Goal: Task Accomplishment & Management: Complete application form

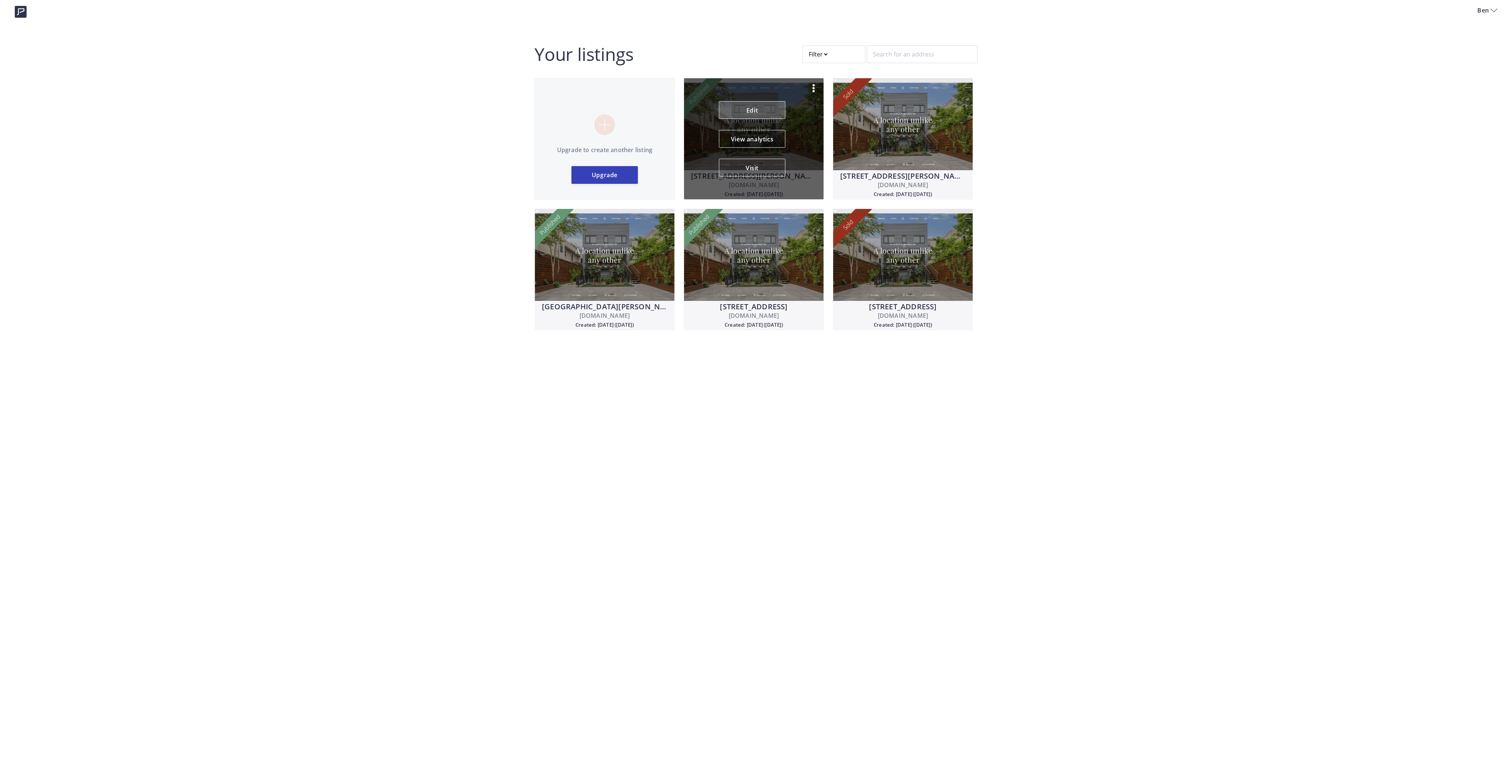
click at [761, 108] on link "Edit" at bounding box center [752, 110] width 66 height 18
click at [753, 107] on link "Edit" at bounding box center [752, 110] width 66 height 18
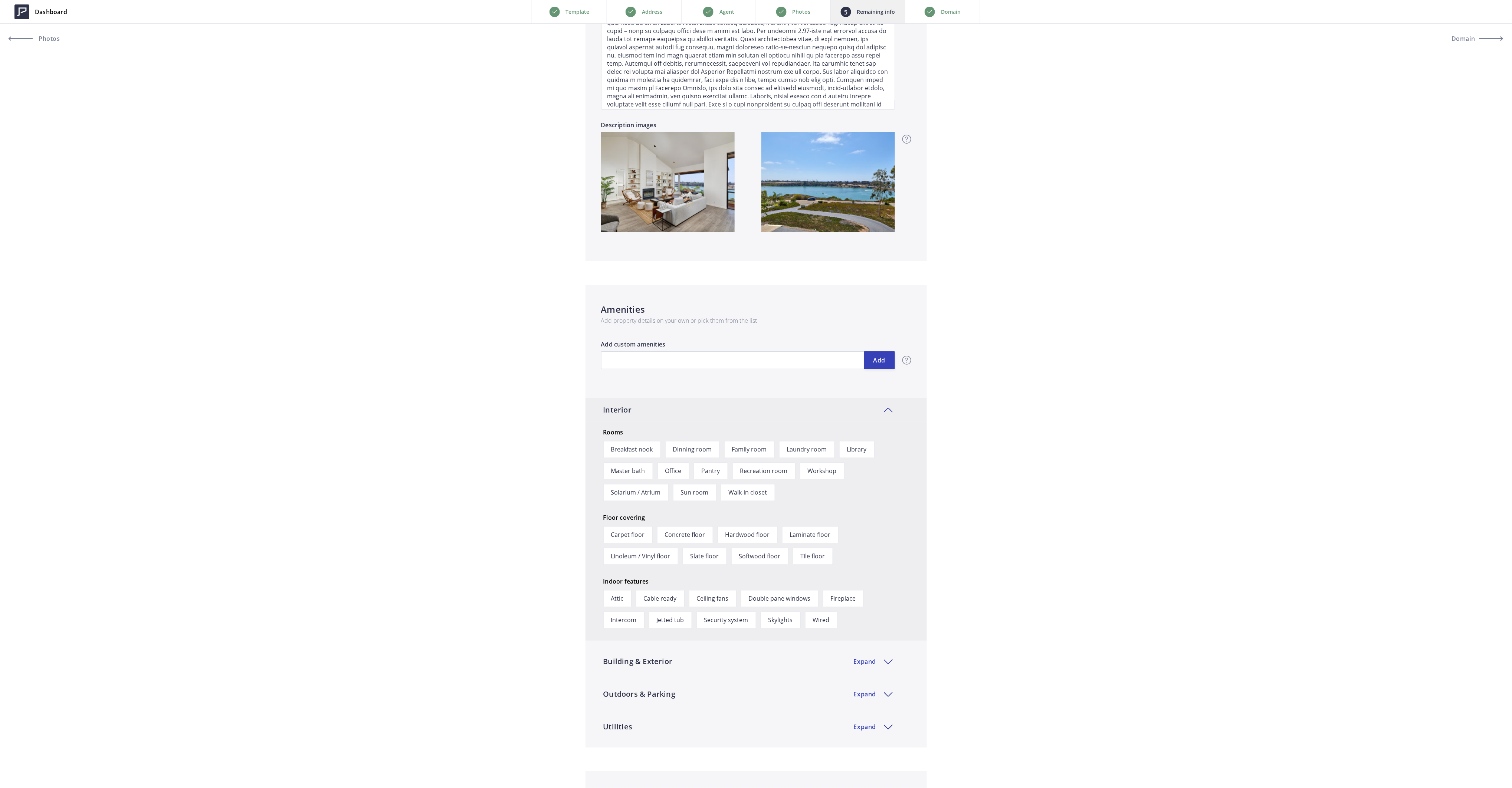
scroll to position [742, 0]
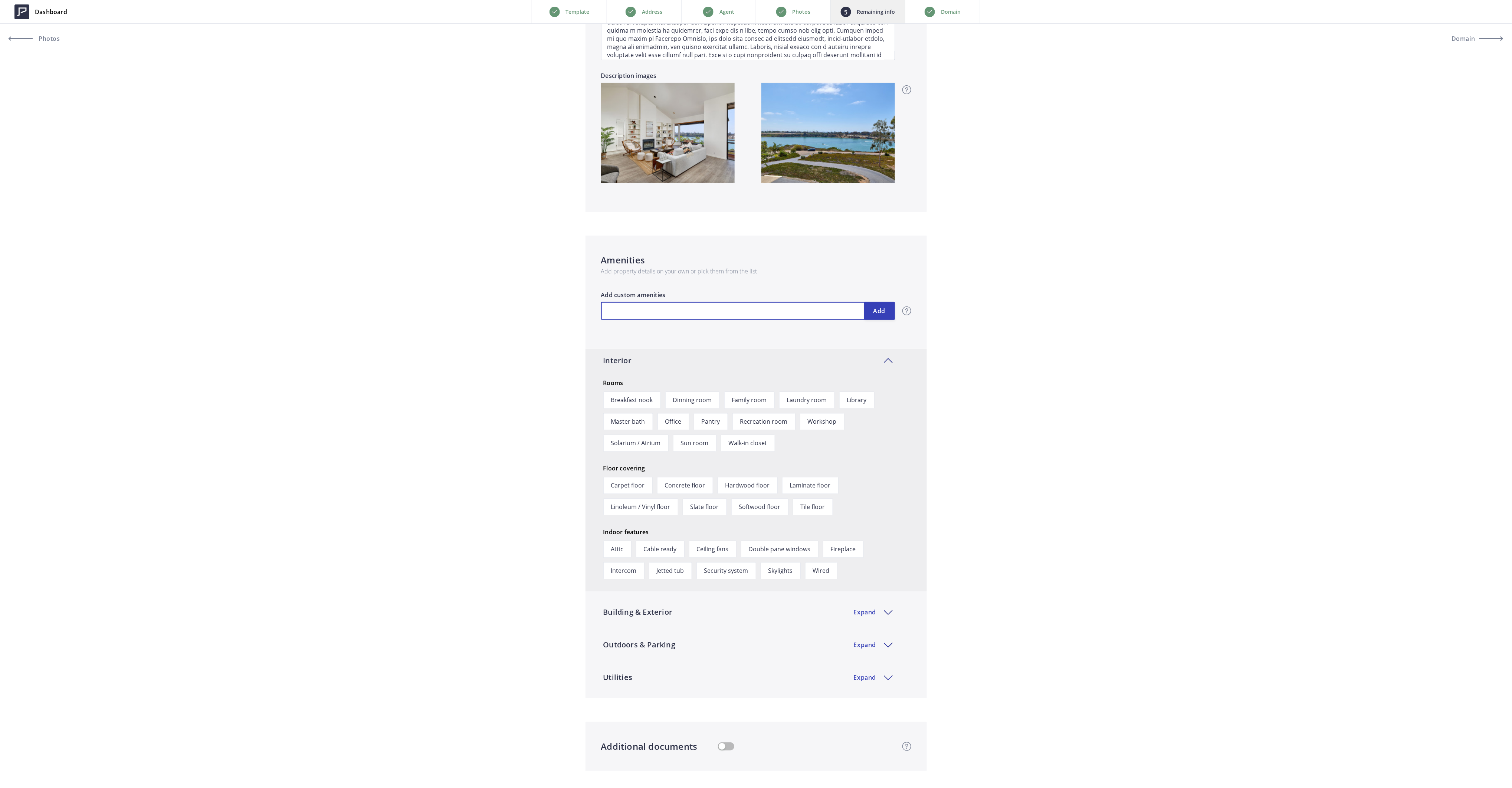
click at [676, 310] on input "text" at bounding box center [748, 311] width 294 height 18
type input "2,900,000"
type input "O"
type input "2,900,000"
type input "Oc"
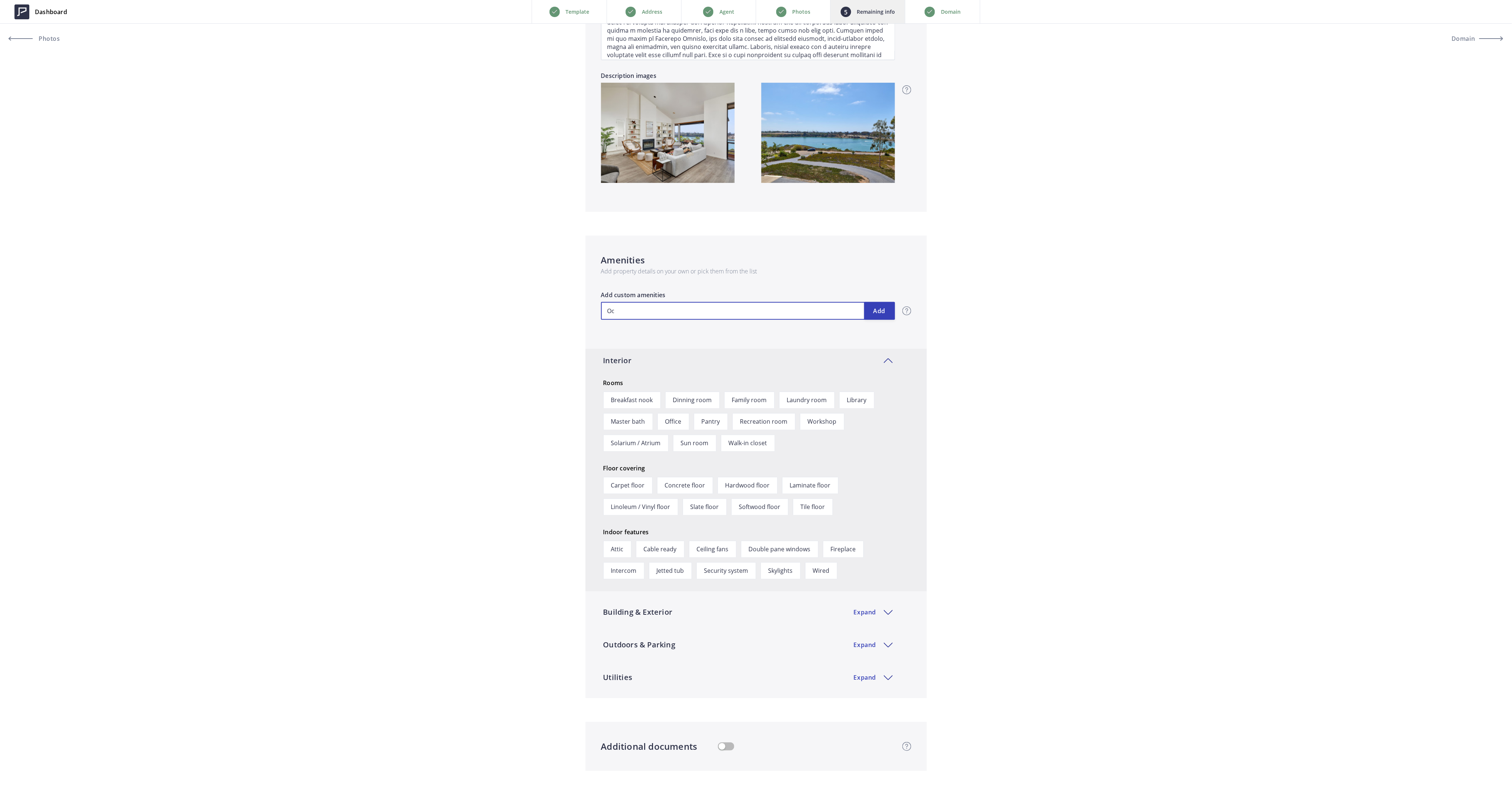
type input "2,900,000"
type input "Oce"
type input "2,900,000"
type input "Ocean"
type input "2,900,000"
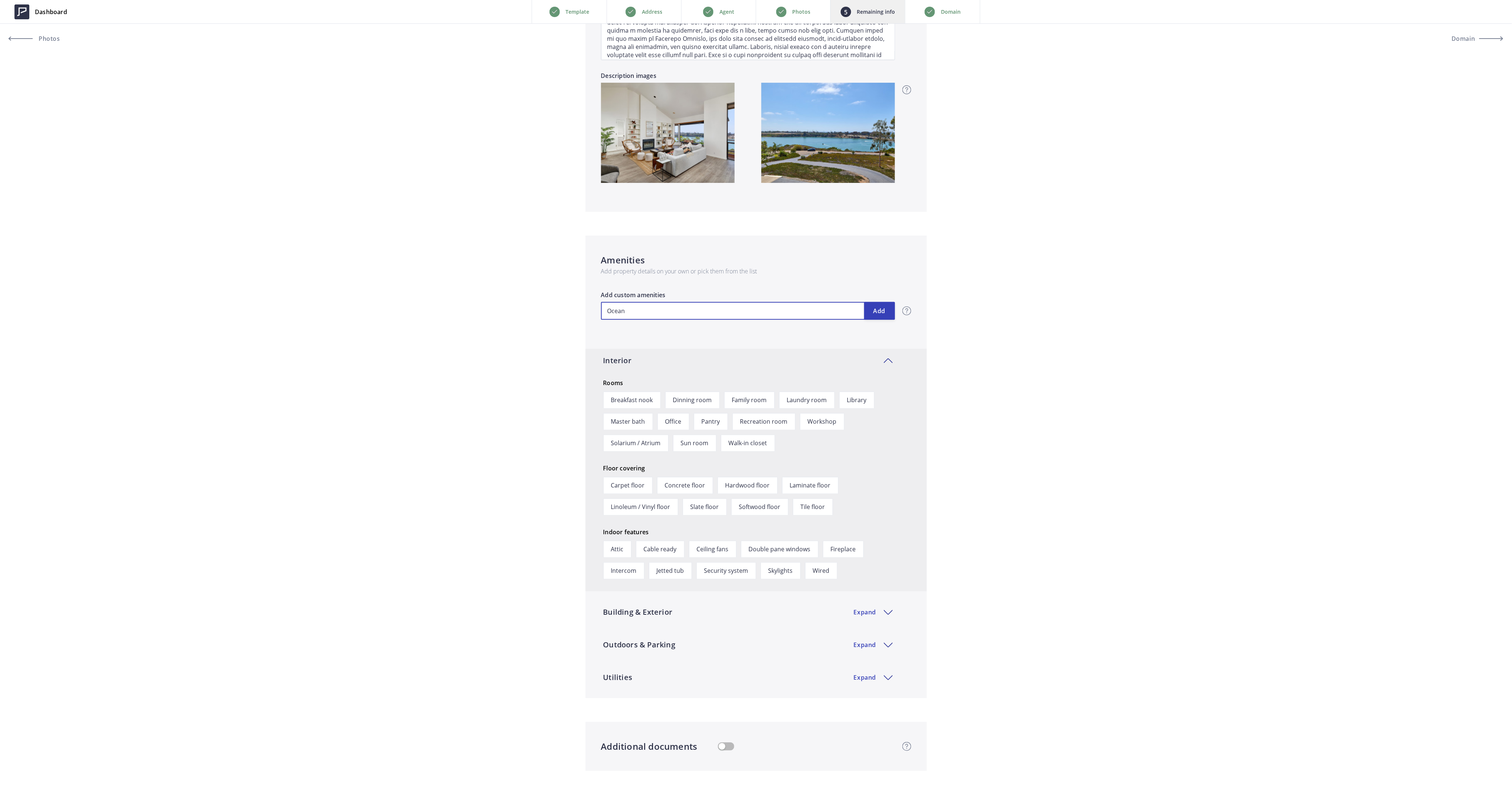
type input "Ocean"
type input "2,900,000"
type input "Ocean vi"
type input "2,900,000"
type input "Ocean vie"
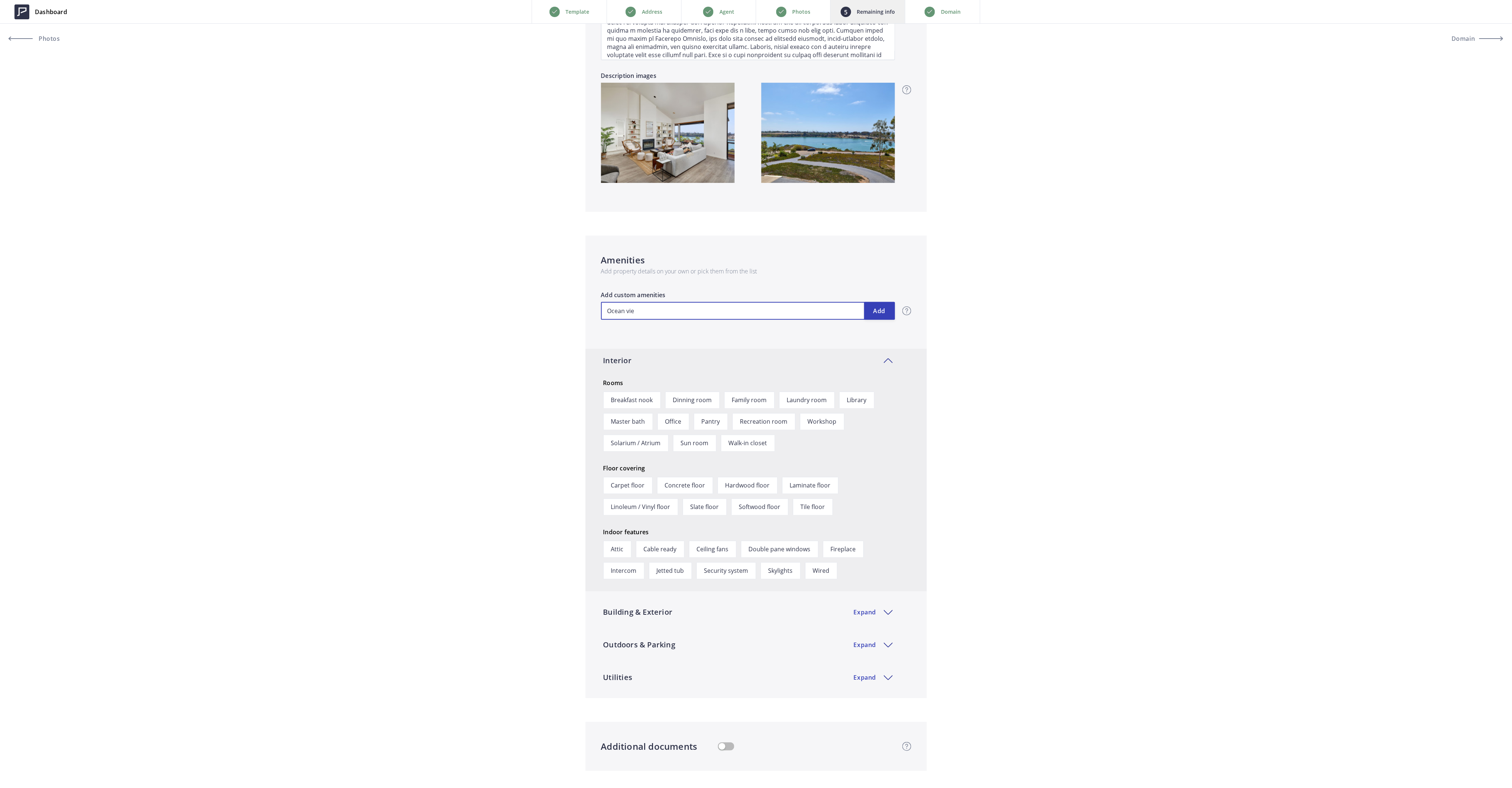
type input "2,900,000"
type input "Ocean view"
type input "2,900,000"
type input "Ocean views"
type input "2,900,000"
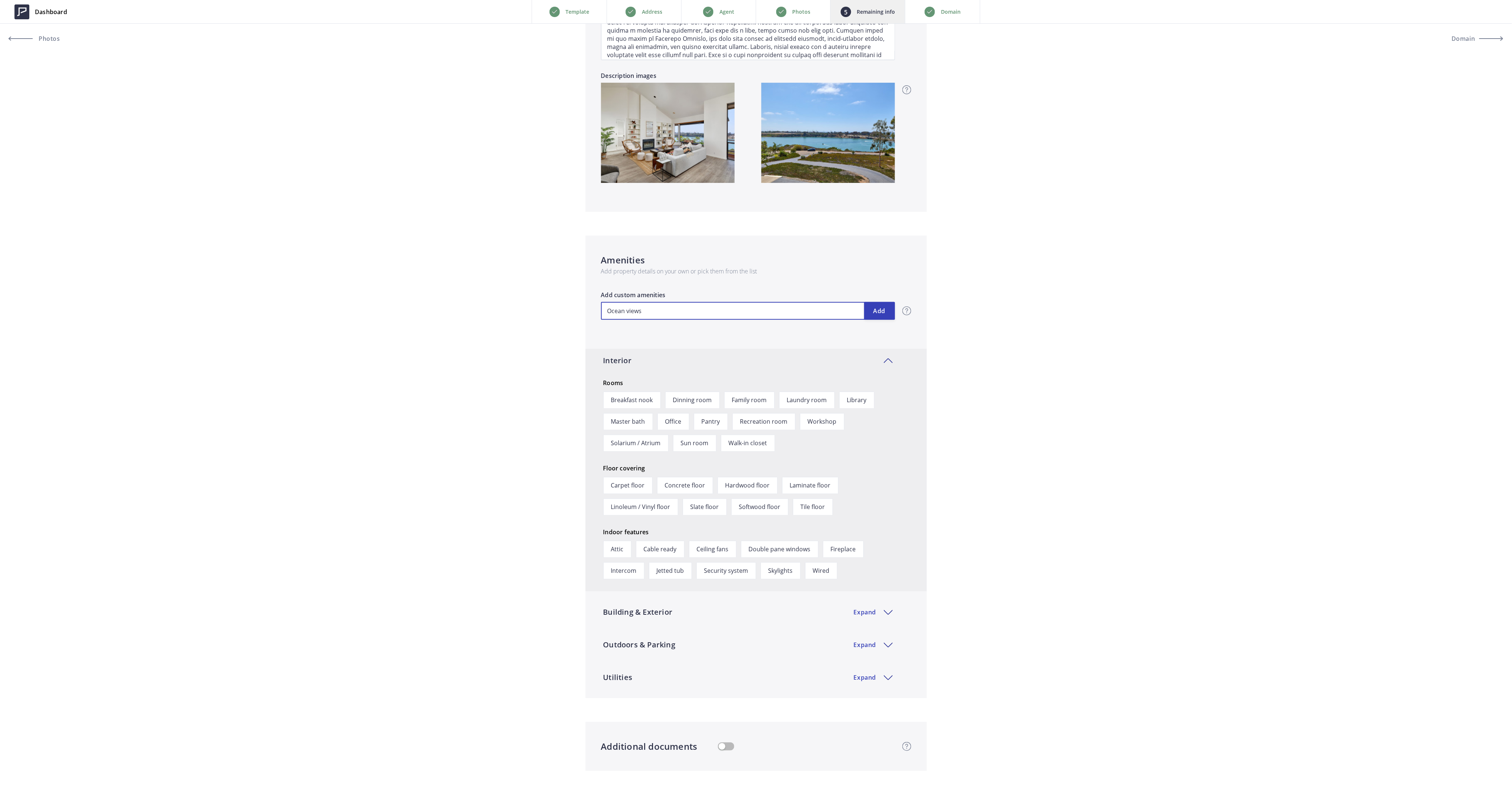
type input "Ocean view"
type input "2,900,000"
type input "Ocean vie"
type input "2,900,000"
type input "Ocean vi"
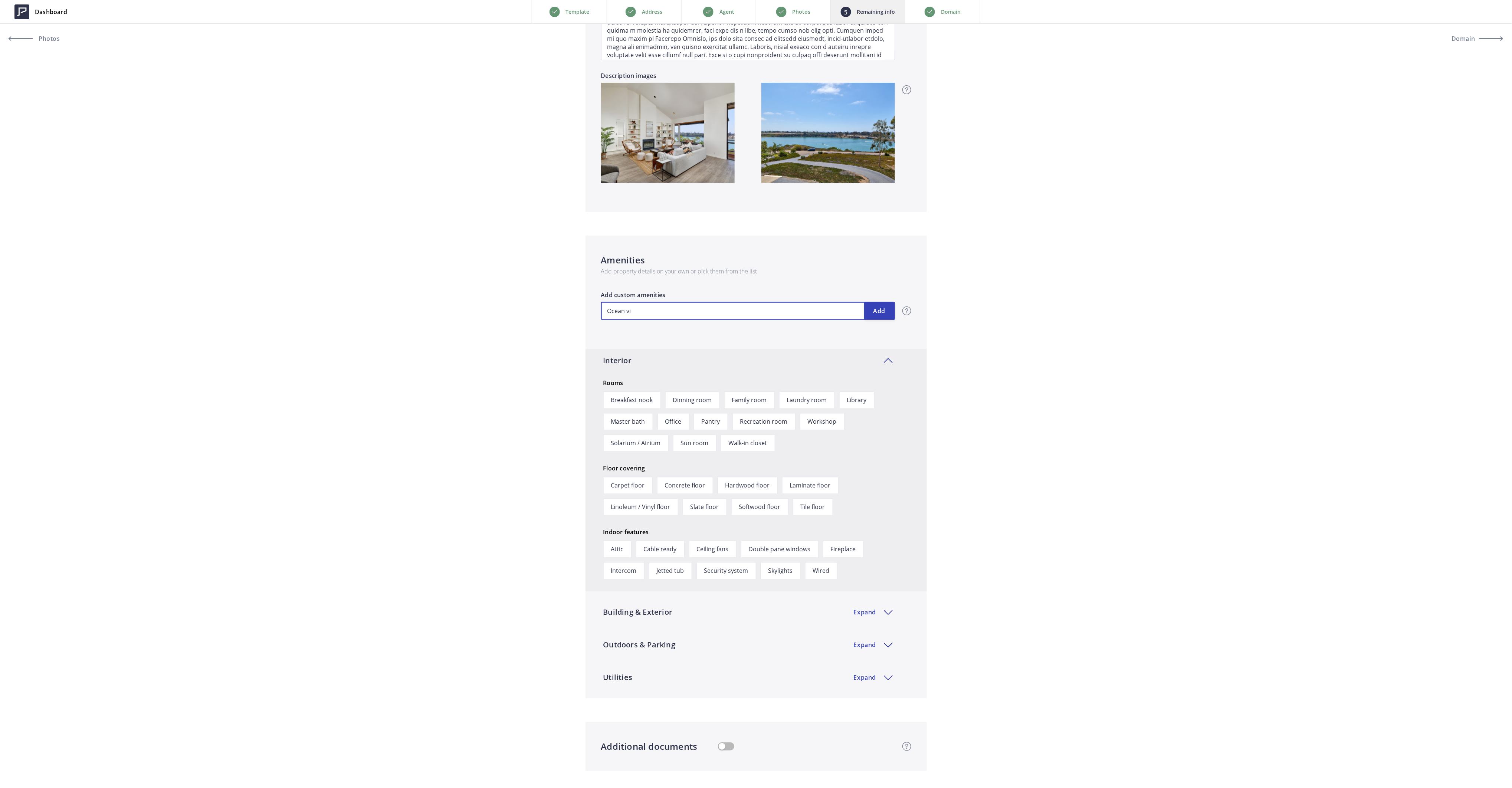
type input "2,900,000"
type input "Ocean v"
type input "2,900,000"
type input "Ocean"
type input "2,900,000"
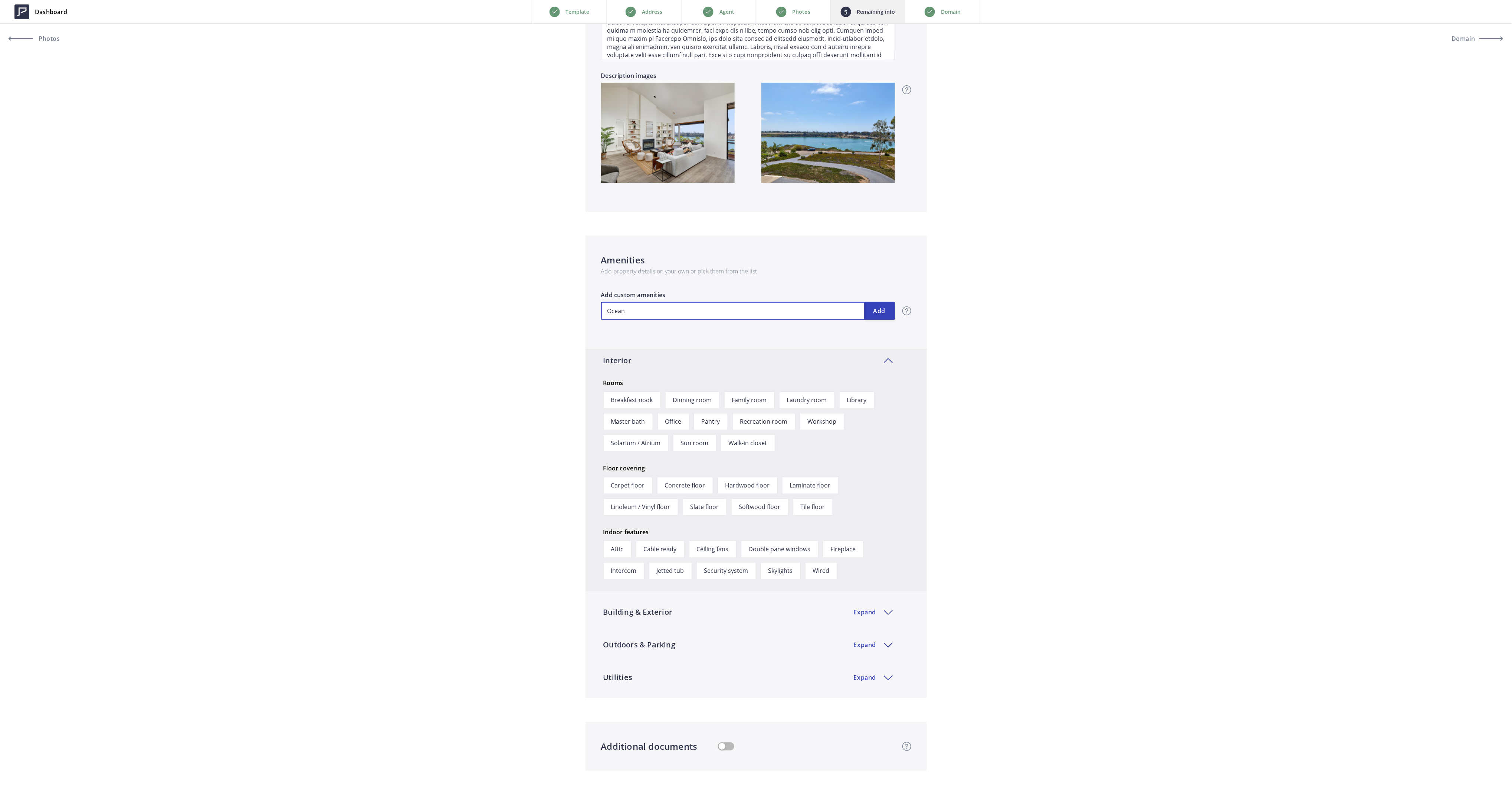
type input "Ocean V"
type input "2,900,000"
type input "Ocean Vi"
type input "2,900,000"
type input "Ocean Vie"
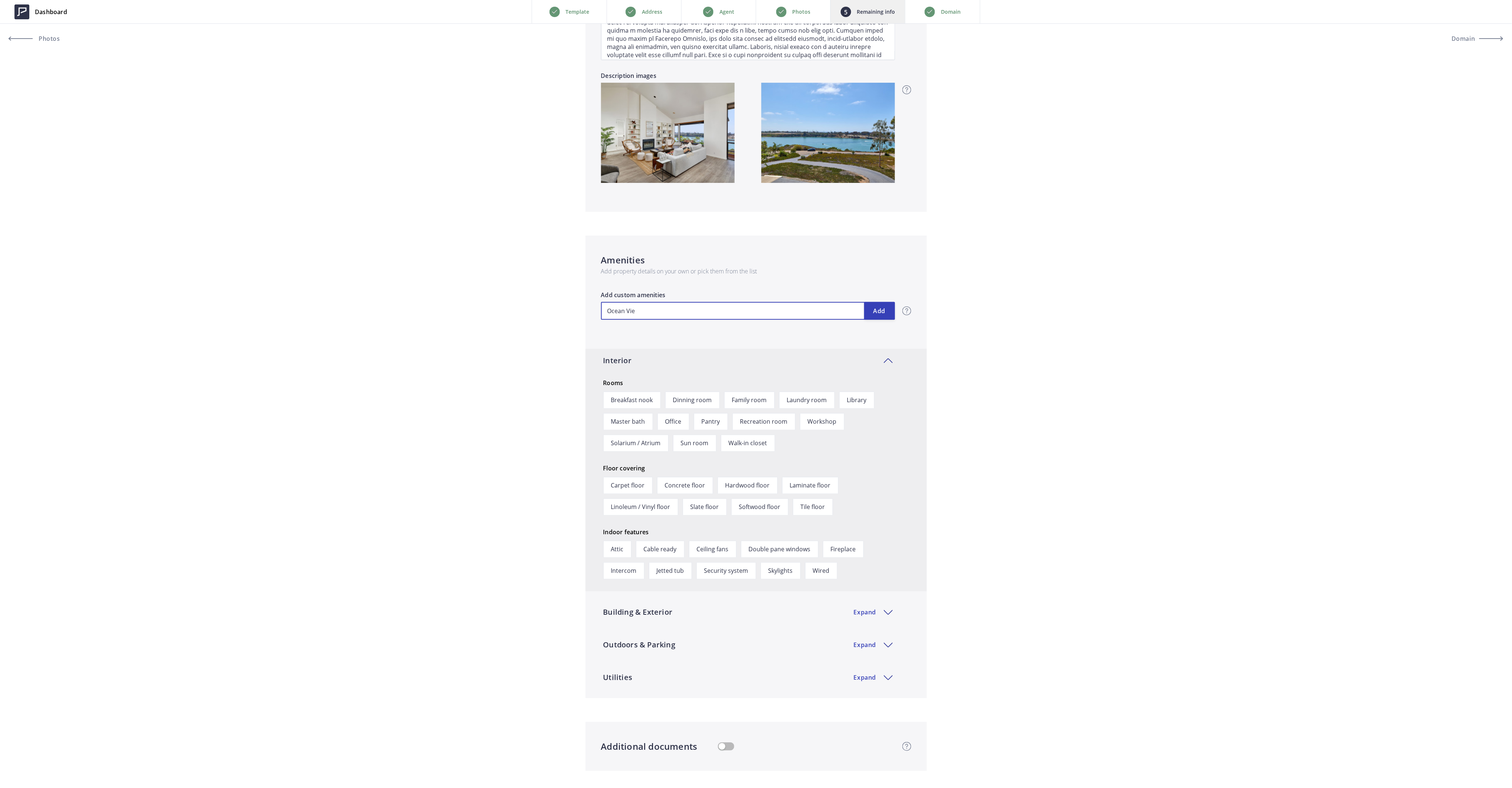
type input "2,900,000"
type input "Ocean View"
type input "2,900,000"
type input "Ocean Views"
click at [881, 308] on button "Add" at bounding box center [880, 311] width 31 height 18
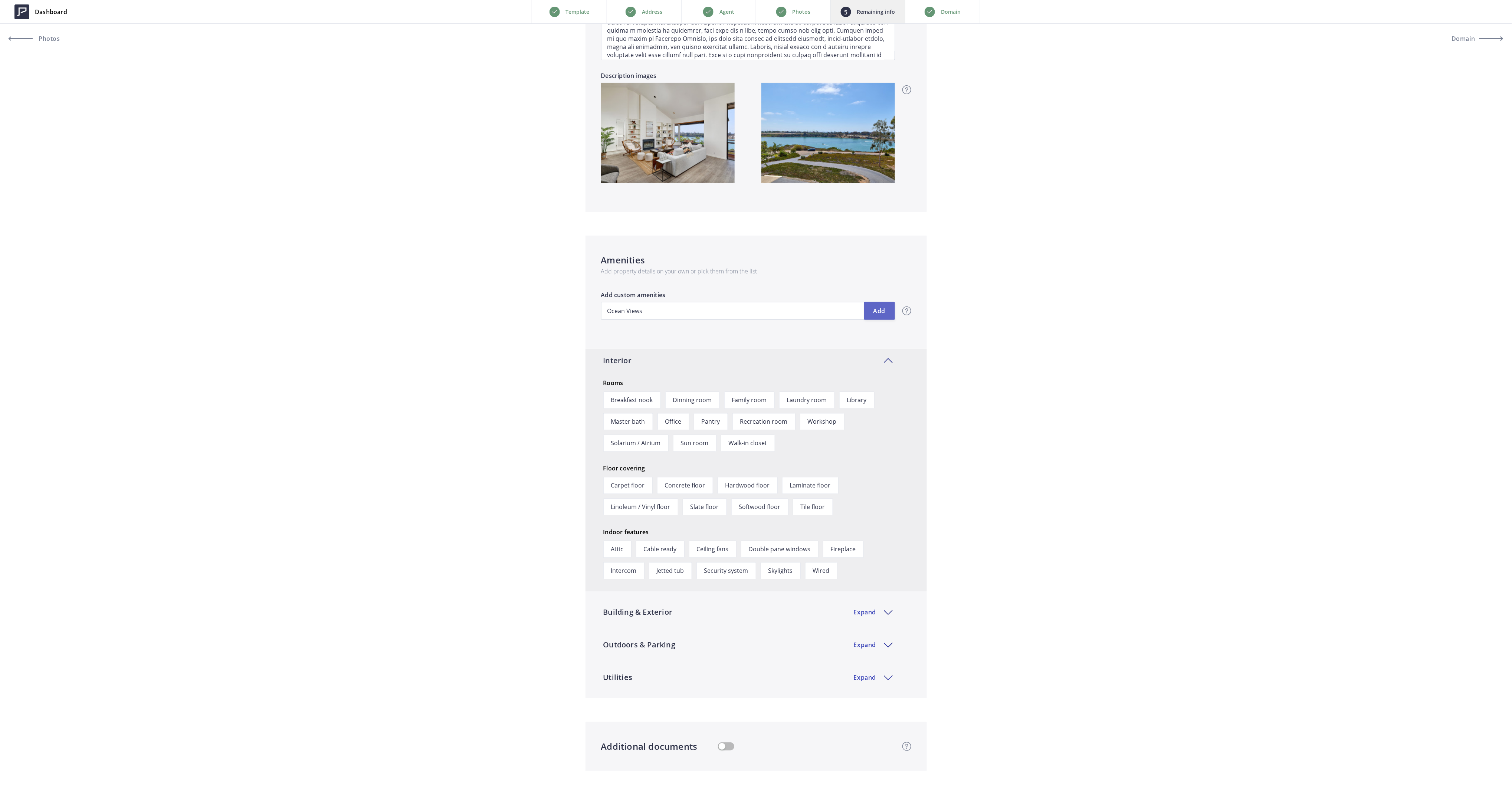
type input "2,900,000"
click at [717, 314] on input "text" at bounding box center [748, 311] width 294 height 18
type input "2,900,000"
type input "L"
type input "2,900,000"
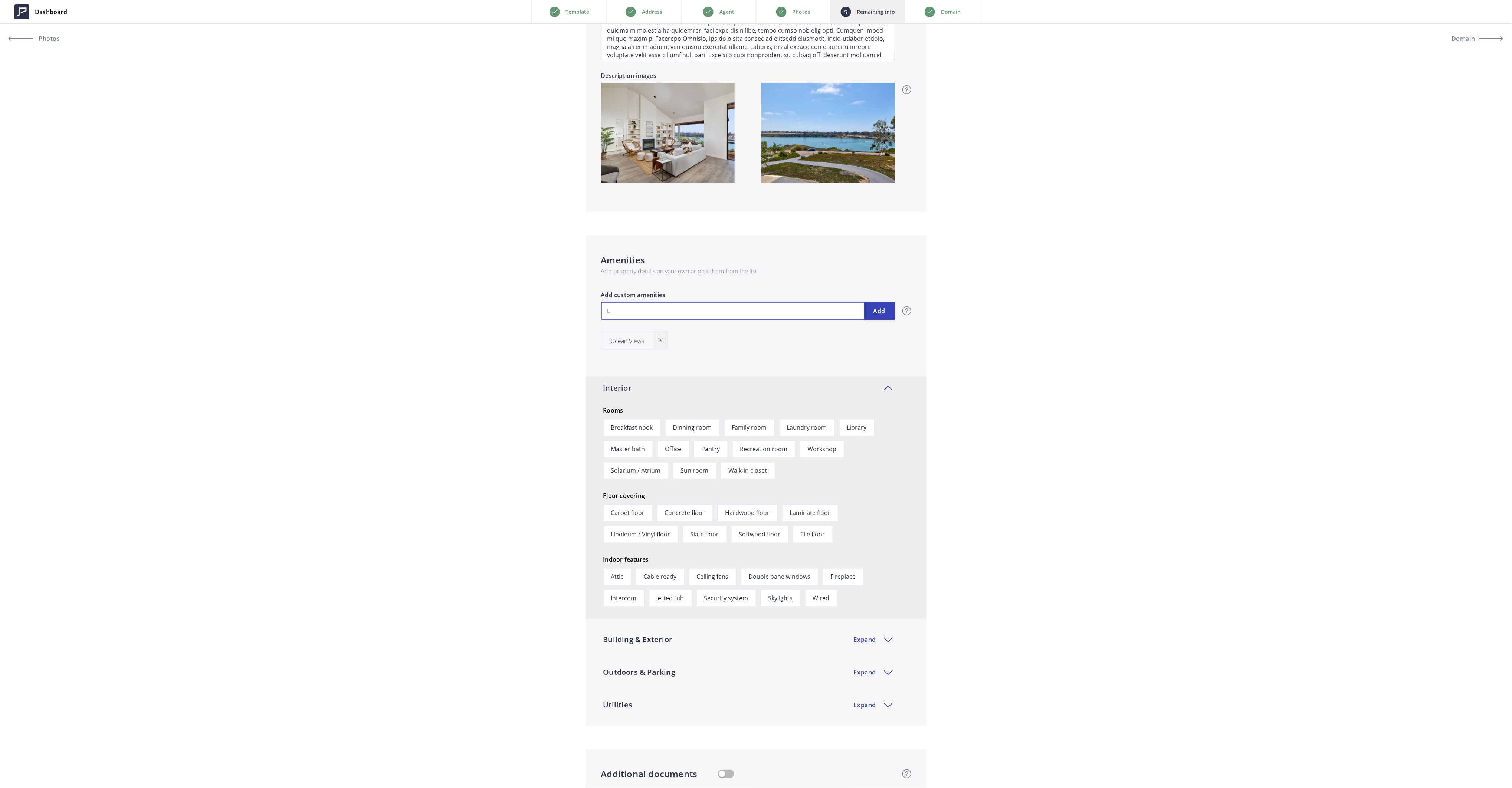
type input "La"
type input "2,900,000"
type input "Lago"
type input "2,900,000"
type input "Lagoo"
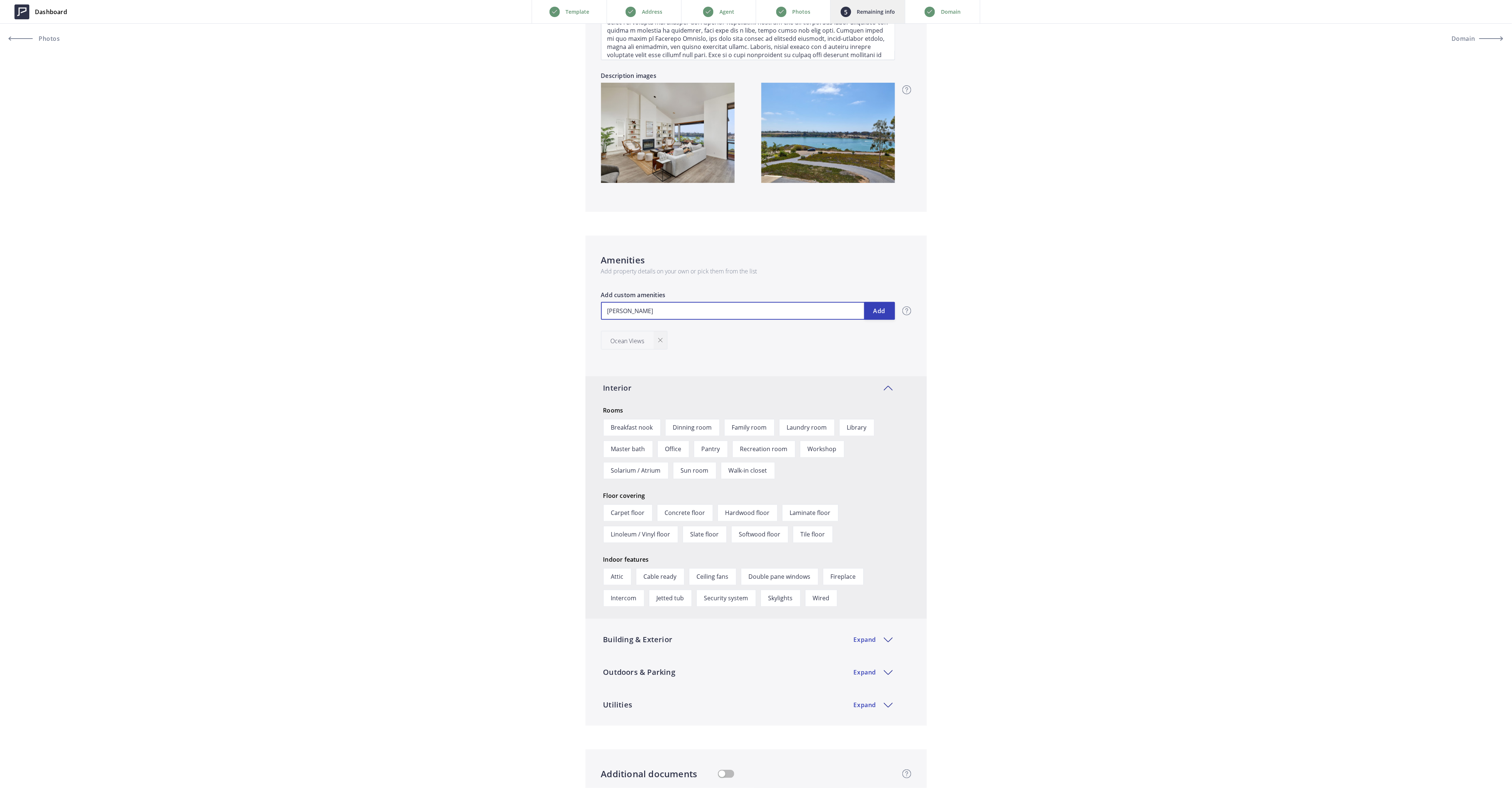
type input "2,900,000"
type input "Lagoon"
type input "2,900,000"
type input "Lagoon"
type input "2,900,000"
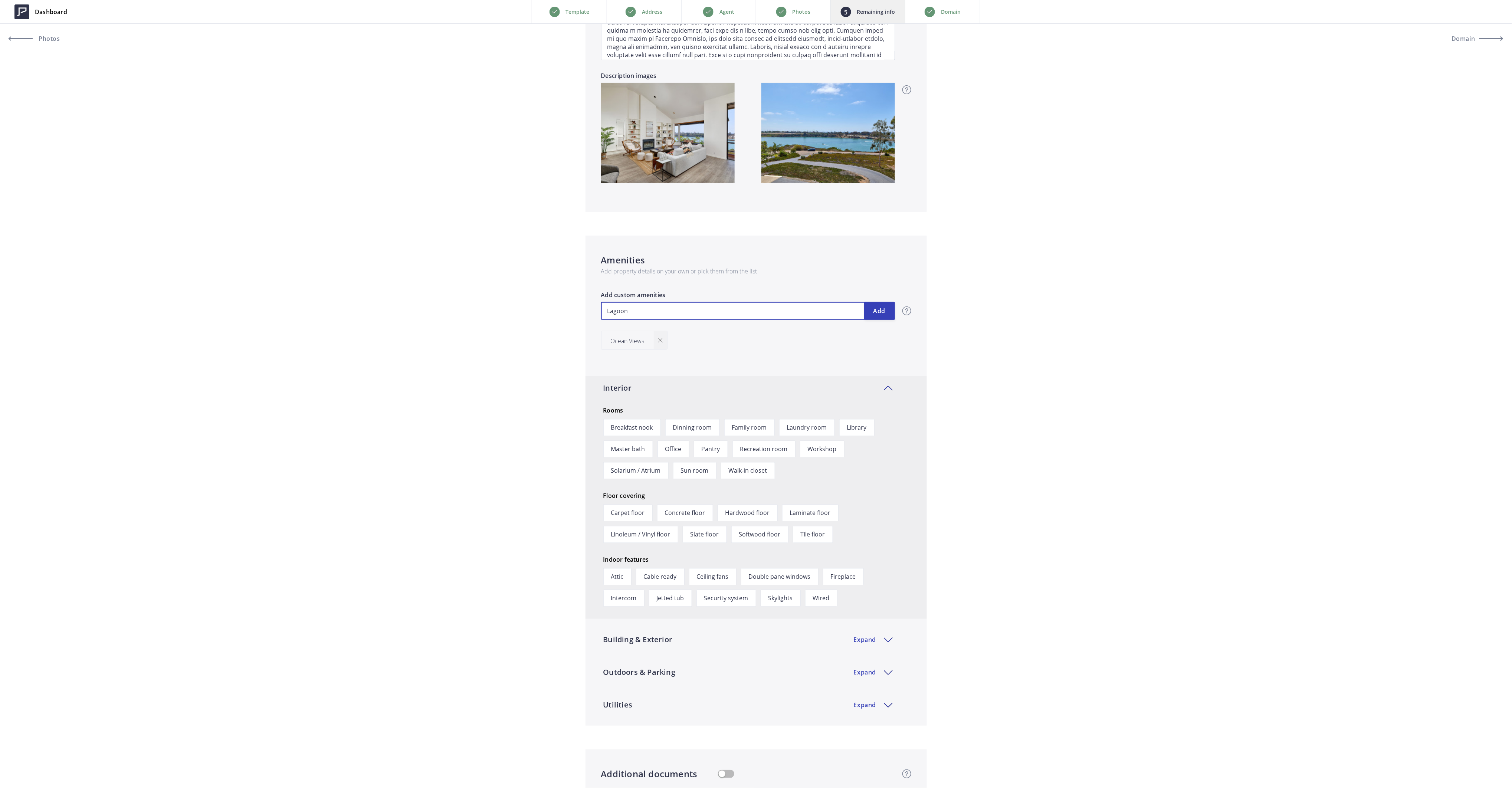
type input "Lagoon V"
type input "2,900,000"
type input "Lagoon Vi"
type input "2,900,000"
type input "Lagoon Vie"
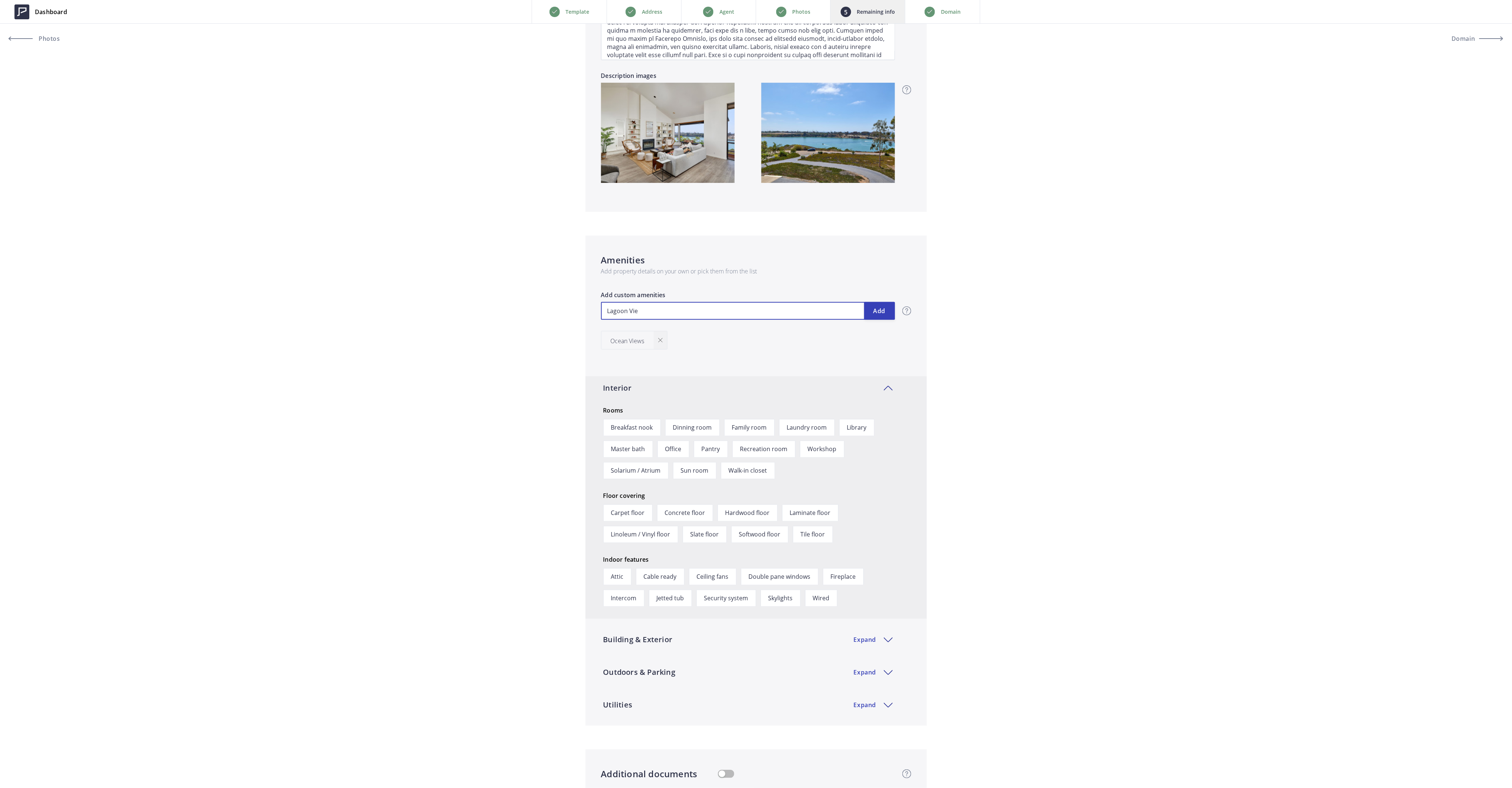
type input "2,900,000"
type input "Lagoon View"
type input "2,900,000"
type input "Lagoon Views"
click at [877, 311] on button "Add" at bounding box center [880, 311] width 31 height 18
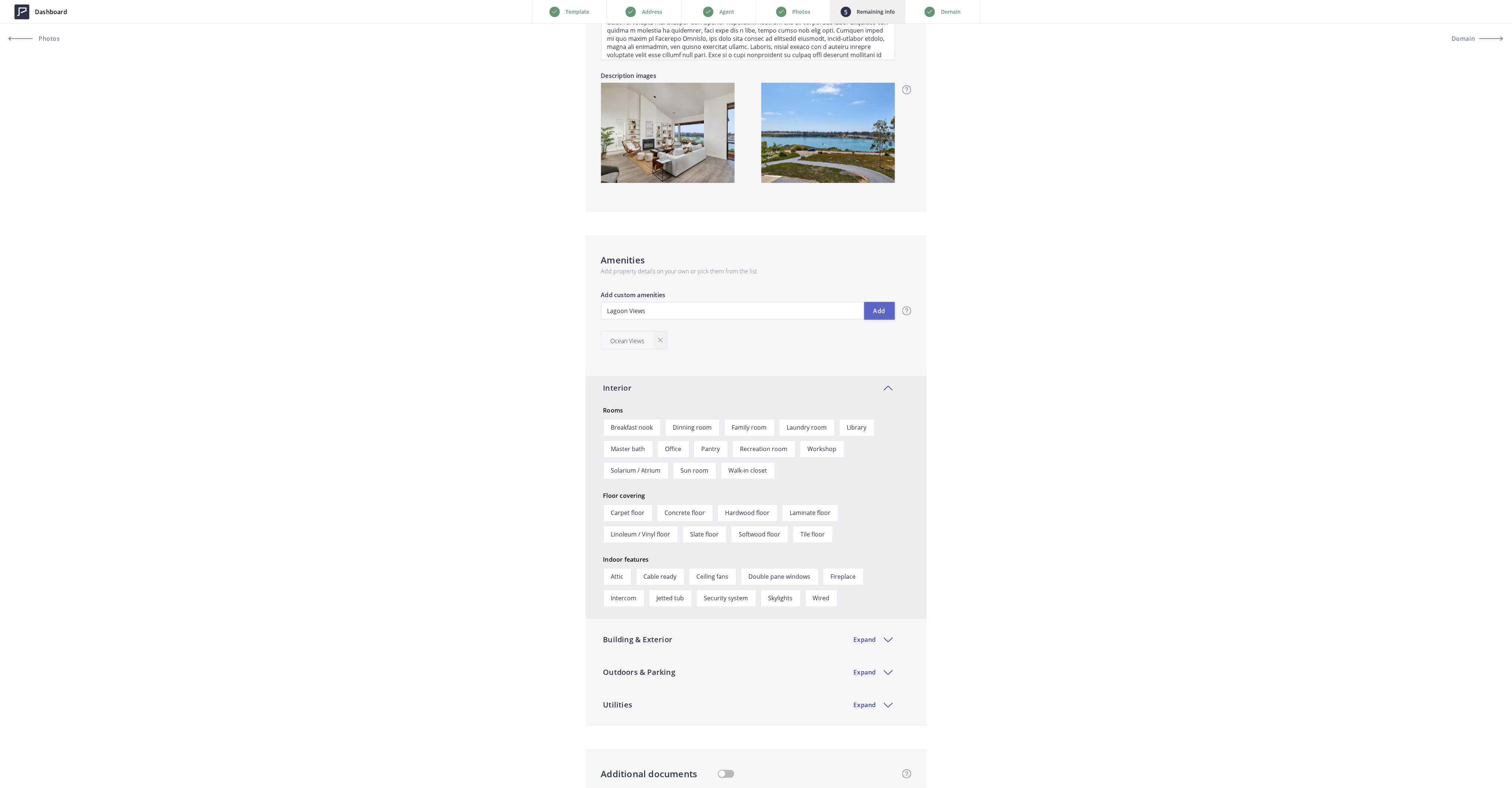
type input "2,900,000"
click at [808, 310] on input "text" at bounding box center [748, 311] width 294 height 18
type input "2,900,000"
type input "L"
type input "2,900,000"
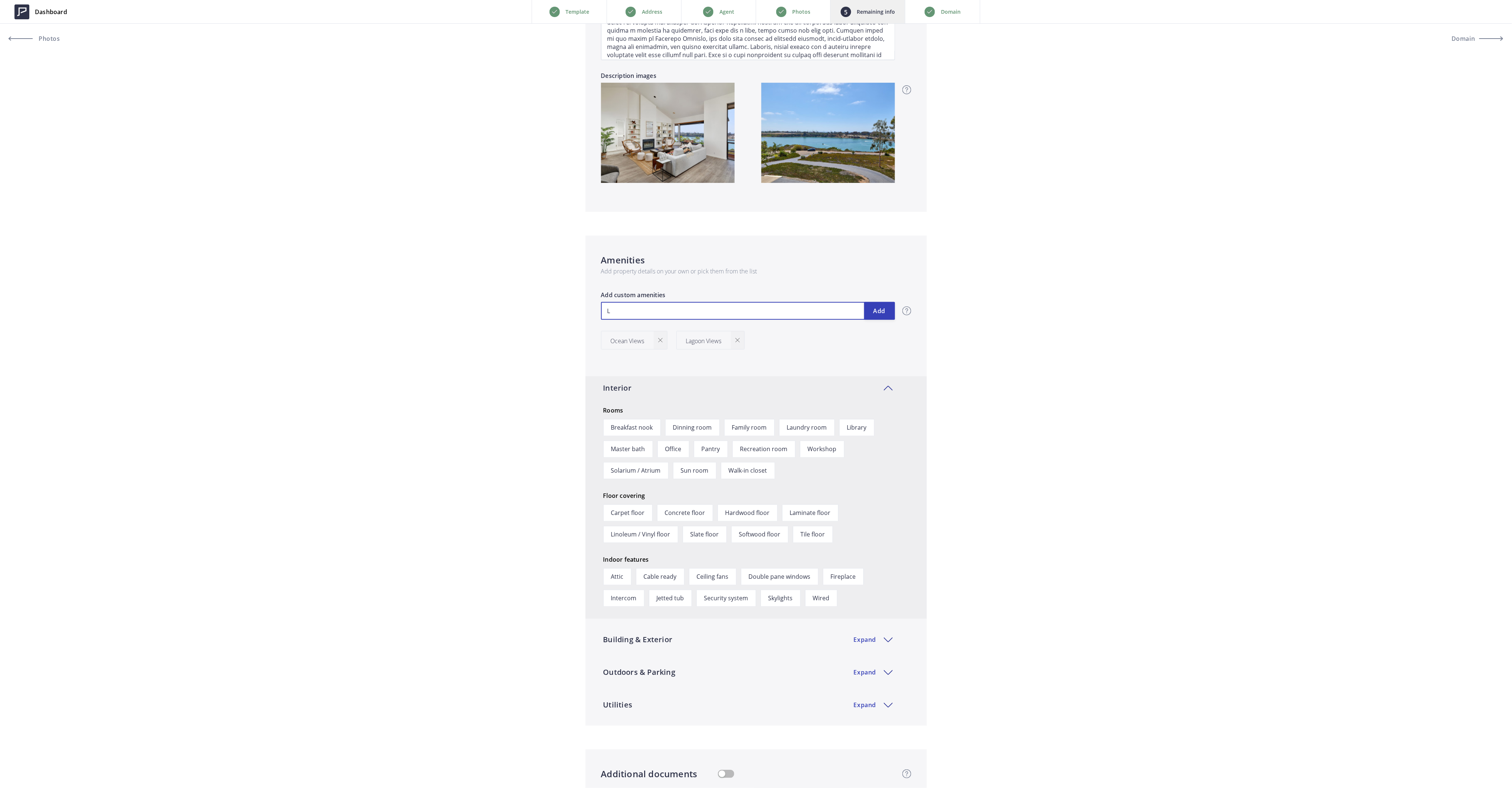
type input "La"
type input "2,900,000"
type input "Lar"
type input "2,900,000"
type input "Larg"
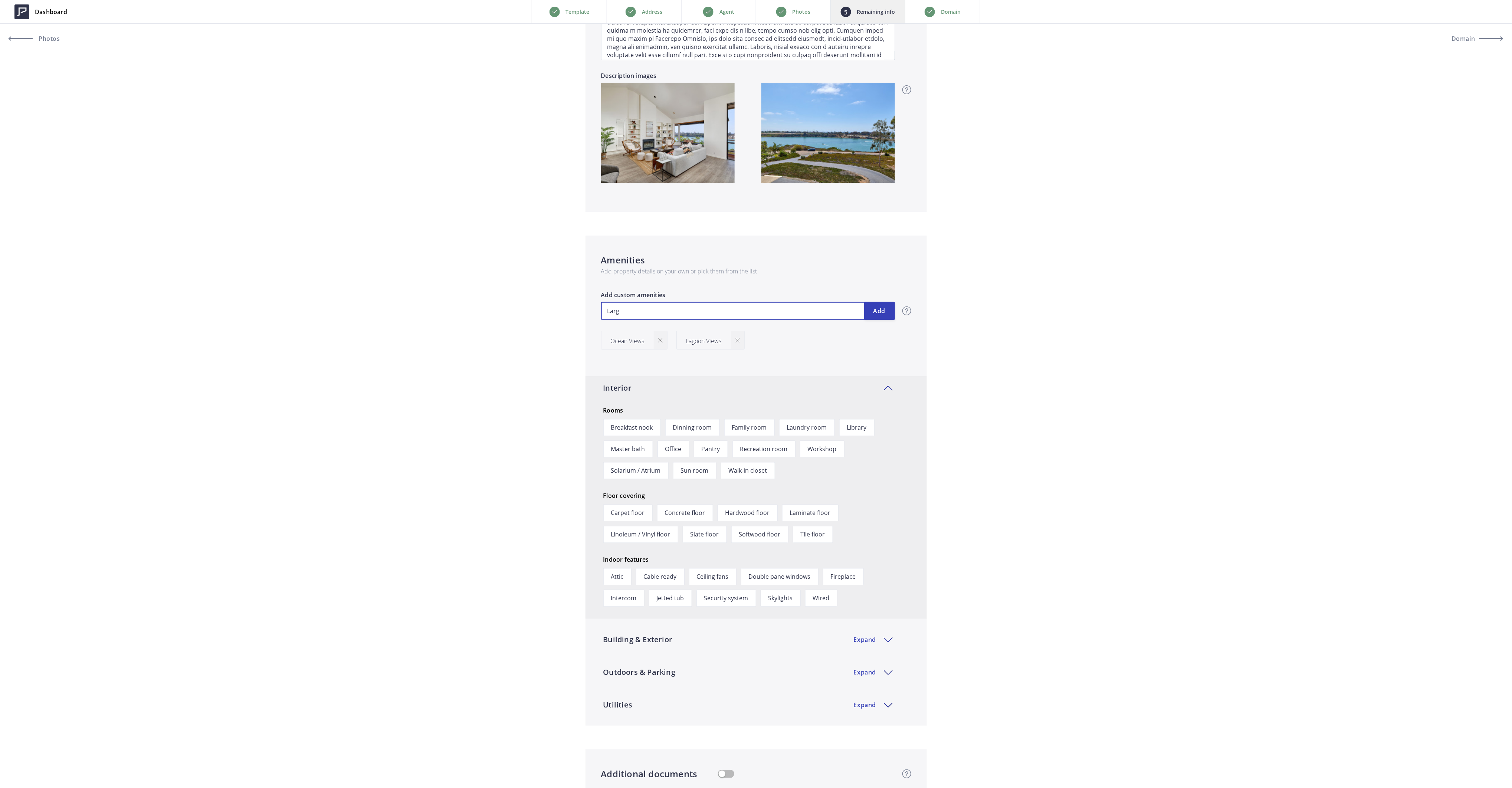
type input "2,900,000"
type input "Large"
type input "2,900,000"
type input "Large"
type input "2,900,000"
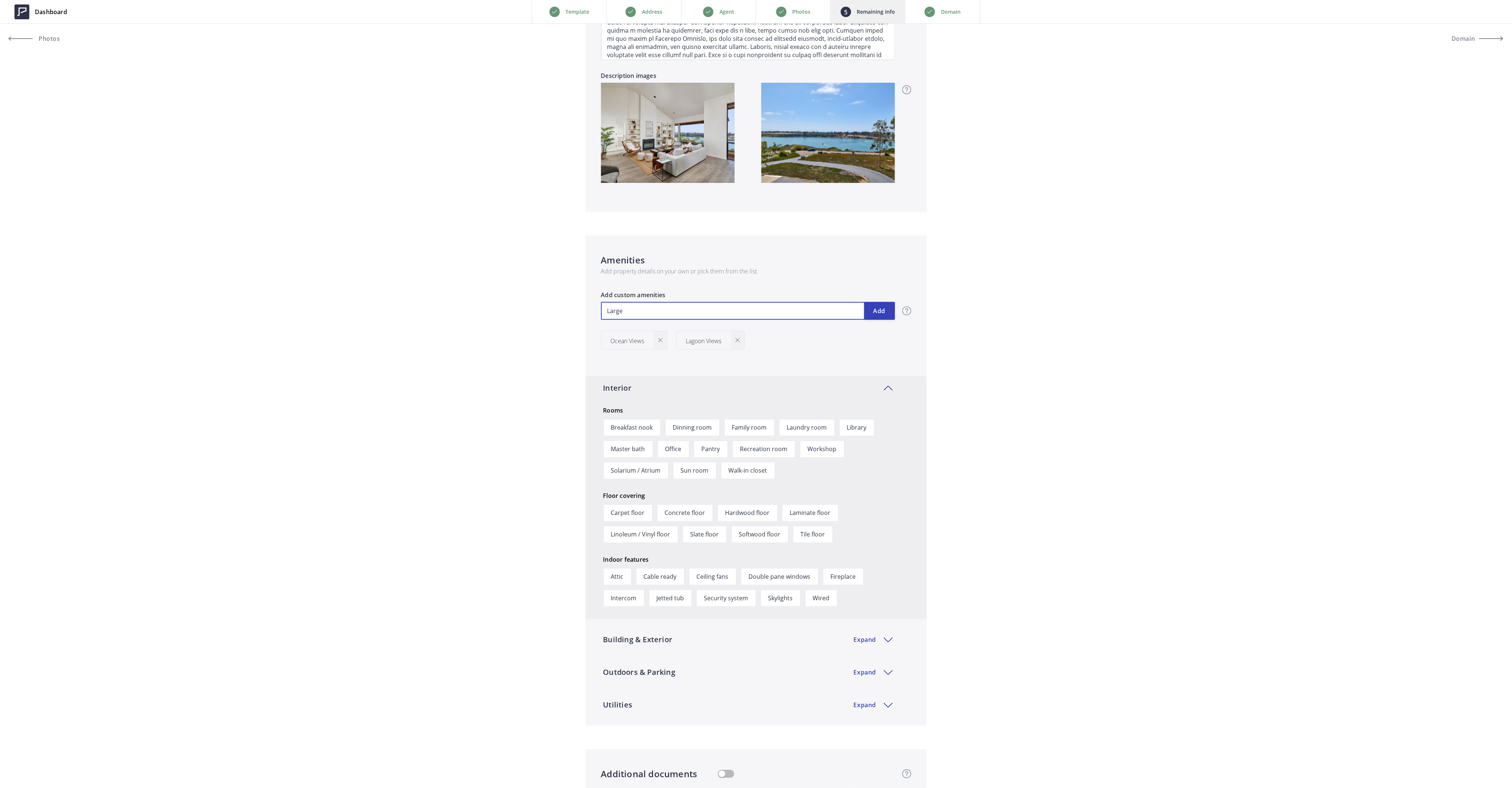
type input "Large ."
type input "2,900,000"
type input "Large .6"
type input "2,900,000"
type input "Large .62"
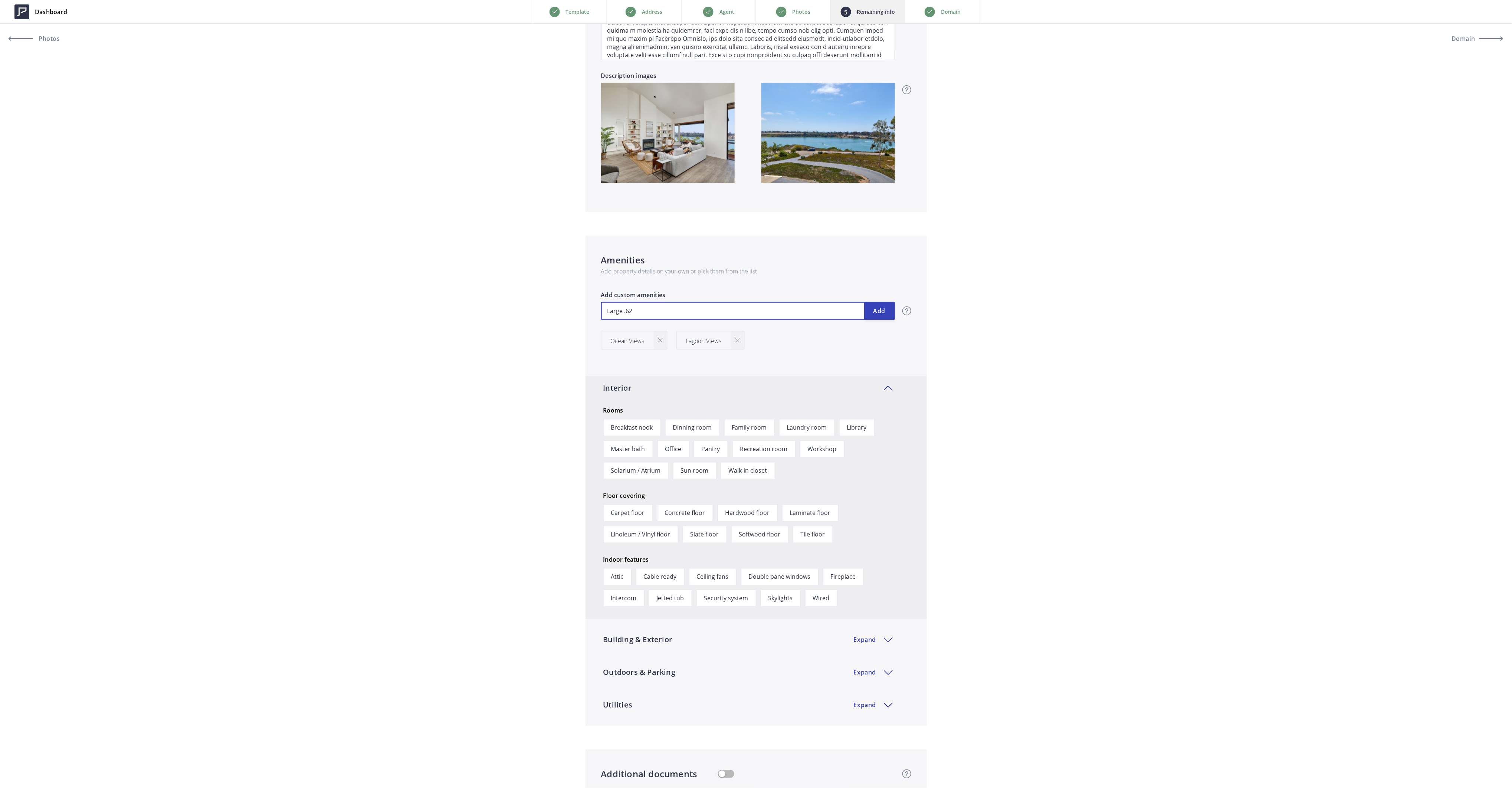
type input "2,900,000"
type input "Large .62"
type input "2,900,000"
type input "Large .62 a"
type input "2,900,000"
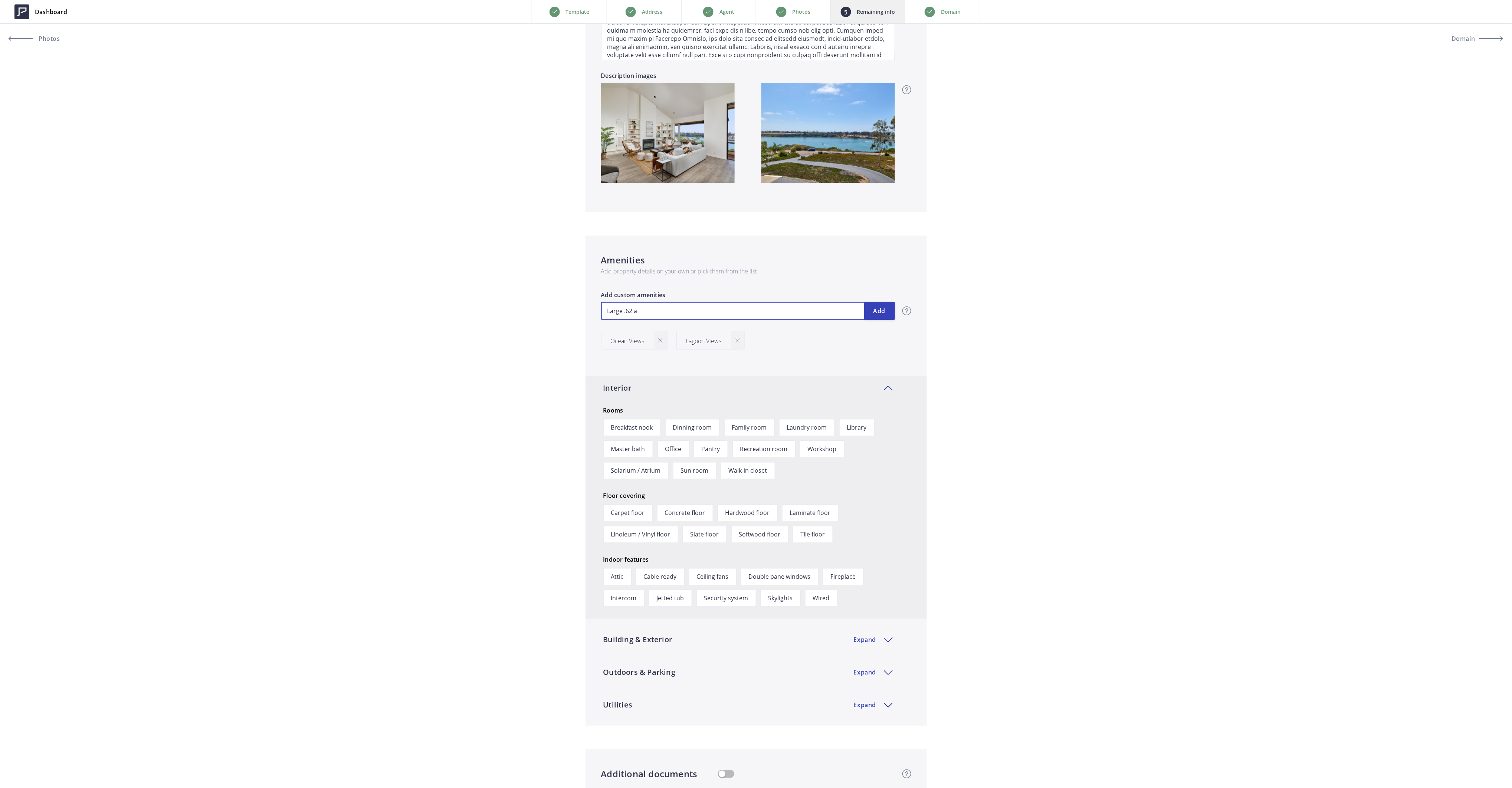
type input "Large .62"
type input "2,900,000"
type input "Large .62 A"
type input "2,900,000"
type input "Large .62 Ac"
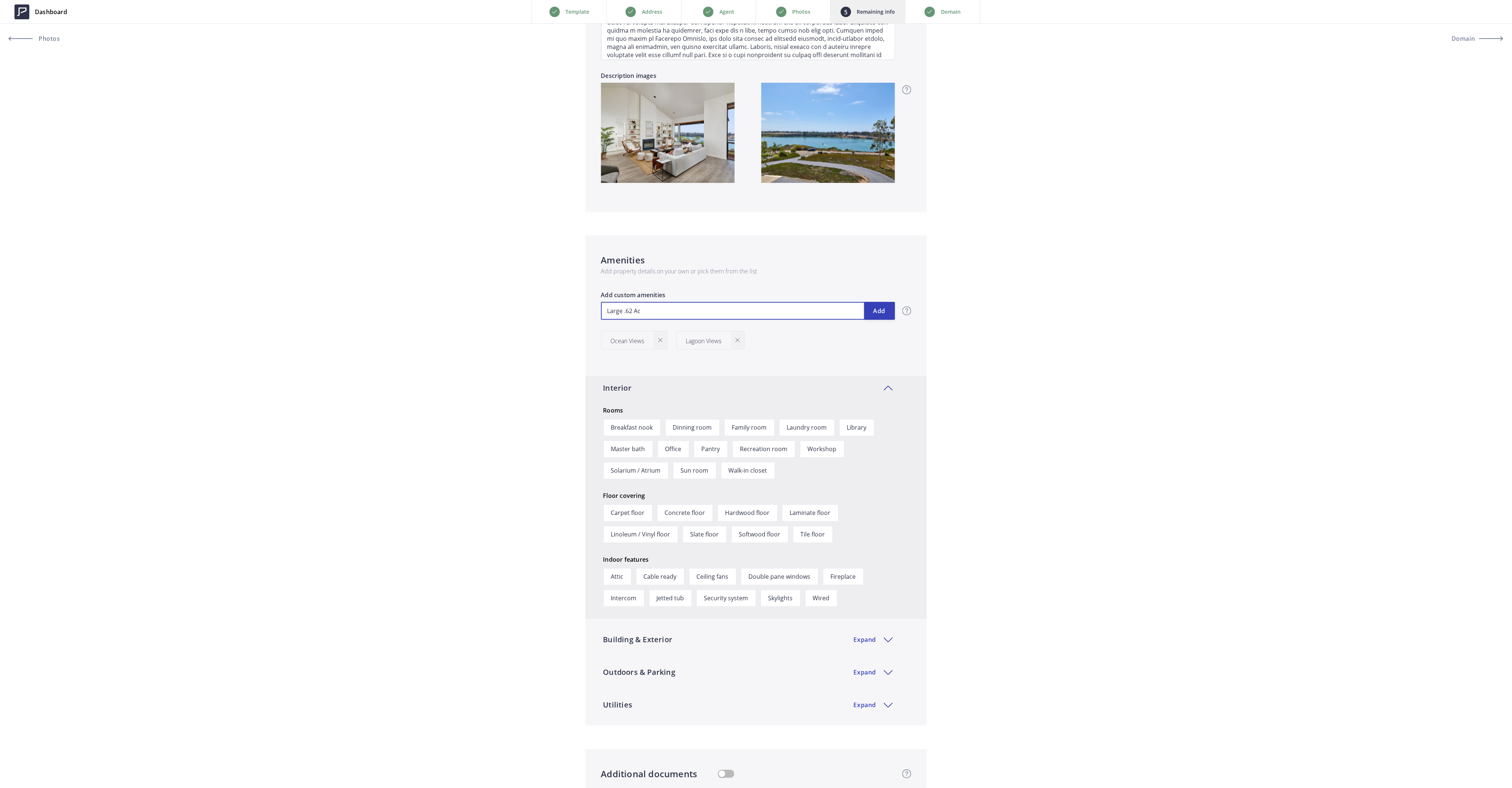
type input "2,900,000"
type input "Large .62 Acr"
type input "2,900,000"
type input "Large .62 Acre"
type input "2,900,000"
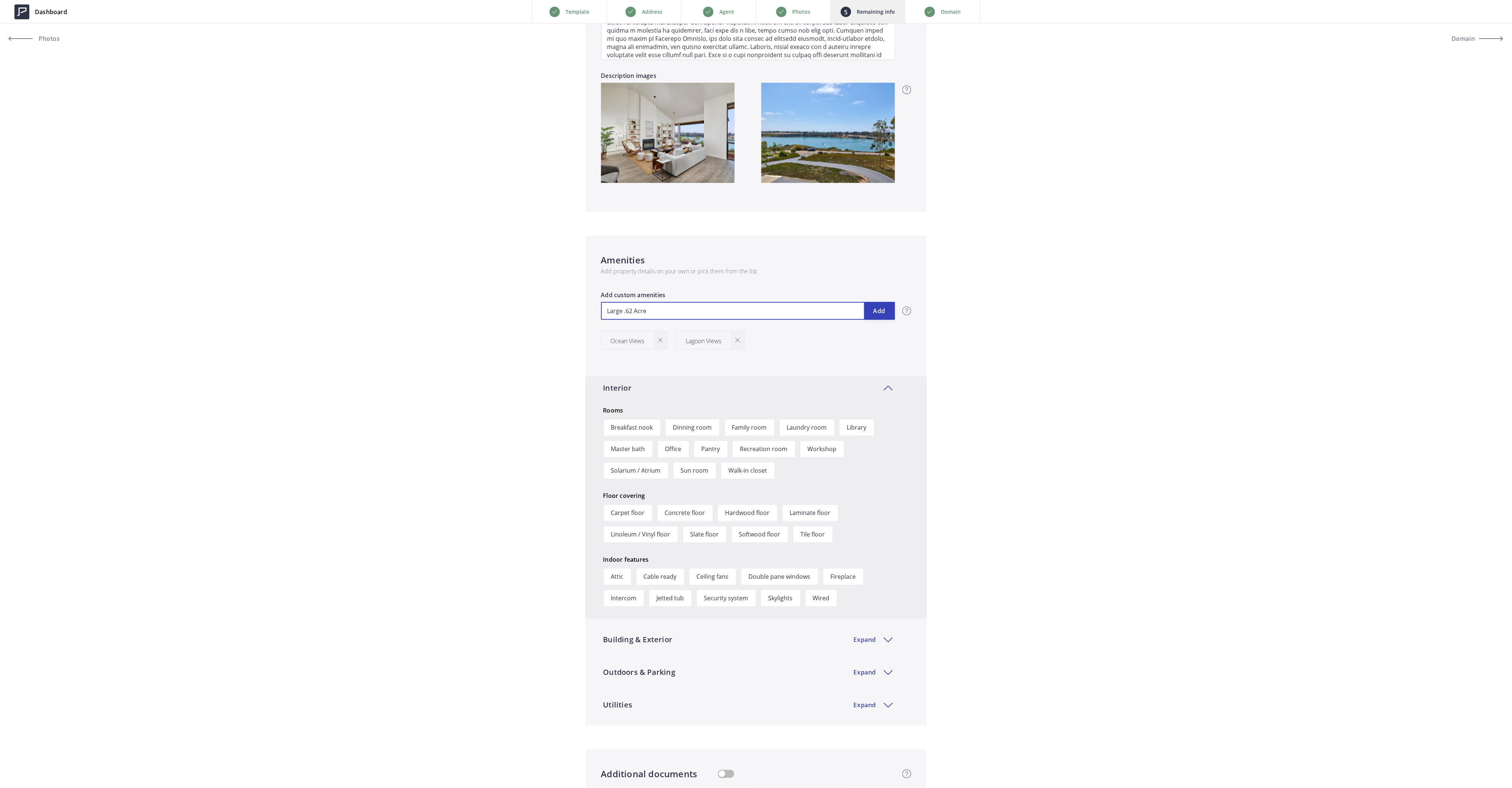
type input "Large .62 Acre L"
type input "2,900,000"
type input "Large .62 Acre Lo"
type input "2,900,000"
type input "Large .62 Acre Lot"
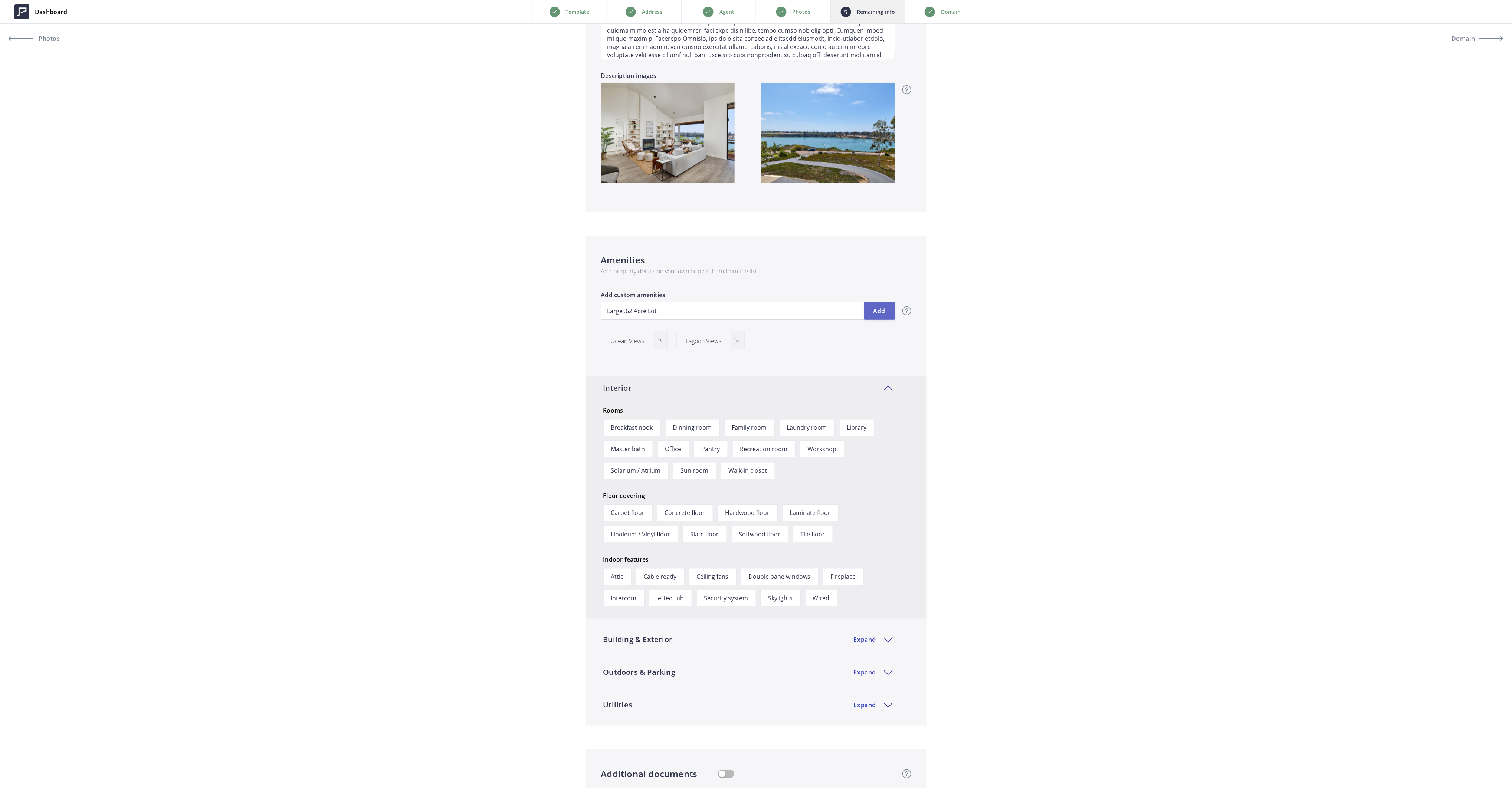
click at [883, 310] on button "Add" at bounding box center [880, 311] width 31 height 18
type input "2,900,000"
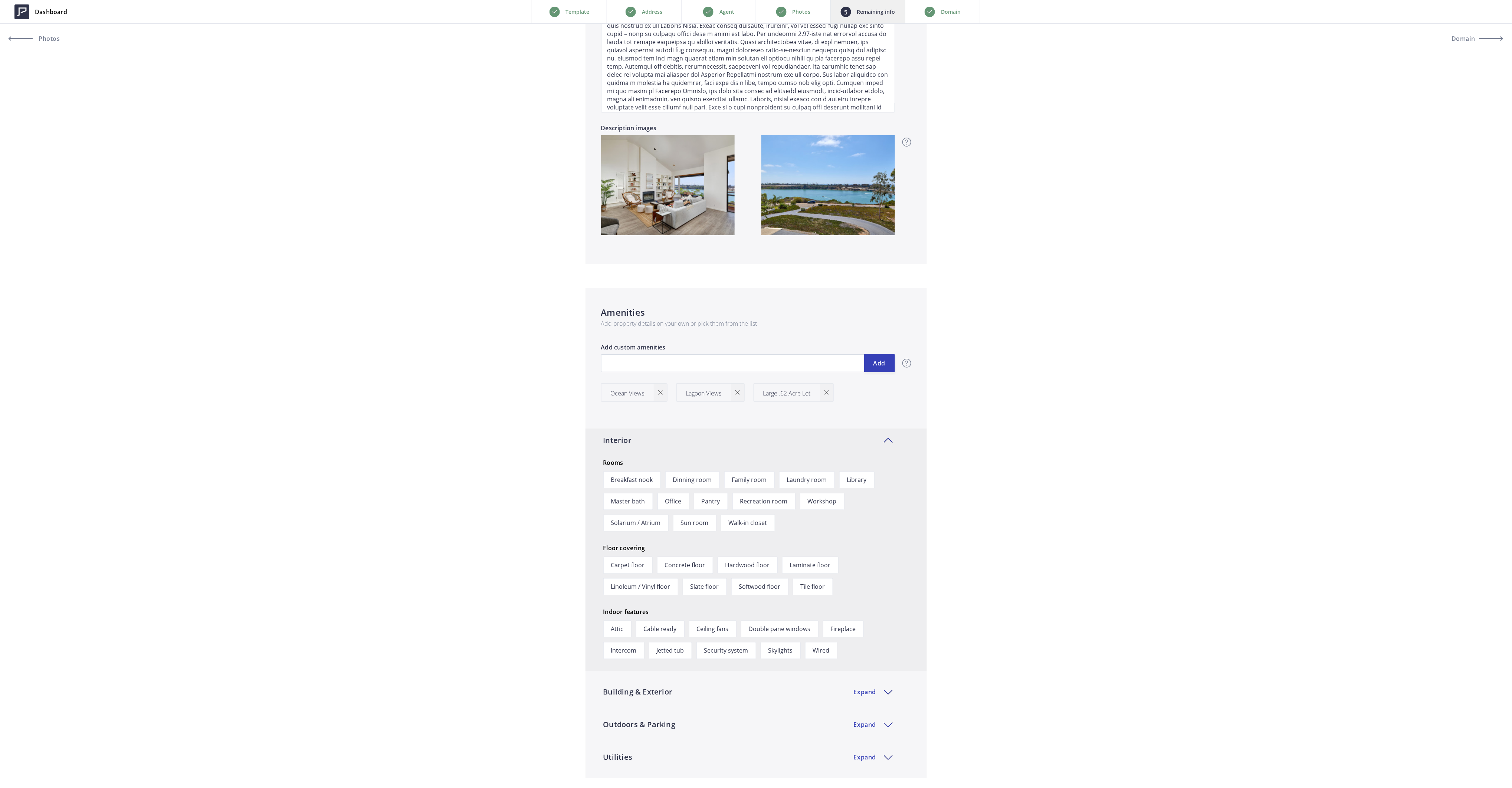
scroll to position [692, 0]
click at [488, 342] on div "Listing status Hide status Hide status Just listed Active Price reduced Pending…" at bounding box center [756, 790] width 1512 height 2573
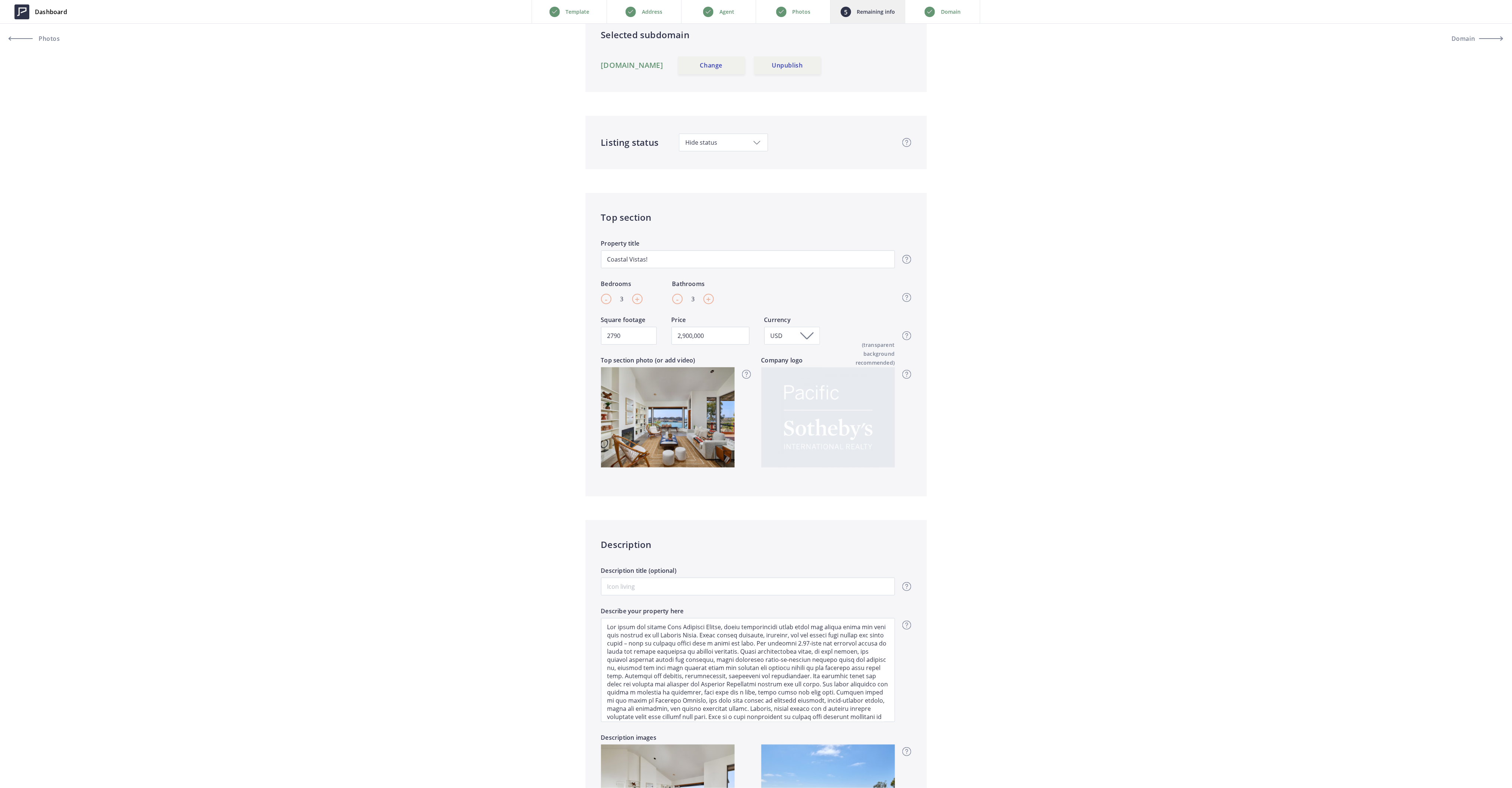
scroll to position [0, 0]
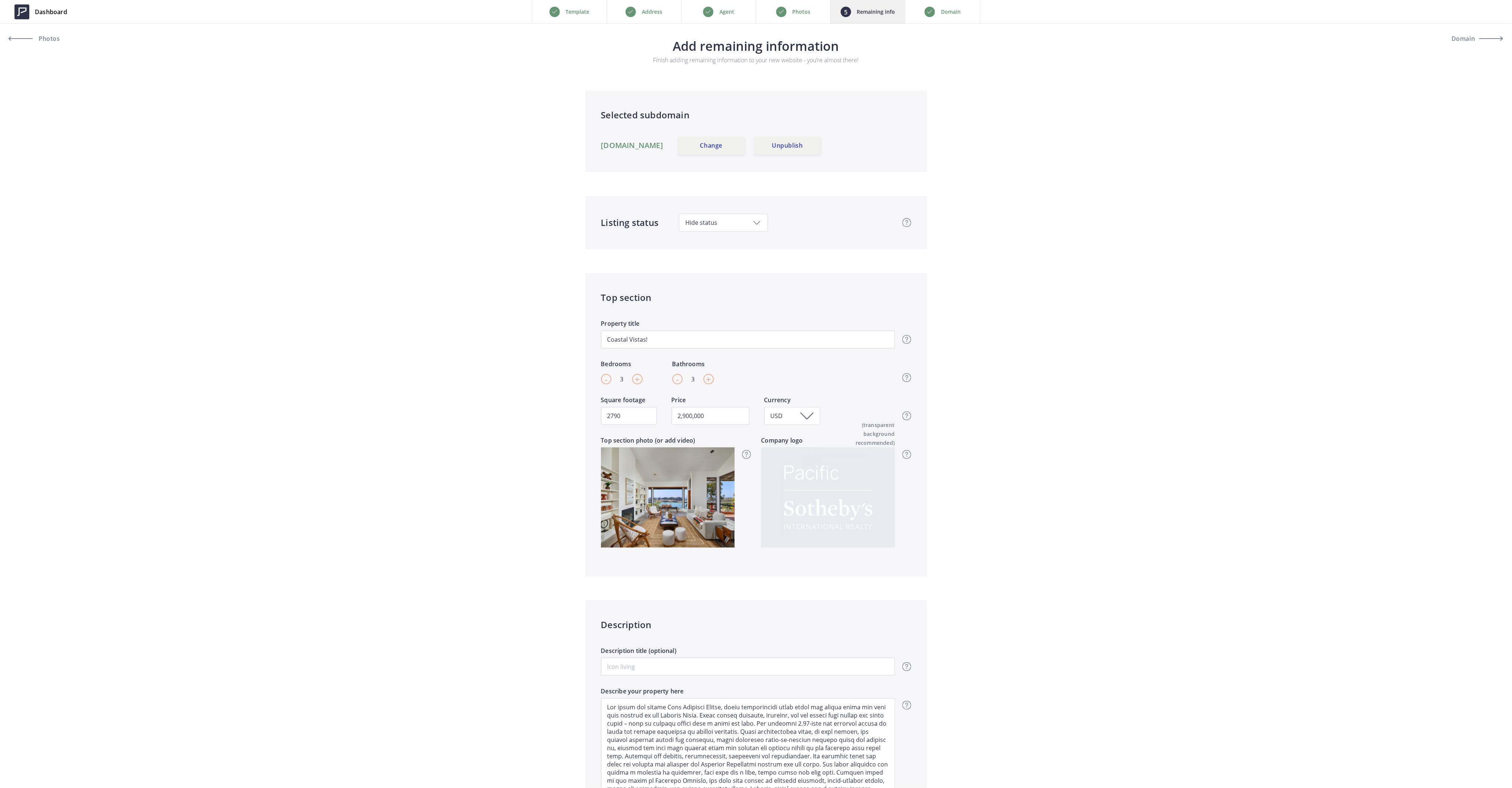
click at [652, 143] on link "[DOMAIN_NAME]" at bounding box center [632, 145] width 63 height 9
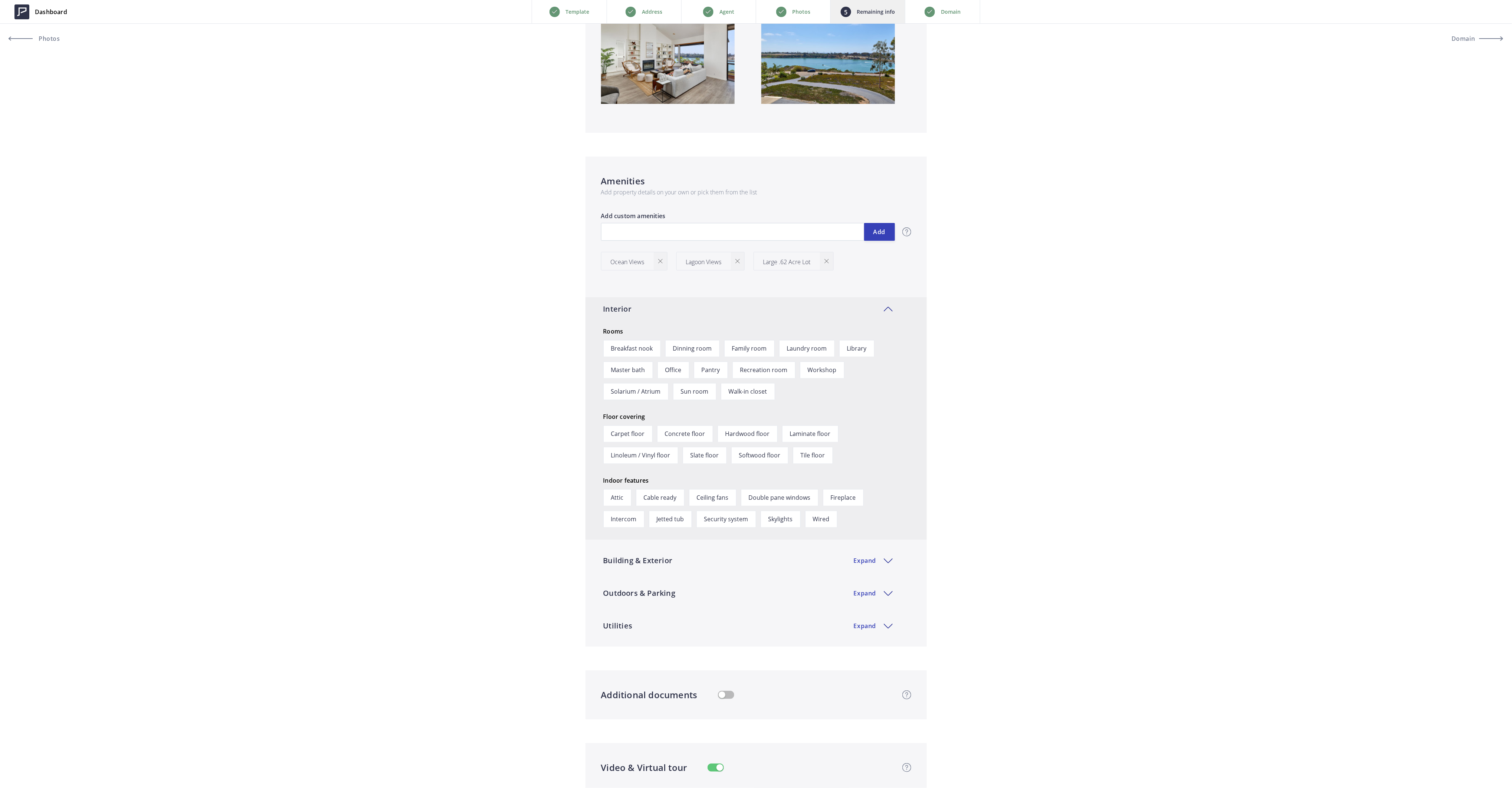
scroll to position [940, 0]
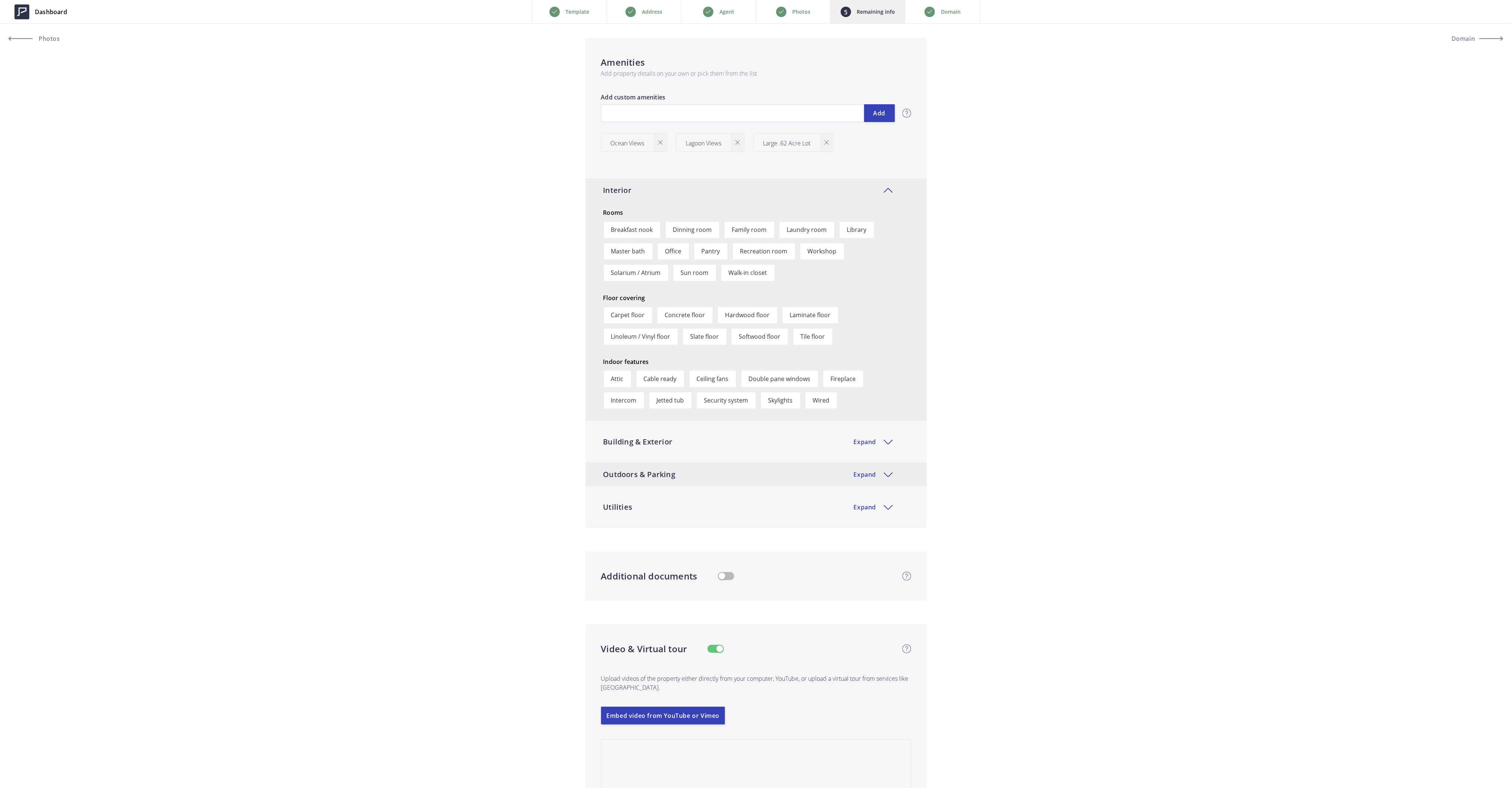
click at [654, 475] on div "Outdoors & Parking Expand" at bounding box center [756, 474] width 342 height 24
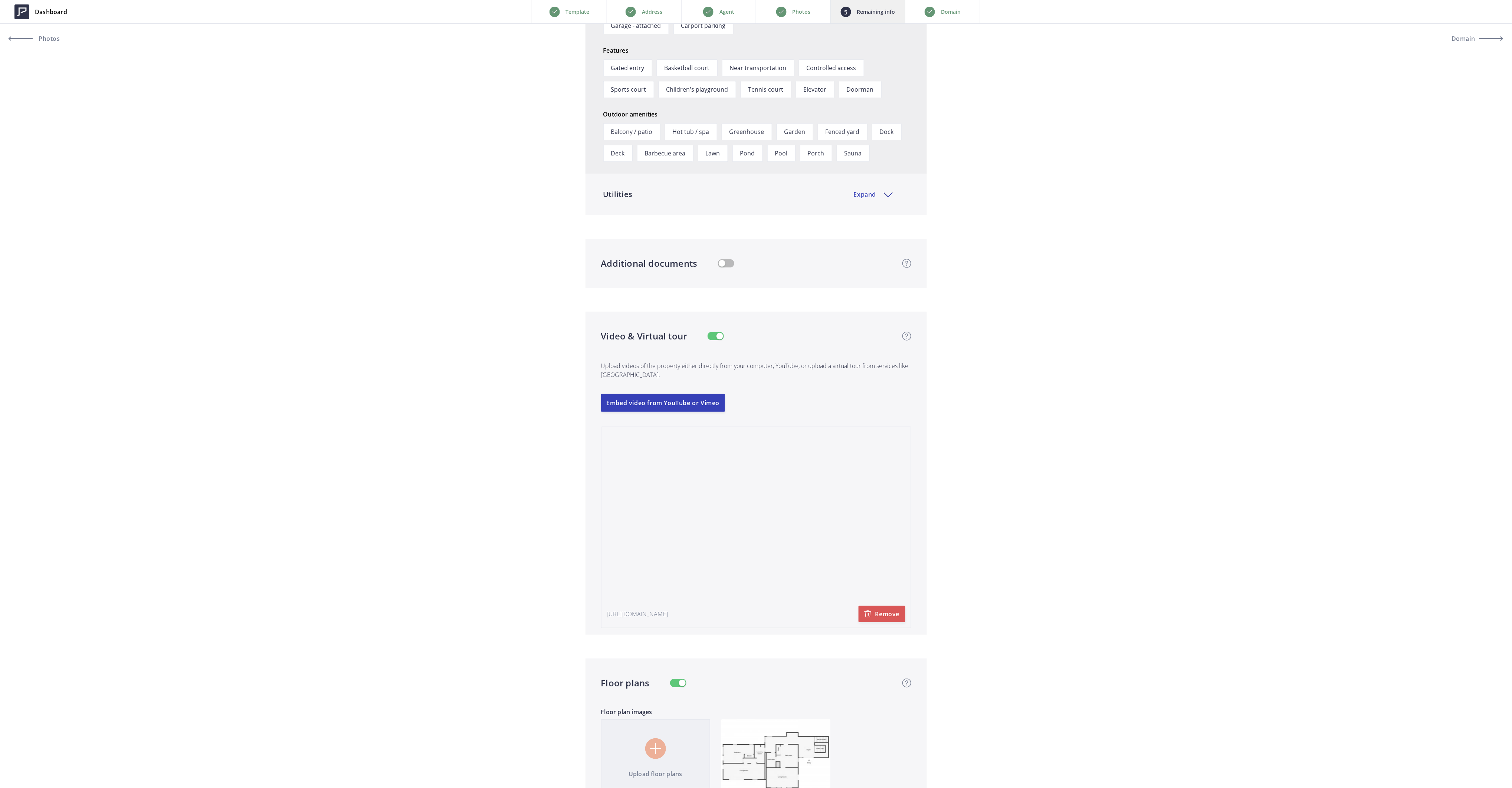
scroll to position [2279, 0]
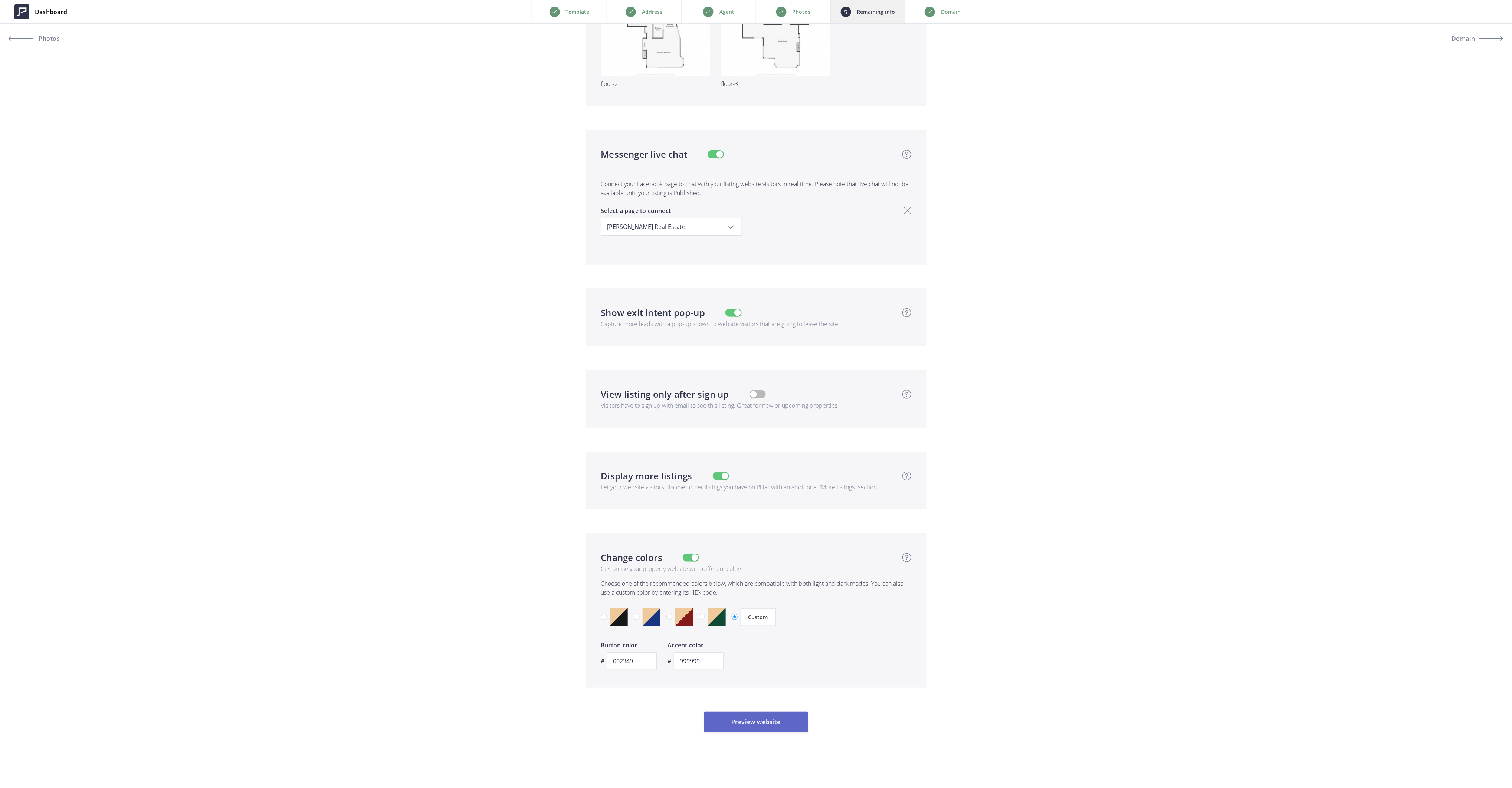
click at [759, 724] on button "Preview website" at bounding box center [756, 721] width 104 height 21
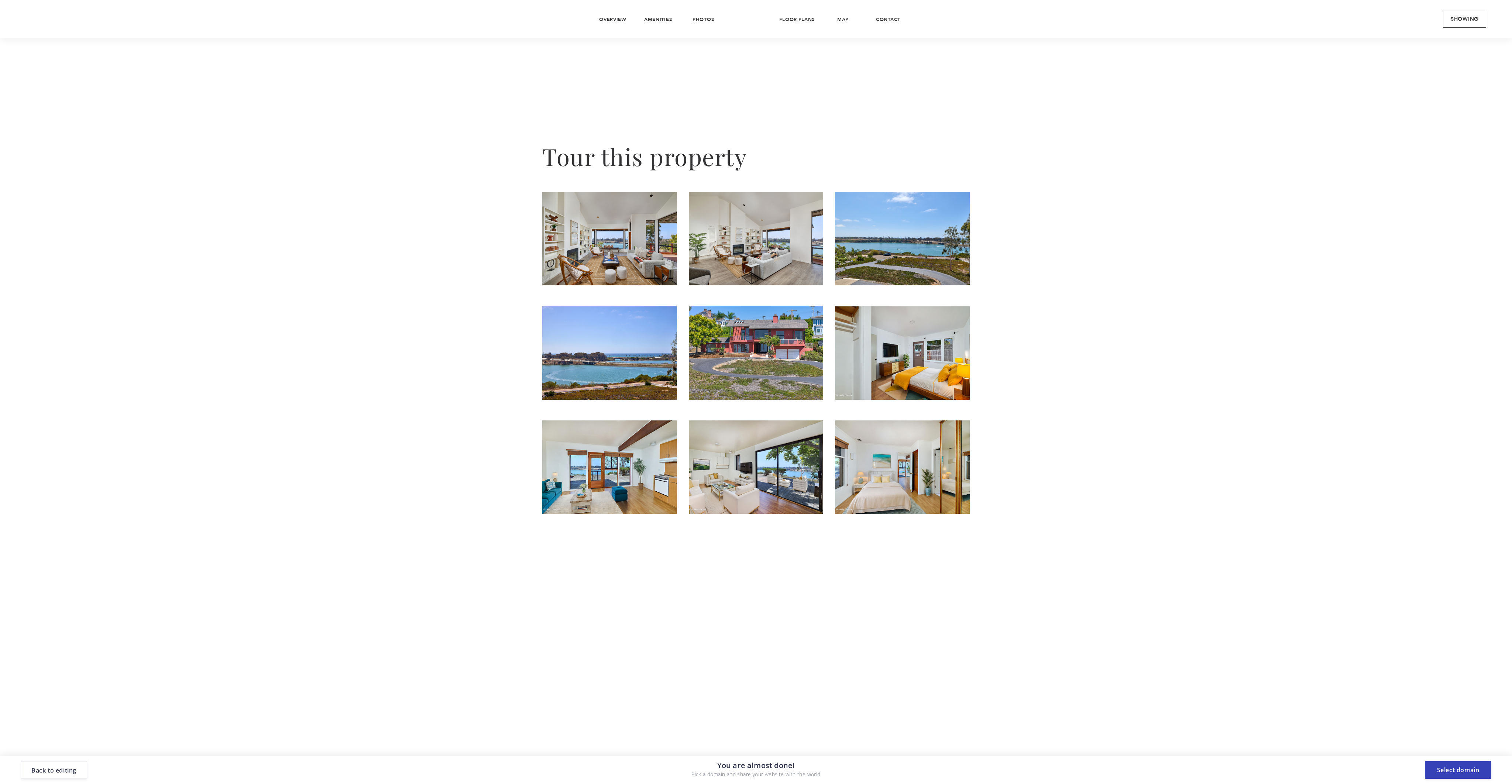
scroll to position [1574, 0]
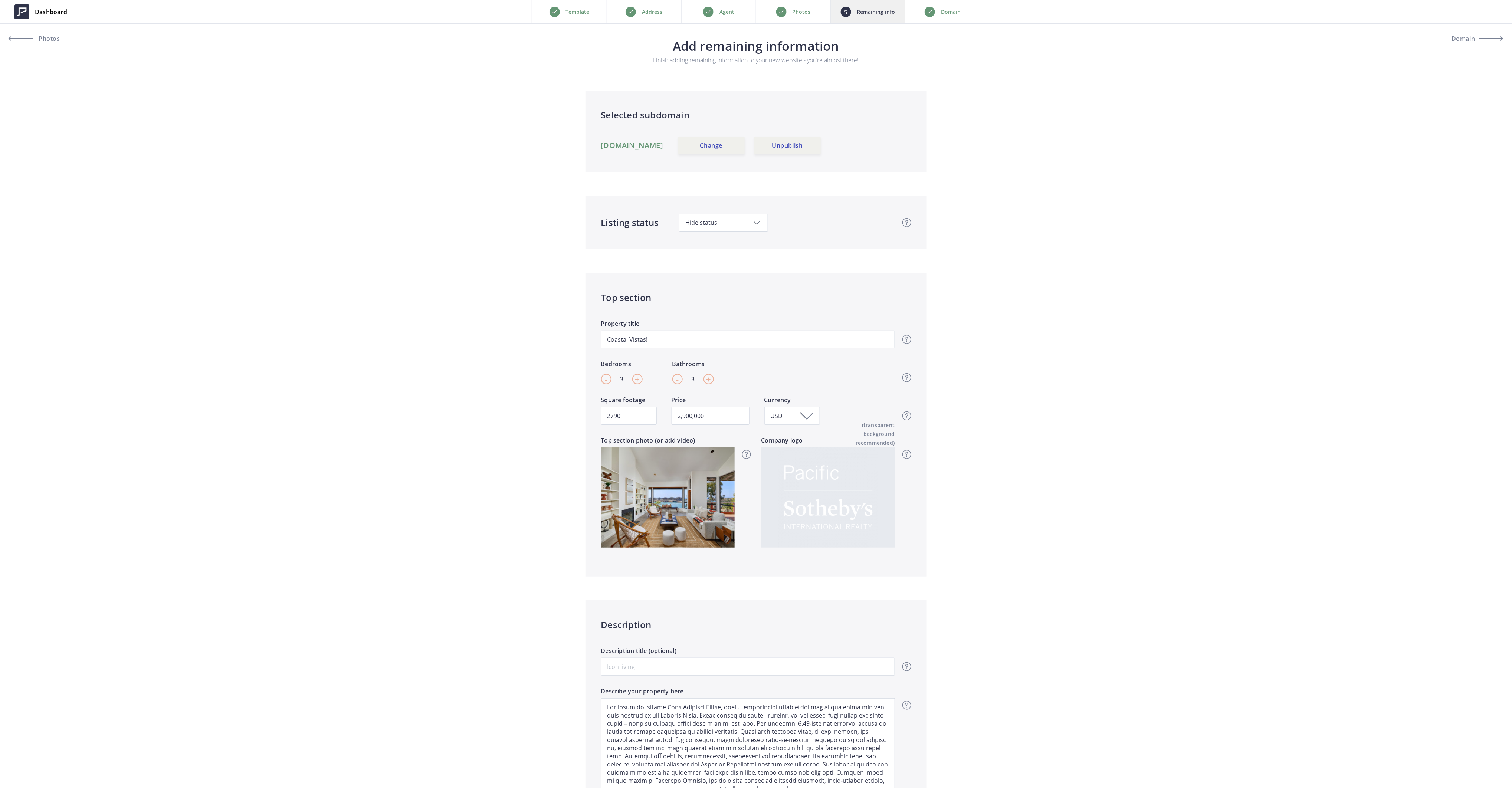
click at [795, 11] on p "Photos" at bounding box center [801, 12] width 18 height 9
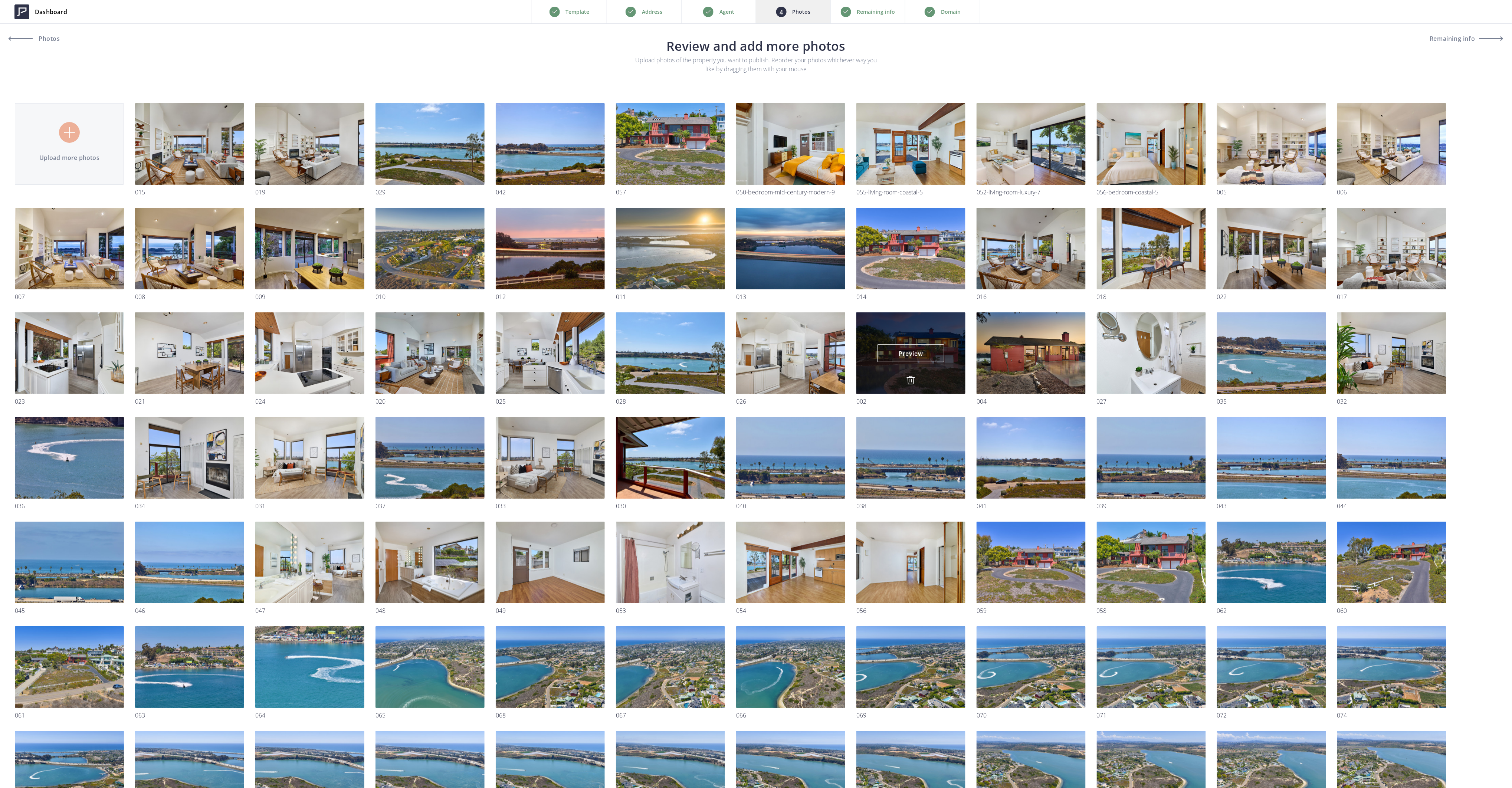
click at [910, 377] on img at bounding box center [910, 380] width 9 height 9
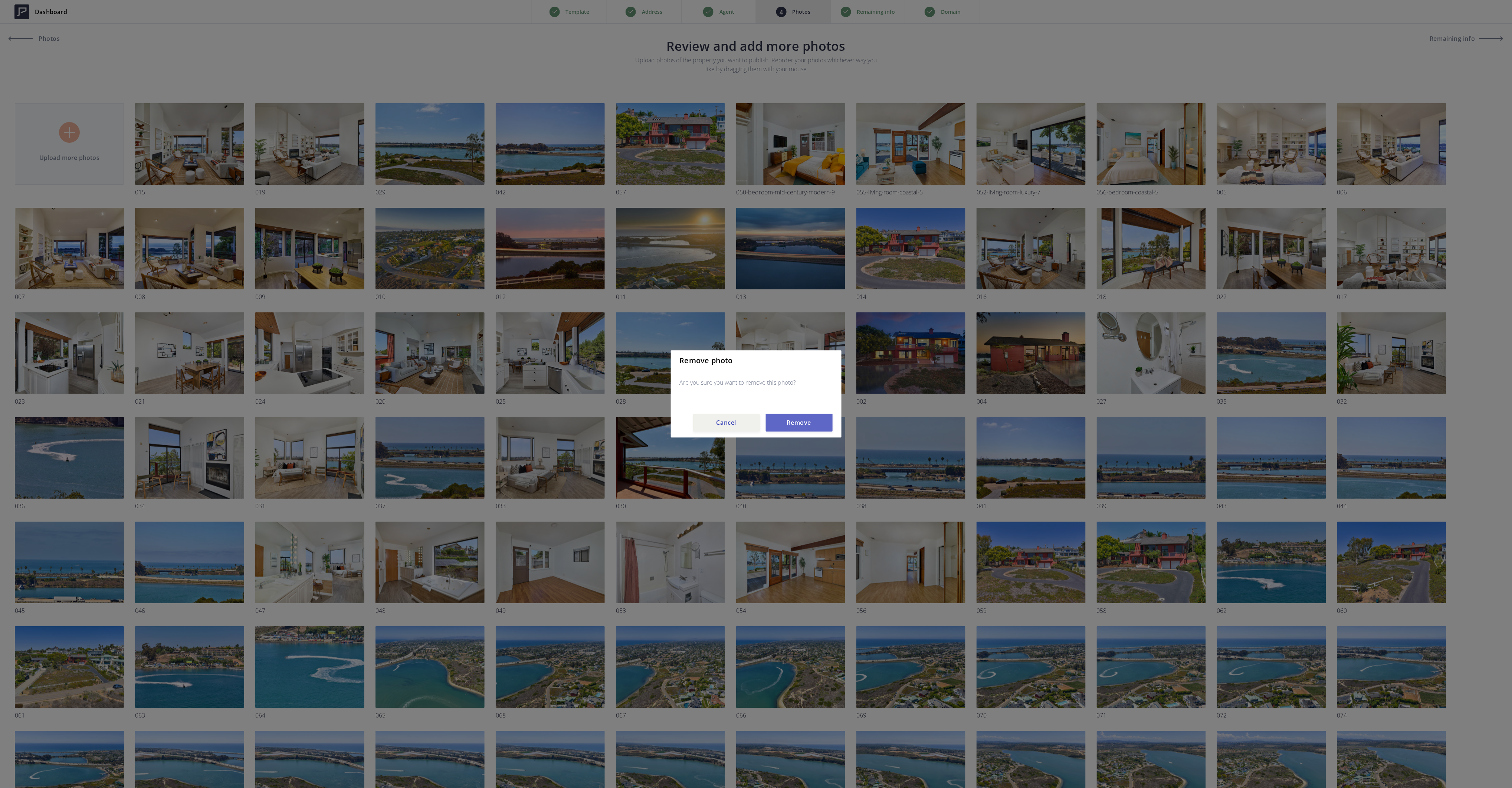
click at [812, 425] on button "Remove" at bounding box center [799, 423] width 67 height 18
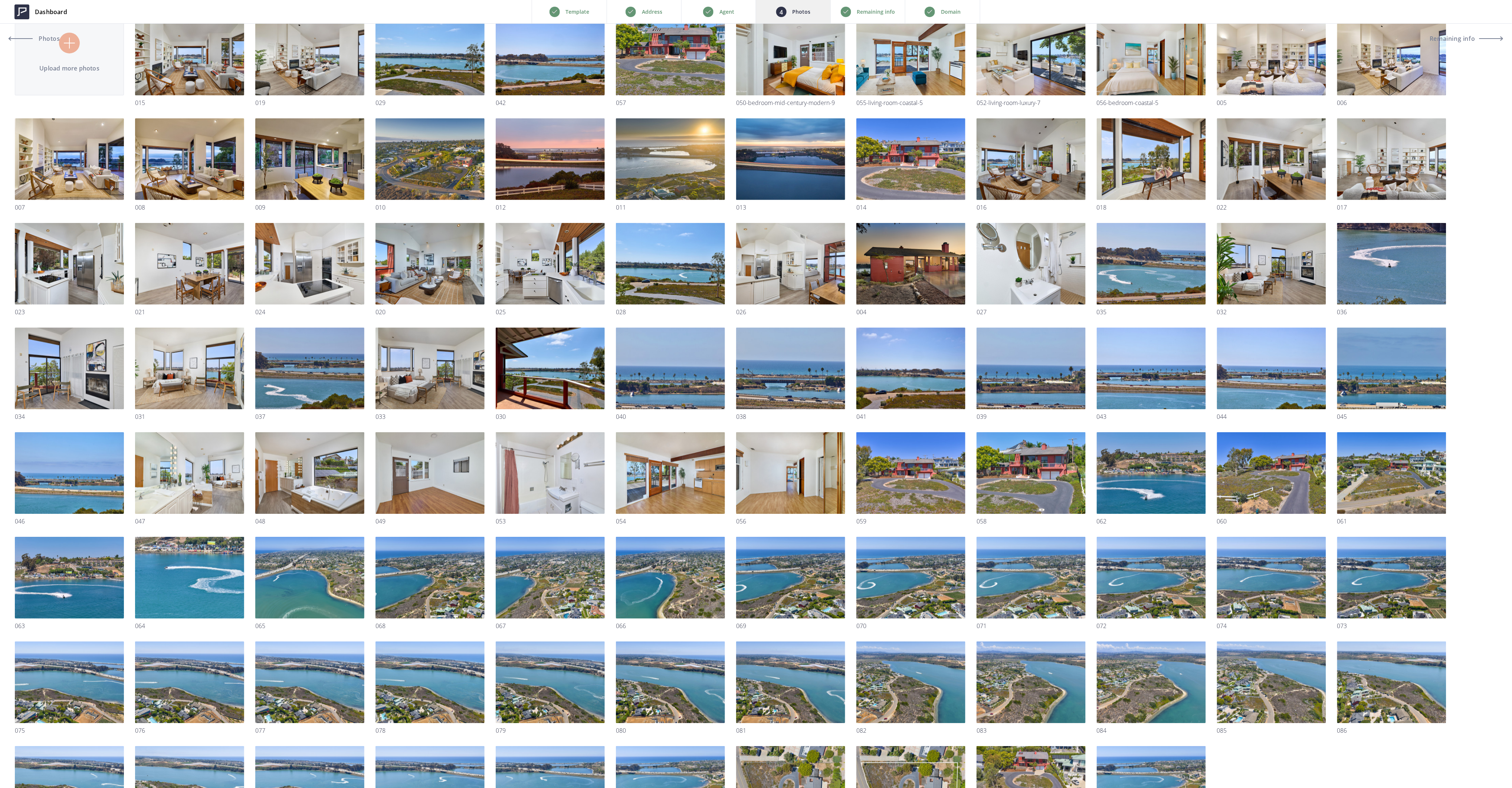
scroll to position [98, 0]
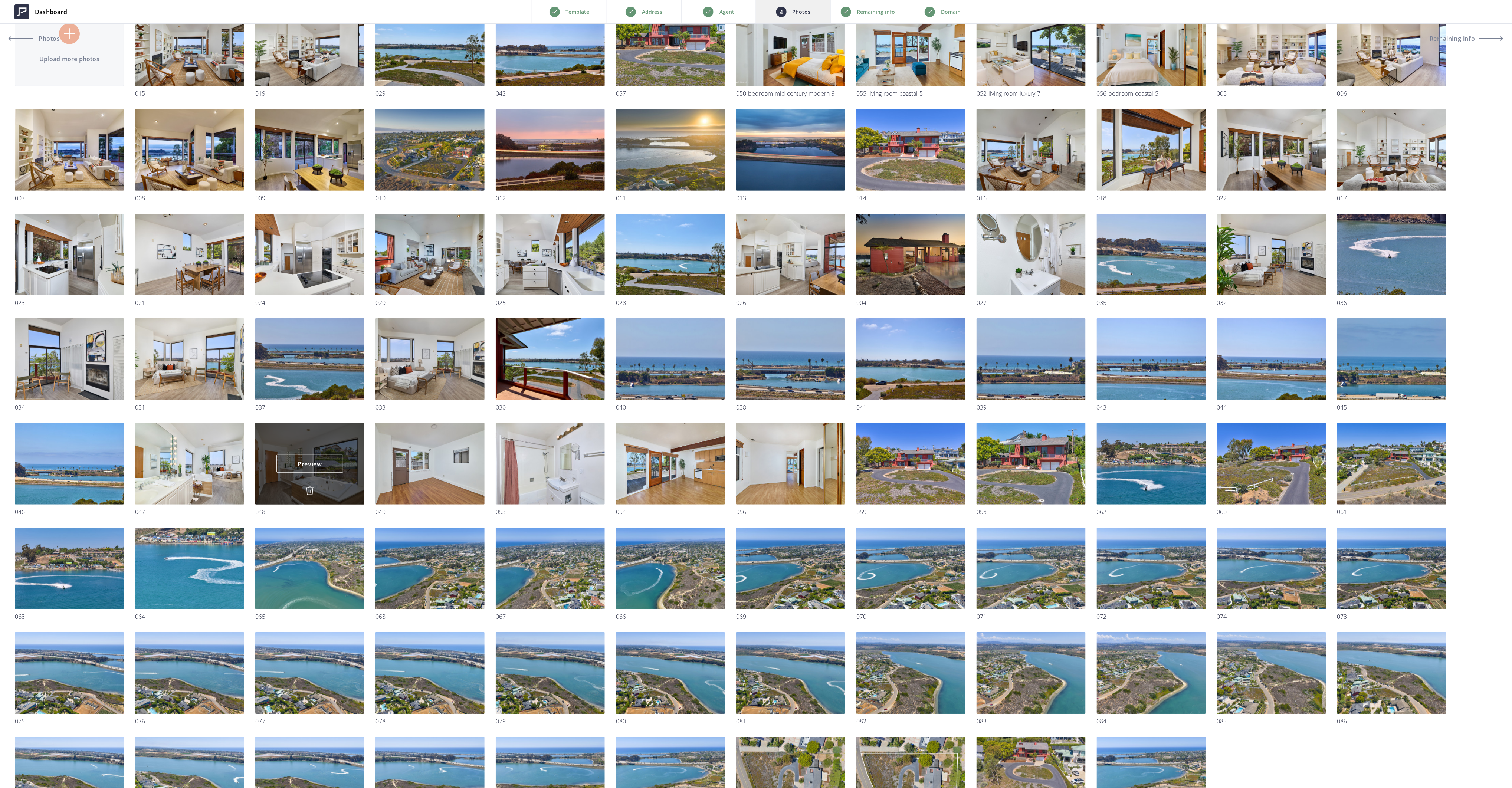
click at [310, 490] on img at bounding box center [310, 490] width 9 height 9
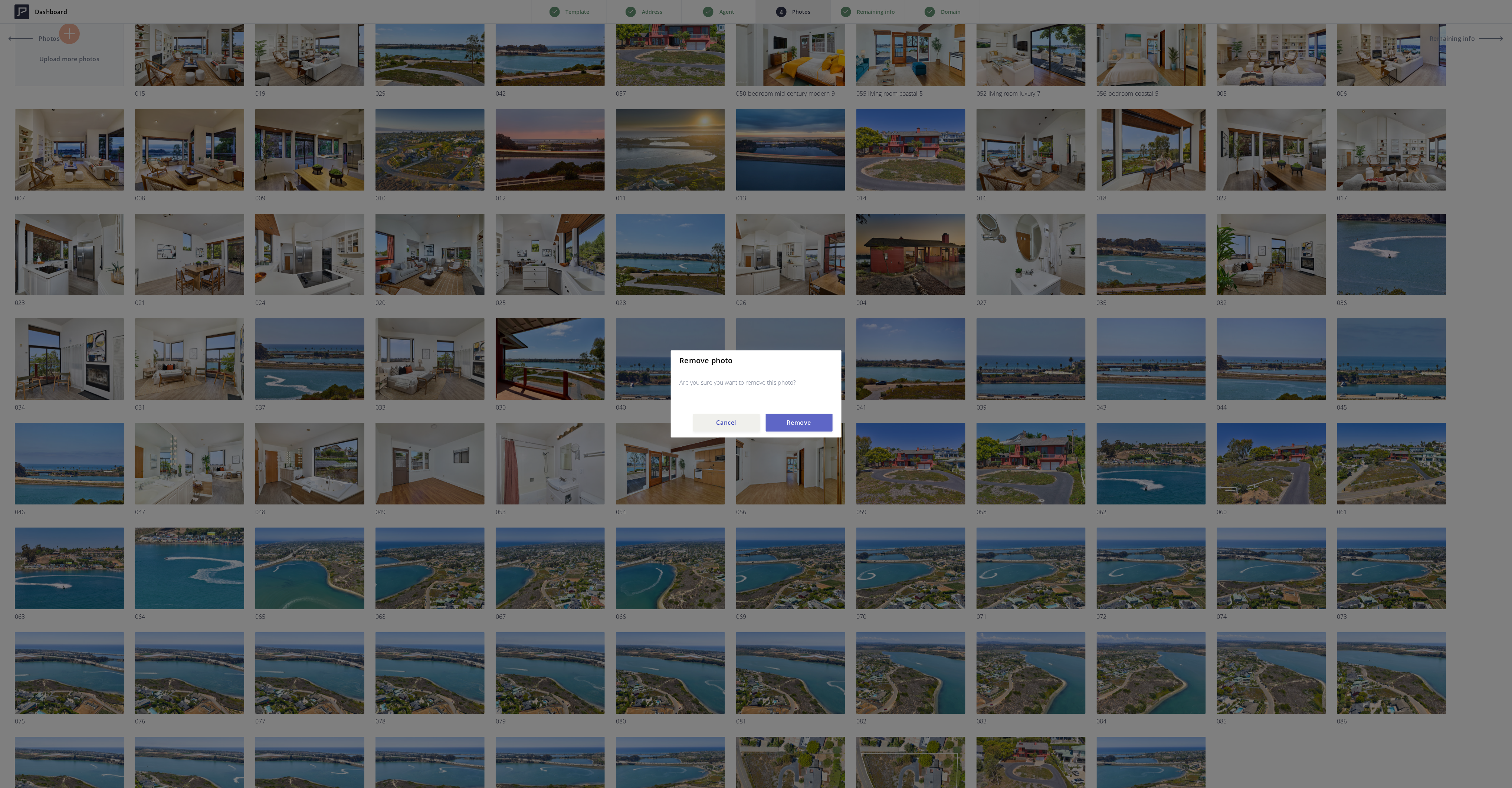
click at [795, 423] on button "Remove" at bounding box center [799, 423] width 67 height 18
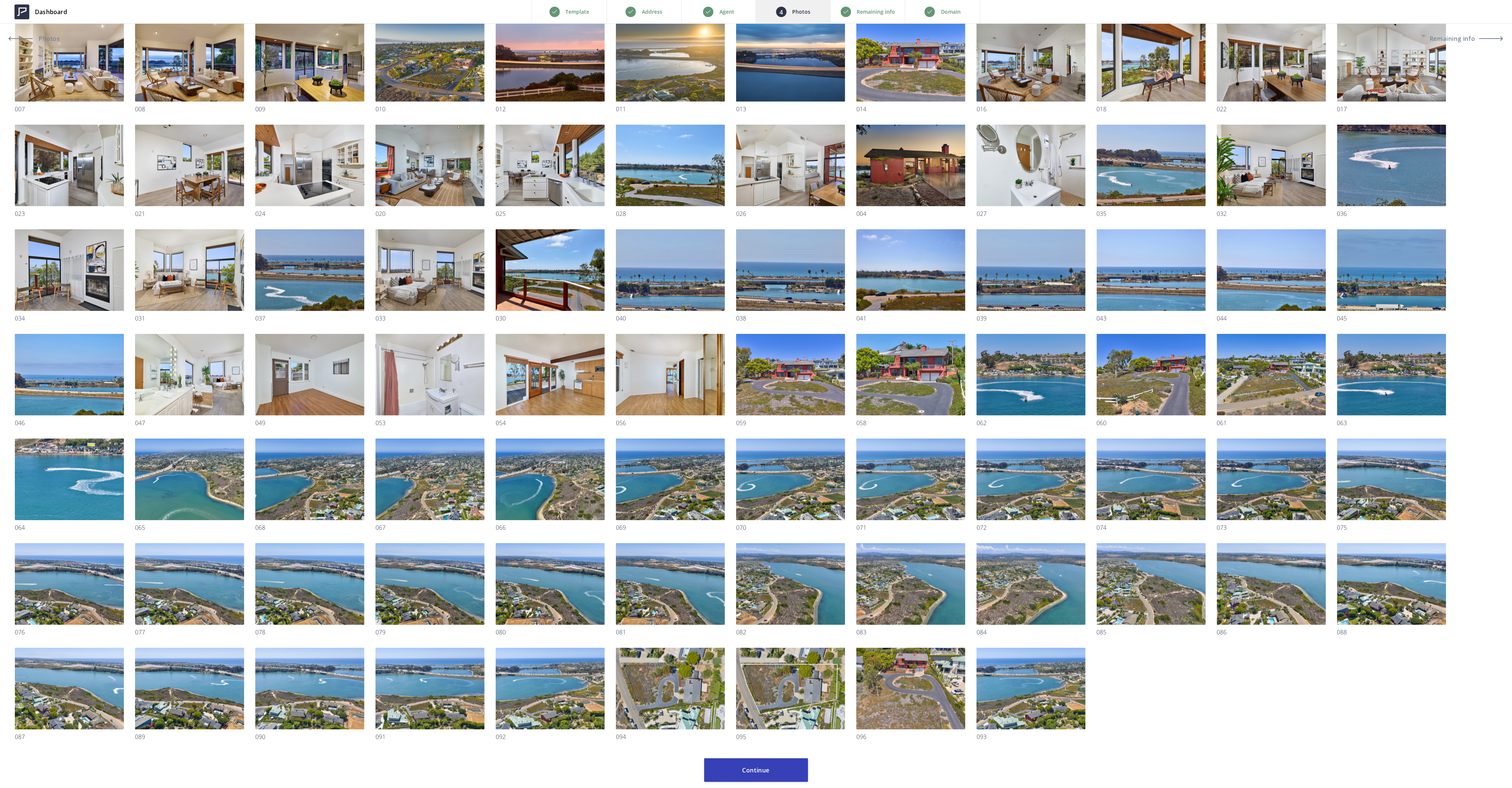
scroll to position [198, 0]
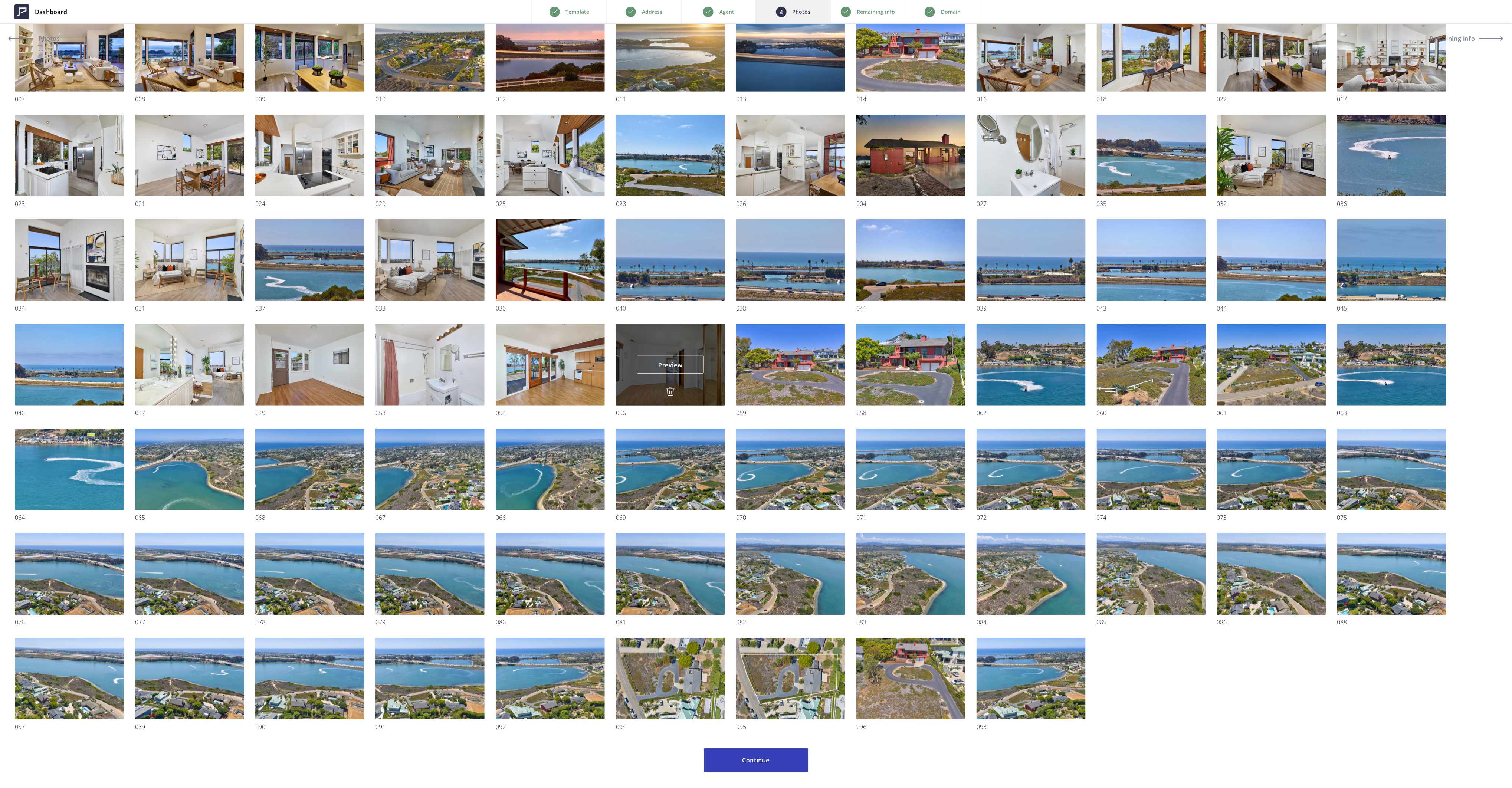
click at [671, 389] on img at bounding box center [670, 392] width 9 height 9
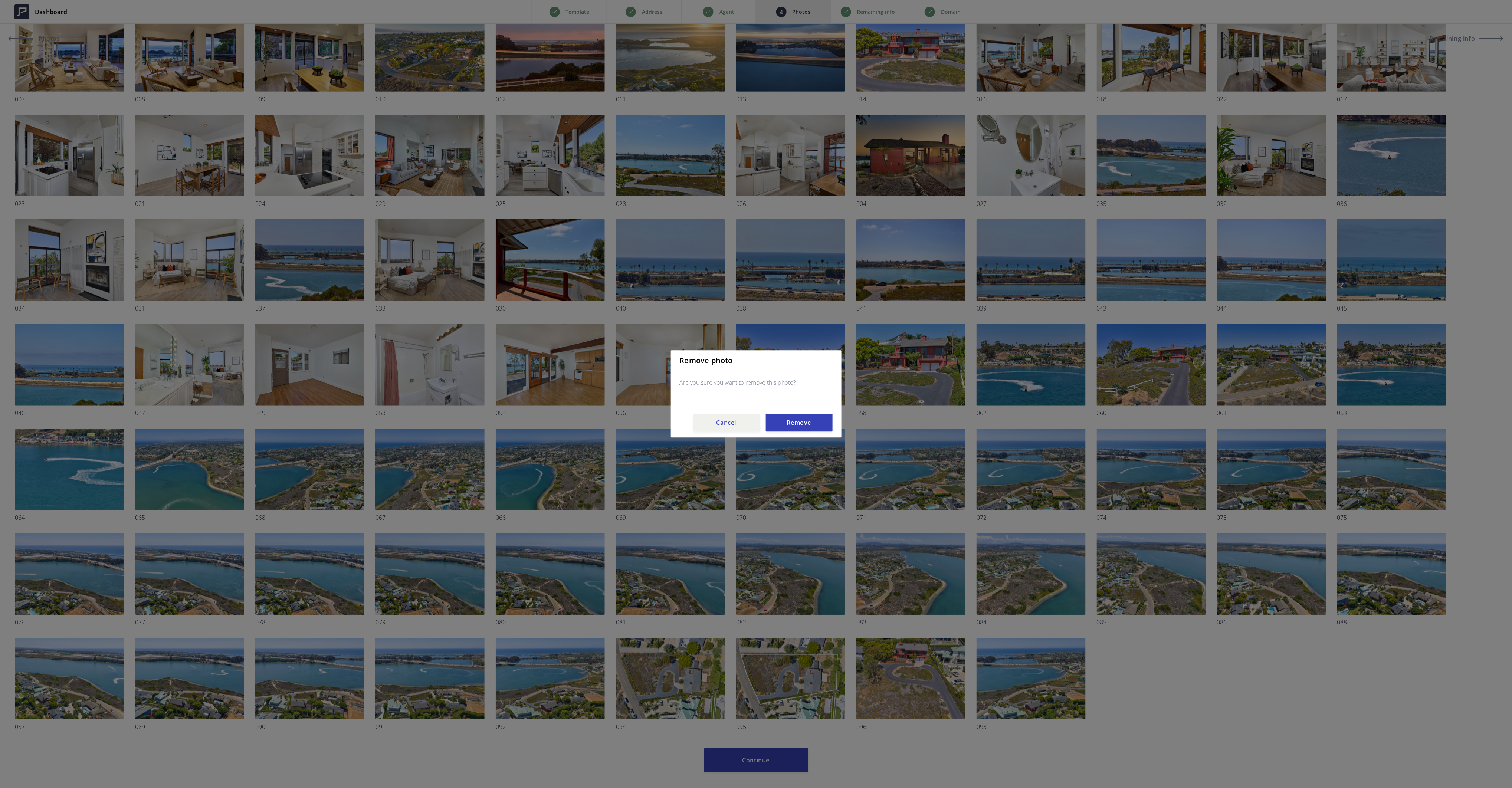
click at [792, 423] on button "Remove" at bounding box center [799, 423] width 67 height 18
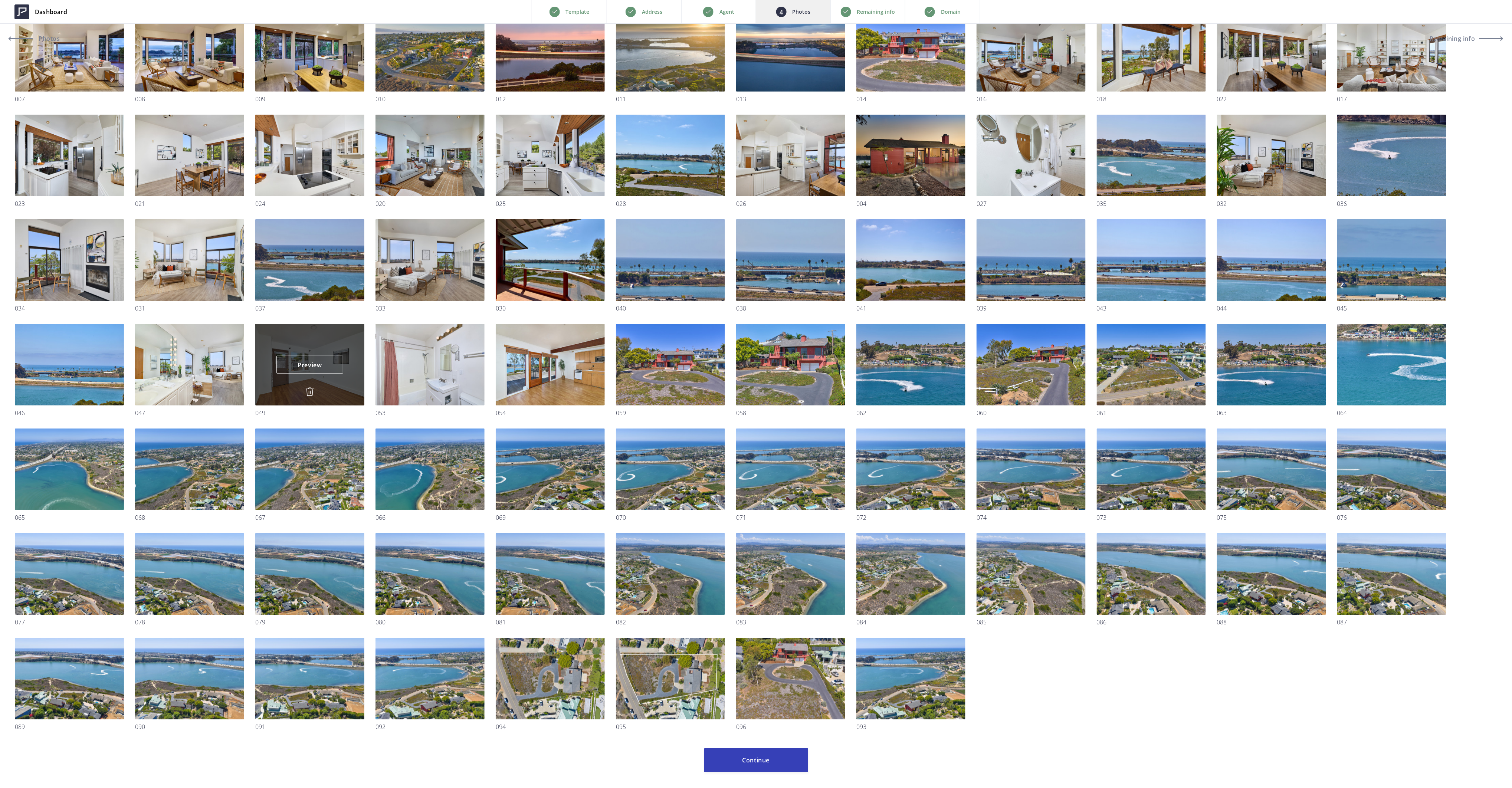
click at [306, 390] on img at bounding box center [310, 392] width 9 height 9
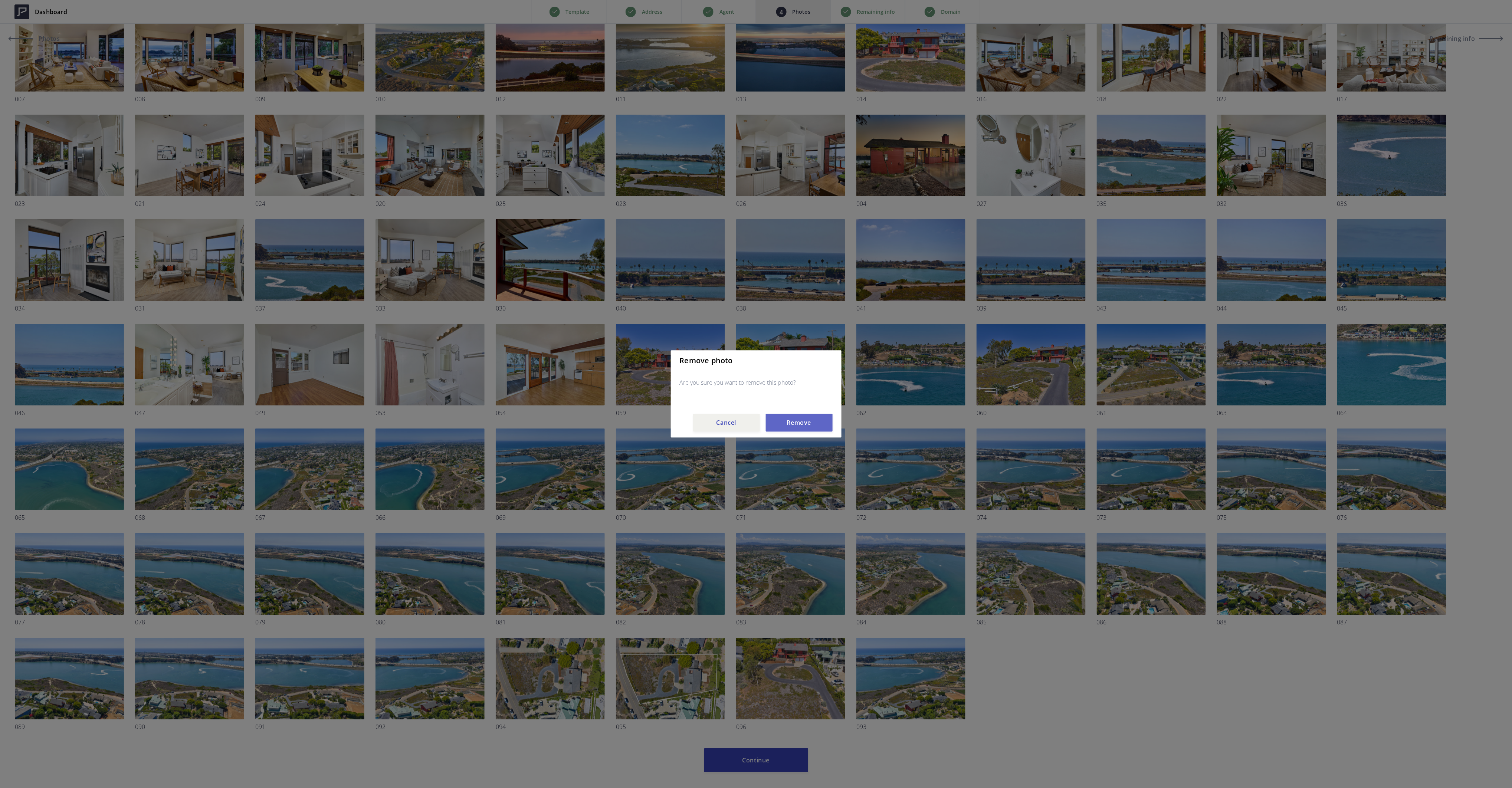
click at [799, 421] on button "Remove" at bounding box center [799, 423] width 67 height 18
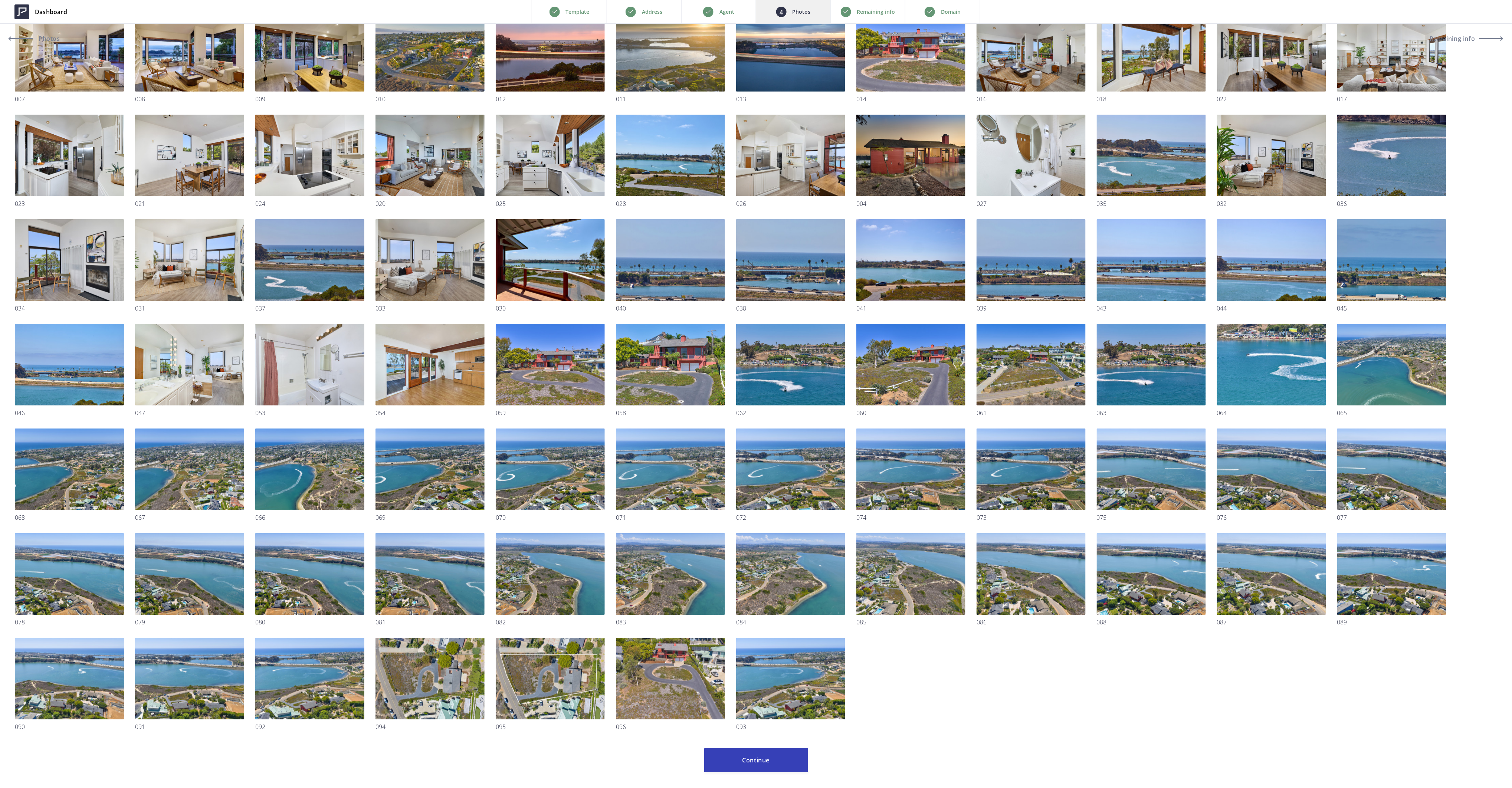
scroll to position [0, 0]
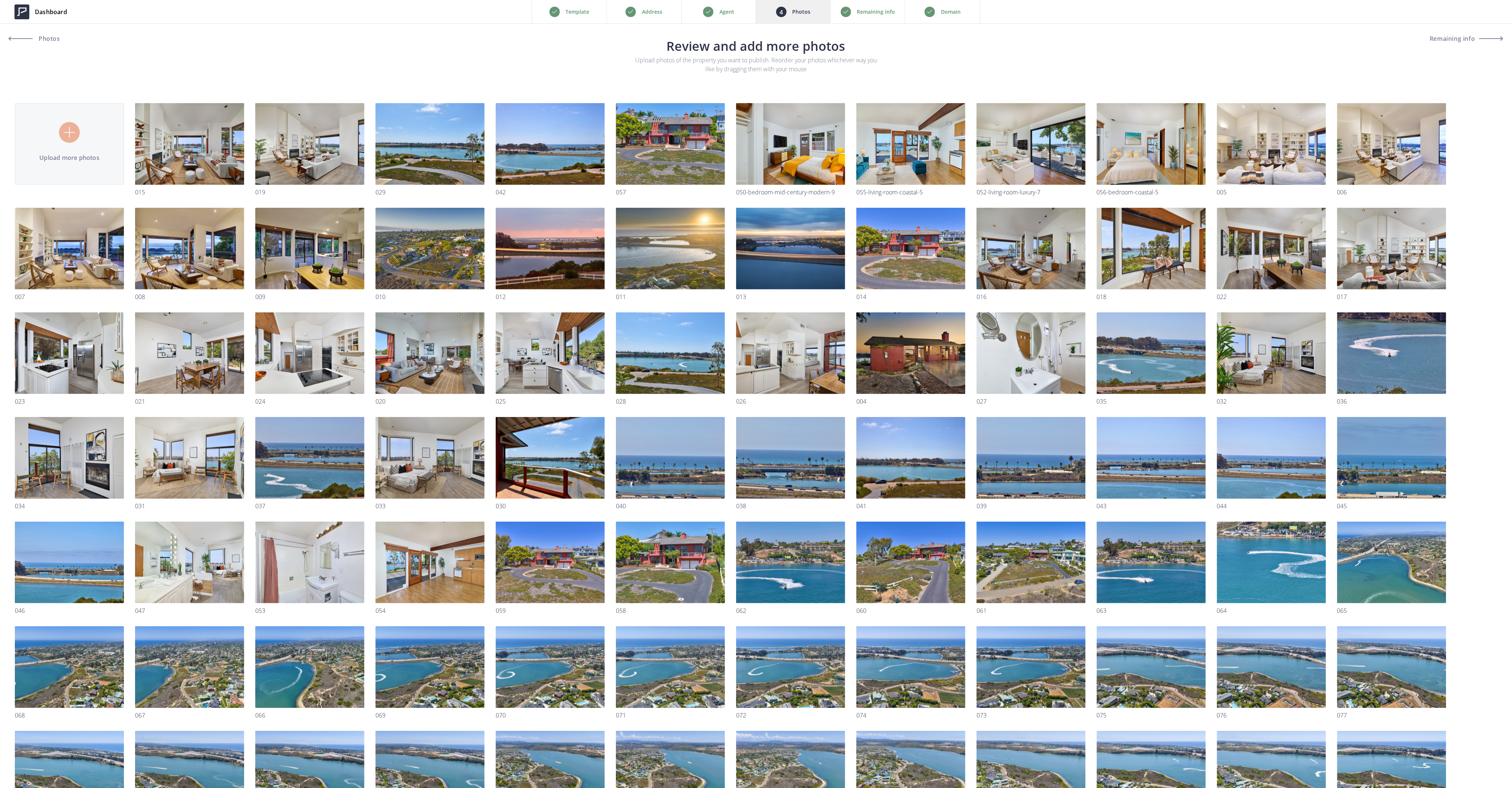
click at [67, 139] on input "file" at bounding box center [756, 507] width 1482 height 866
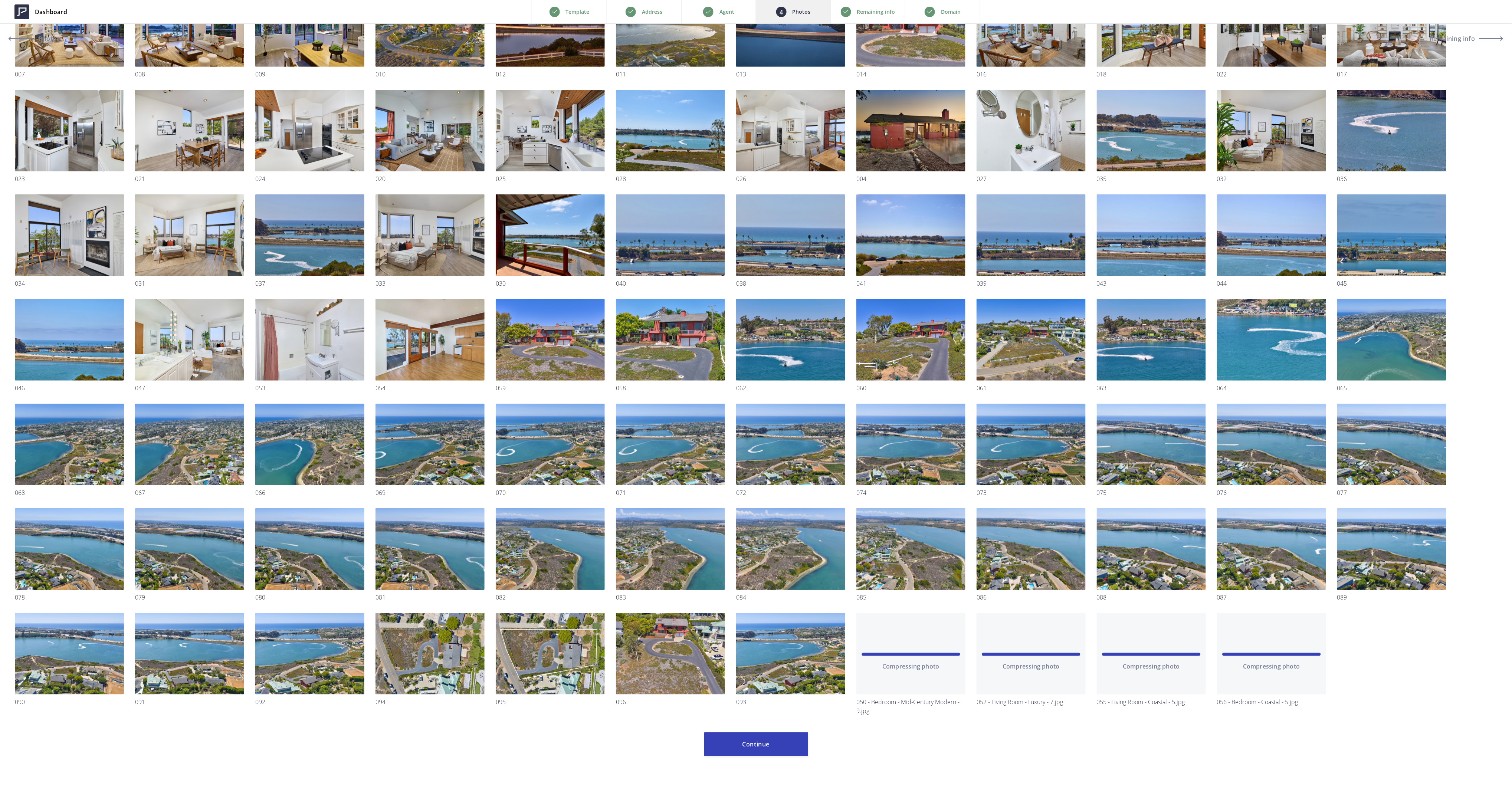
scroll to position [214, 0]
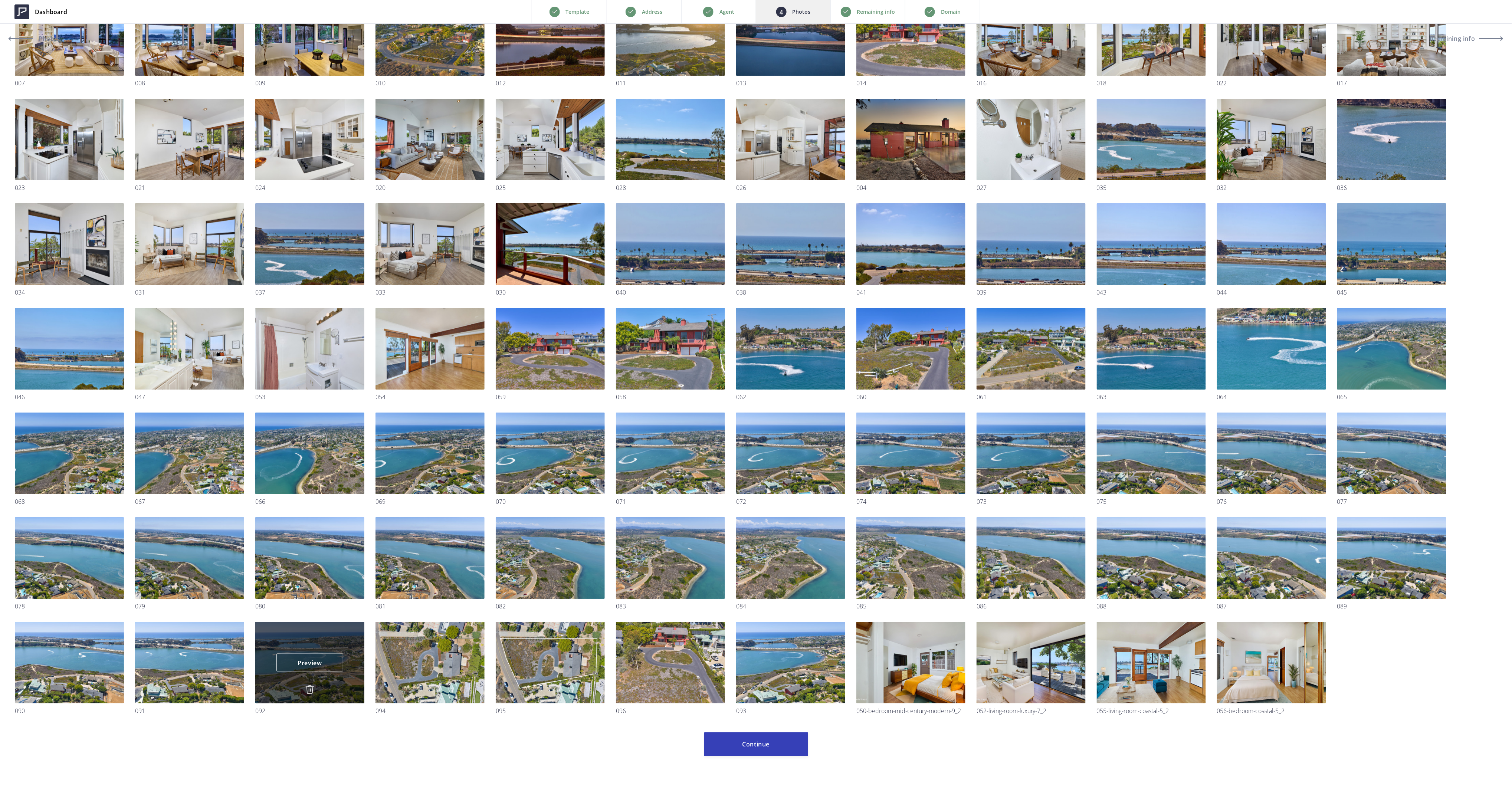
click at [306, 690] on img at bounding box center [310, 690] width 9 height 9
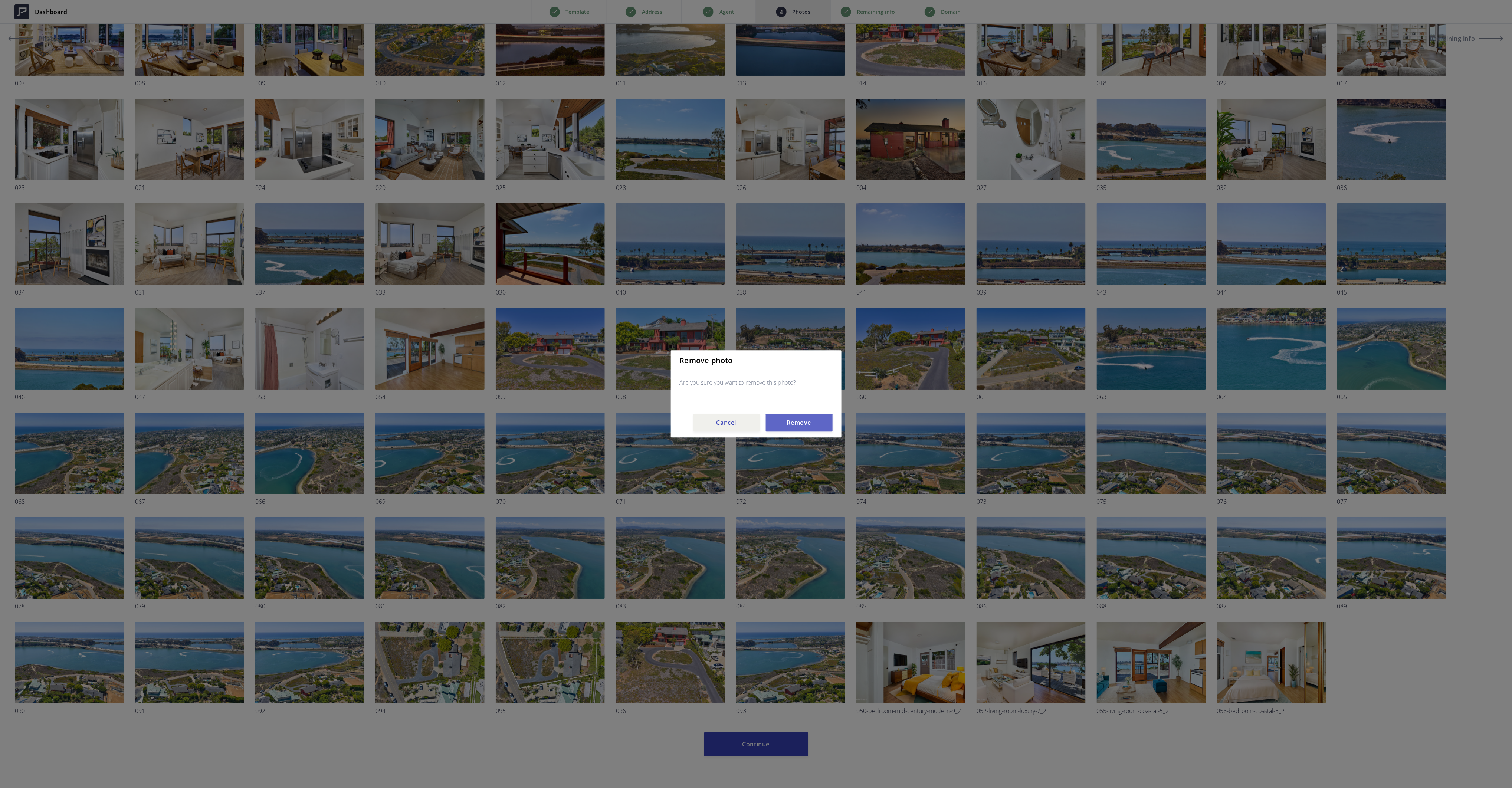
click at [803, 422] on button "Remove" at bounding box center [799, 423] width 67 height 18
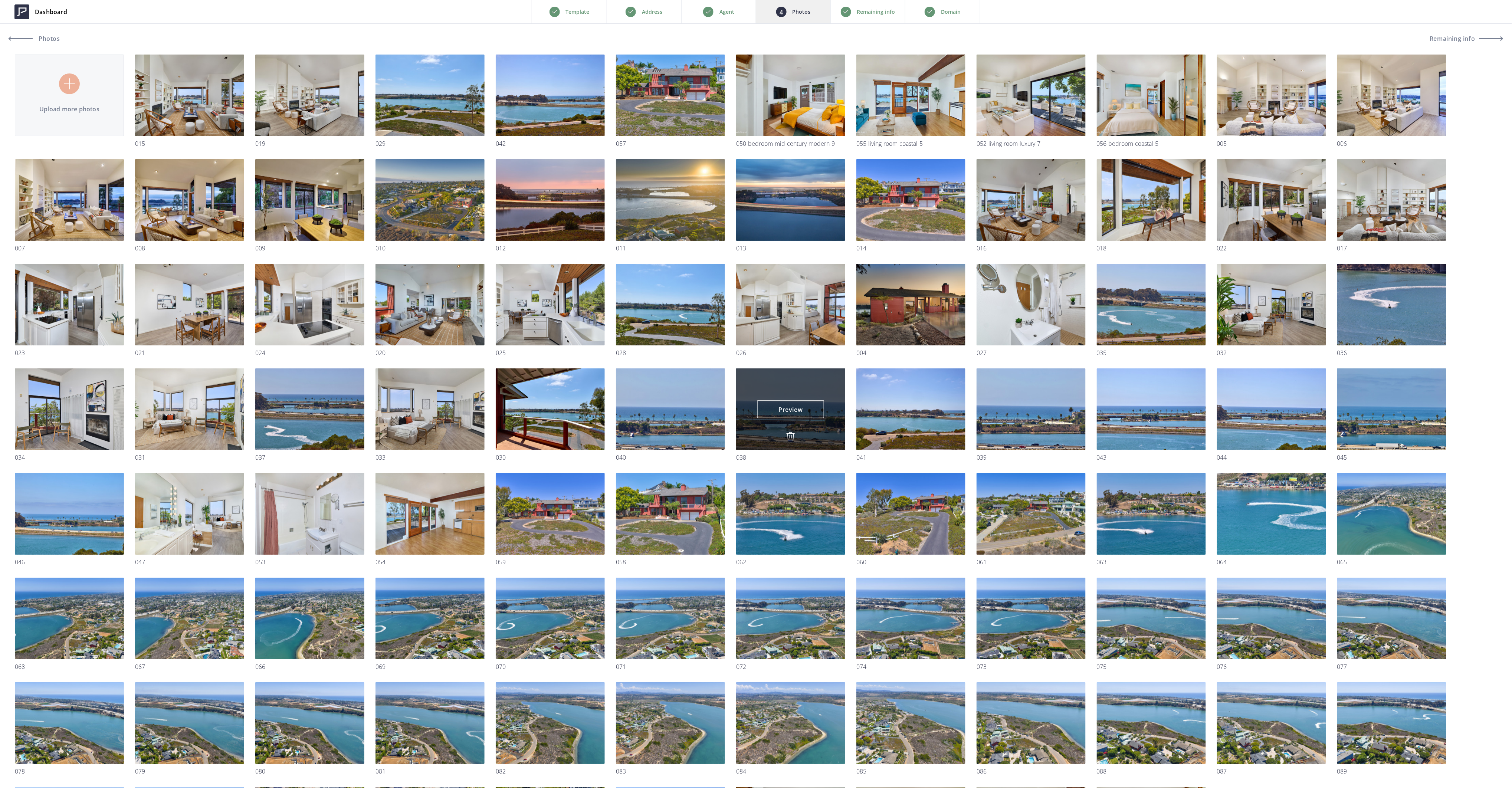
scroll to position [65, 0]
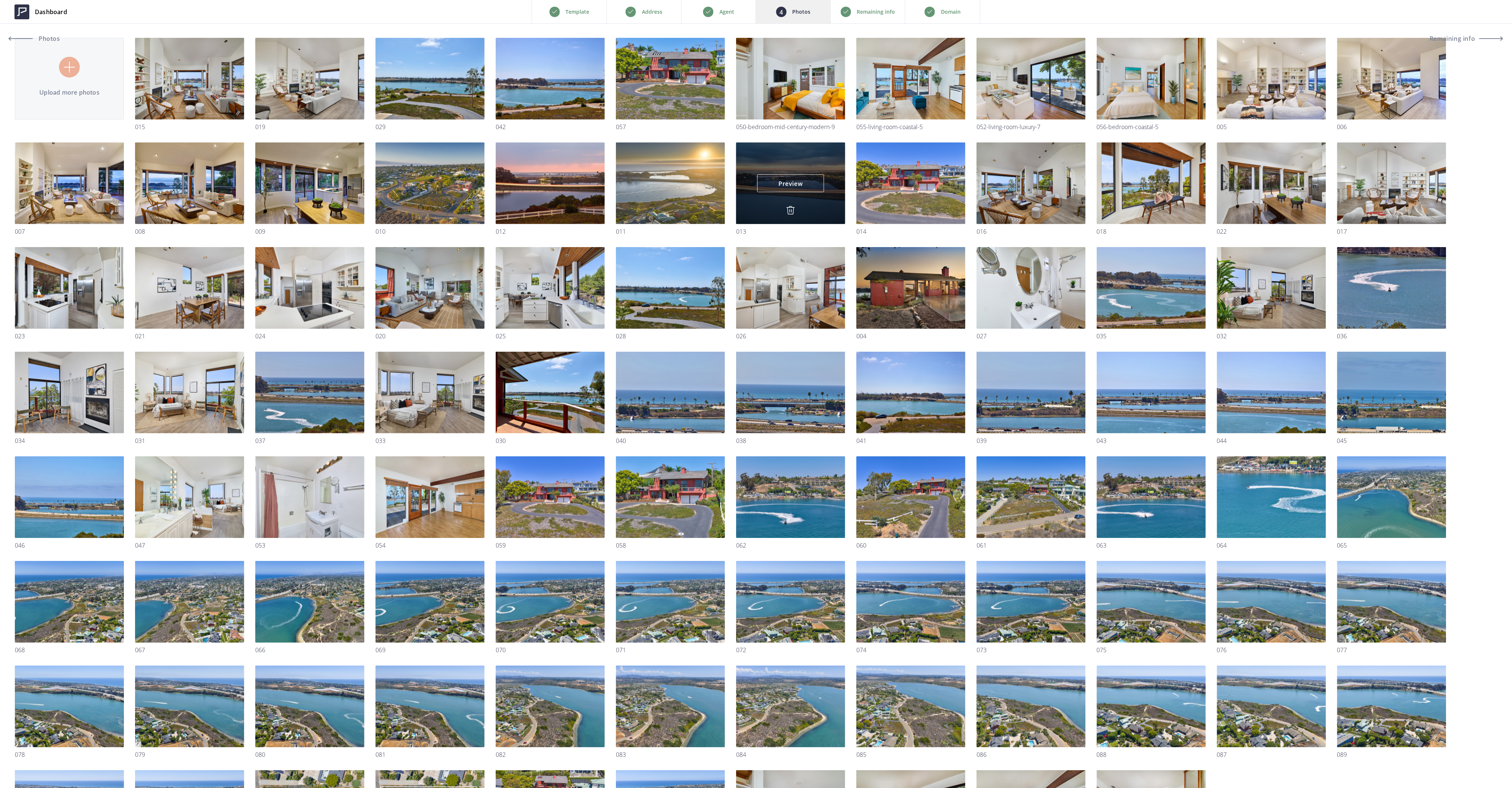
click at [791, 211] on img at bounding box center [791, 210] width 9 height 9
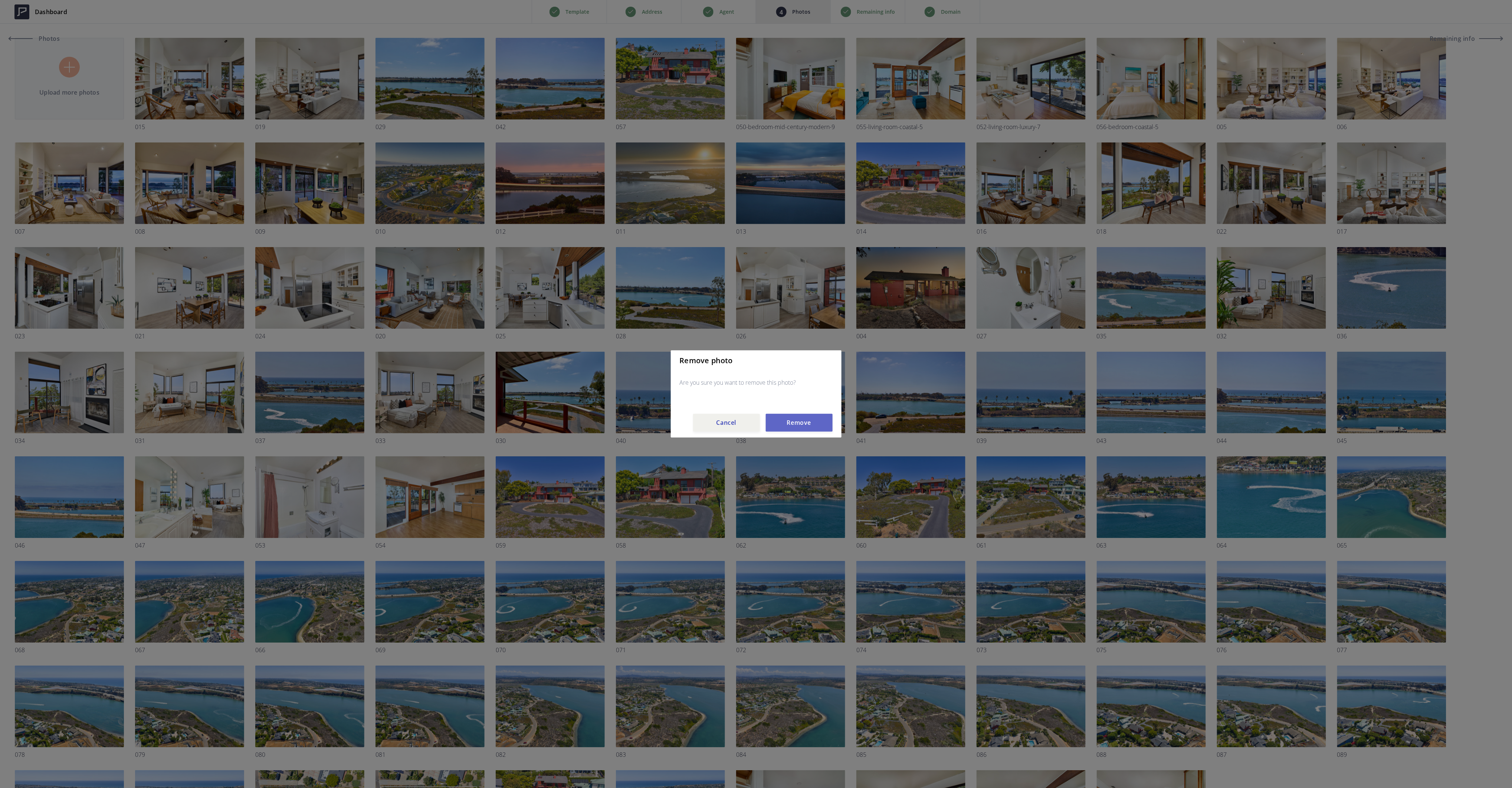
click at [799, 424] on button "Remove" at bounding box center [799, 423] width 67 height 18
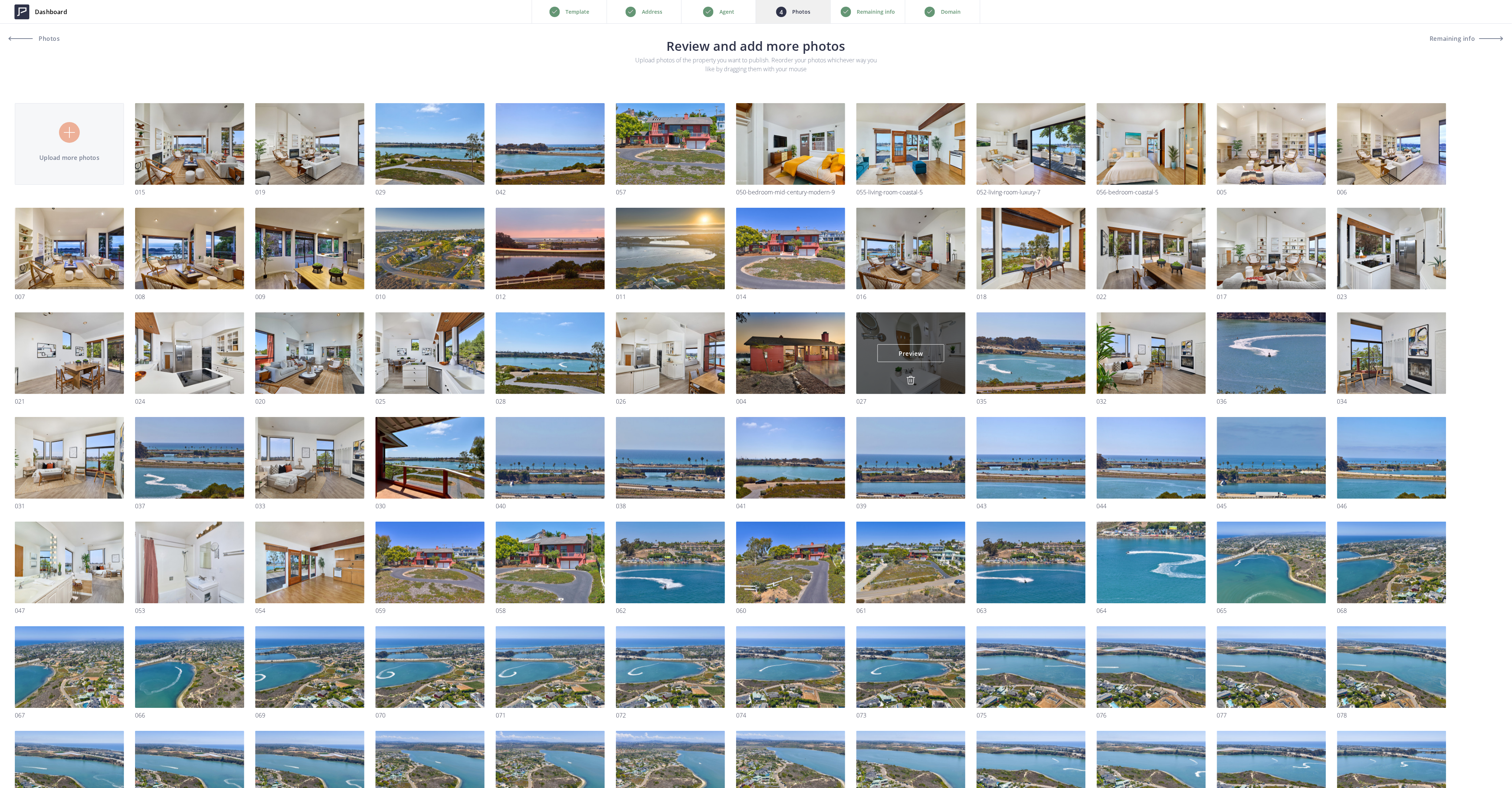
scroll to position [214, 0]
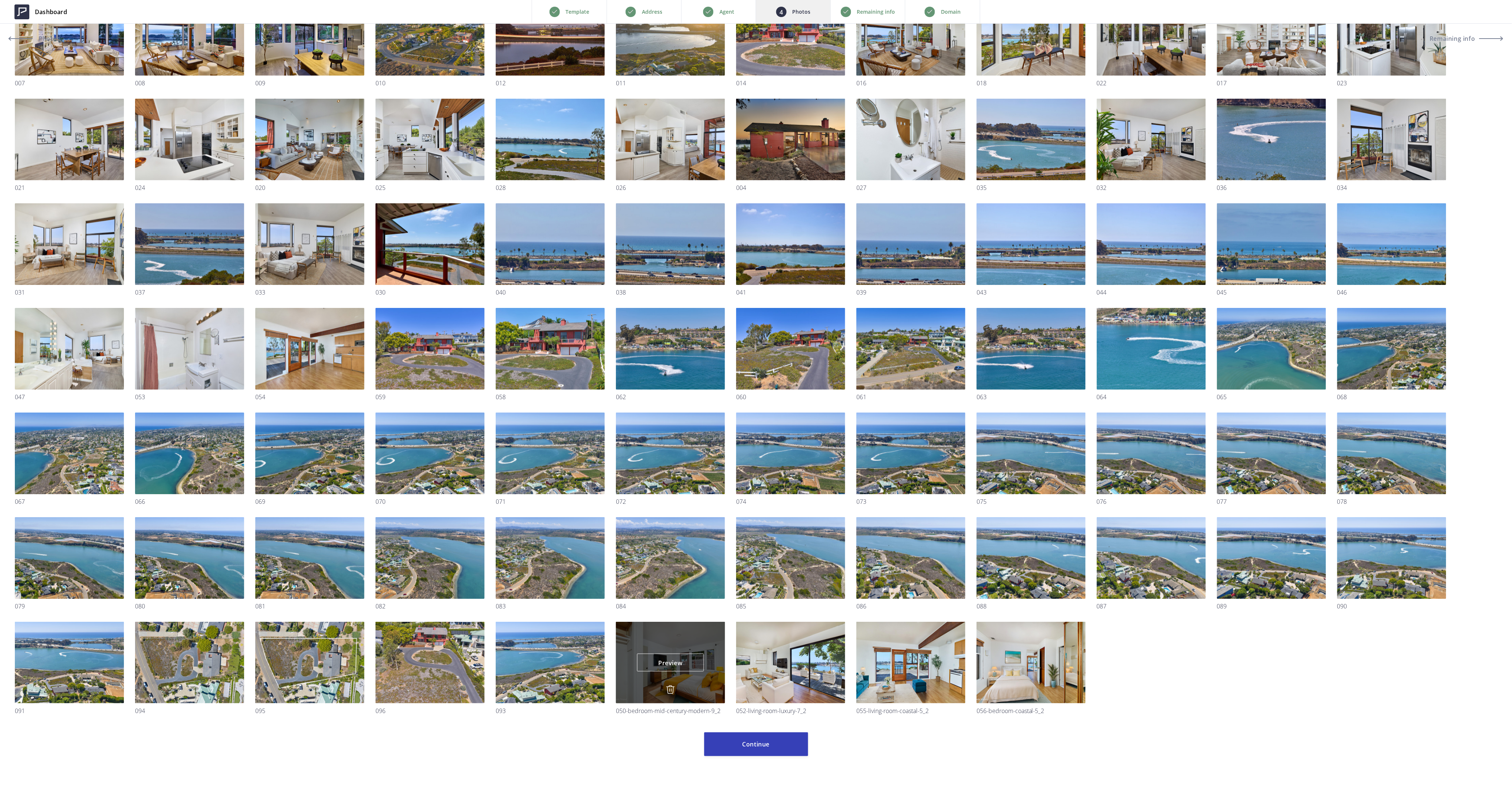
click at [672, 690] on img at bounding box center [670, 690] width 9 height 9
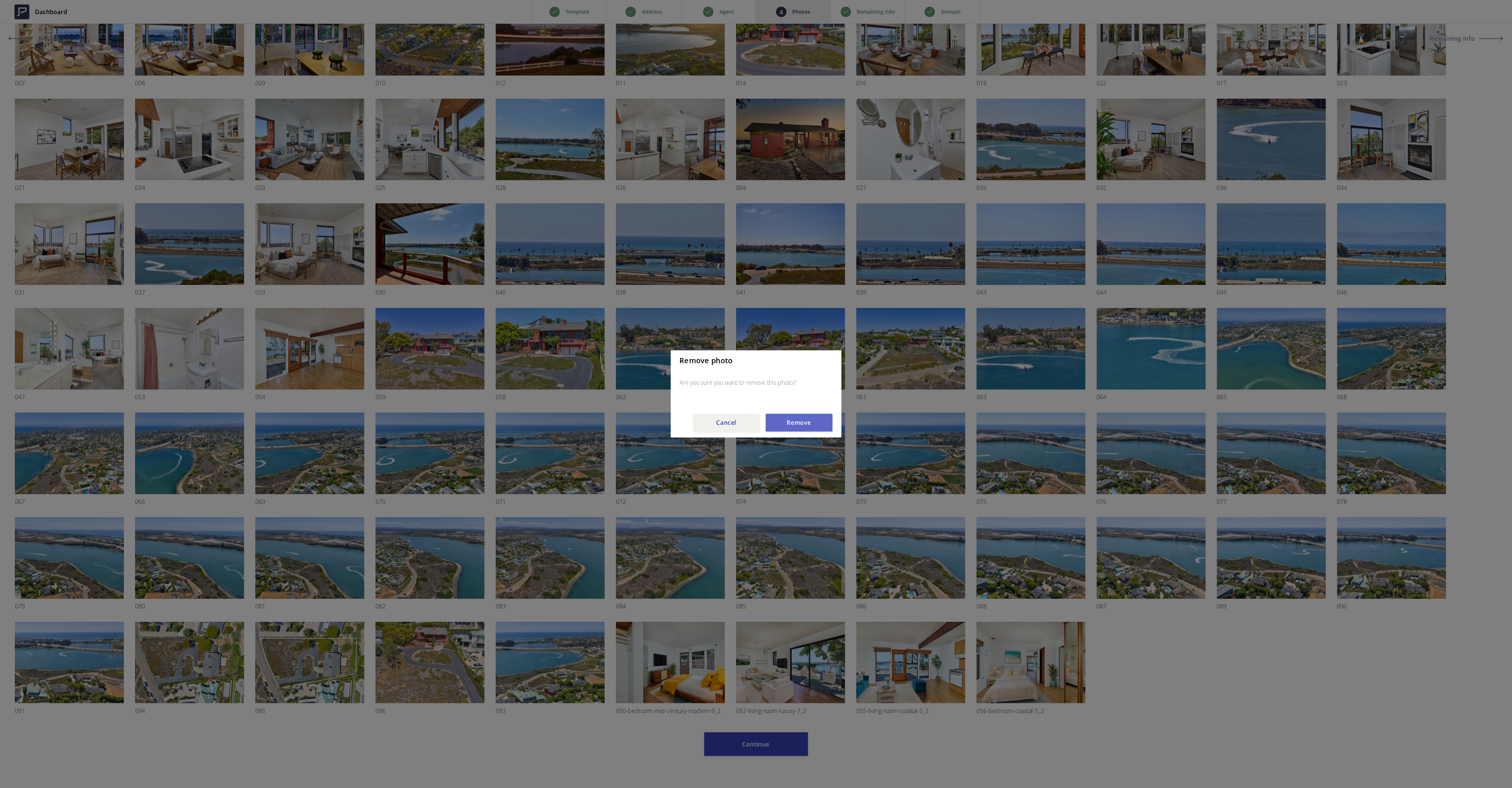
click at [796, 422] on button "Remove" at bounding box center [799, 423] width 67 height 18
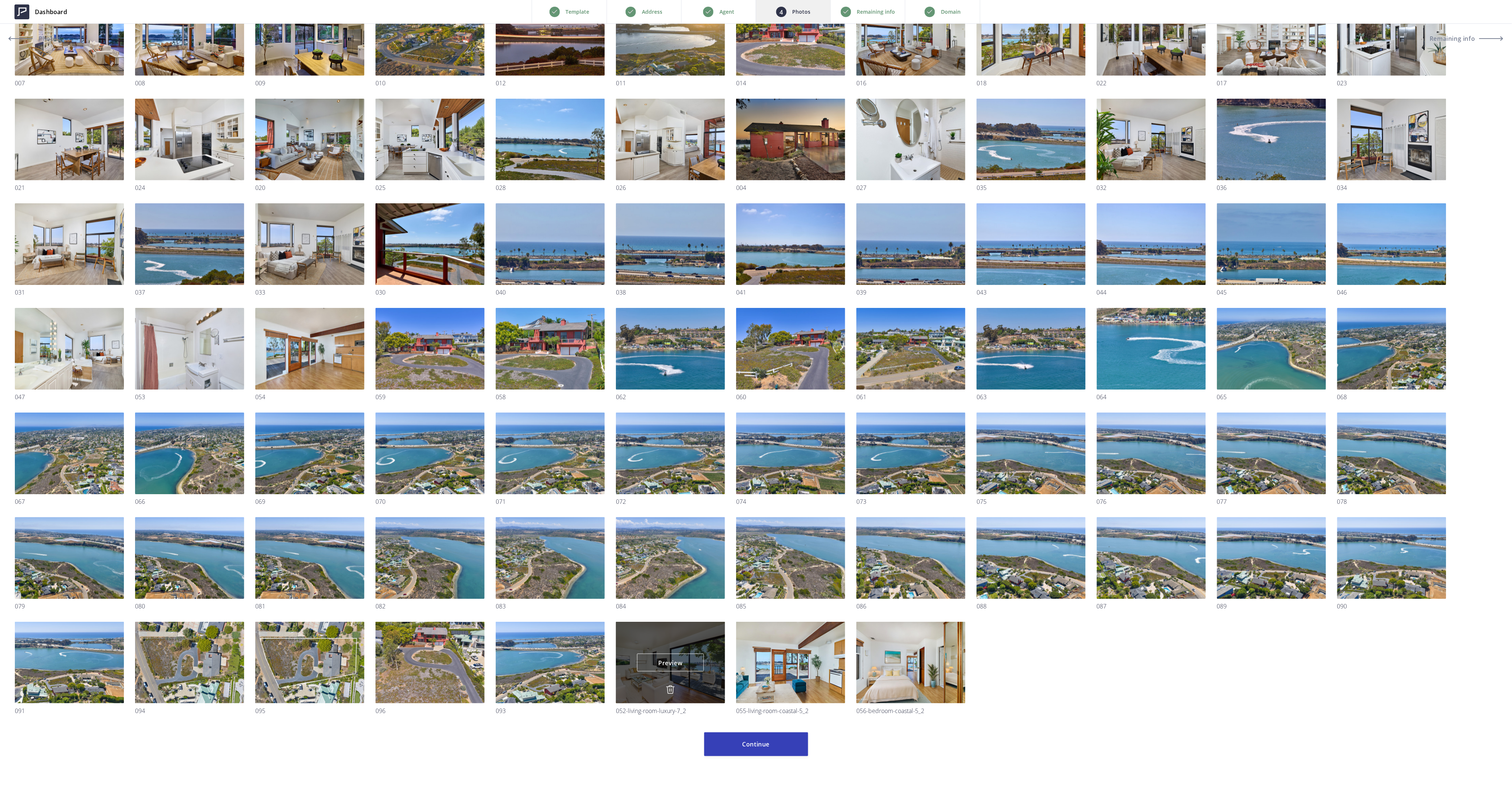
click at [671, 686] on img at bounding box center [670, 690] width 9 height 9
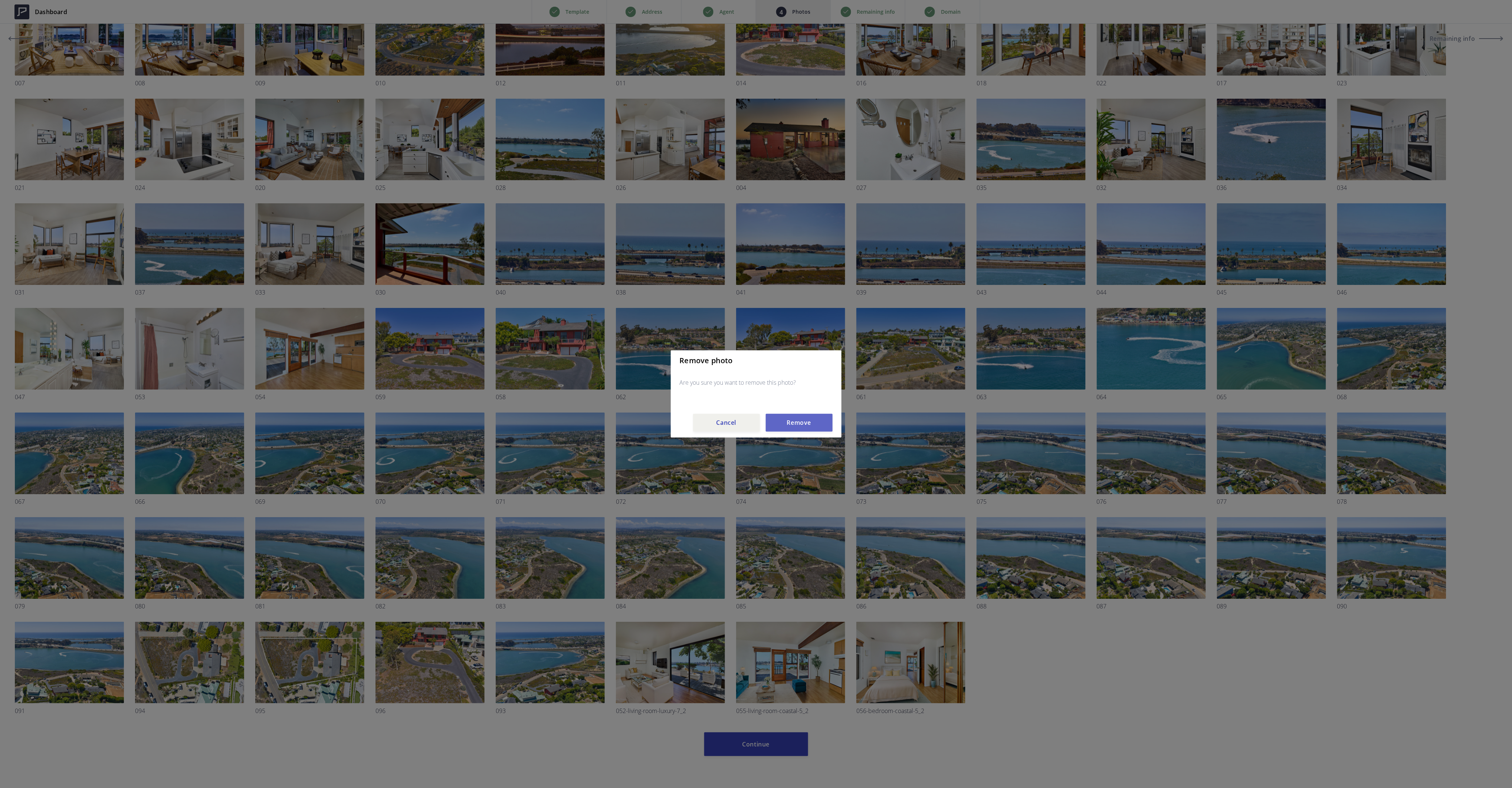
click at [794, 422] on button "Remove" at bounding box center [799, 423] width 67 height 18
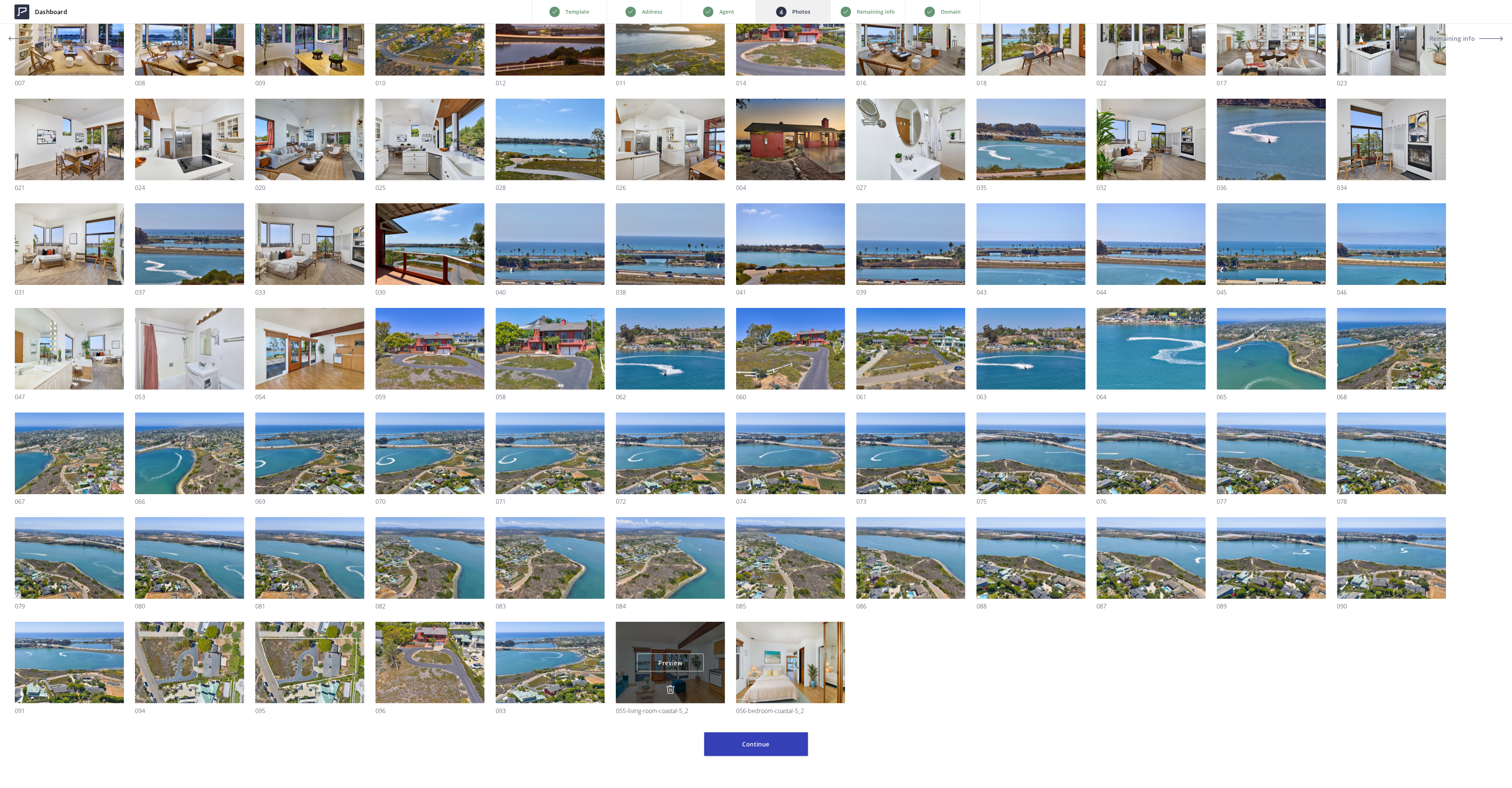
click at [671, 687] on img at bounding box center [670, 690] width 9 height 9
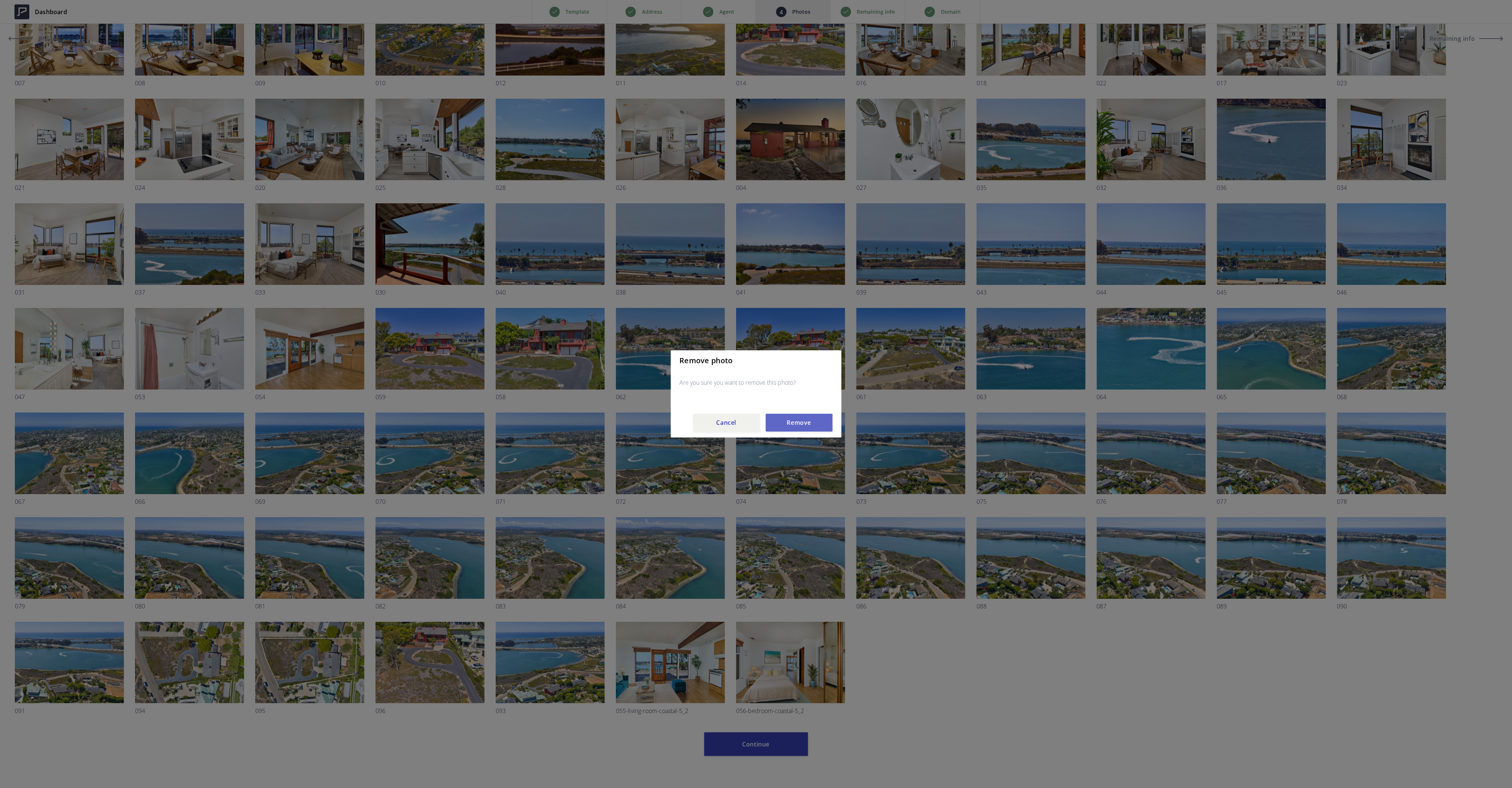
click at [792, 422] on button "Remove" at bounding box center [799, 423] width 67 height 18
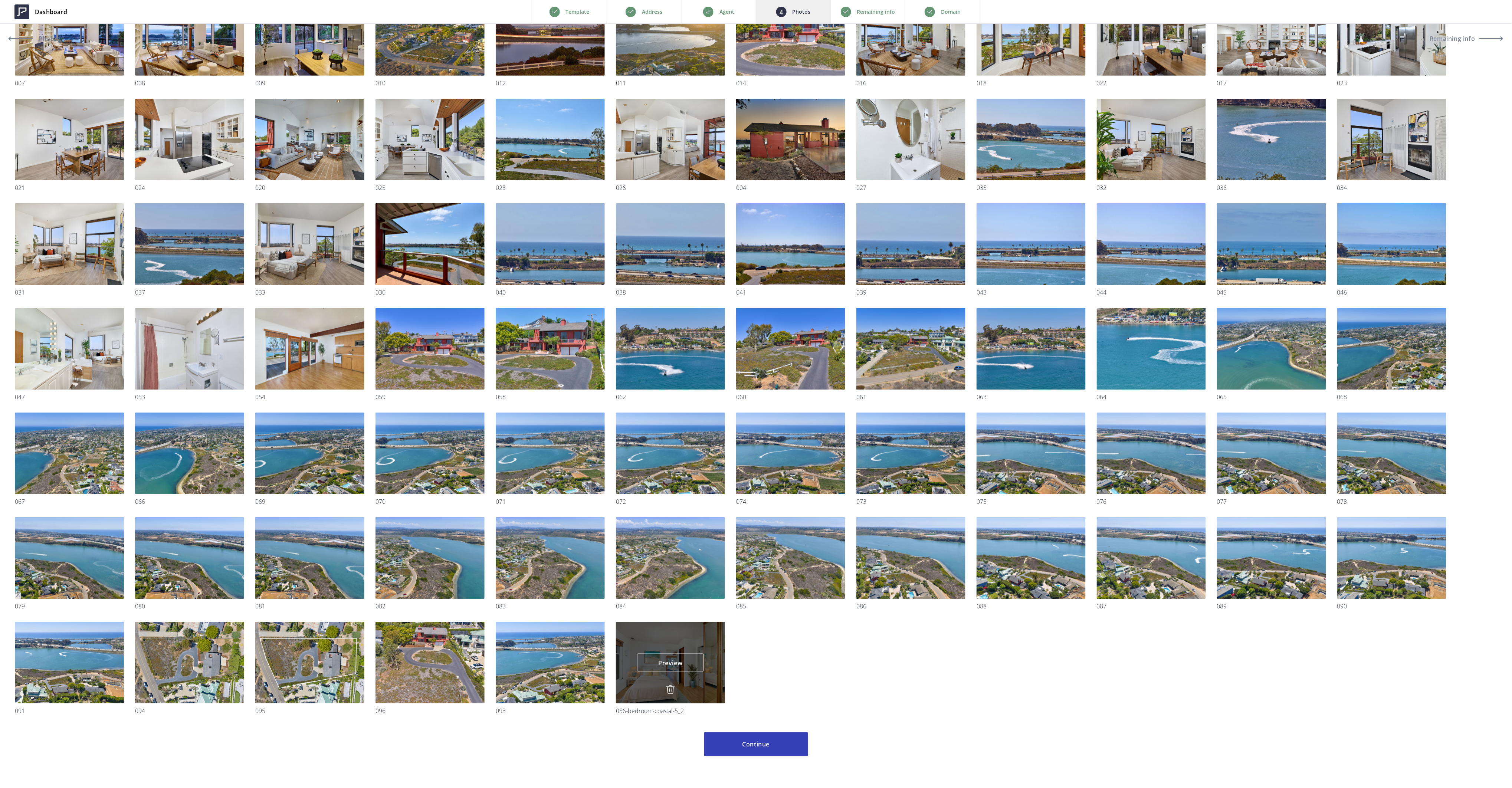
click at [671, 691] on img at bounding box center [670, 690] width 9 height 9
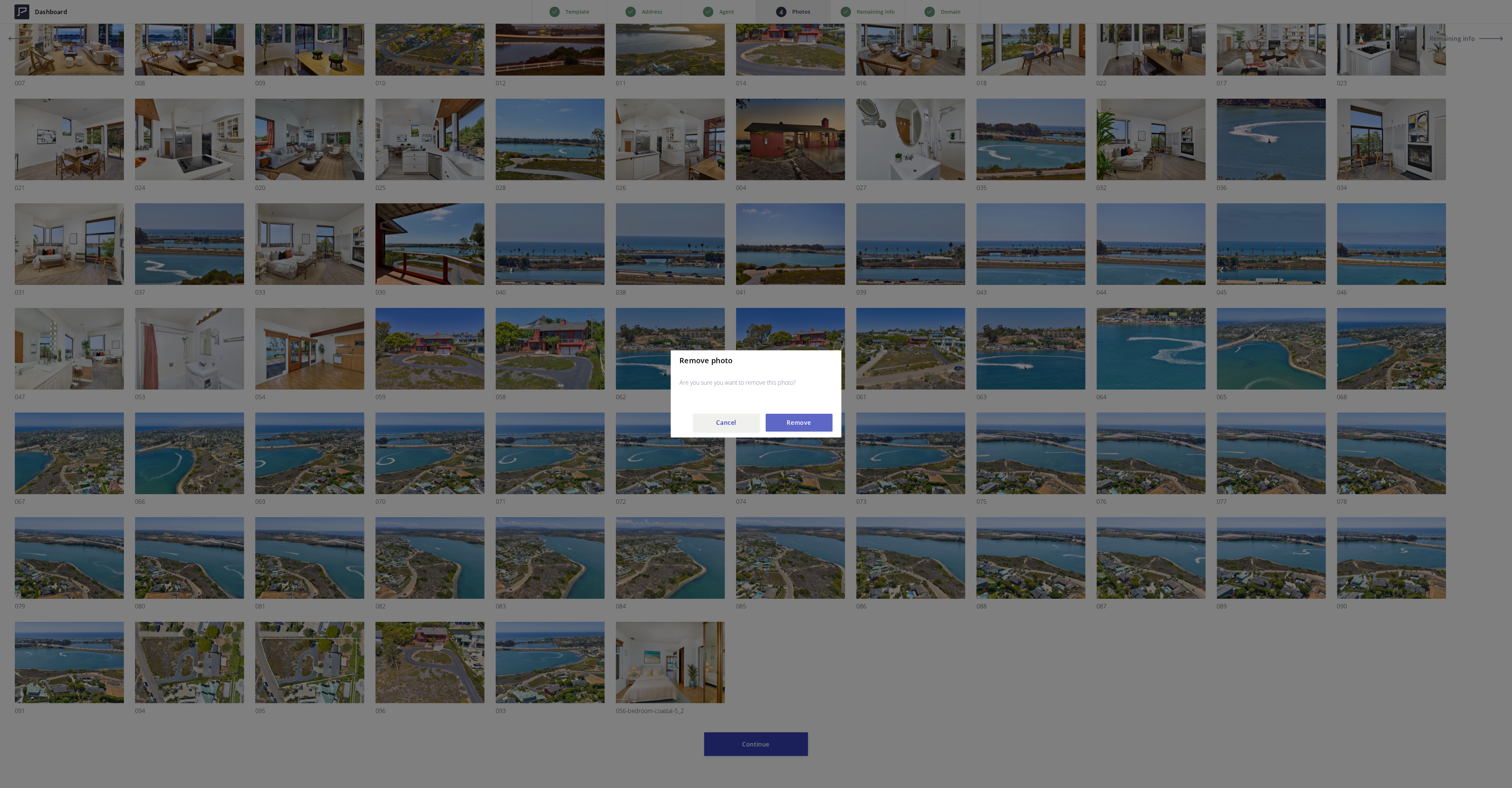
click at [794, 420] on button "Remove" at bounding box center [799, 423] width 67 height 18
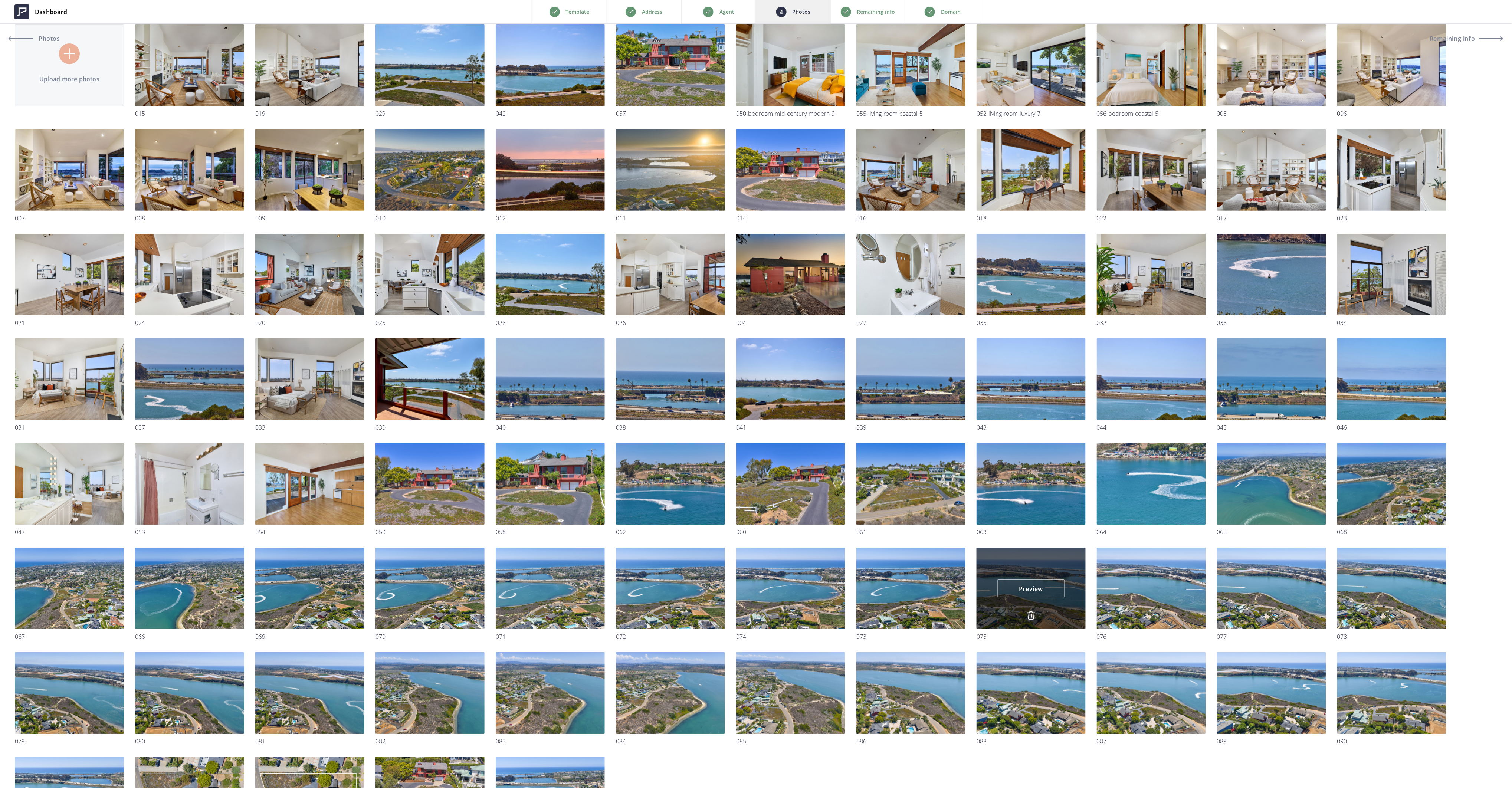
scroll to position [0, 0]
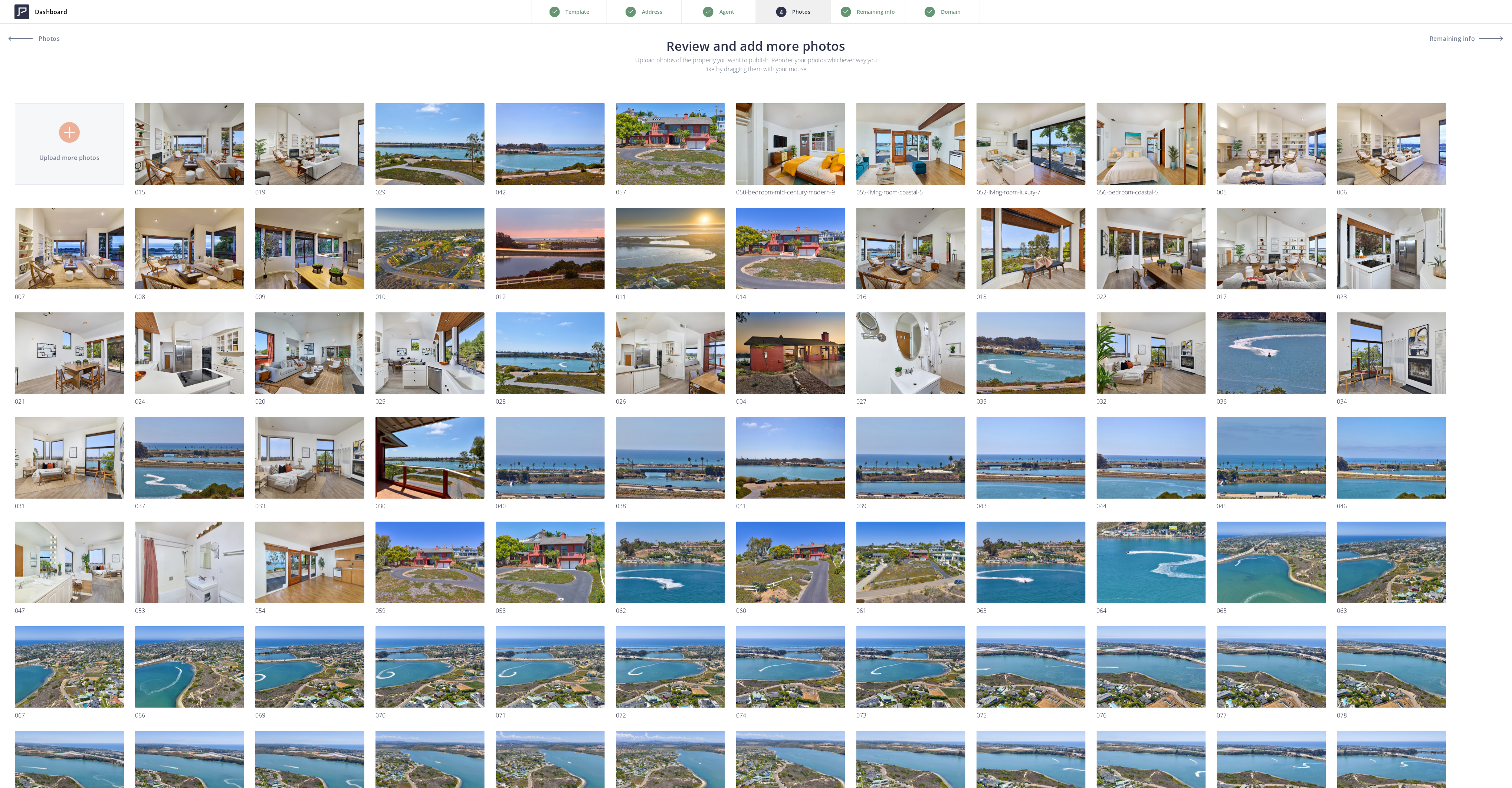
click at [78, 139] on input "file" at bounding box center [756, 507] width 1482 height 866
type input "C:\fakepath\002.jpg"
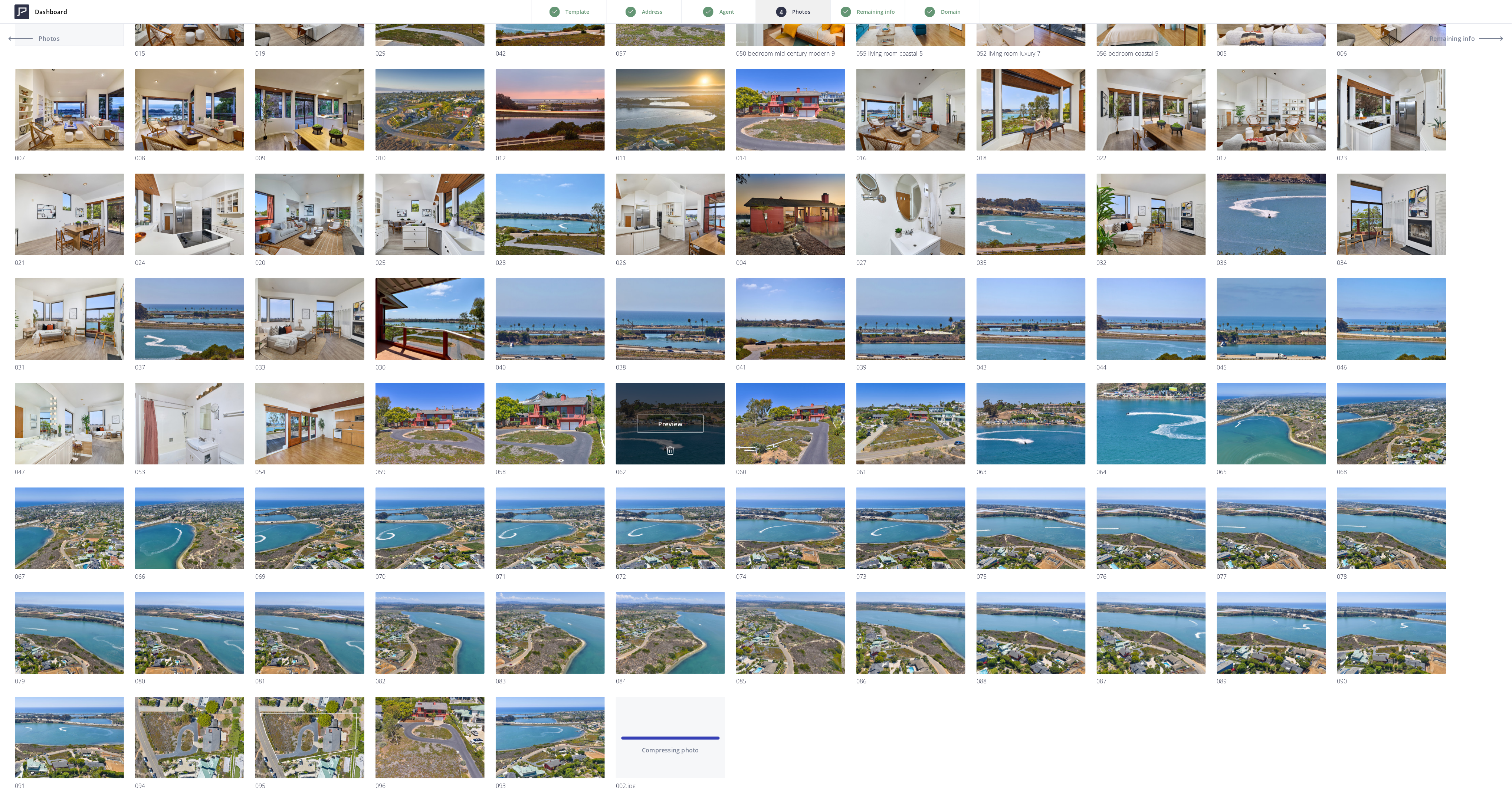
scroll to position [214, 0]
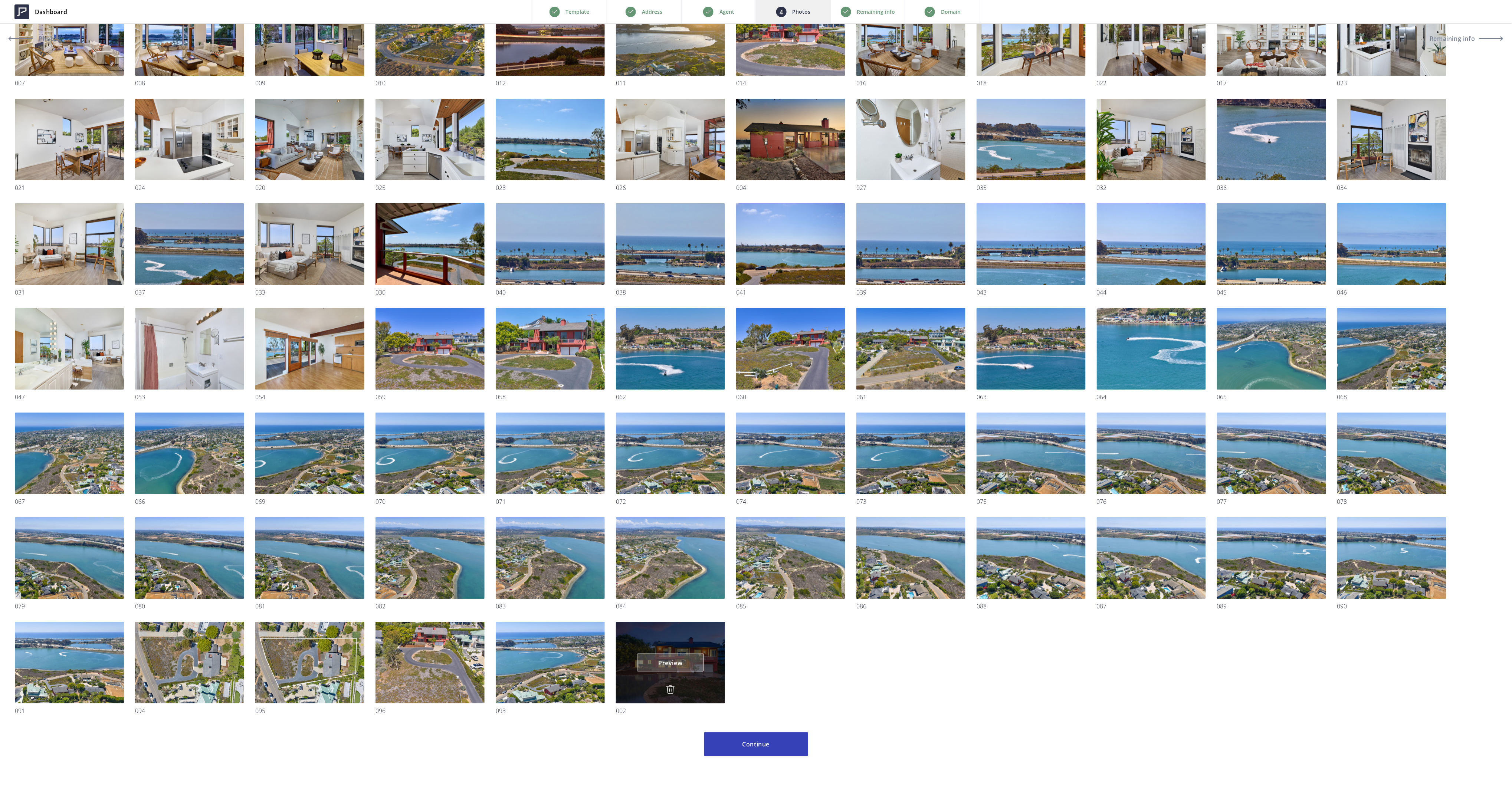
click at [667, 662] on link "Preview" at bounding box center [670, 662] width 67 height 18
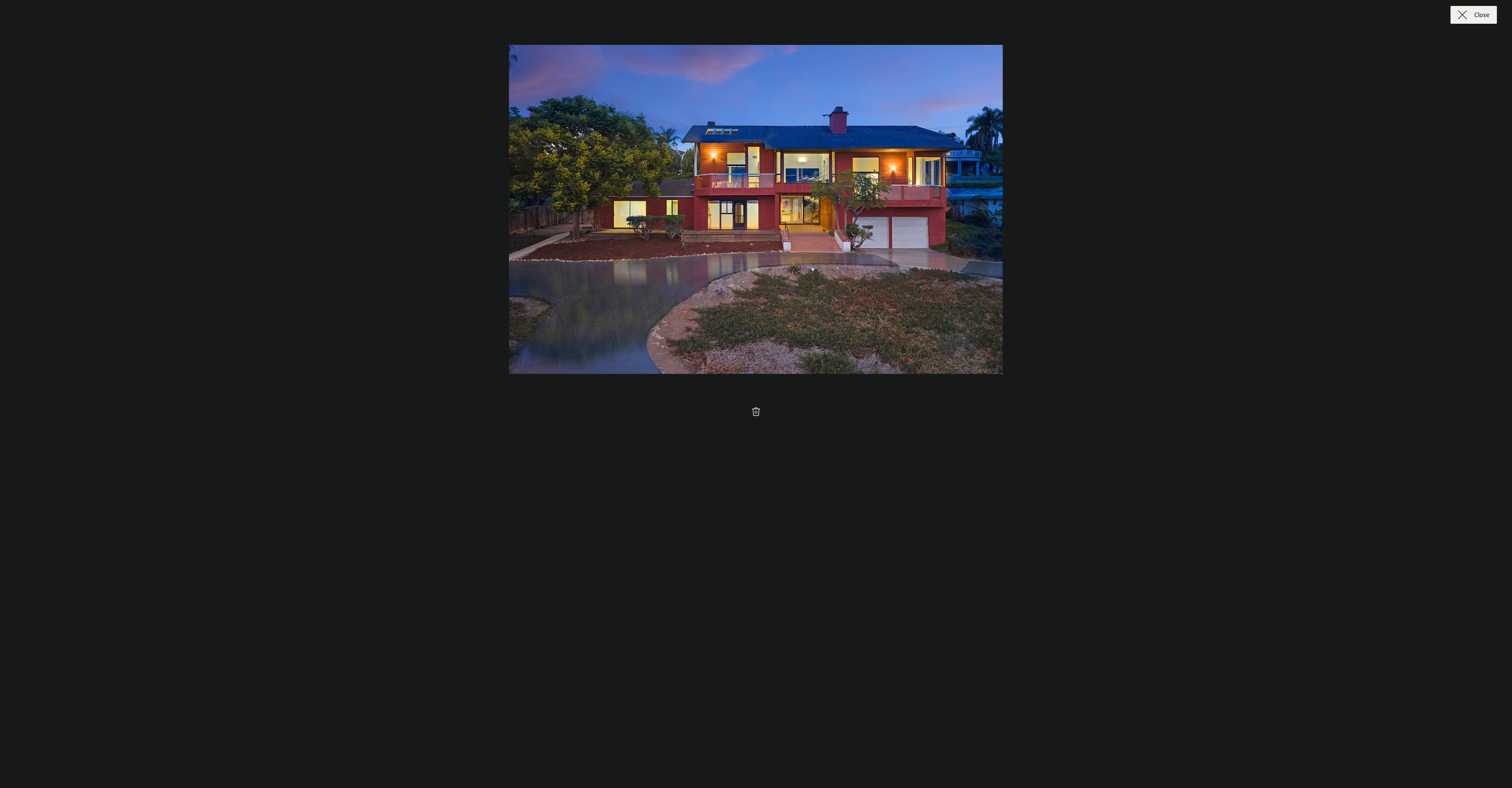
click at [1461, 11] on img at bounding box center [1462, 15] width 9 height 9
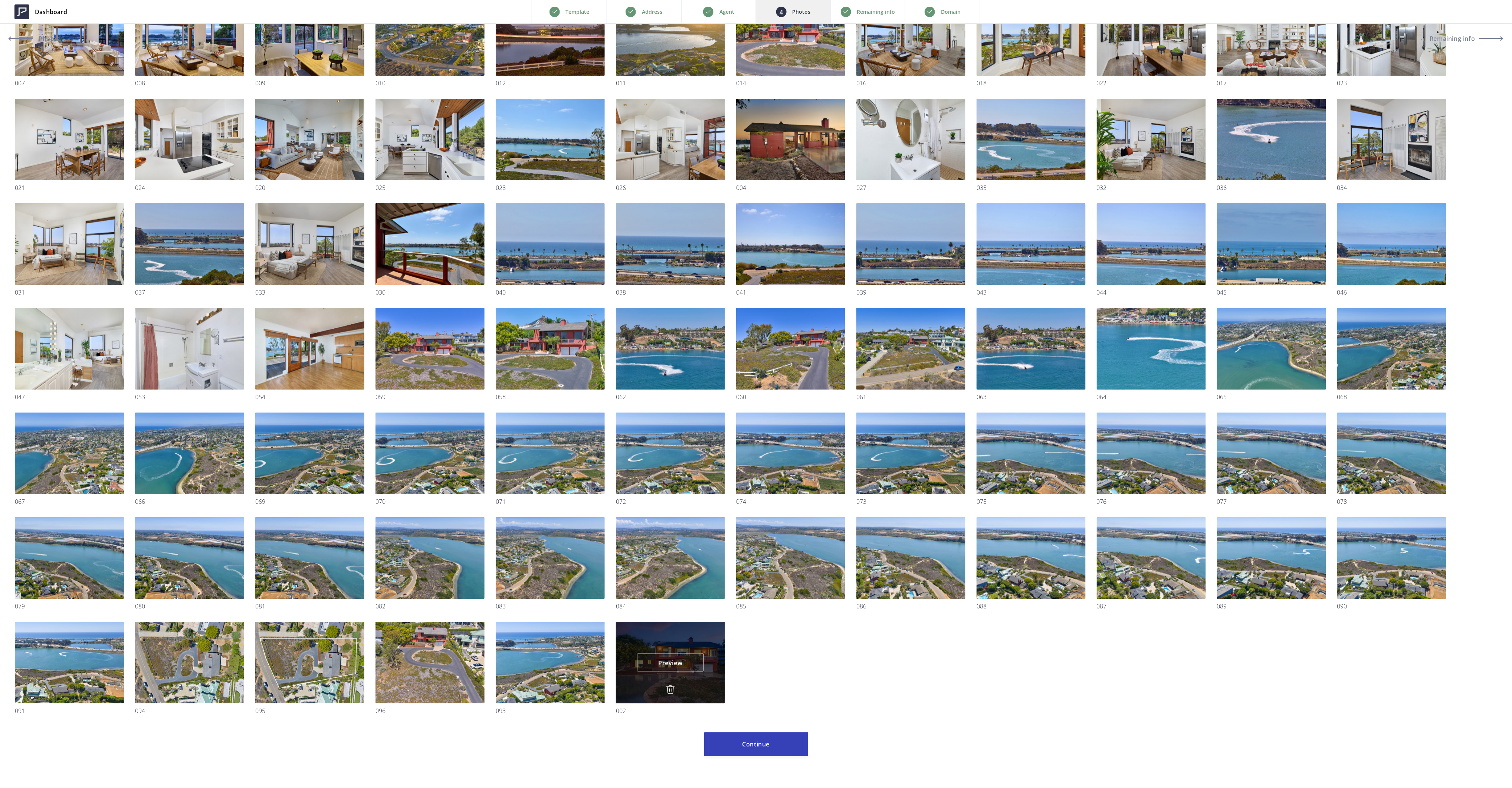
click at [672, 690] on img at bounding box center [670, 690] width 9 height 9
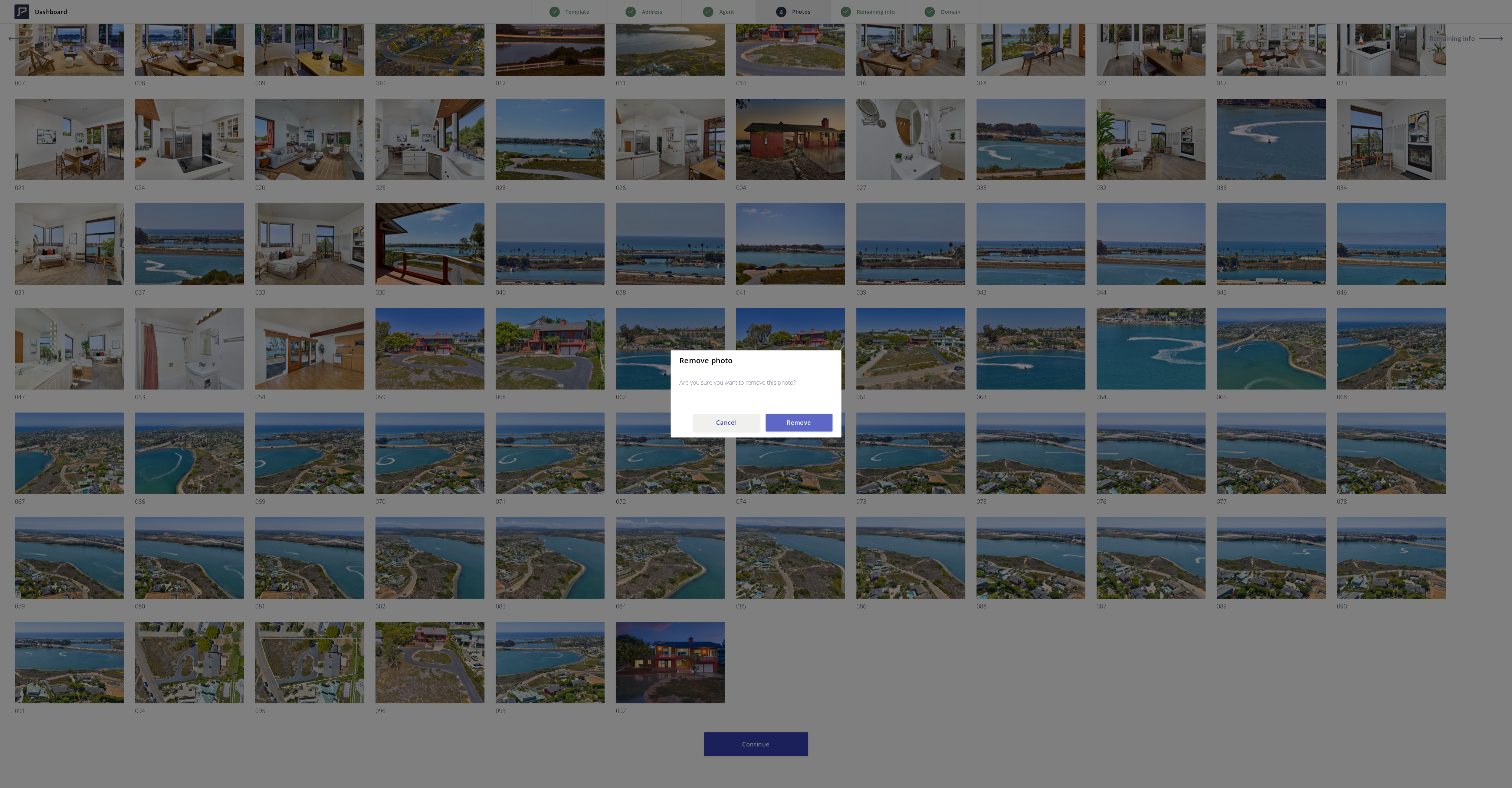
click at [808, 421] on button "Remove" at bounding box center [799, 423] width 67 height 18
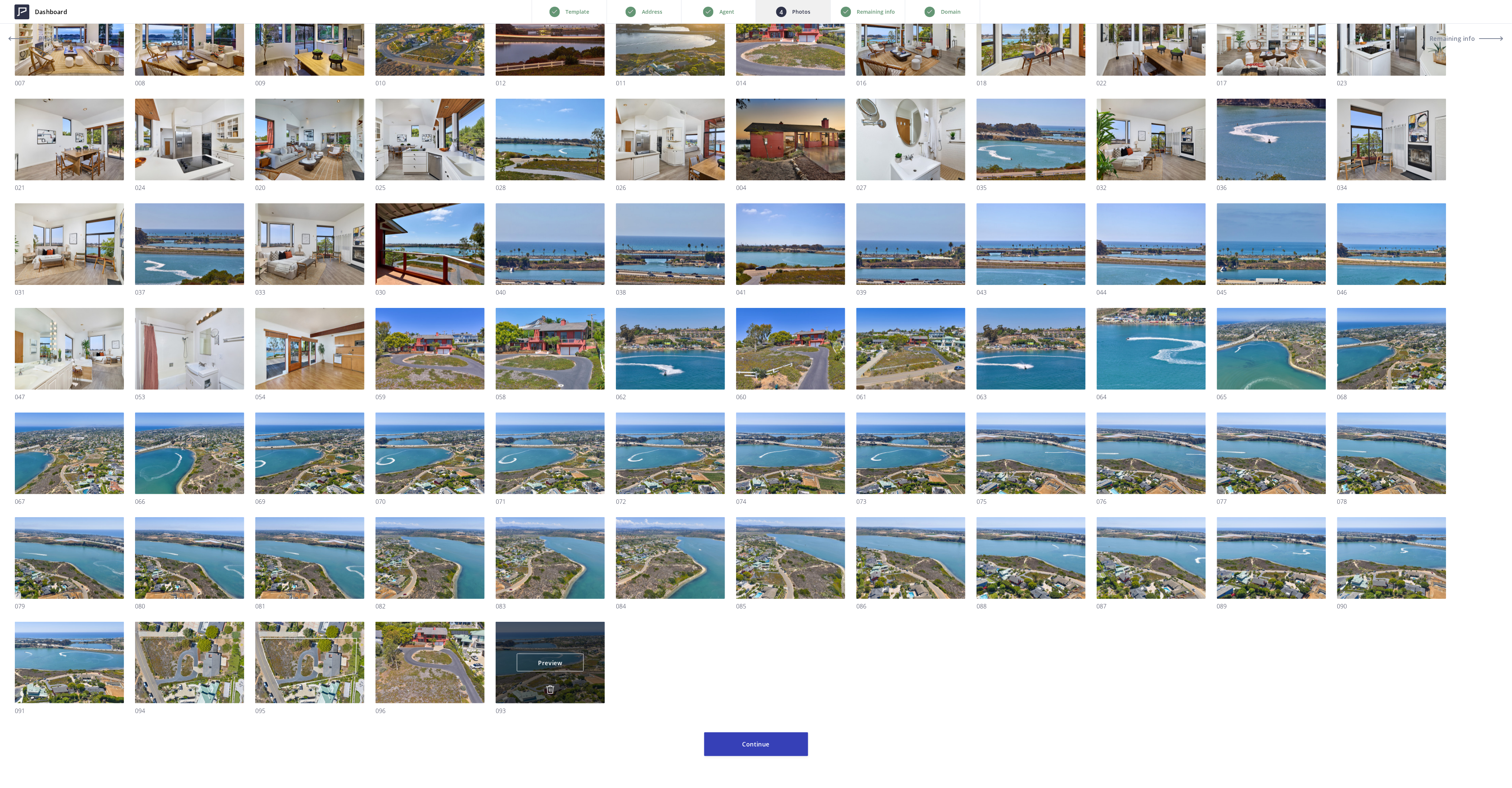
click at [552, 690] on img at bounding box center [550, 690] width 9 height 9
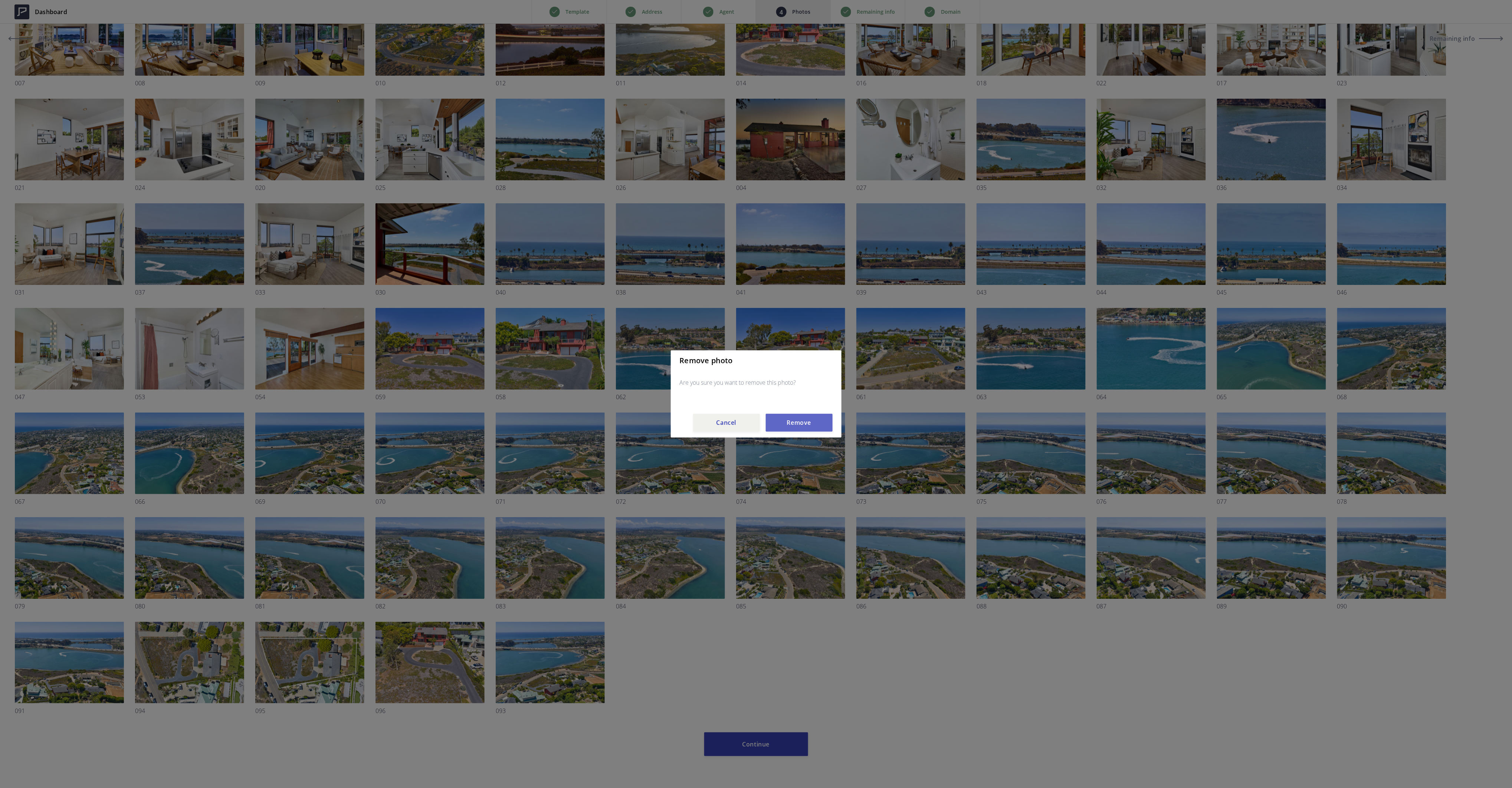
click at [786, 422] on button "Remove" at bounding box center [799, 423] width 67 height 18
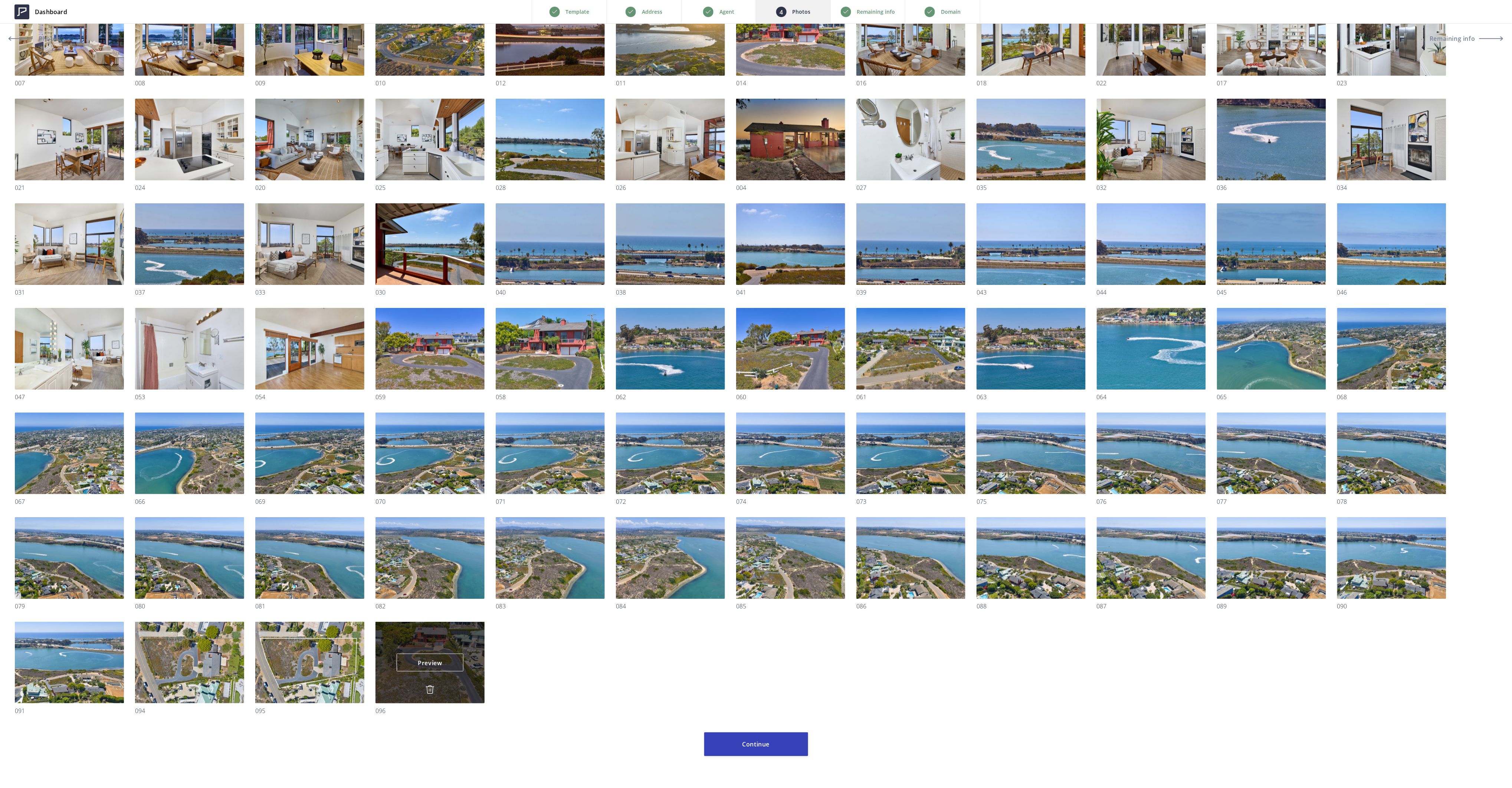
click at [432, 691] on img at bounding box center [429, 690] width 9 height 9
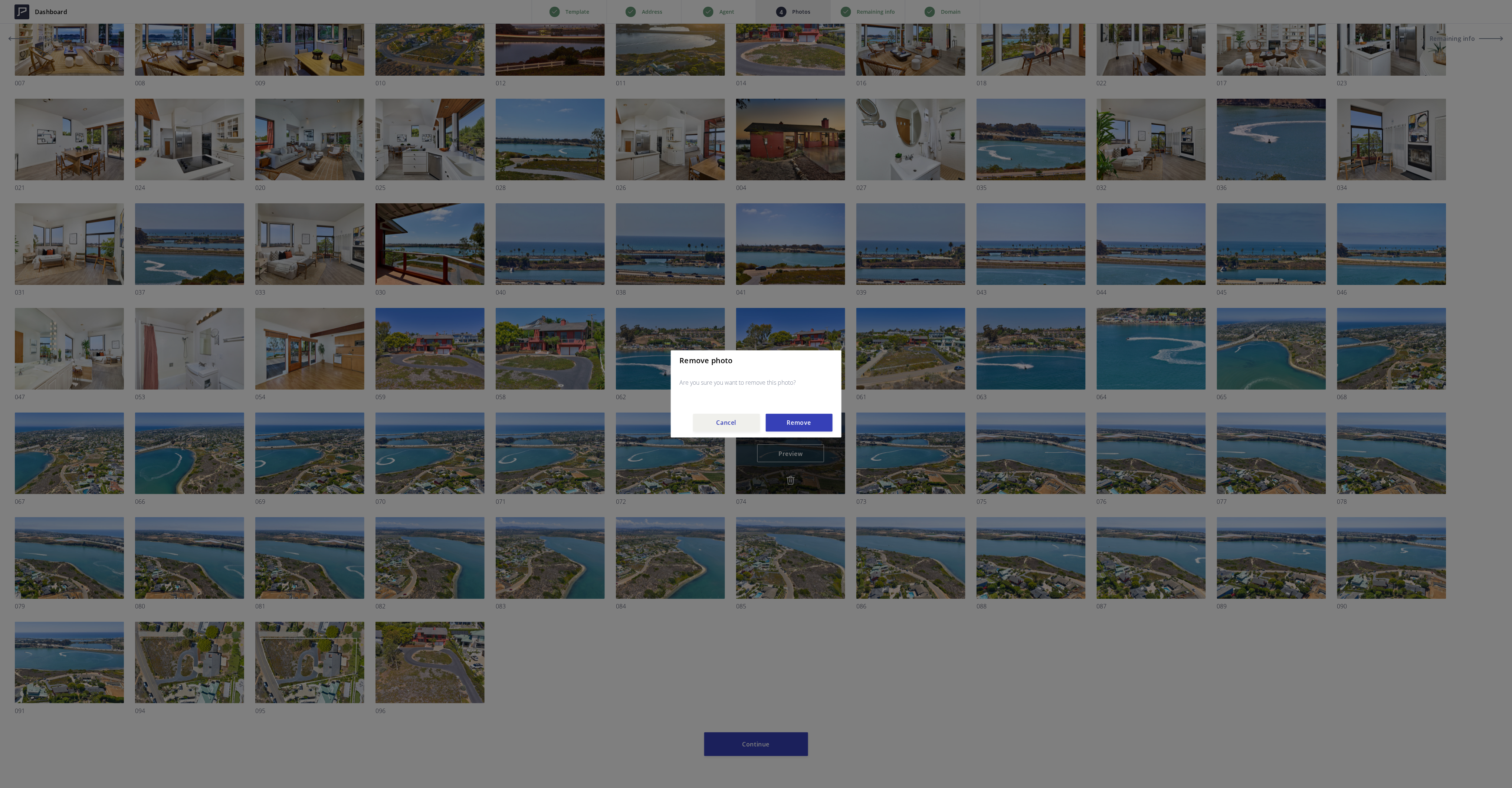
click at [815, 423] on button "Remove" at bounding box center [799, 423] width 67 height 18
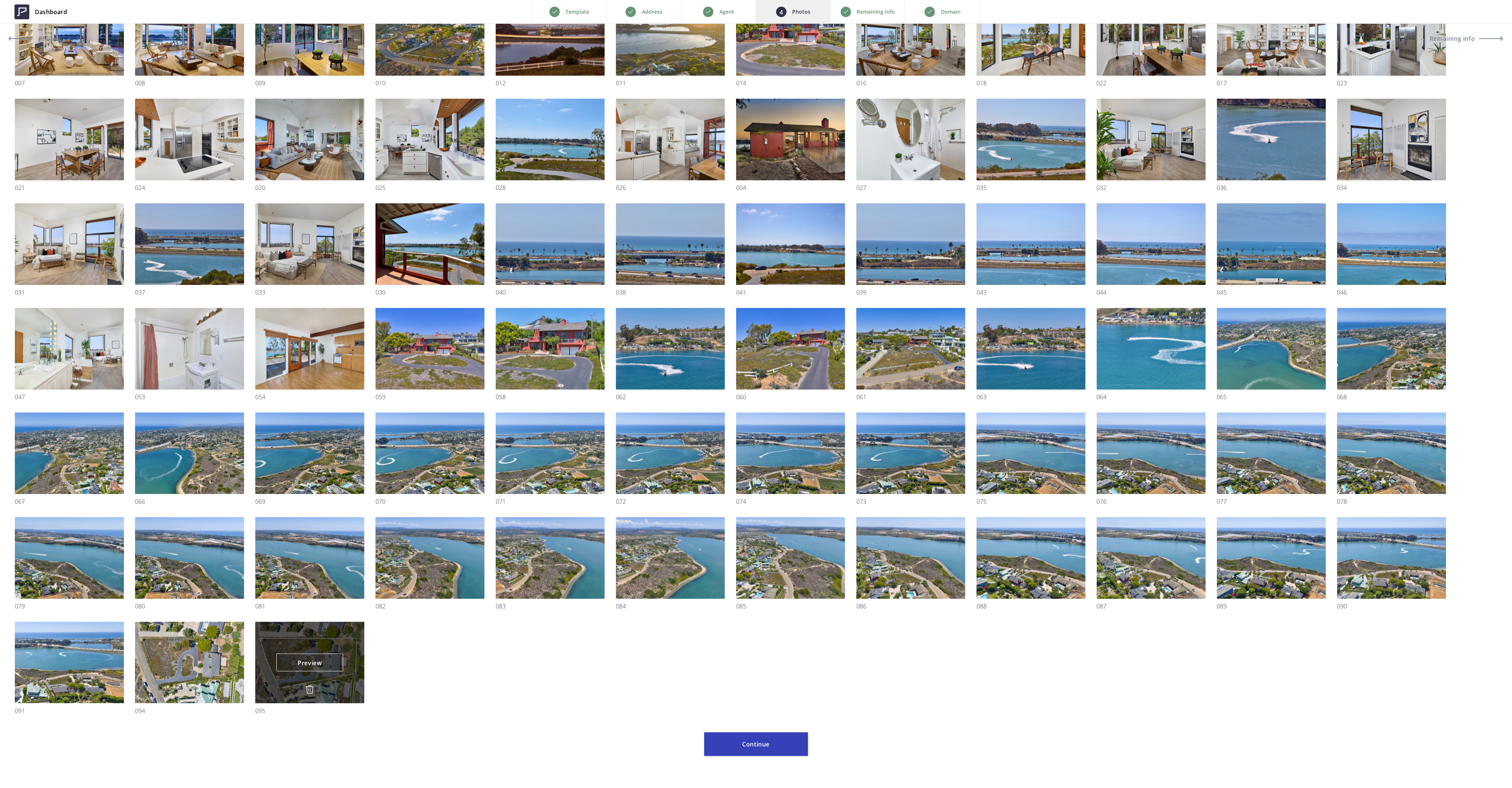
click at [307, 691] on img at bounding box center [310, 690] width 9 height 9
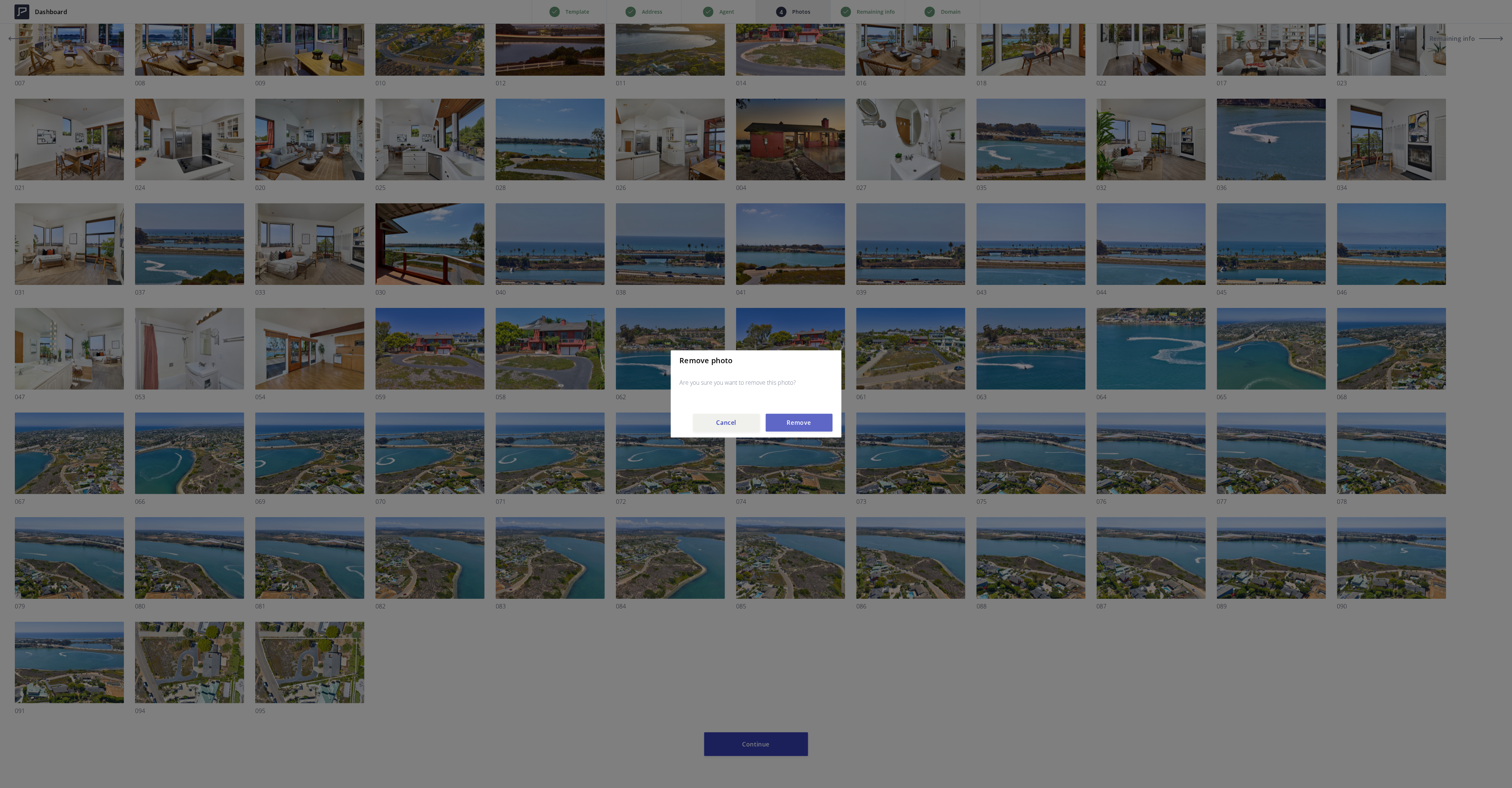
click at [799, 422] on button "Remove" at bounding box center [799, 423] width 67 height 18
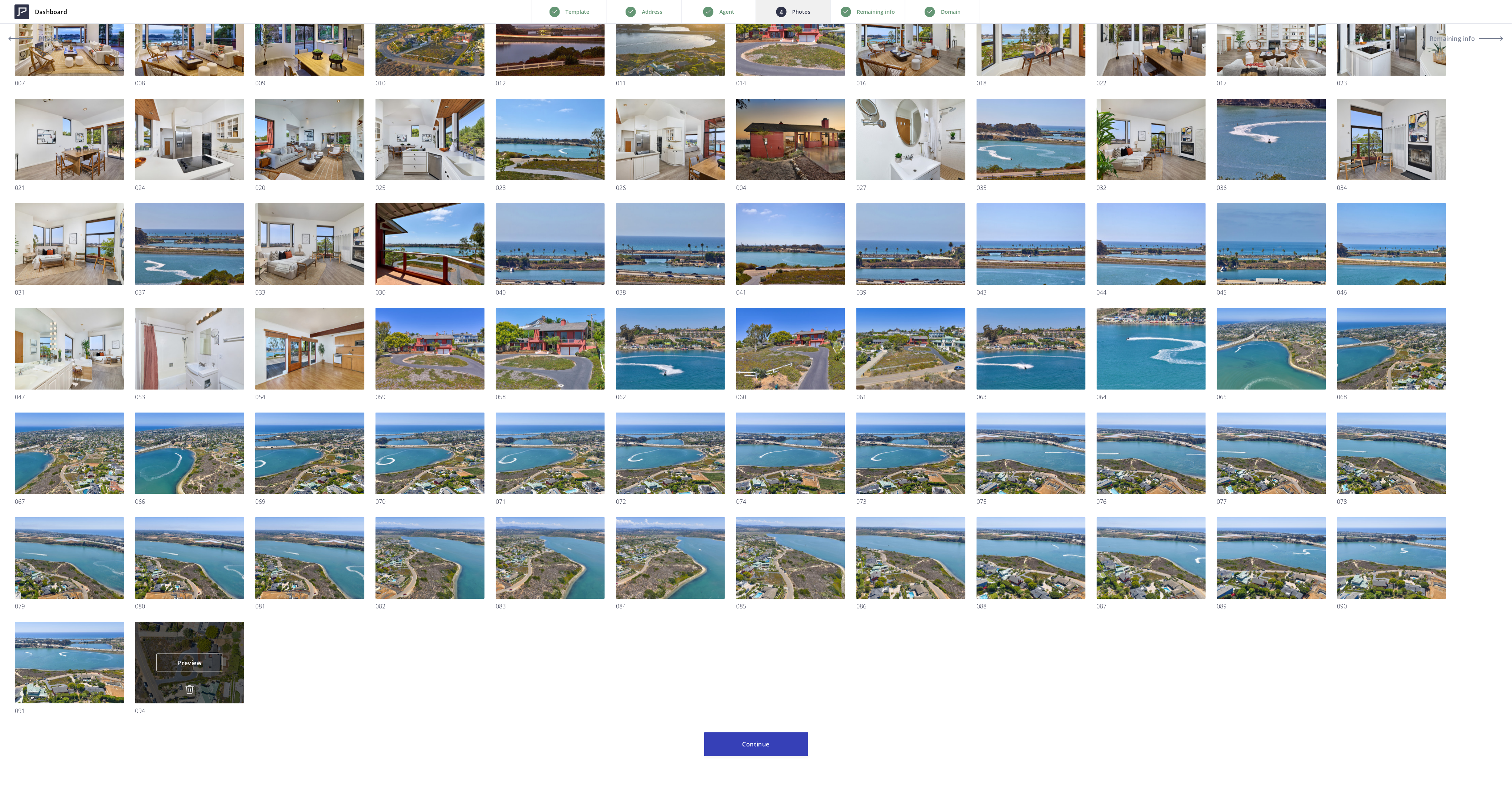
click at [188, 687] on img at bounding box center [189, 690] width 9 height 9
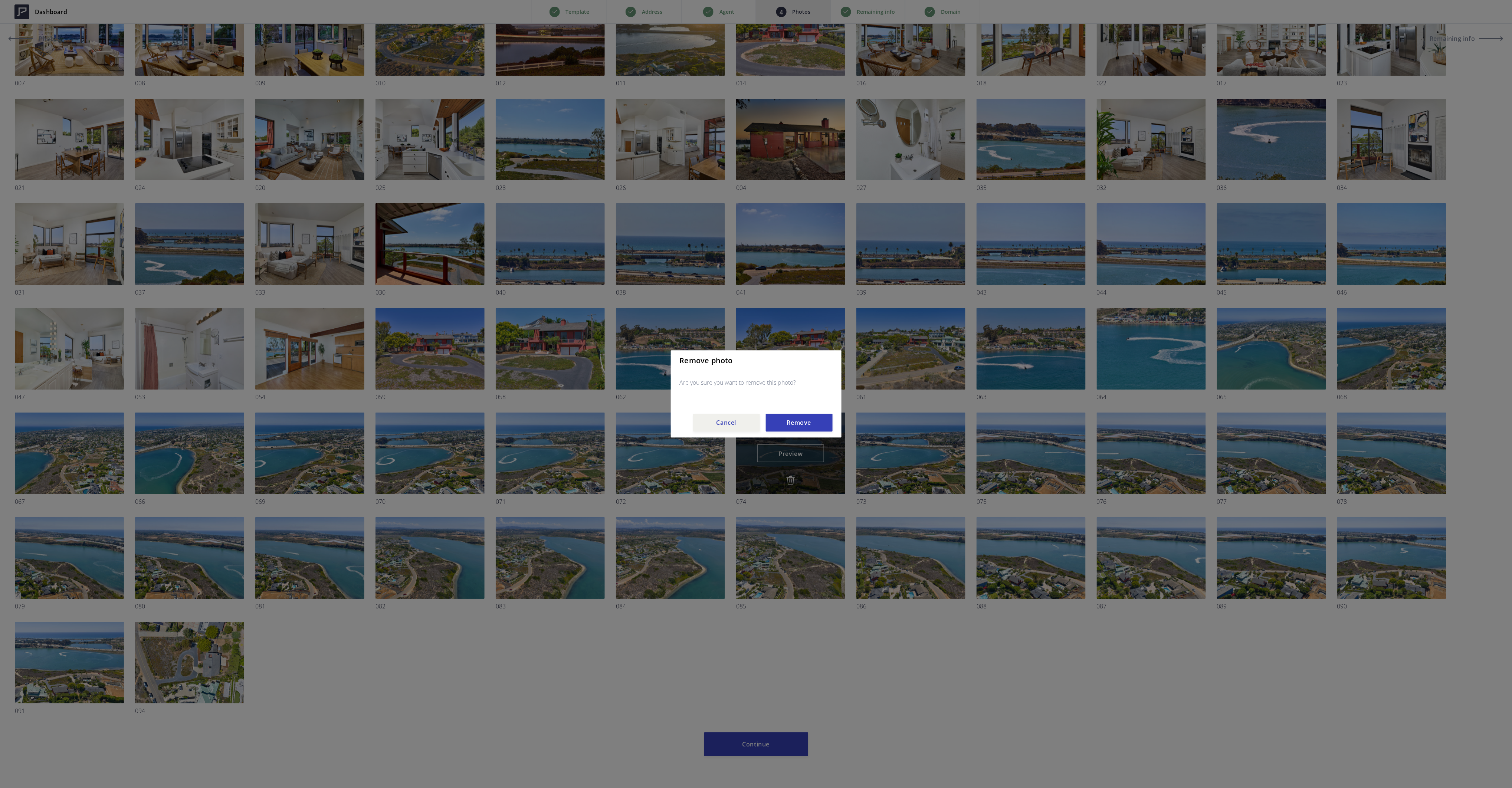
click at [798, 424] on button "Remove" at bounding box center [799, 423] width 67 height 18
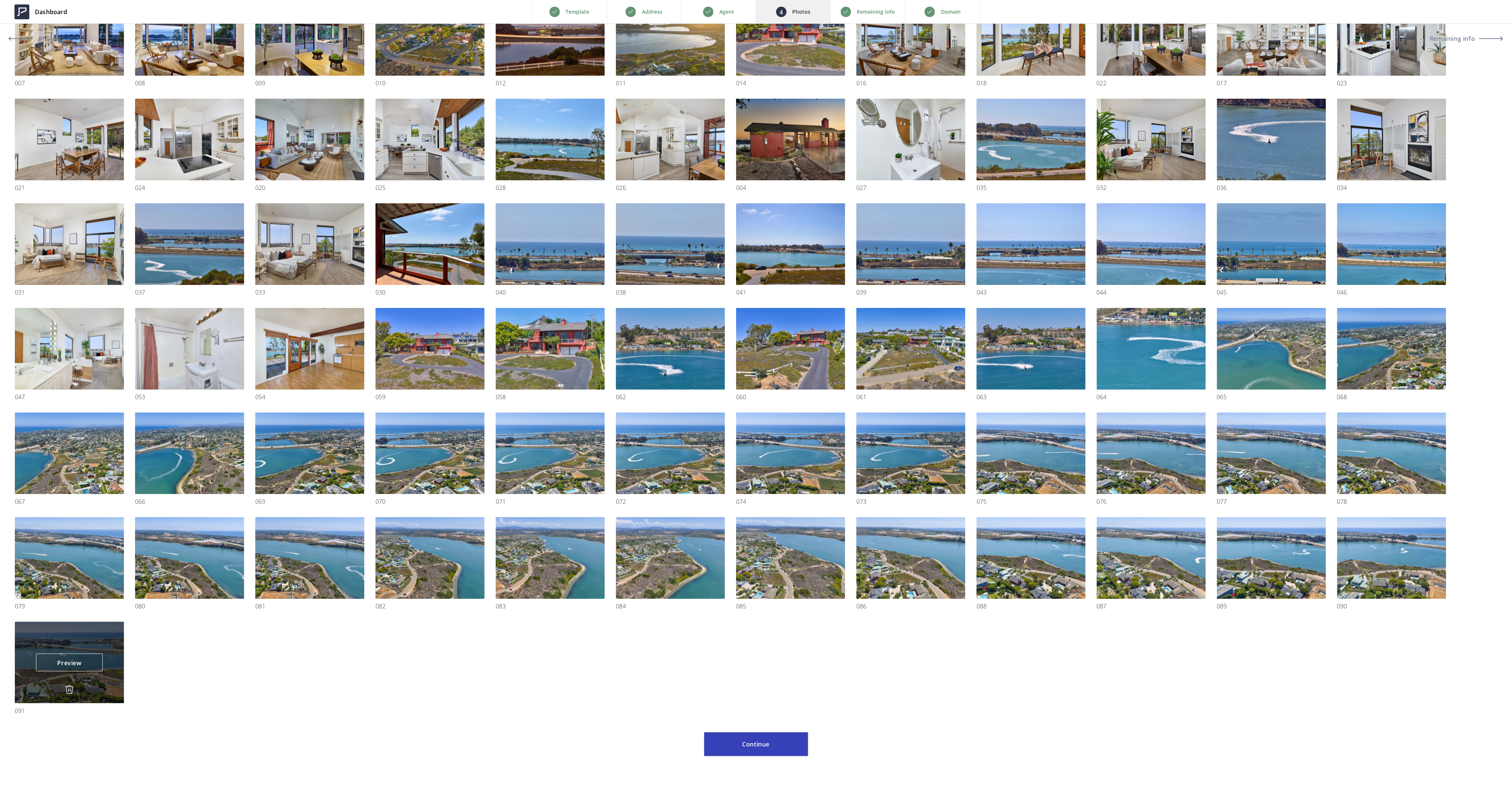
click at [67, 690] on img at bounding box center [69, 690] width 9 height 9
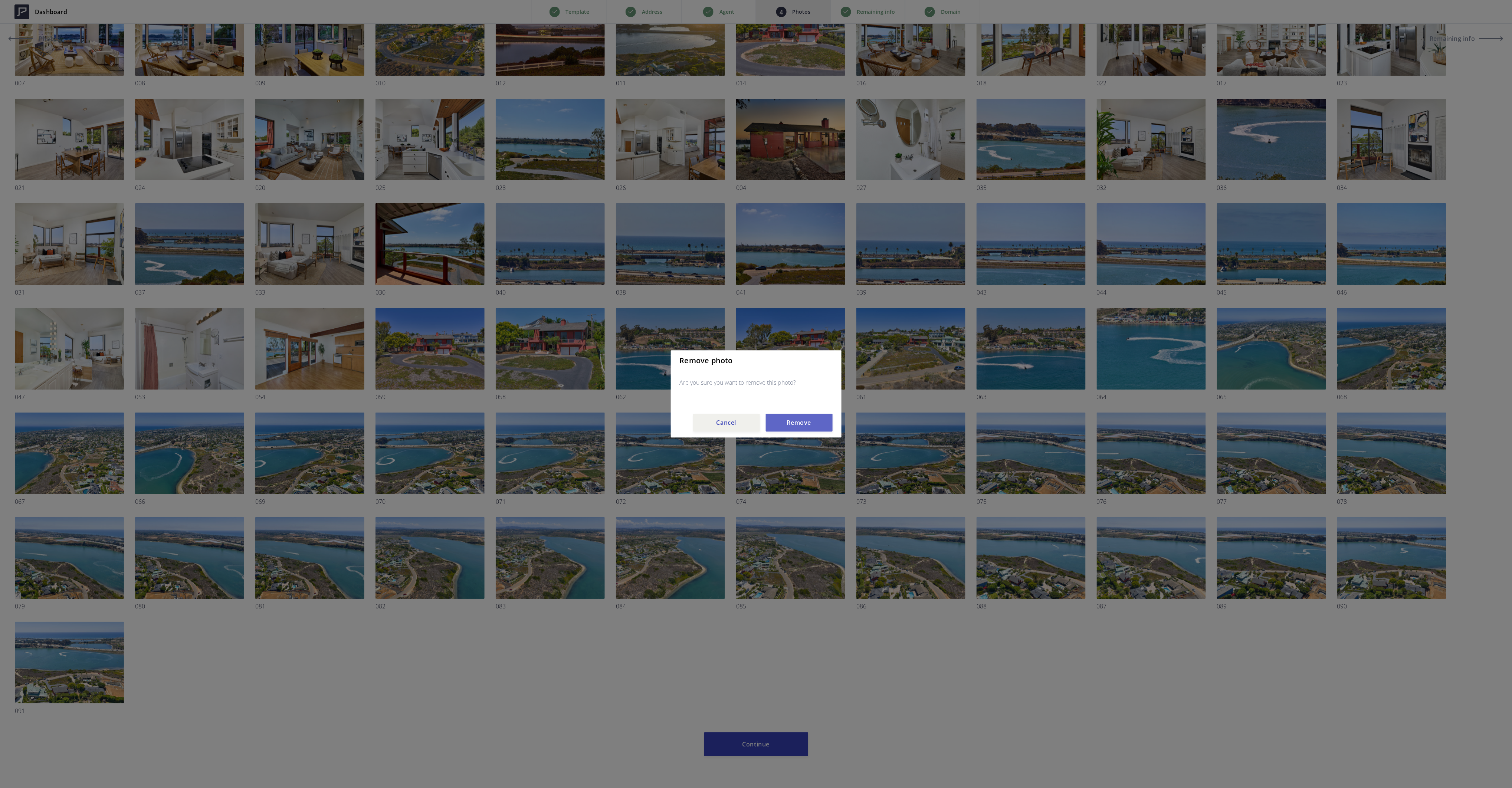
click at [811, 418] on button "Remove" at bounding box center [799, 423] width 67 height 18
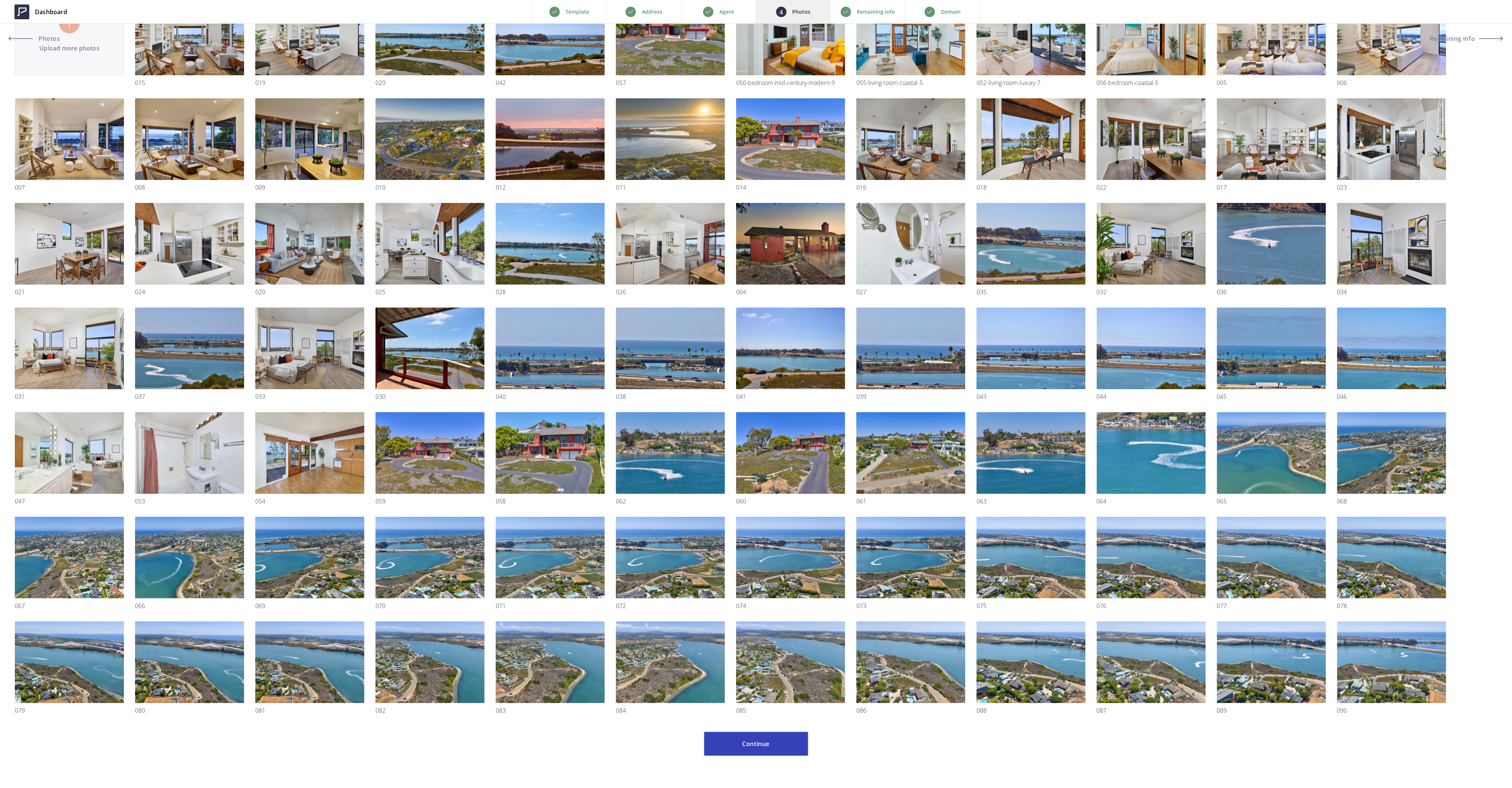
scroll to position [109, 0]
click at [1393, 688] on img at bounding box center [1391, 690] width 9 height 9
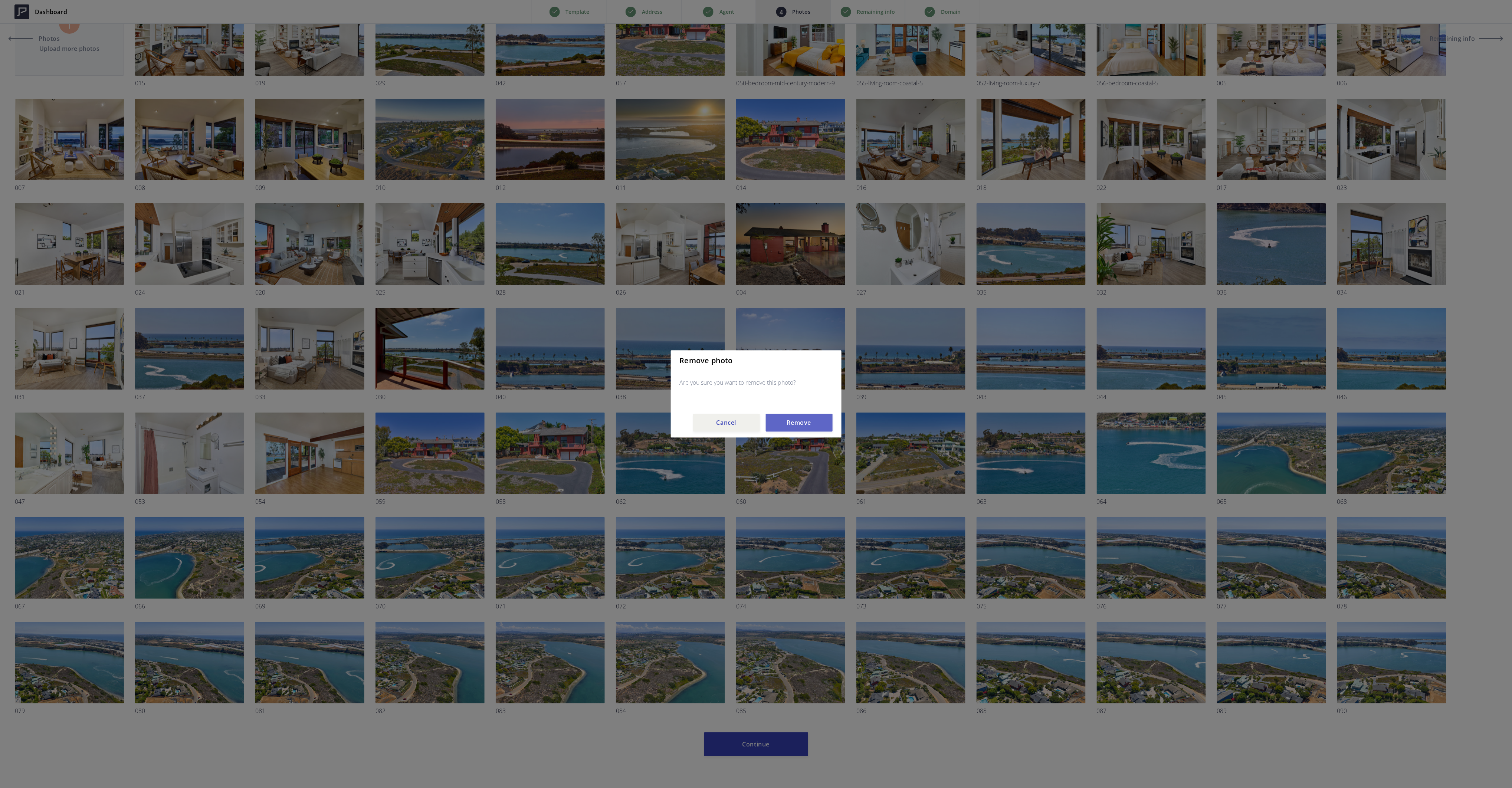
click at [799, 421] on button "Remove" at bounding box center [799, 423] width 67 height 18
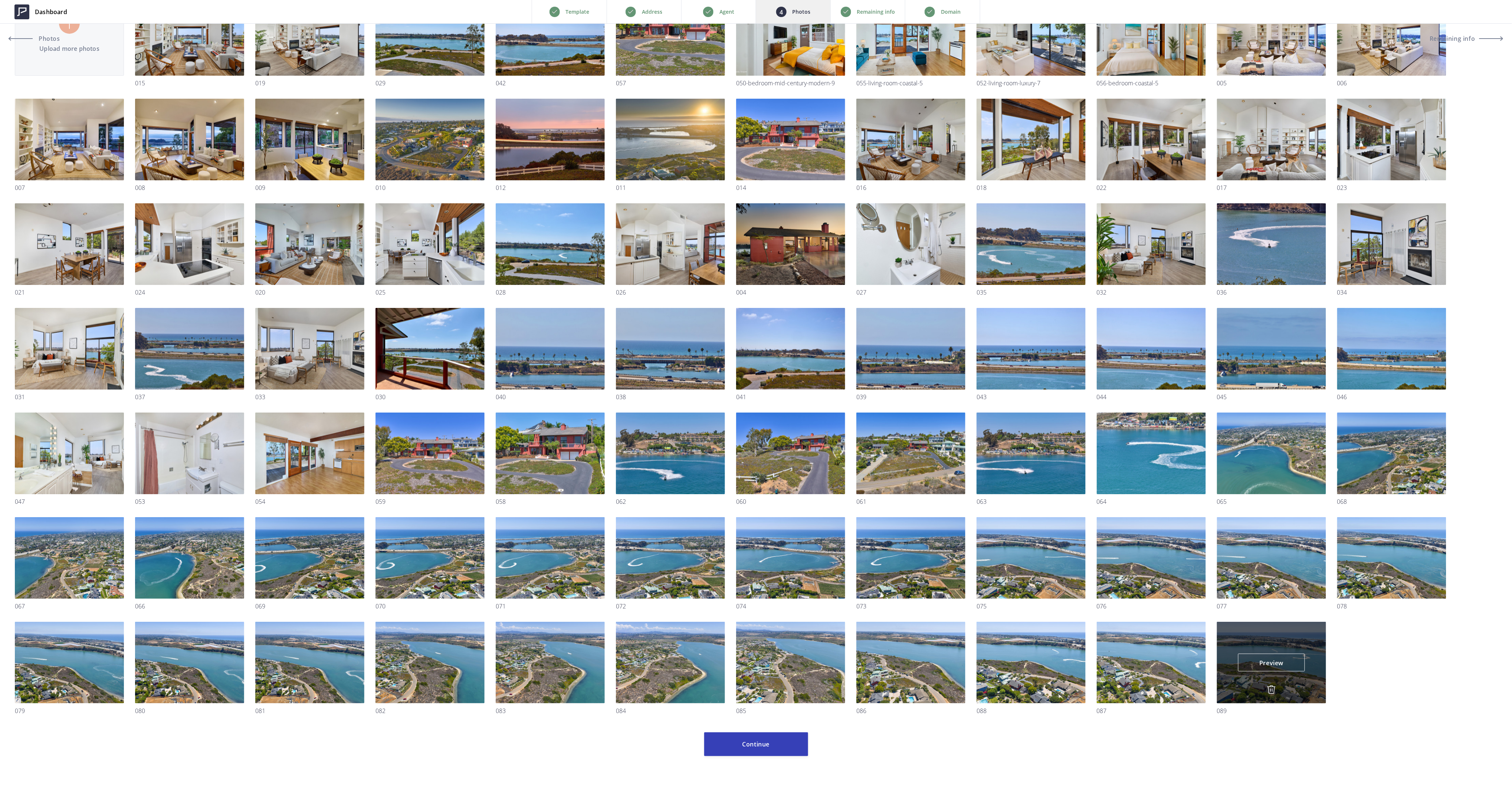
click at [1274, 686] on img at bounding box center [1271, 690] width 9 height 9
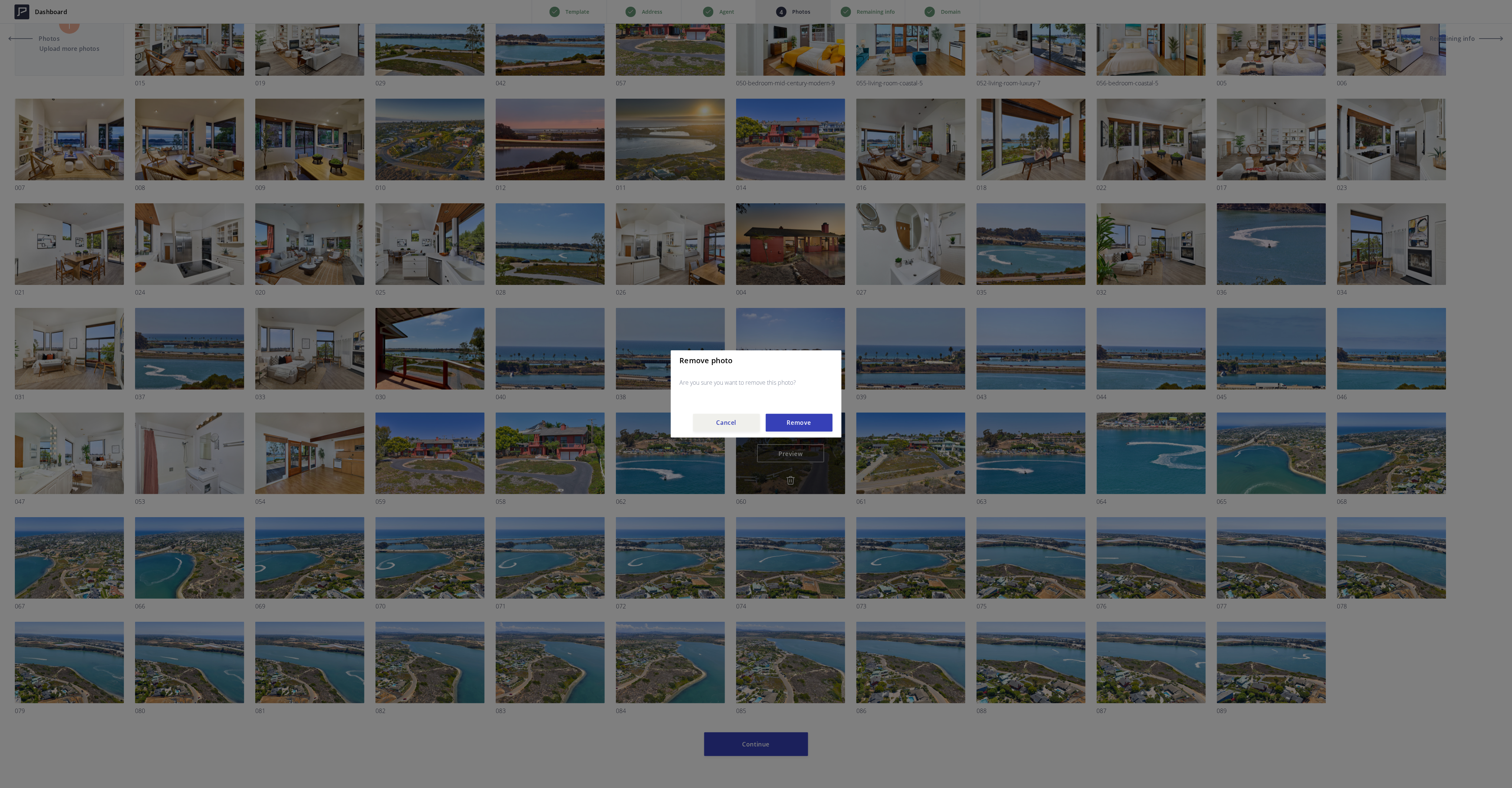
click at [793, 423] on button "Remove" at bounding box center [799, 423] width 67 height 18
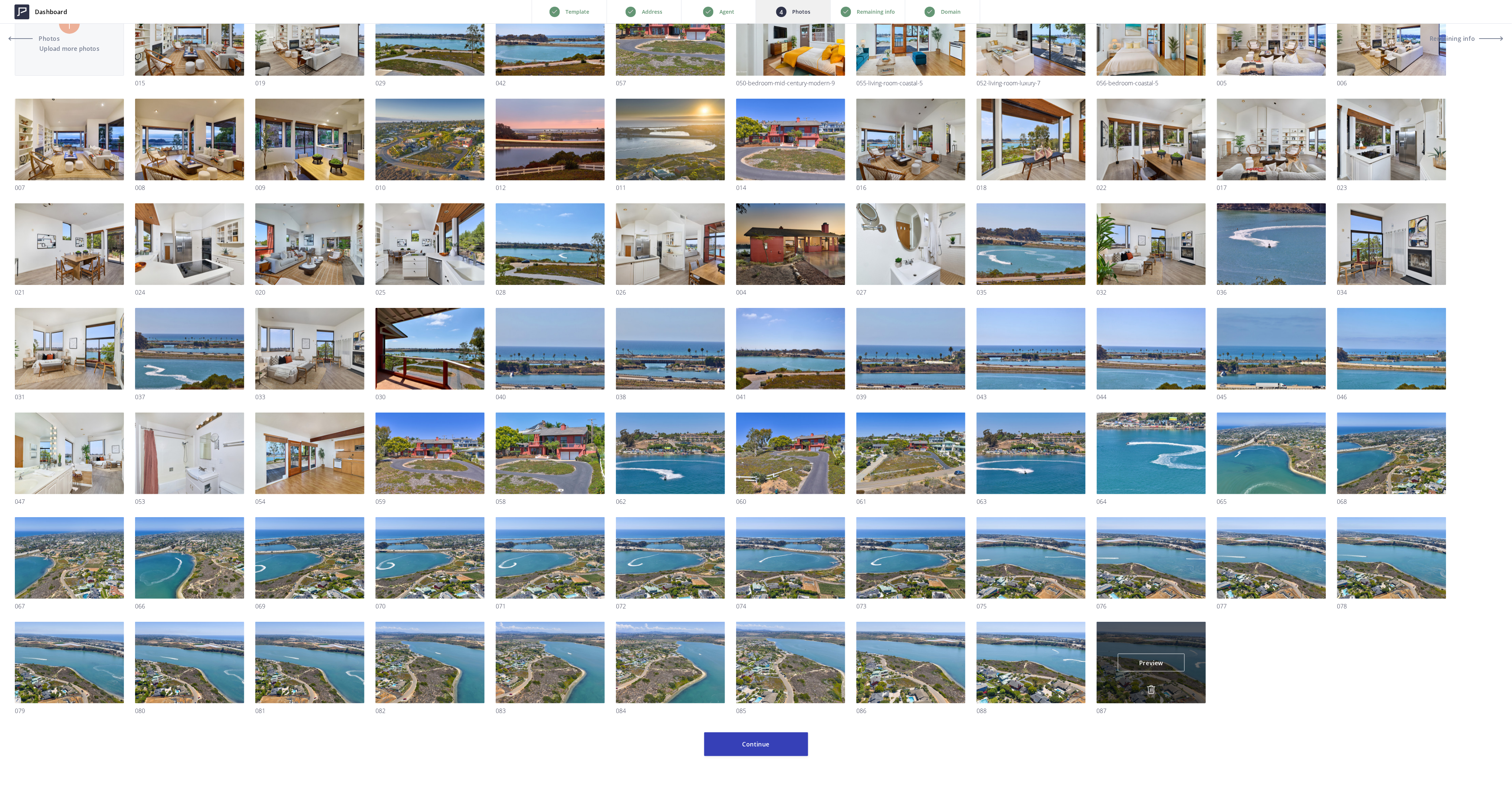
click at [1153, 690] on img at bounding box center [1151, 690] width 9 height 9
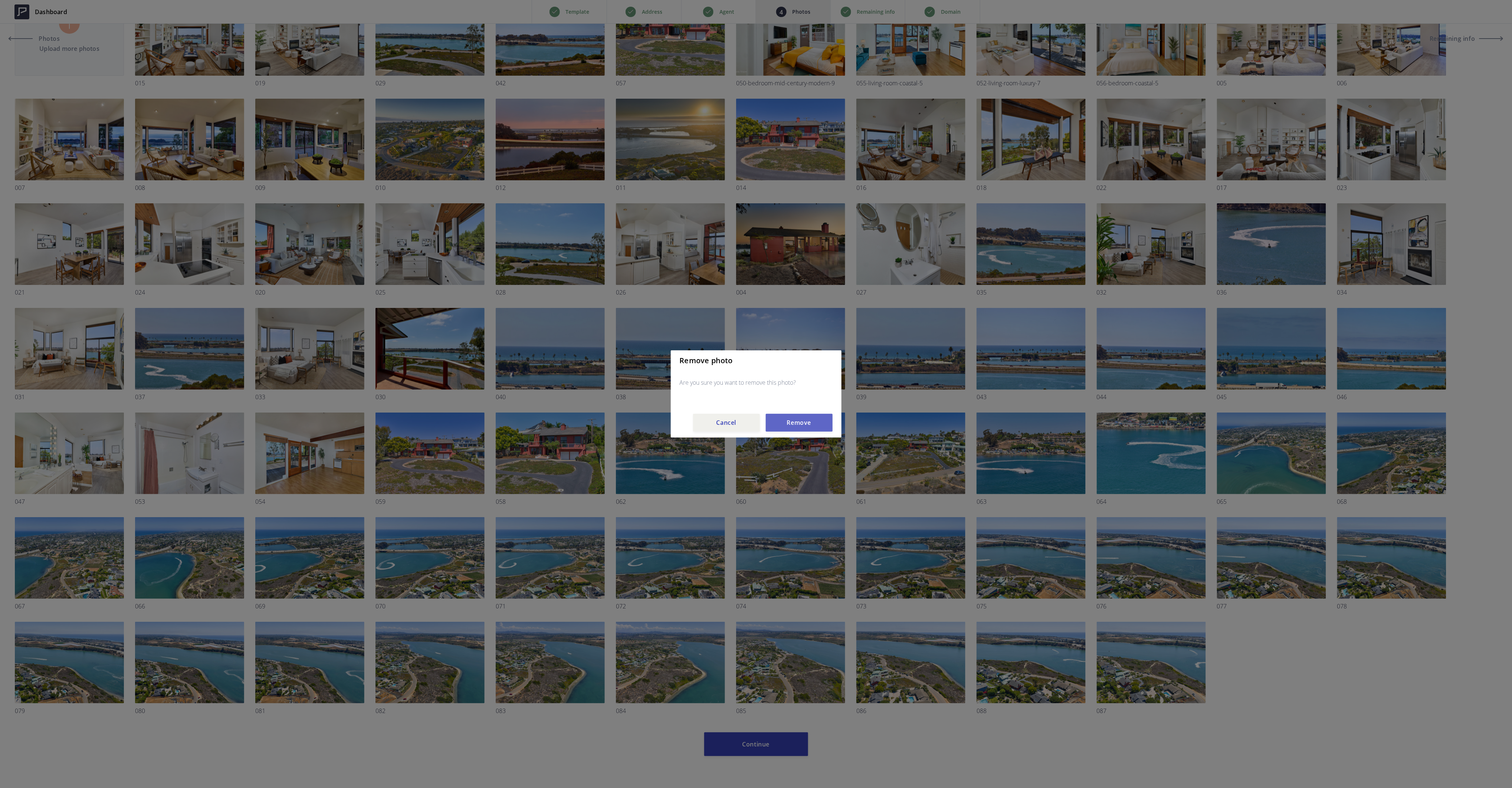
click at [811, 422] on button "Remove" at bounding box center [799, 423] width 67 height 18
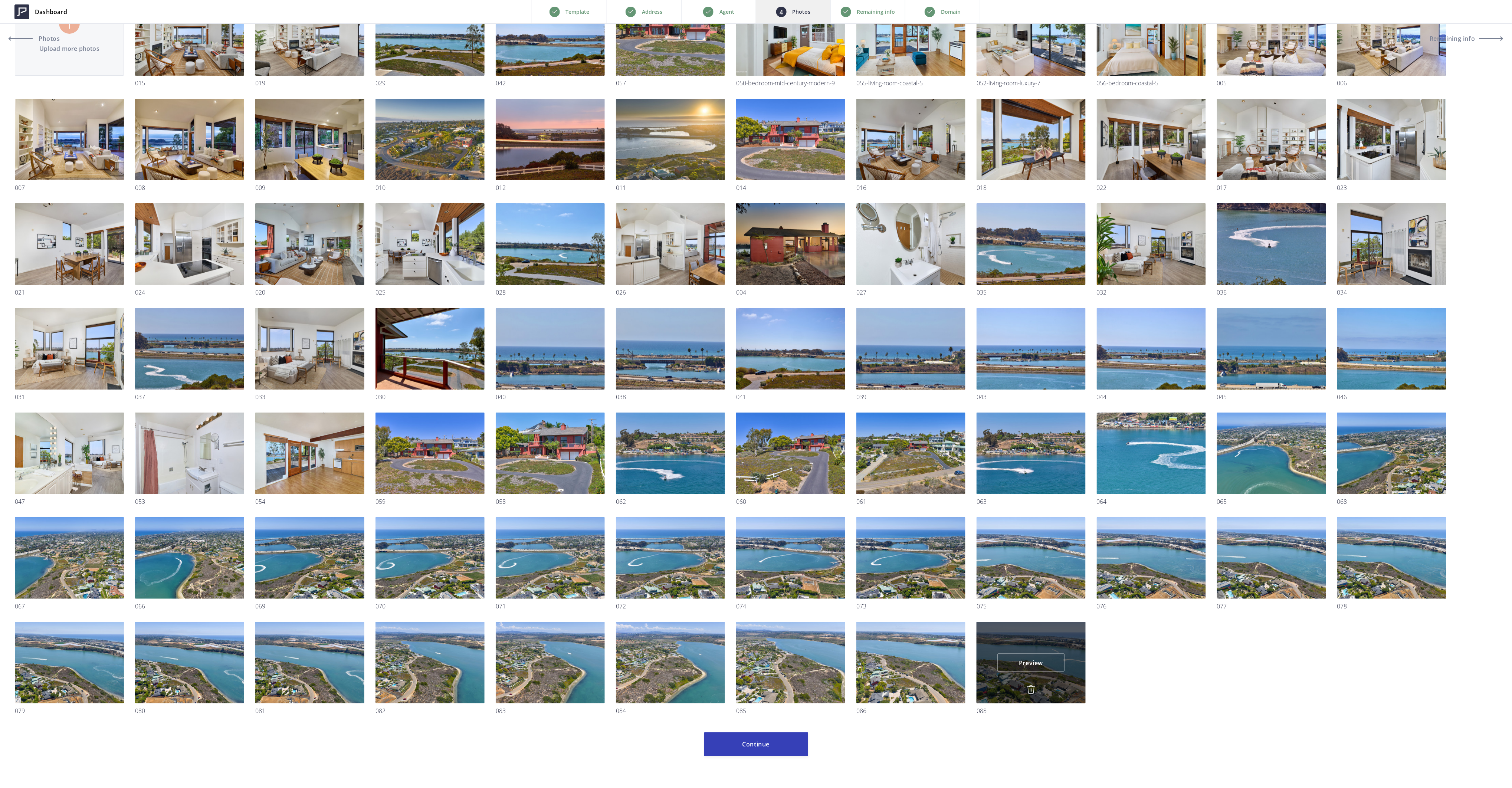
click at [1029, 688] on img at bounding box center [1031, 690] width 9 height 9
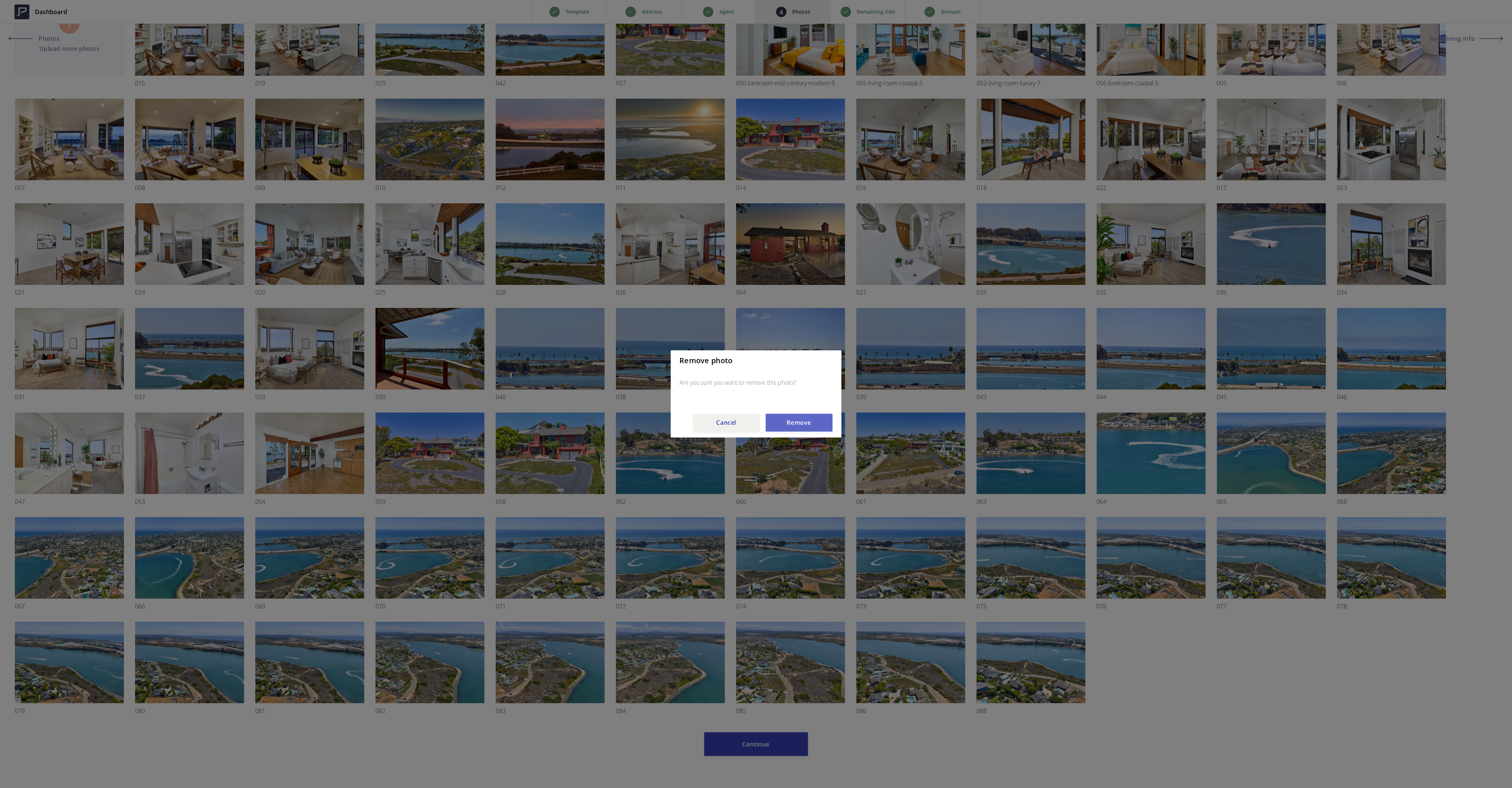
click at [801, 421] on button "Remove" at bounding box center [799, 423] width 67 height 18
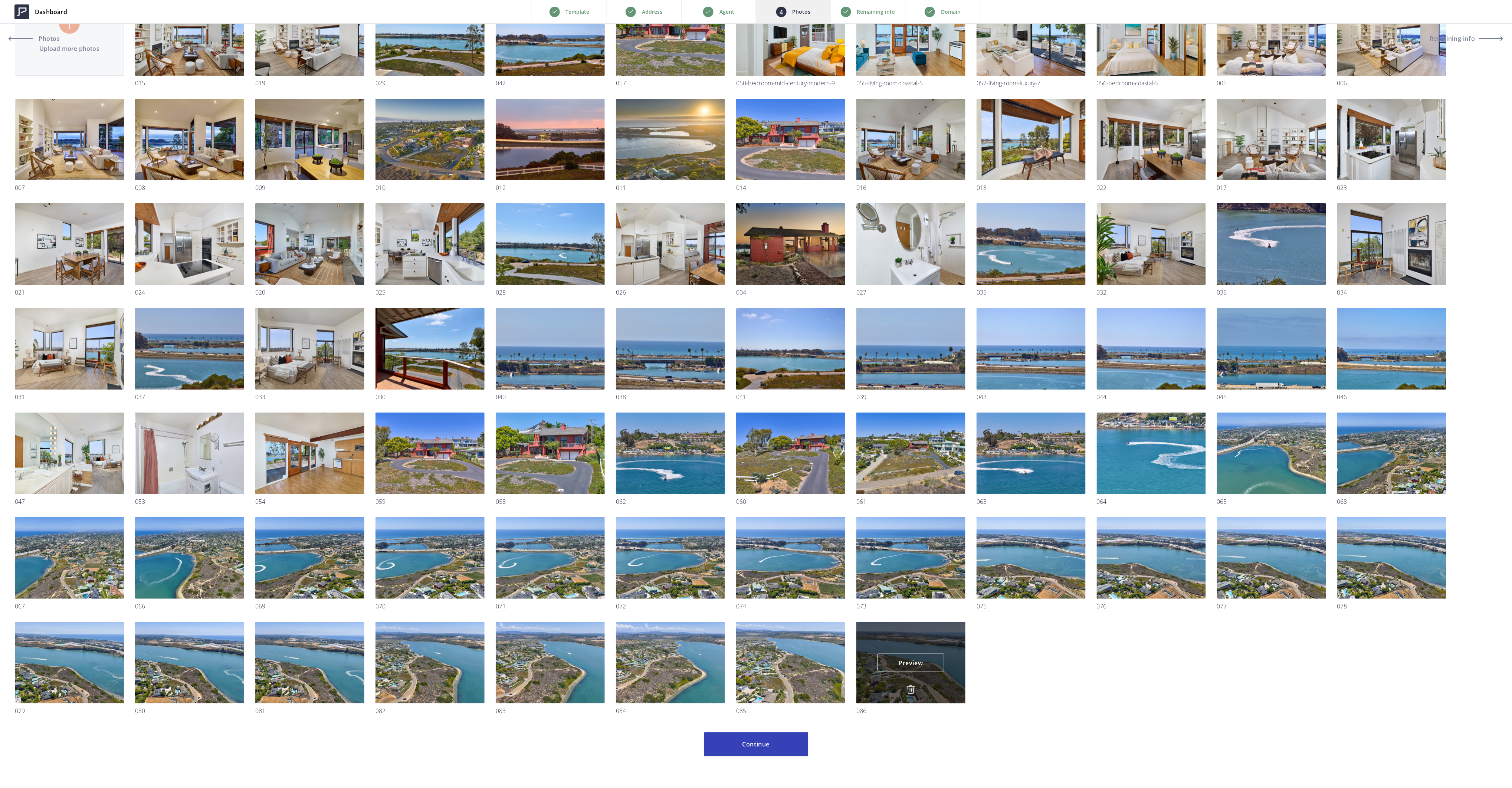
click at [910, 688] on img at bounding box center [910, 690] width 9 height 9
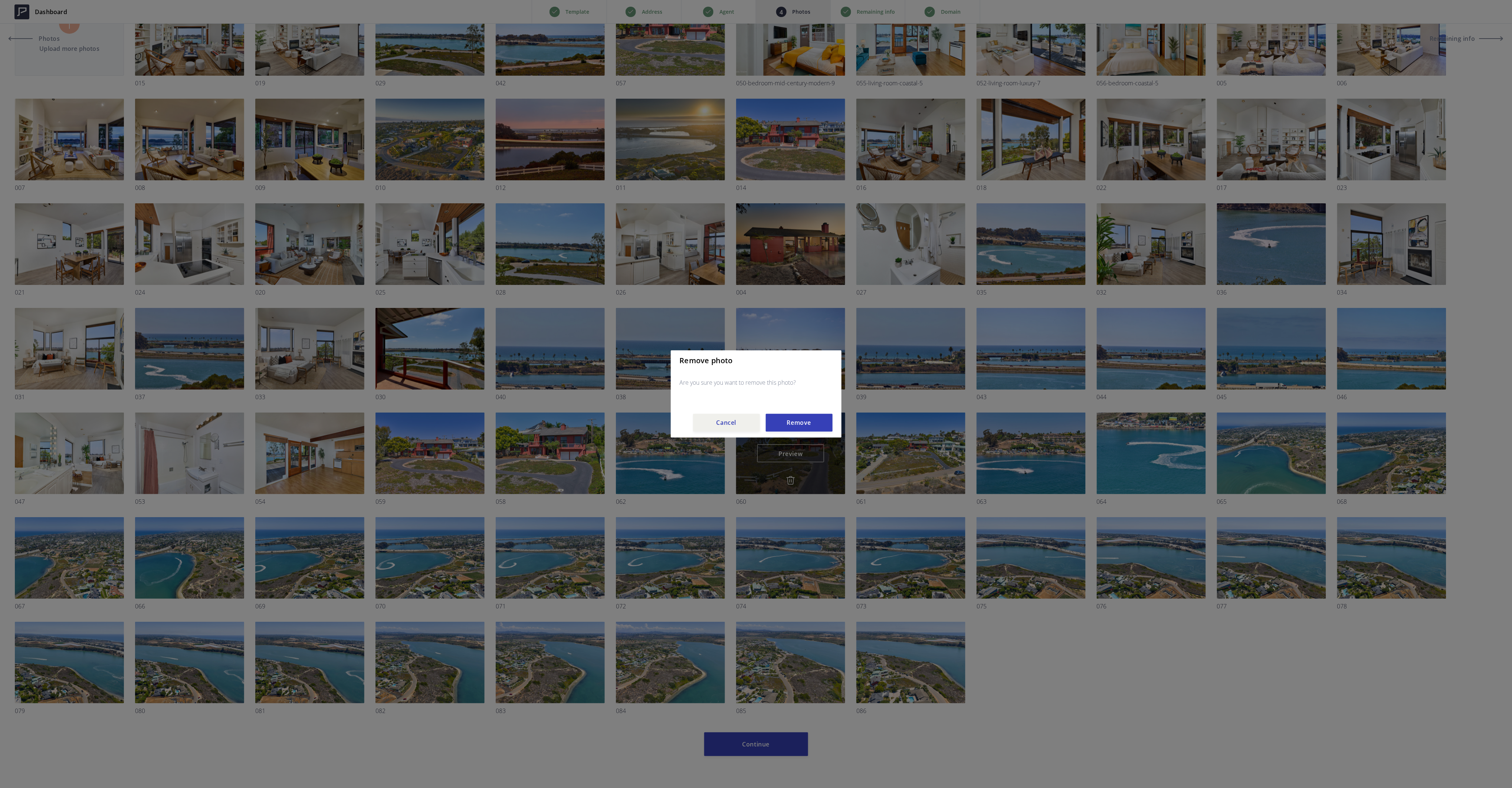
click at [796, 424] on button "Remove" at bounding box center [799, 423] width 67 height 18
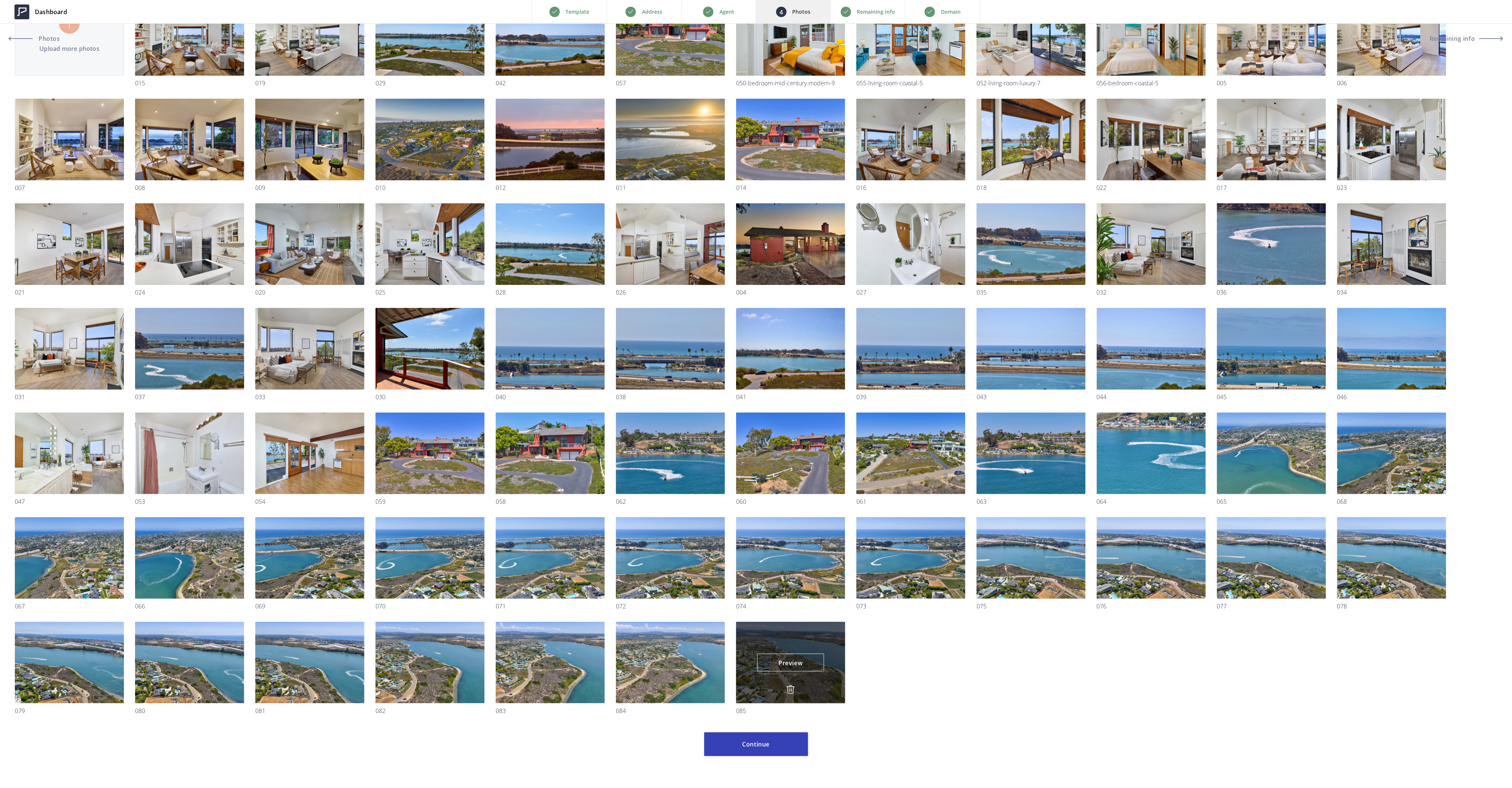
click at [791, 688] on img at bounding box center [791, 690] width 9 height 9
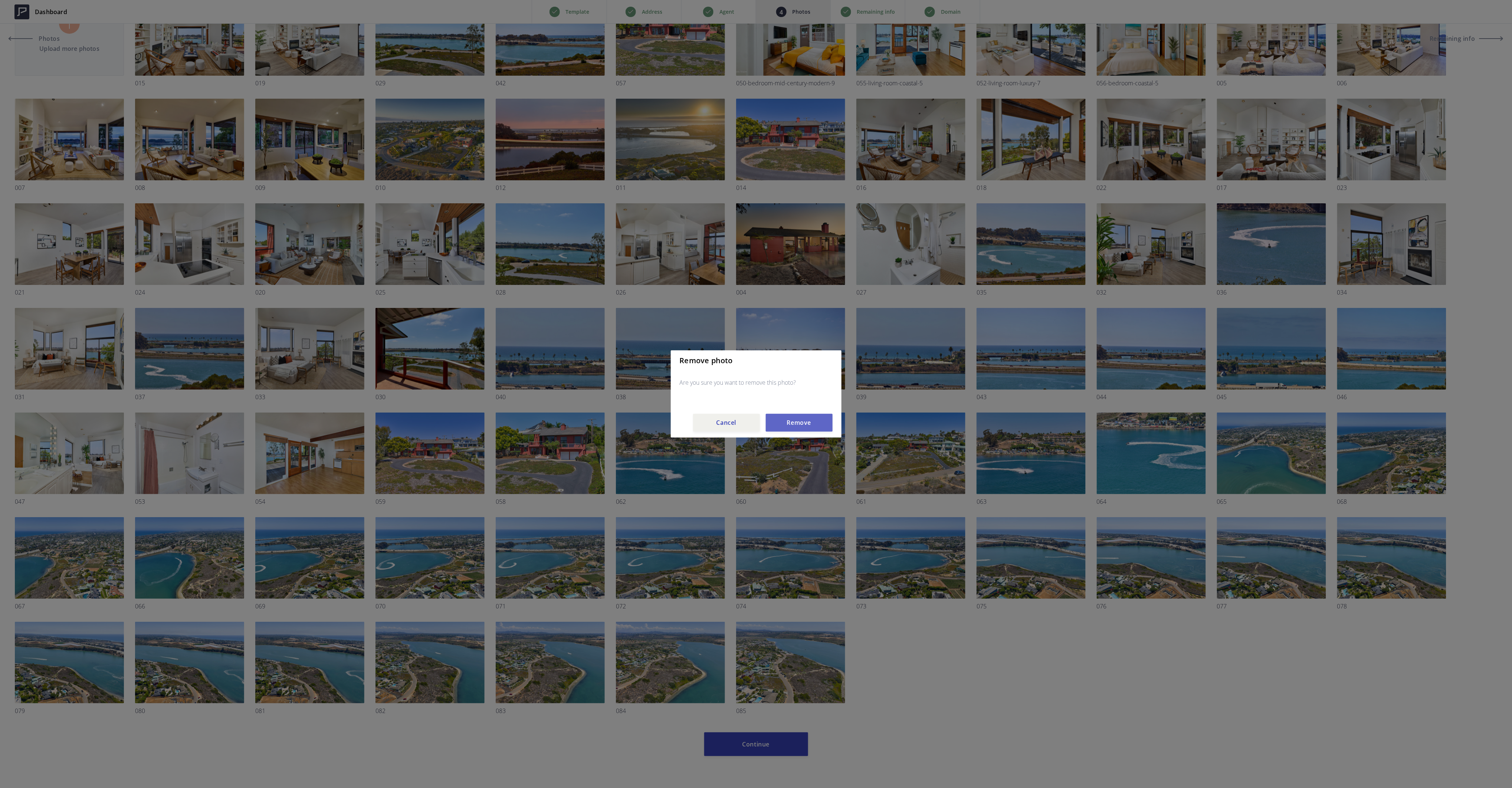
click at [803, 418] on button "Remove" at bounding box center [799, 423] width 67 height 18
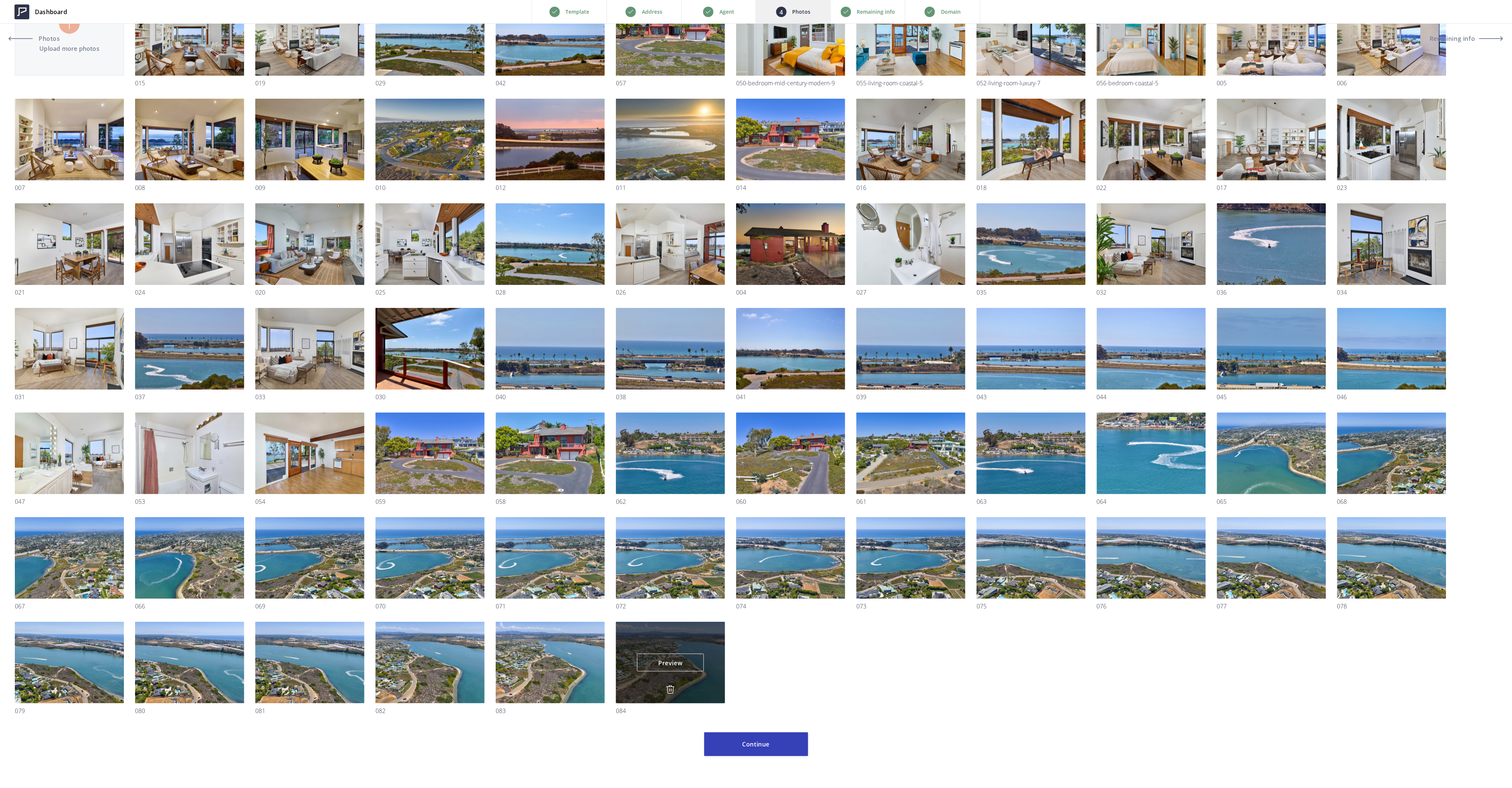
click at [670, 688] on img at bounding box center [670, 690] width 9 height 9
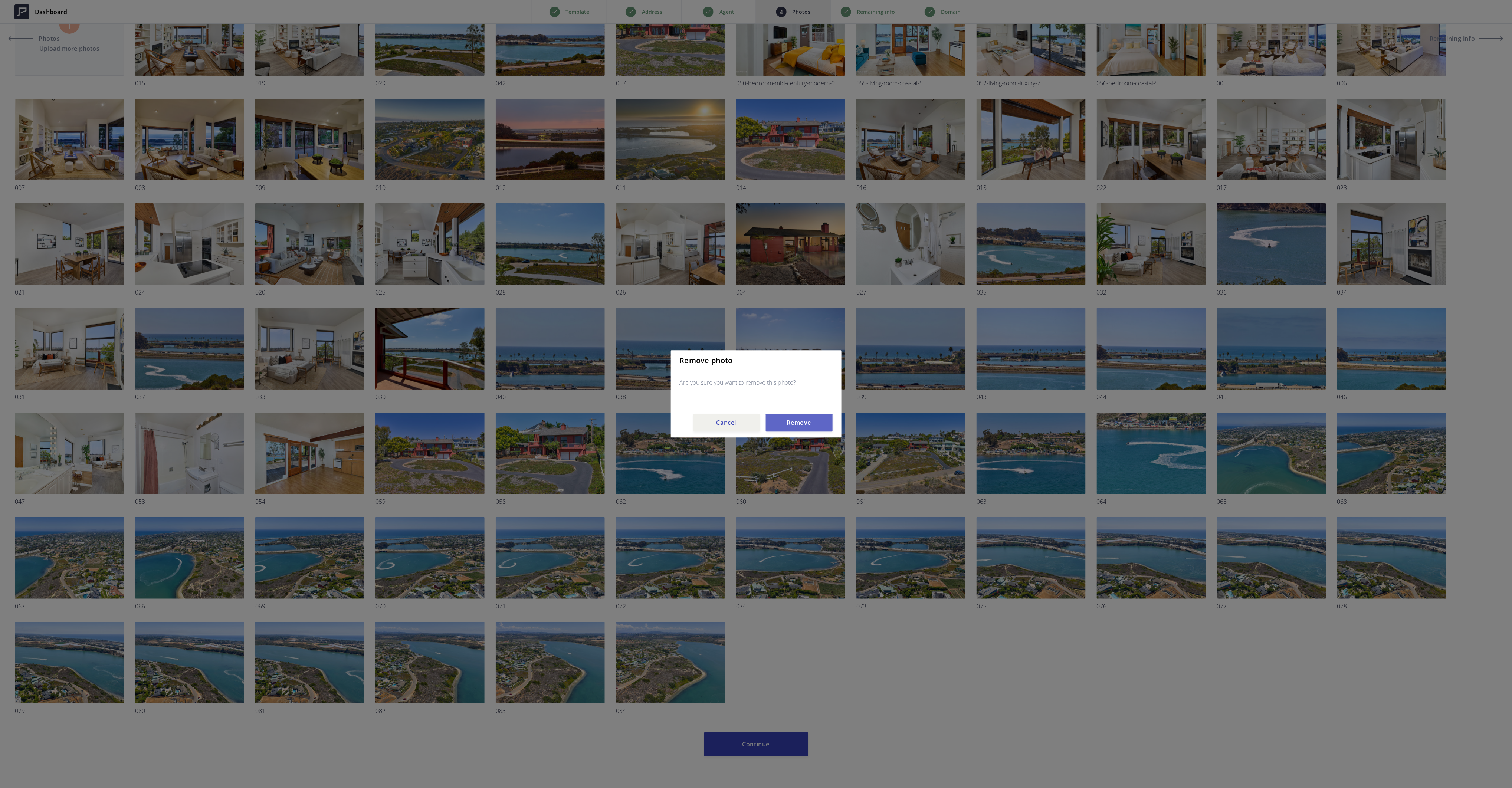
click at [788, 425] on button "Remove" at bounding box center [799, 423] width 67 height 18
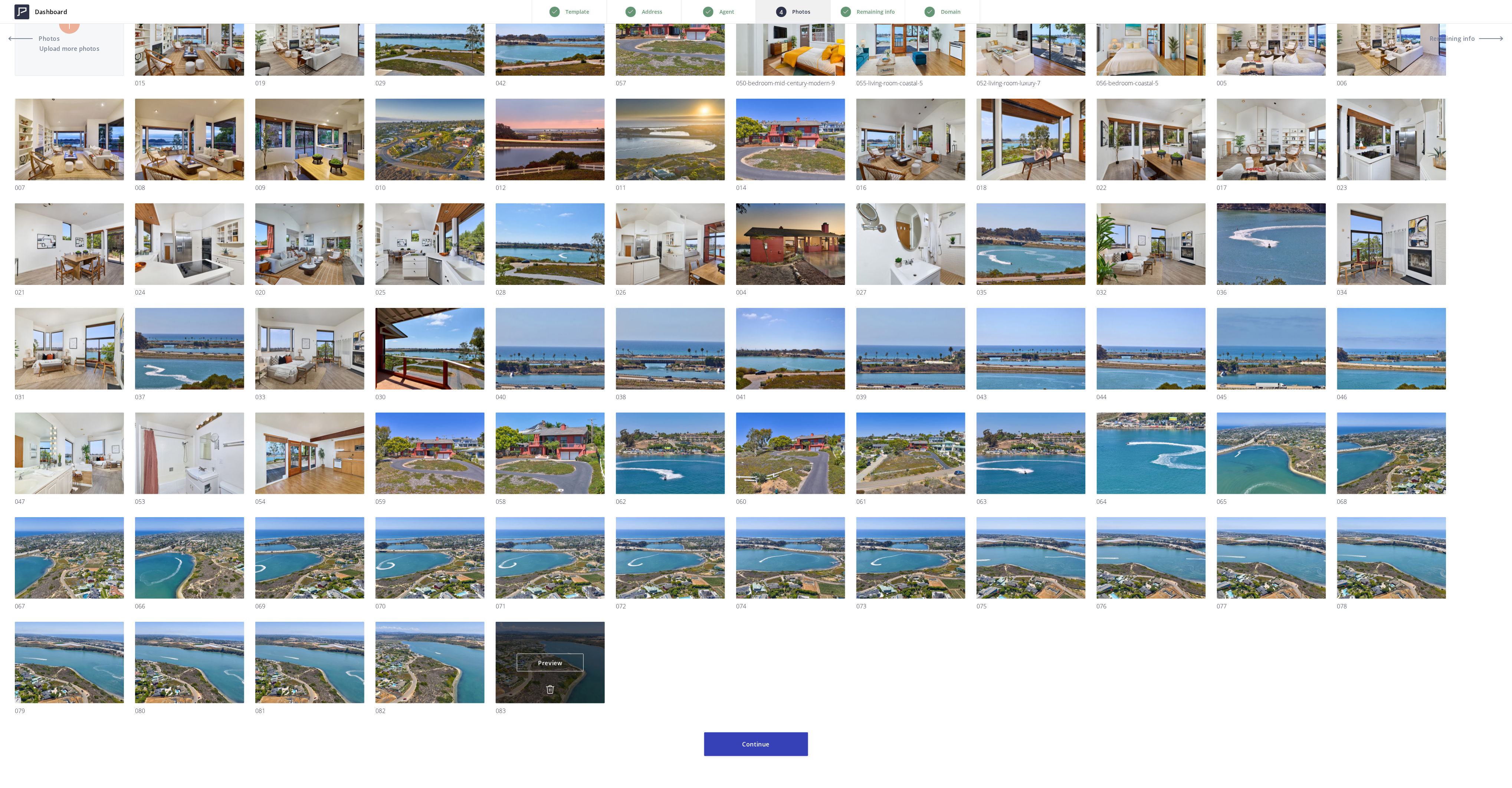
click at [550, 690] on img at bounding box center [550, 690] width 9 height 9
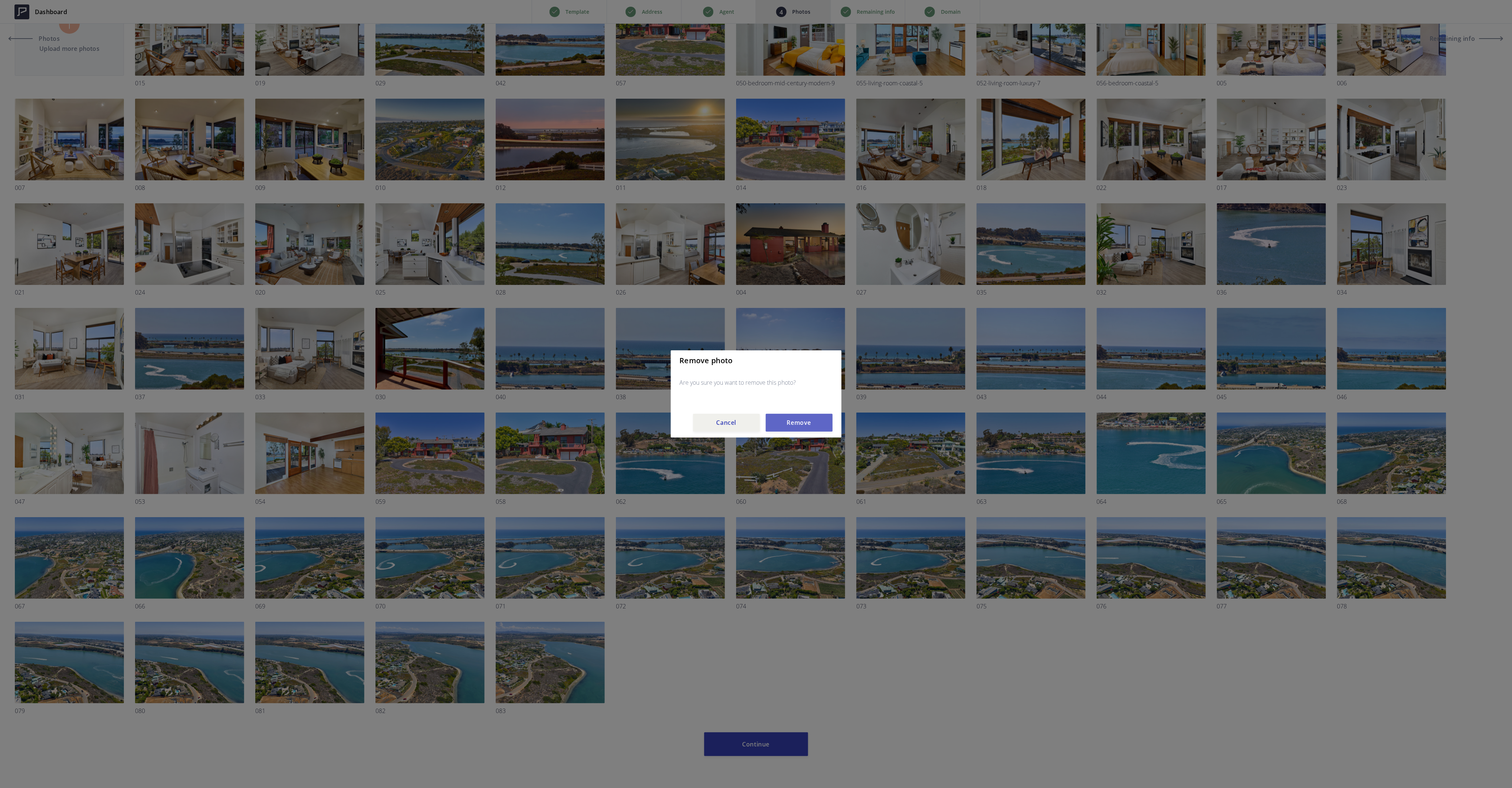
click at [795, 421] on button "Remove" at bounding box center [799, 423] width 67 height 18
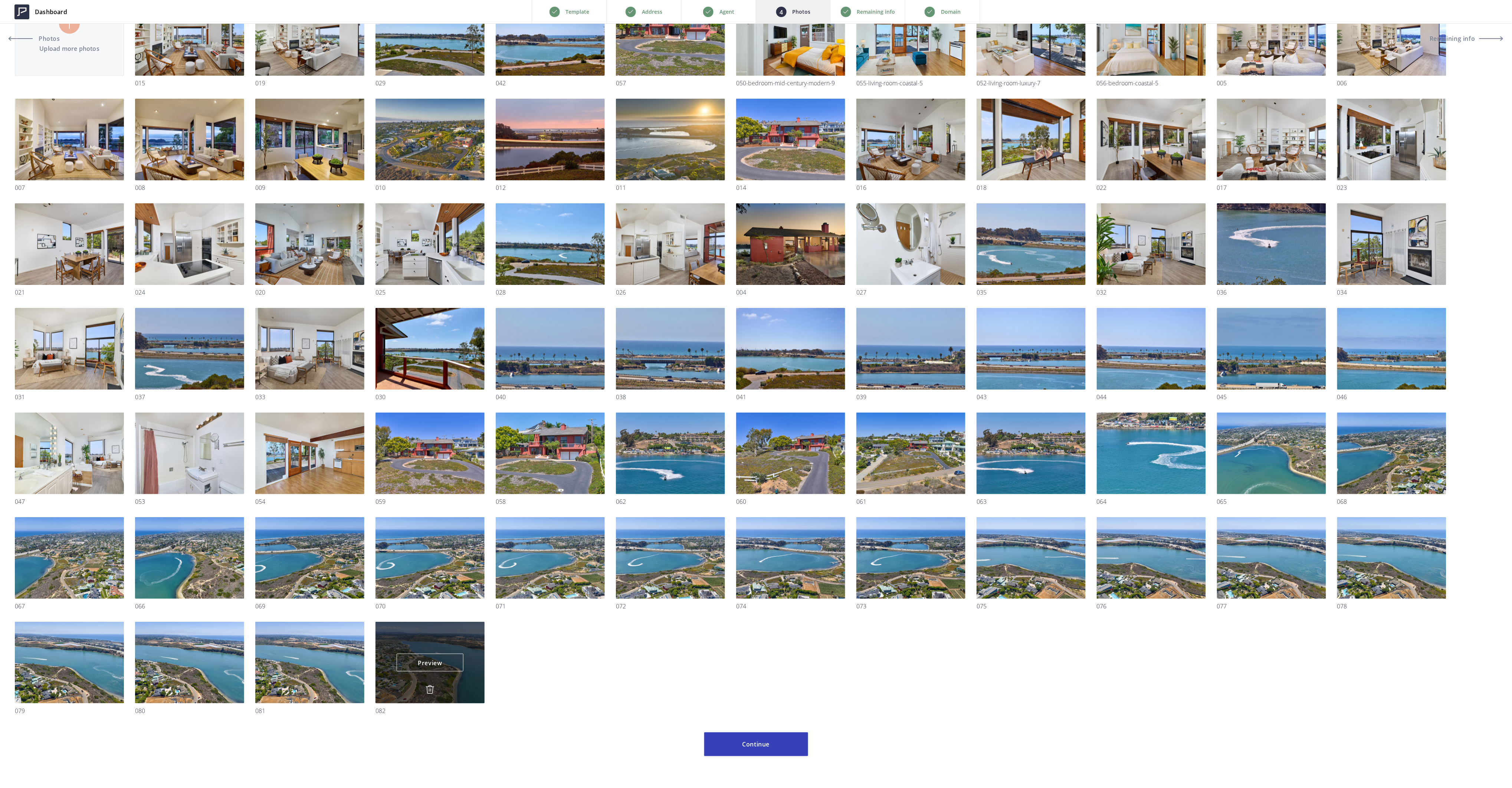
click at [428, 690] on img at bounding box center [429, 690] width 9 height 9
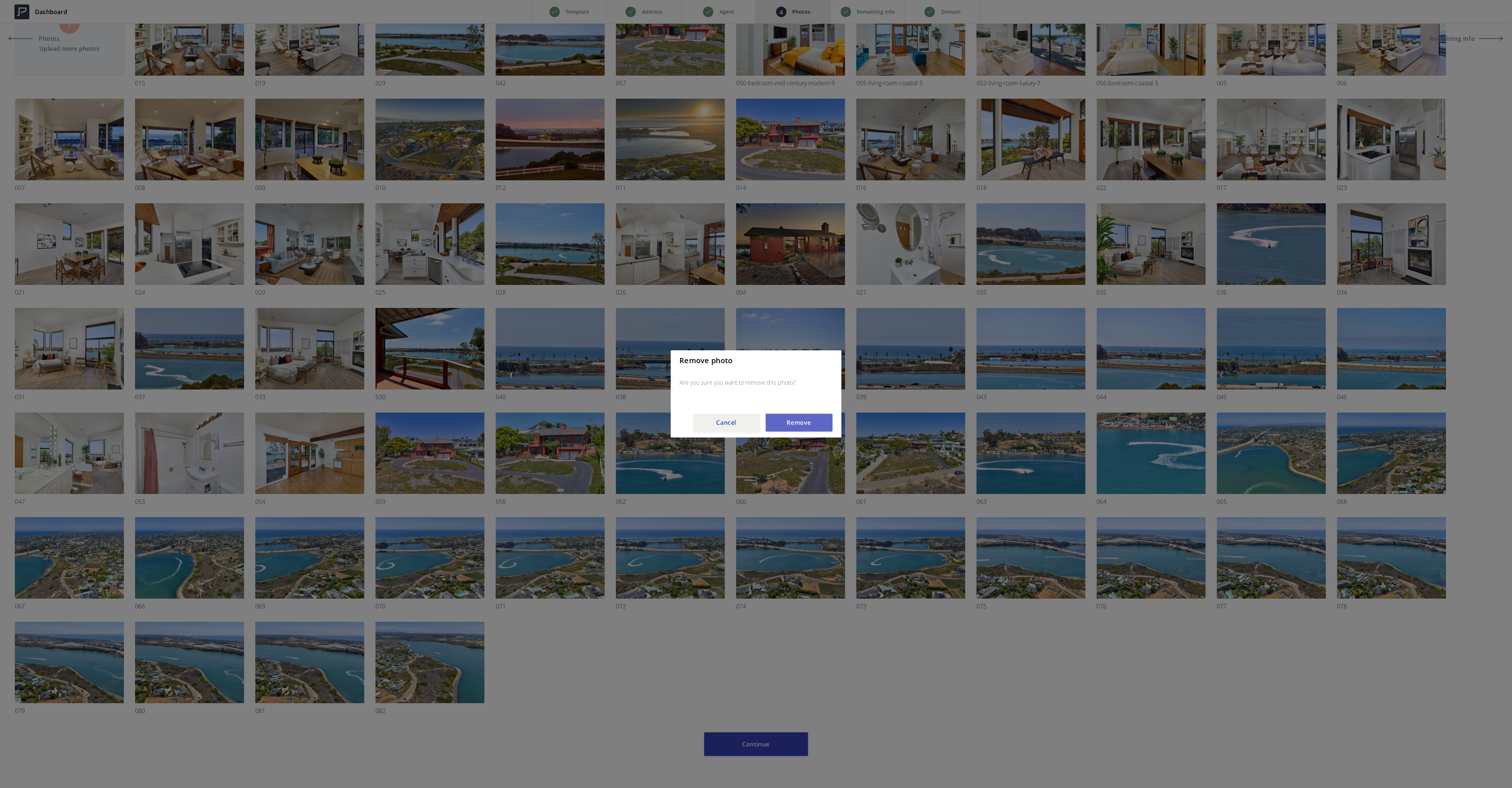
click at [809, 422] on button "Remove" at bounding box center [799, 423] width 67 height 18
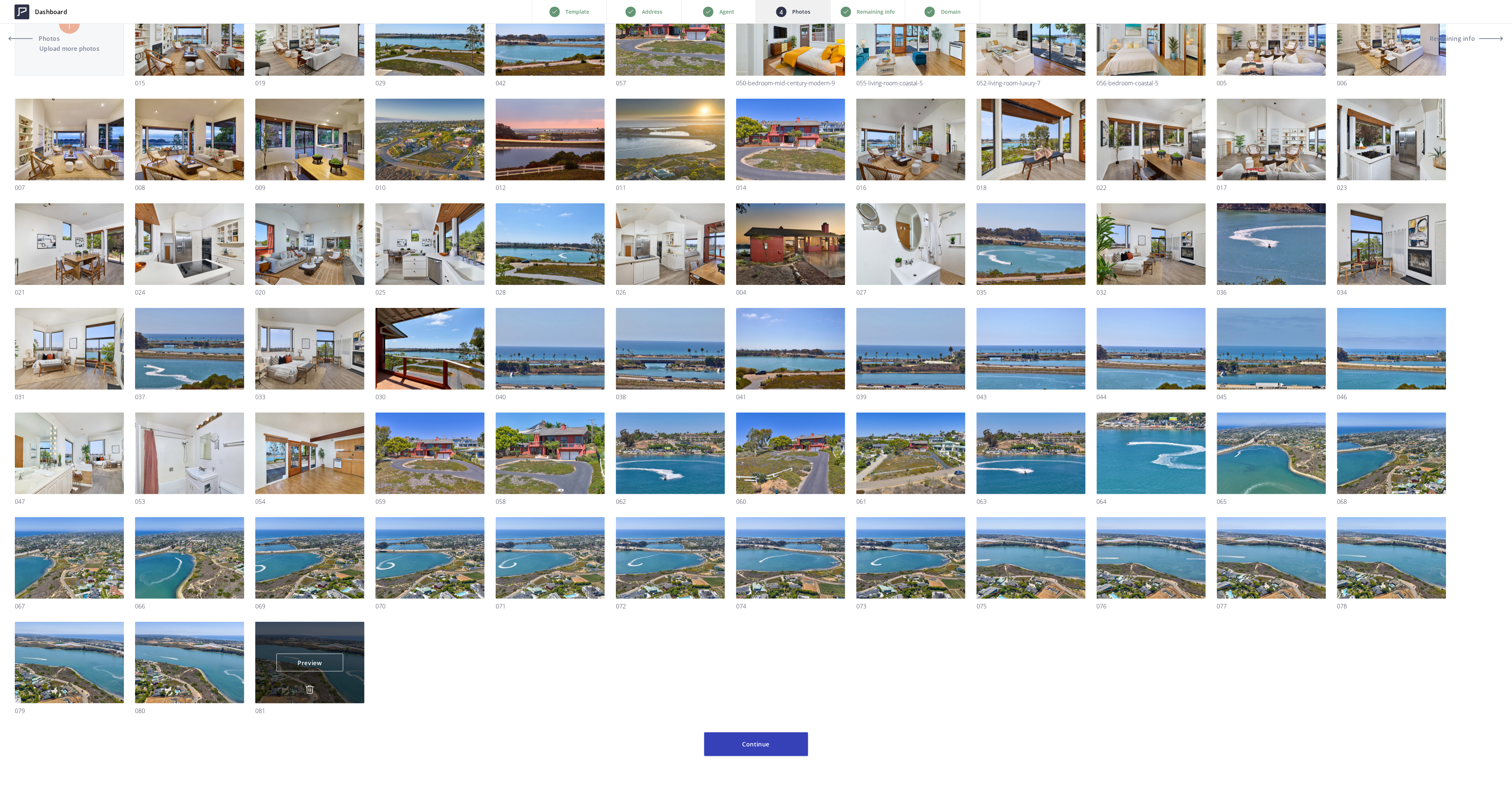
click at [310, 688] on img at bounding box center [310, 690] width 9 height 9
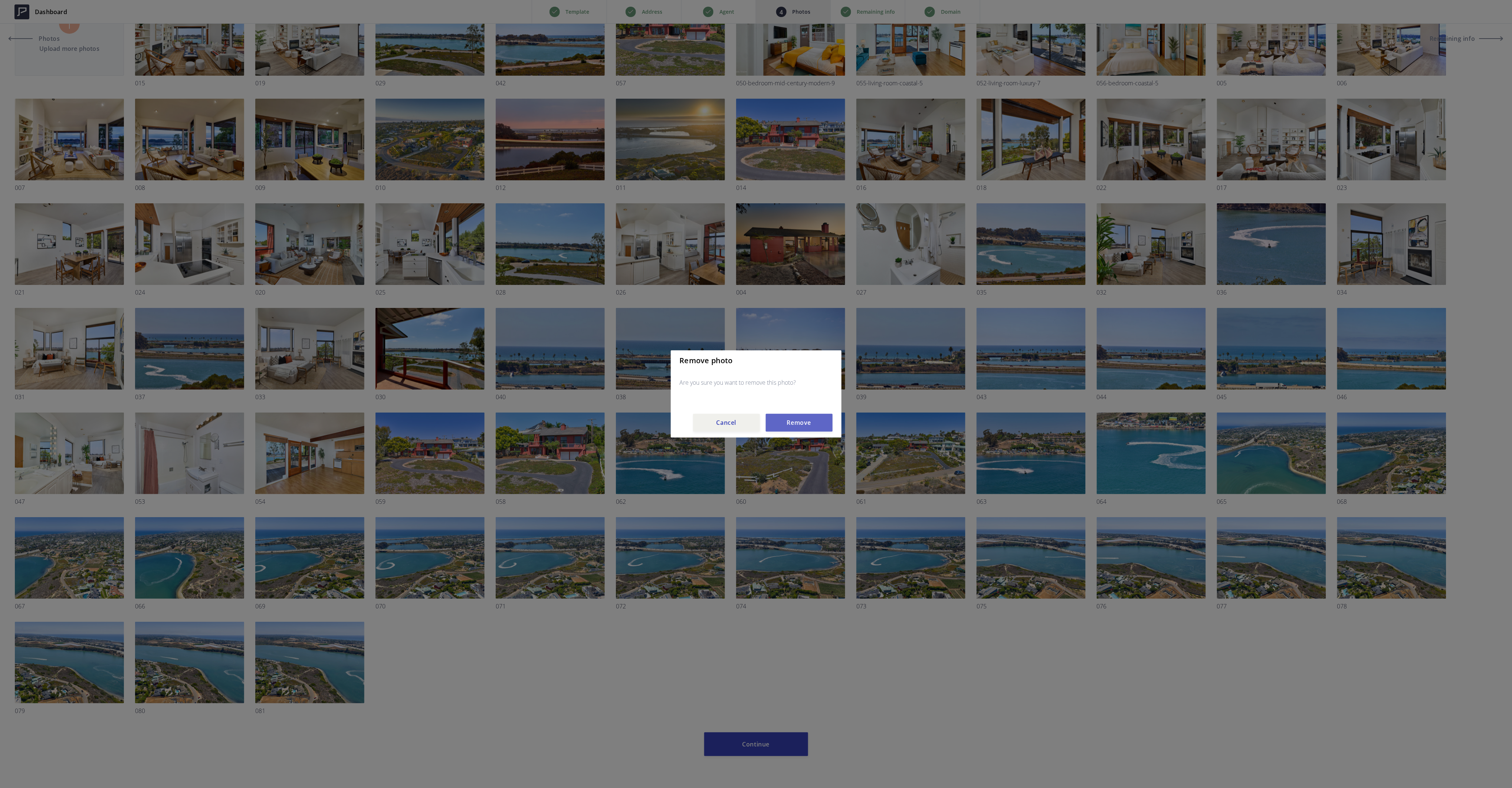
click at [801, 422] on button "Remove" at bounding box center [799, 423] width 67 height 18
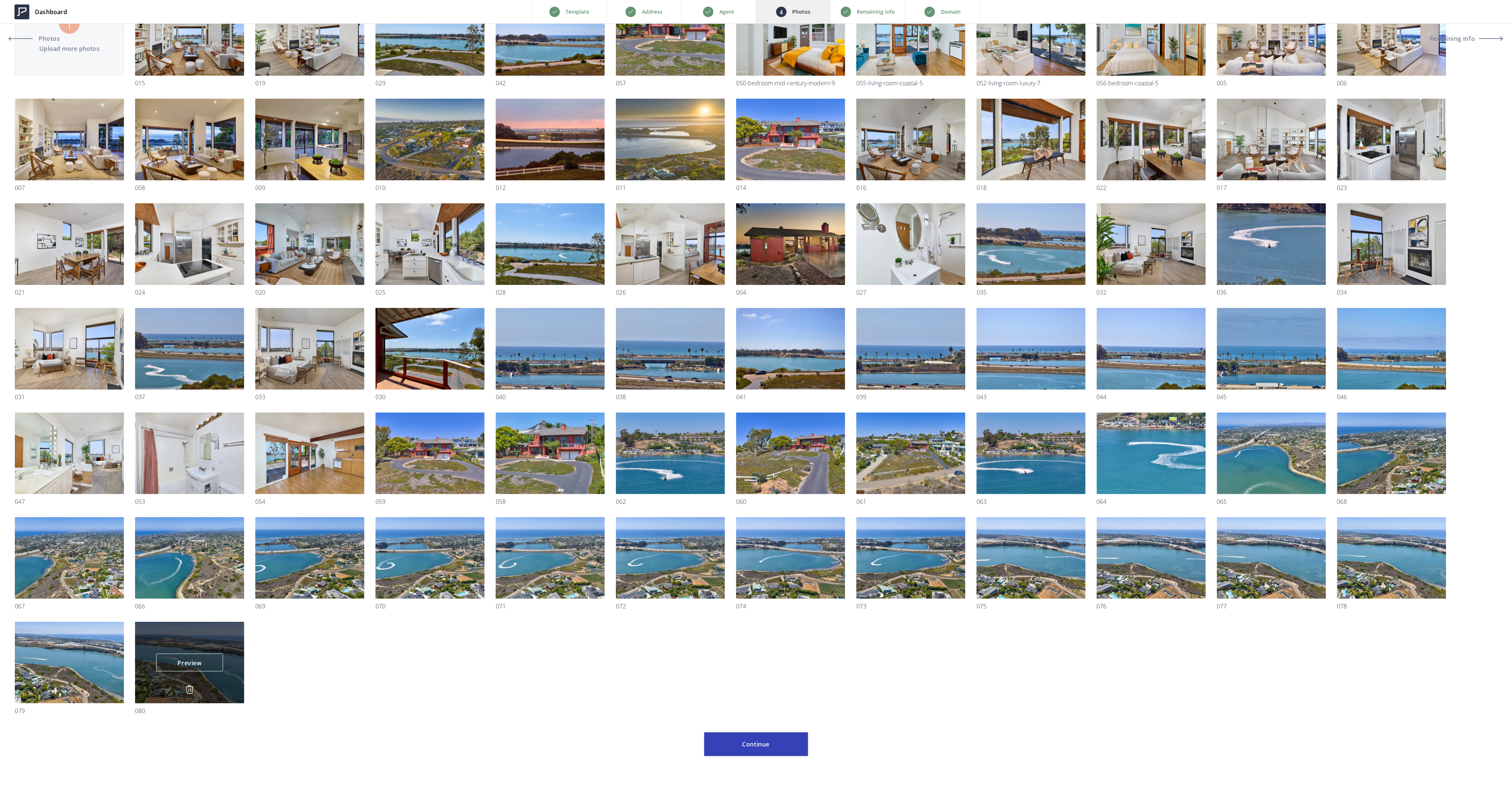
click at [188, 688] on img at bounding box center [189, 690] width 9 height 9
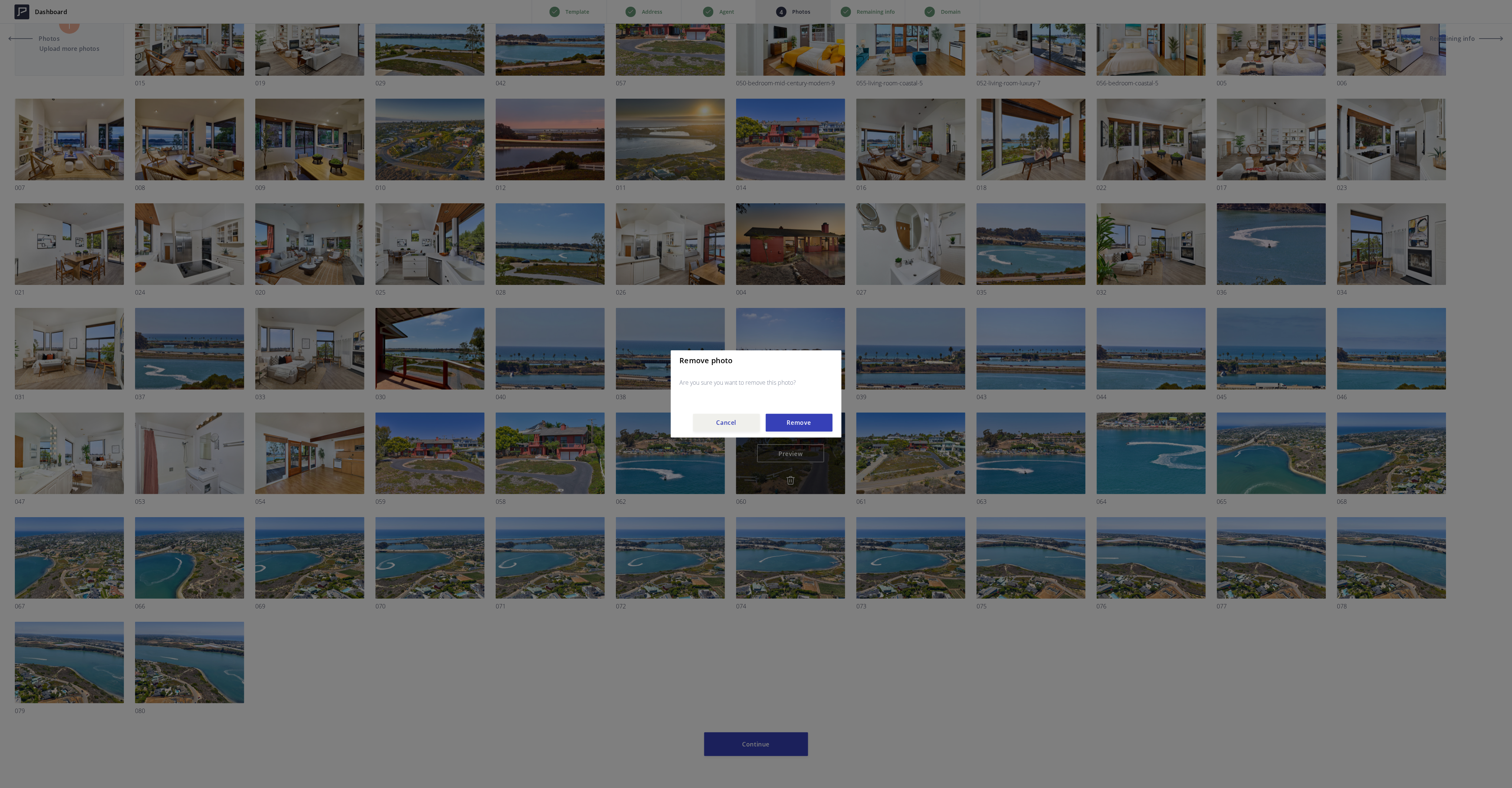
click at [795, 421] on button "Remove" at bounding box center [799, 423] width 67 height 18
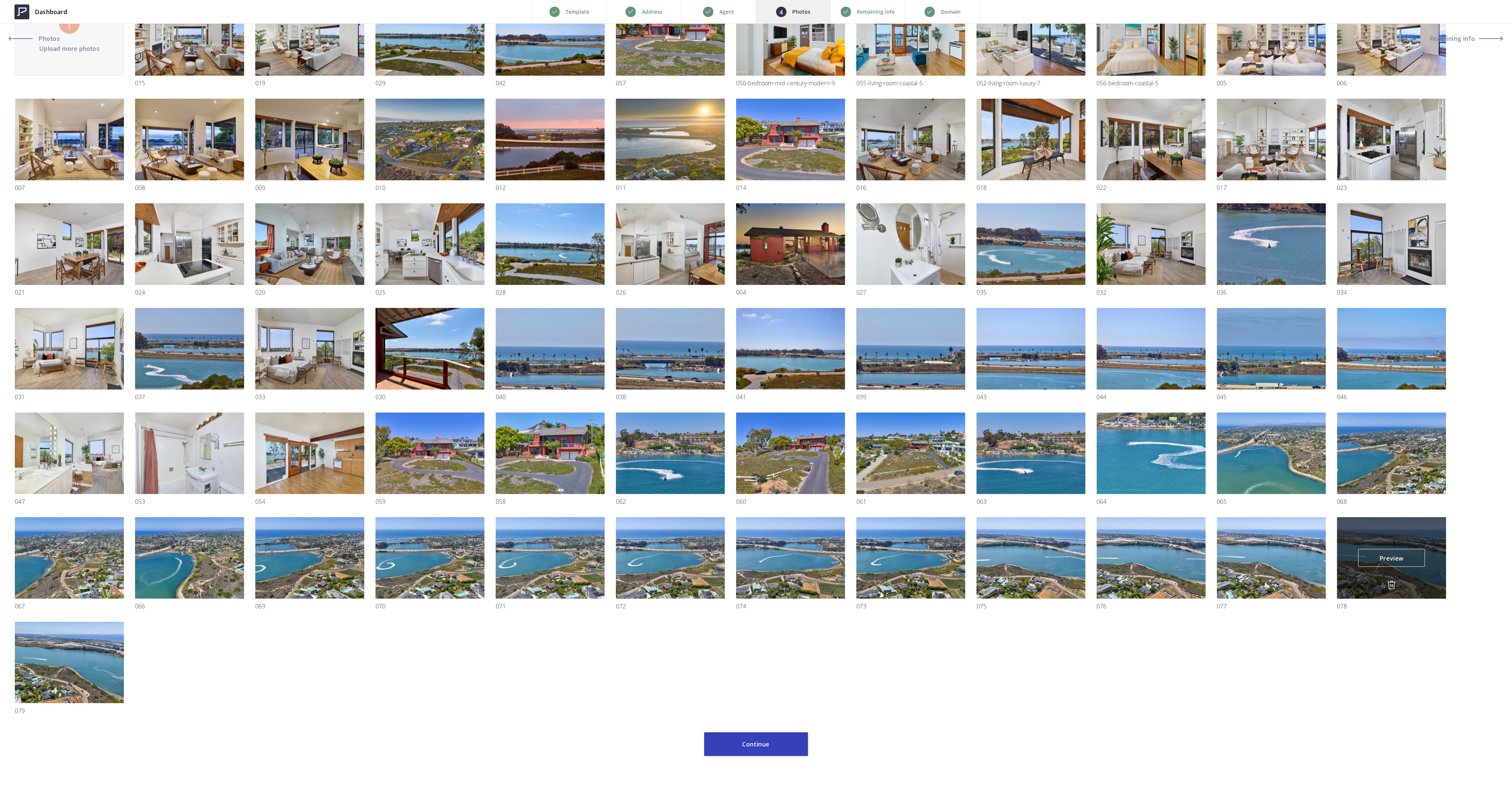
click at [1392, 583] on img at bounding box center [1391, 585] width 9 height 9
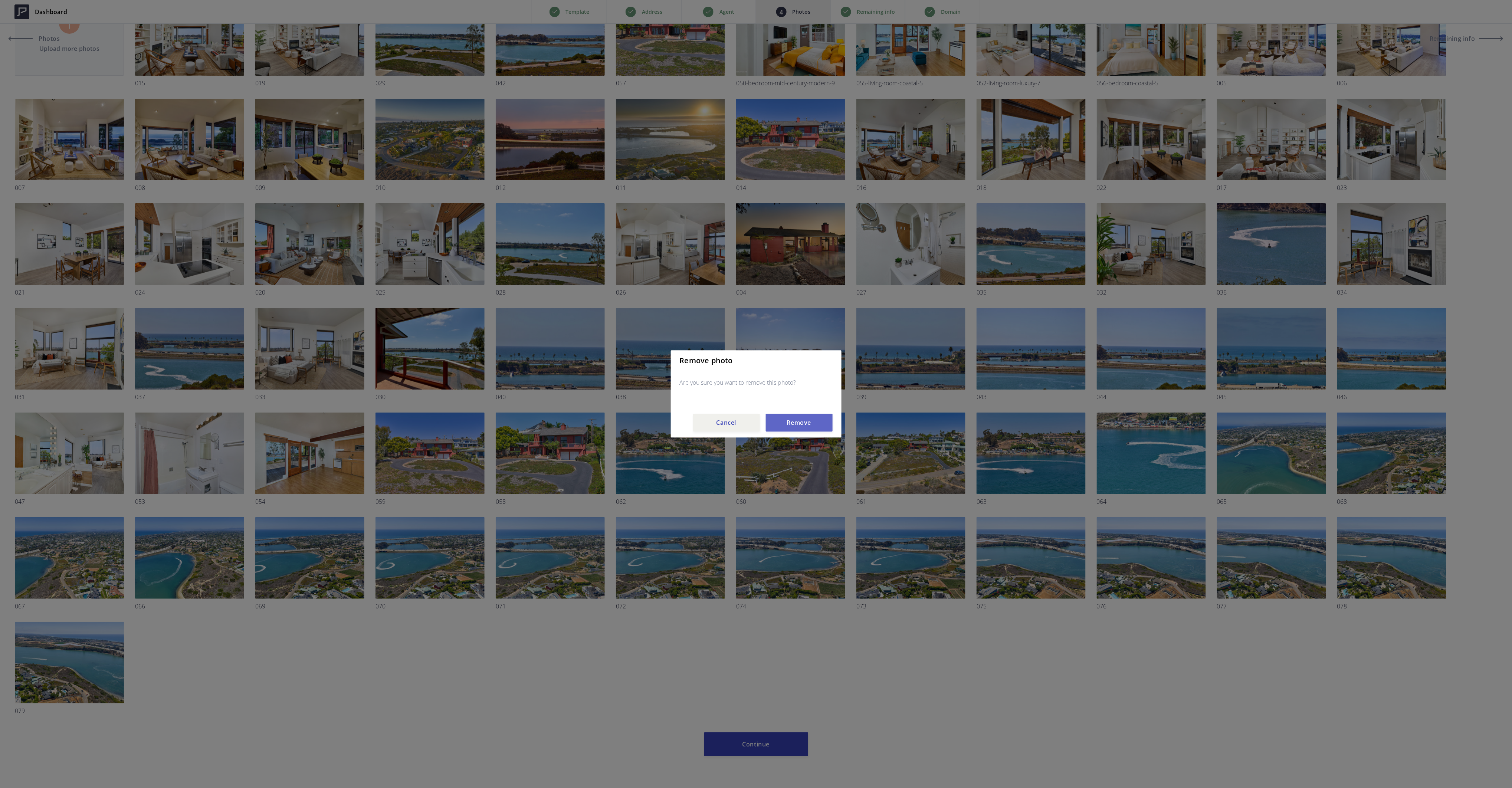
click at [796, 418] on button "Remove" at bounding box center [799, 423] width 67 height 18
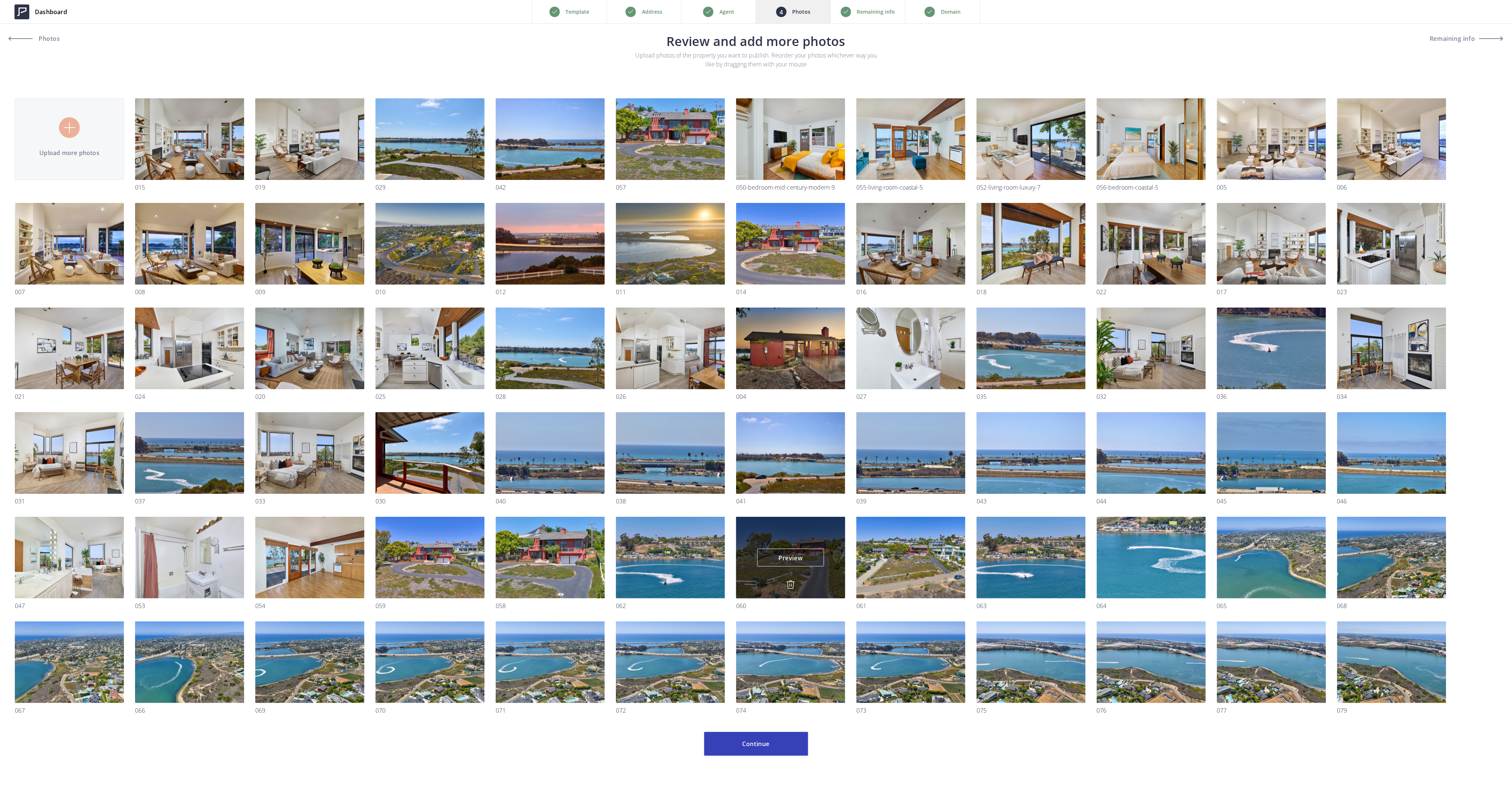
scroll to position [4, 0]
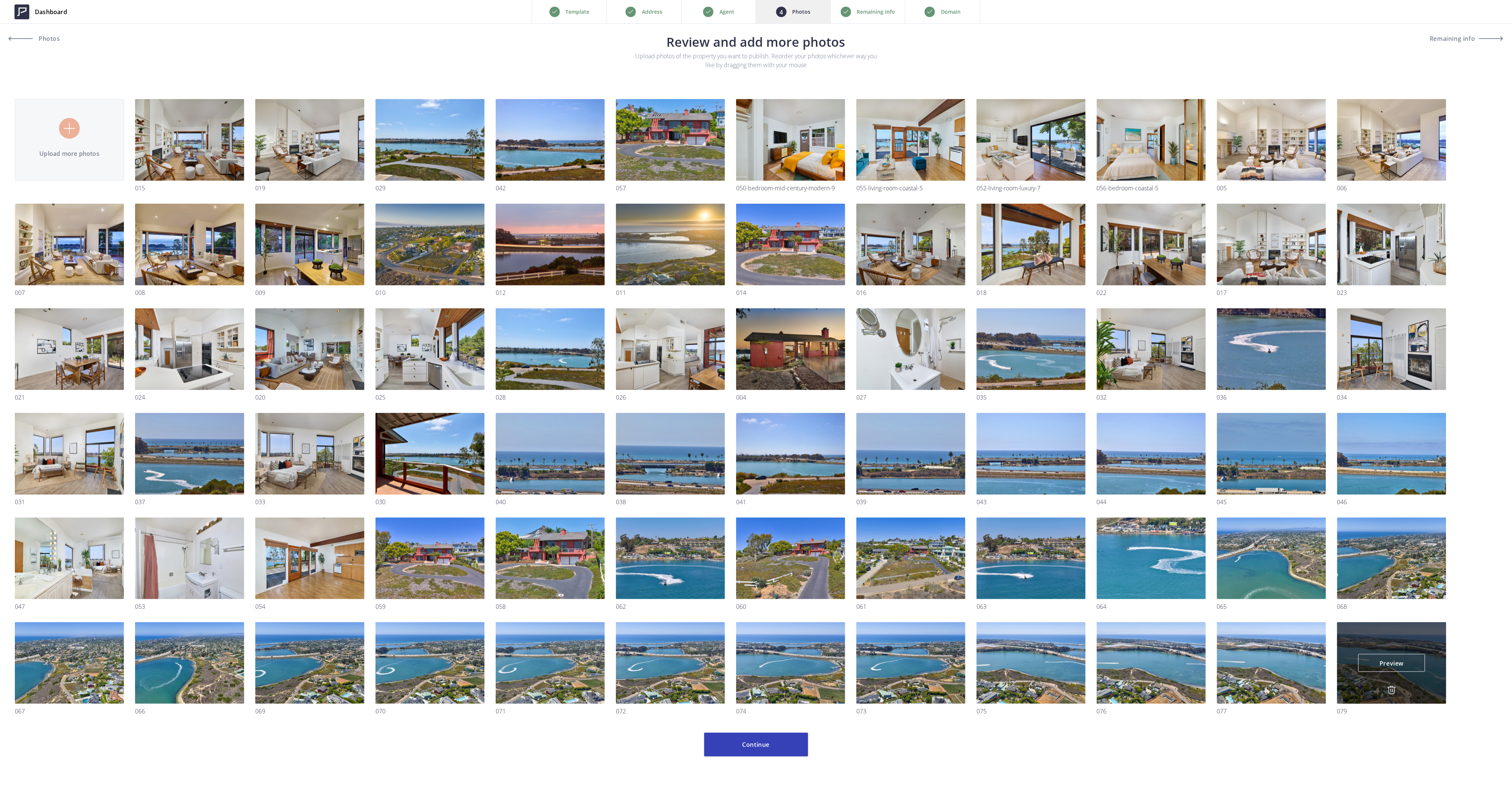
click at [1395, 688] on img at bounding box center [1391, 690] width 9 height 9
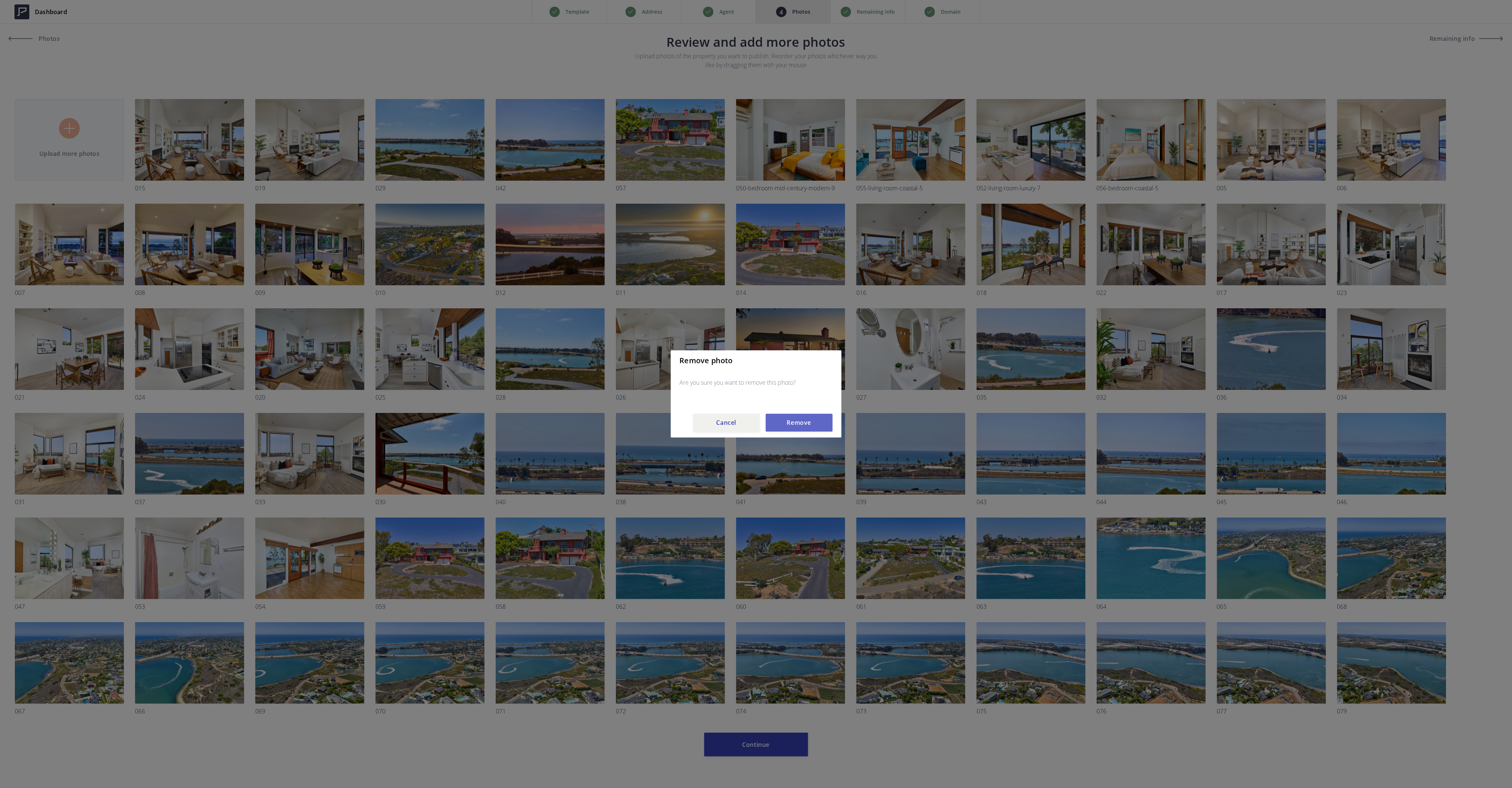
click at [799, 427] on button "Remove" at bounding box center [799, 423] width 67 height 18
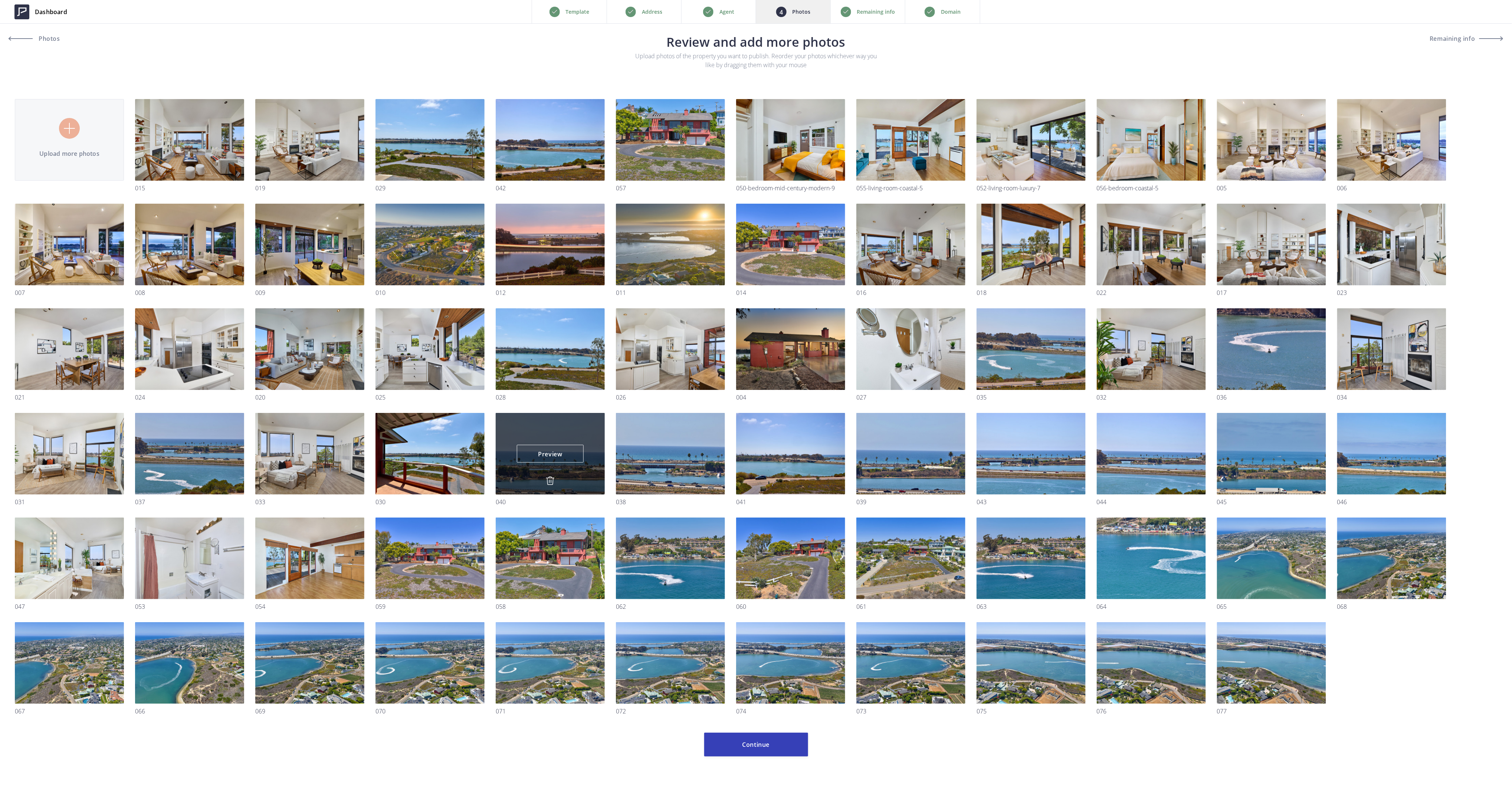
click at [548, 481] on img at bounding box center [550, 481] width 9 height 9
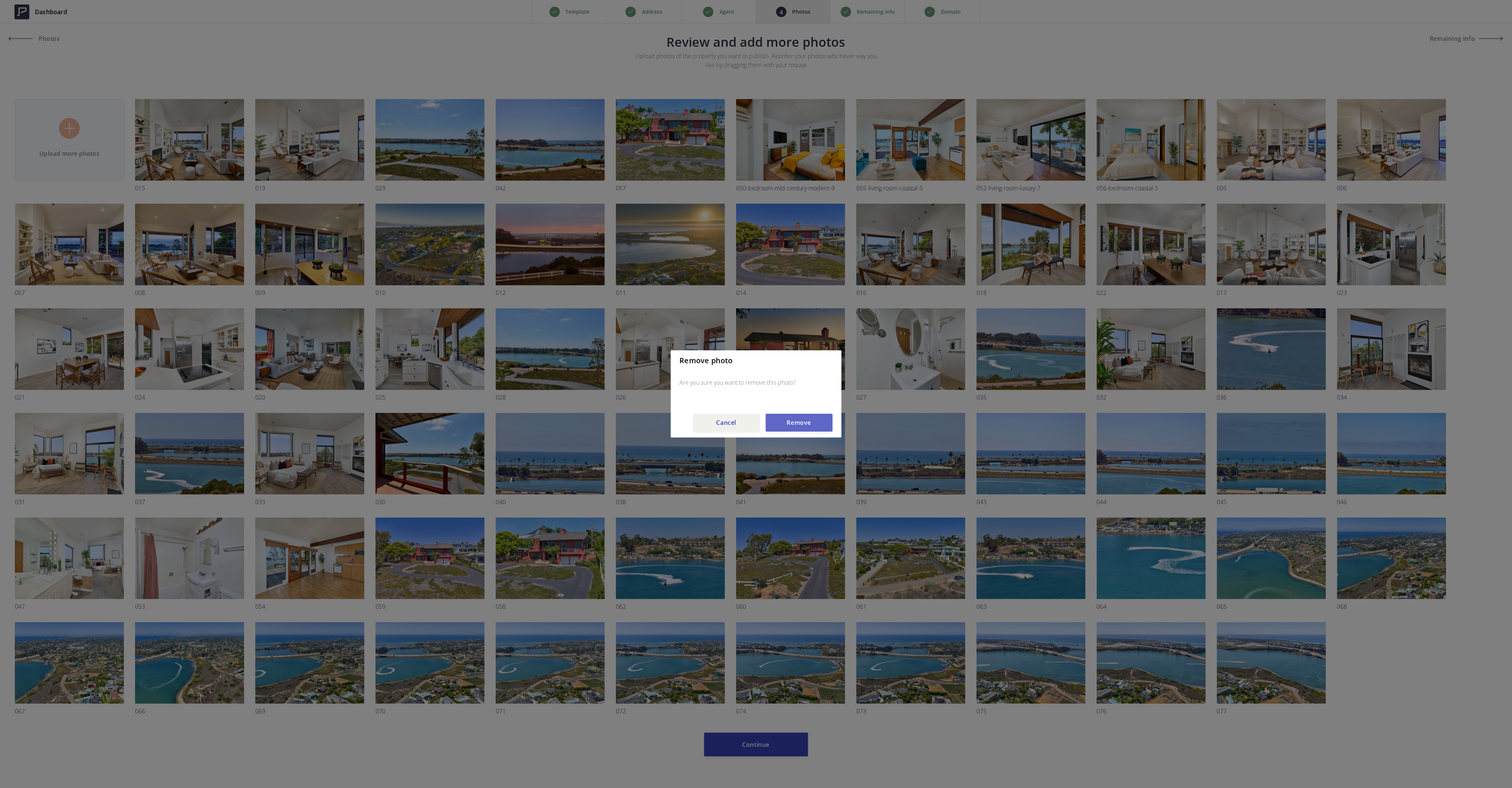
click at [791, 421] on button "Remove" at bounding box center [799, 423] width 67 height 18
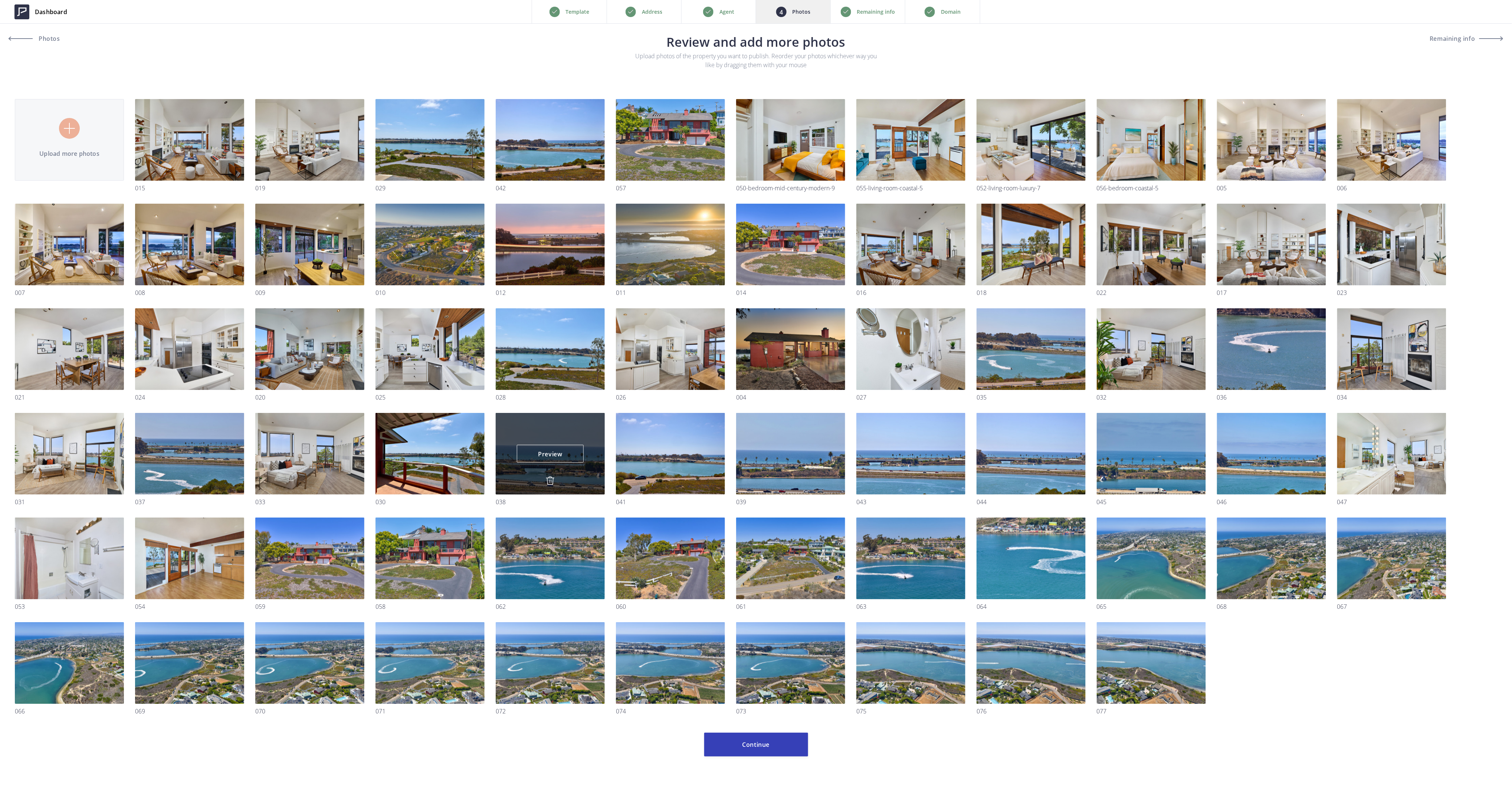
click at [549, 478] on img at bounding box center [550, 481] width 9 height 9
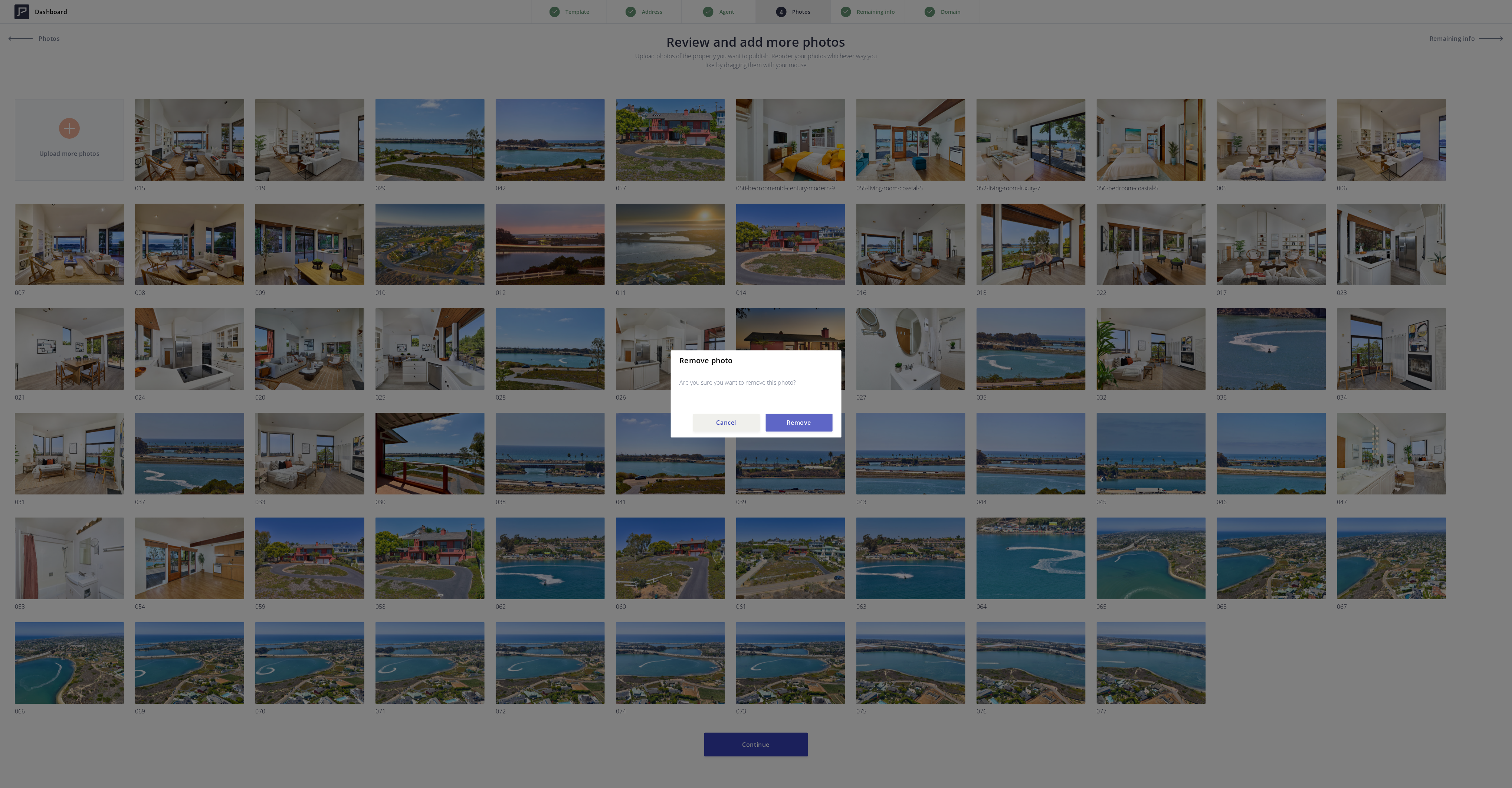
click at [779, 421] on button "Remove" at bounding box center [799, 423] width 67 height 18
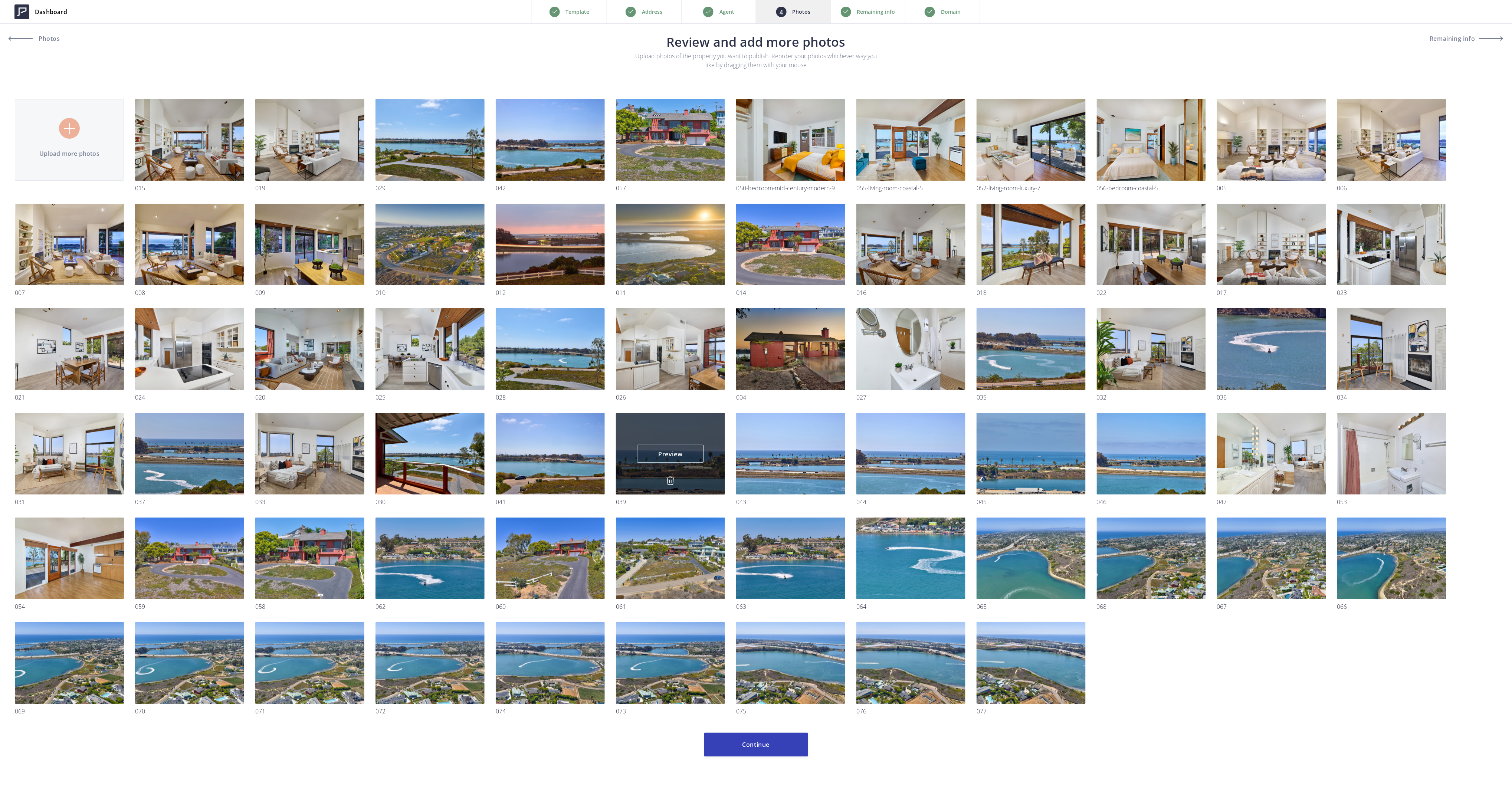
click at [671, 481] on img at bounding box center [670, 481] width 9 height 9
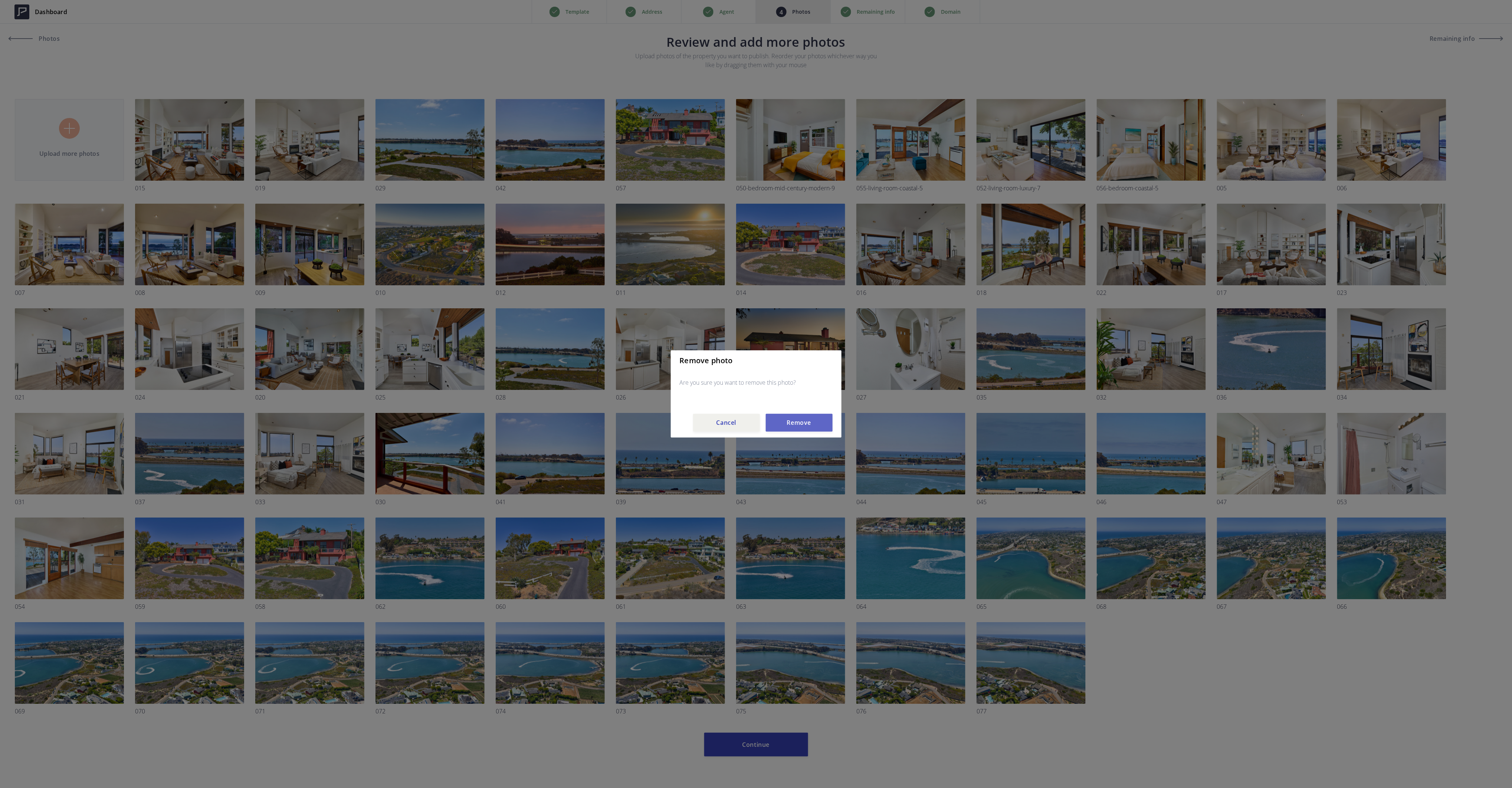
click at [793, 421] on button "Remove" at bounding box center [799, 423] width 67 height 18
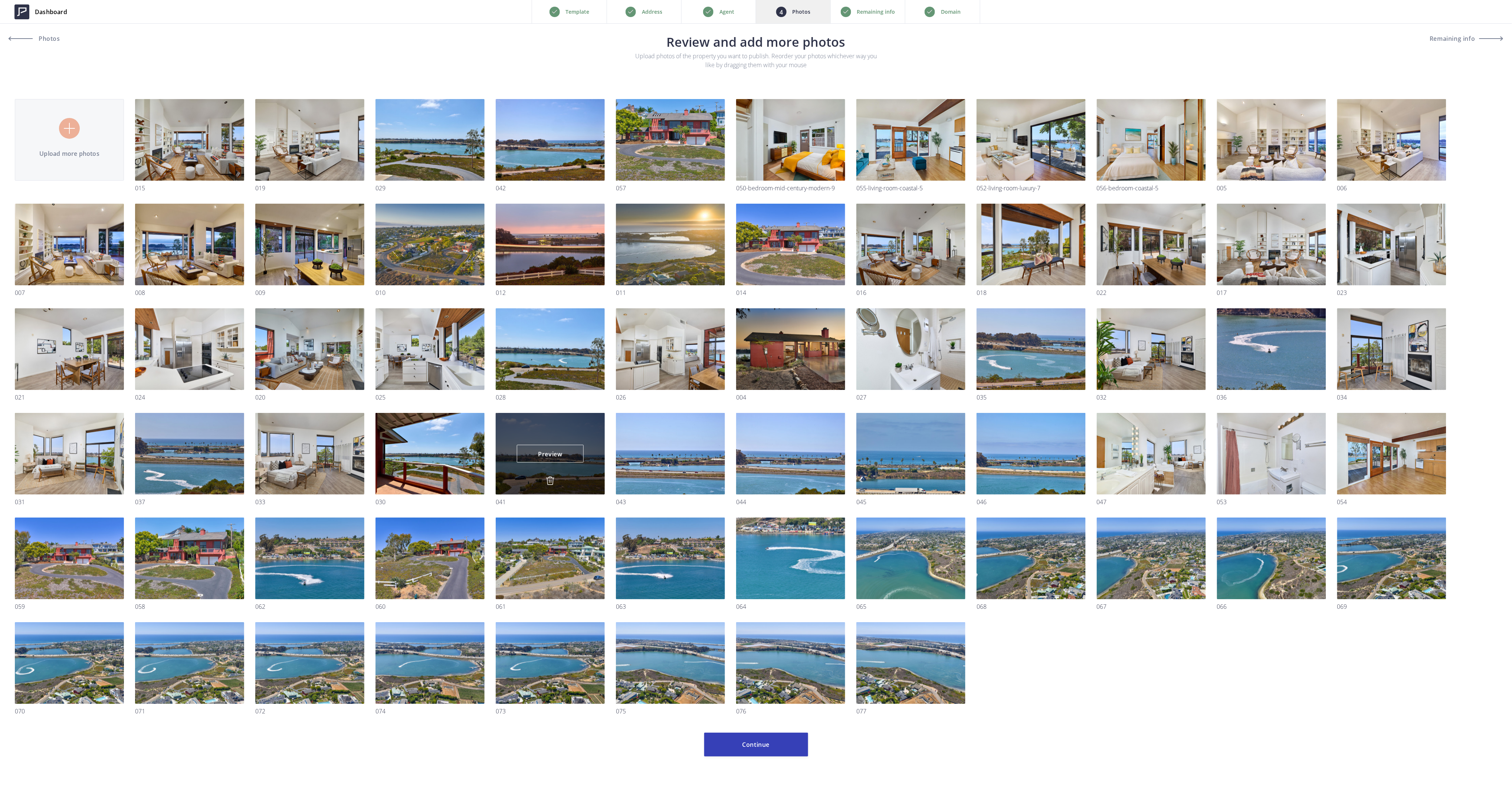
click at [549, 480] on img at bounding box center [550, 481] width 9 height 9
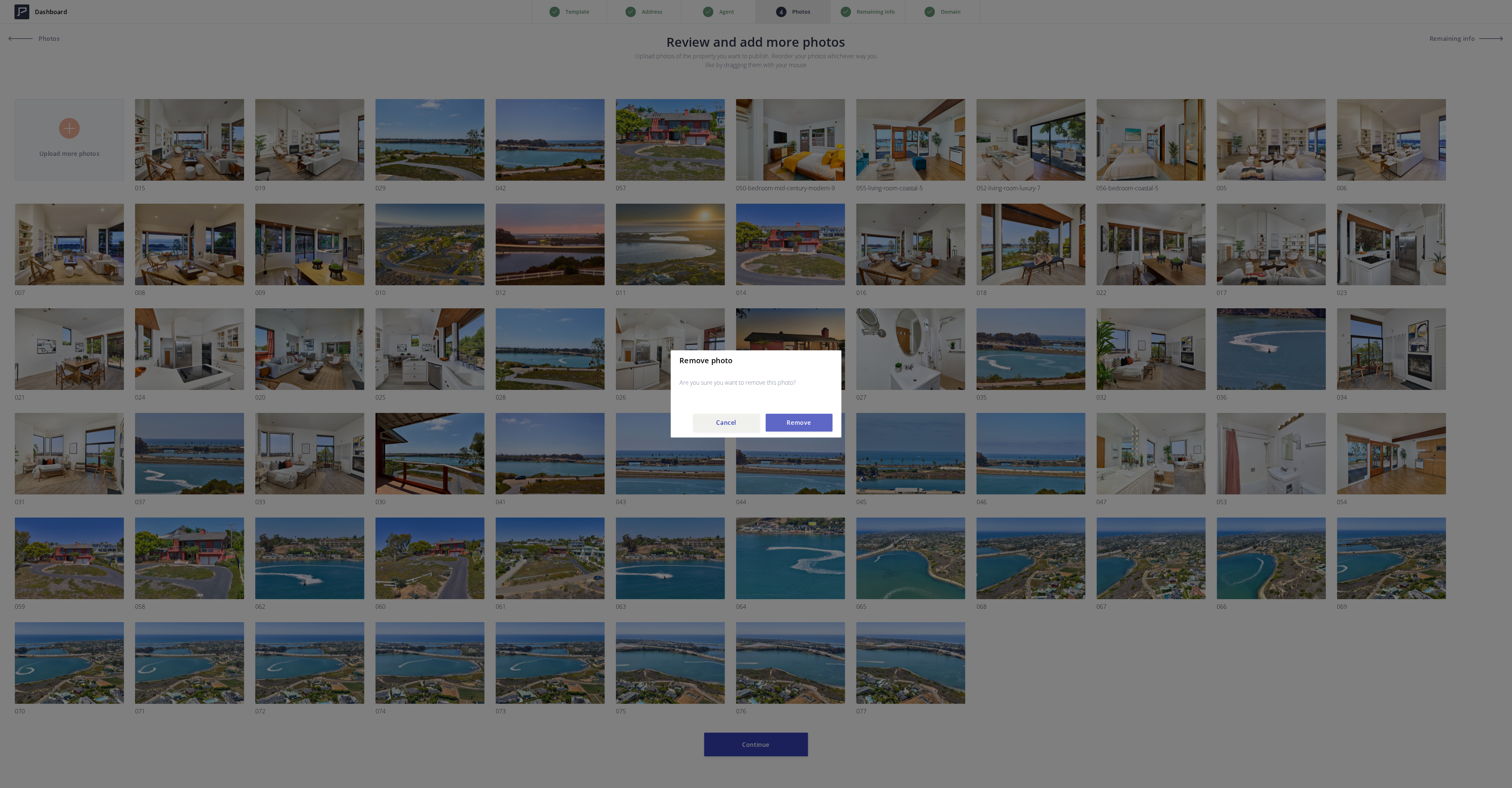
click at [801, 421] on button "Remove" at bounding box center [799, 423] width 67 height 18
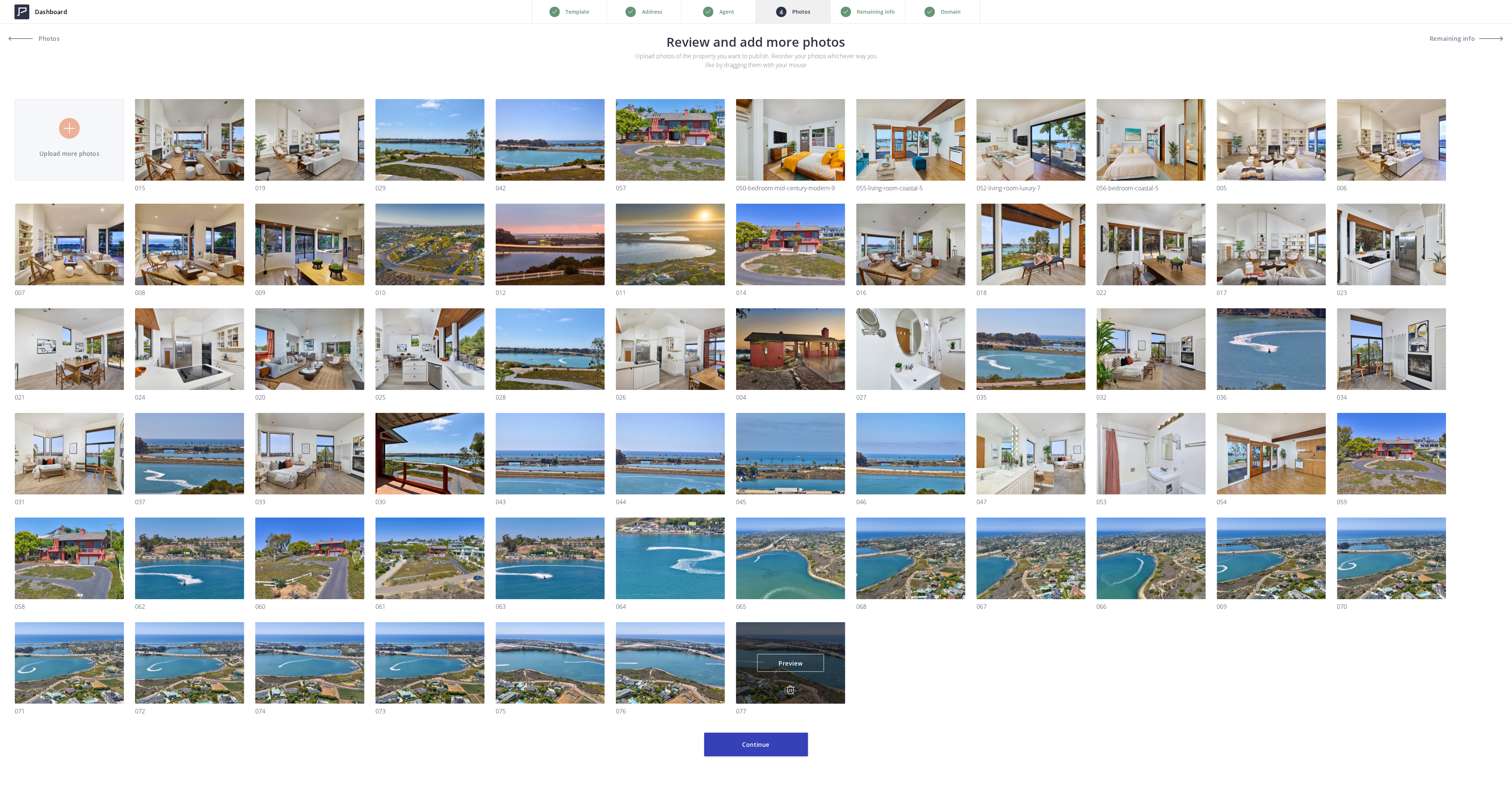
click at [792, 690] on img at bounding box center [791, 690] width 9 height 9
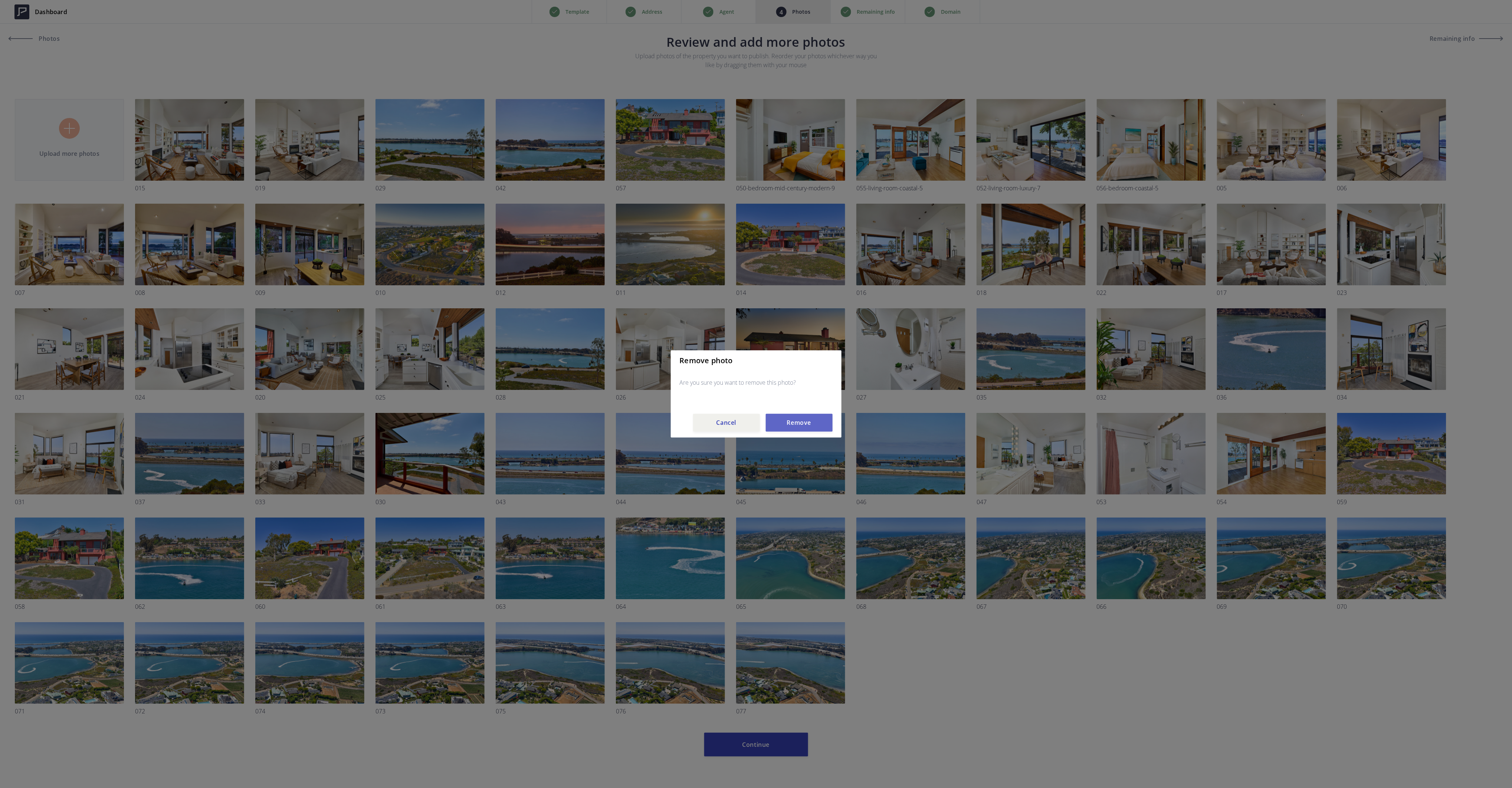
click at [794, 421] on button "Remove" at bounding box center [799, 423] width 67 height 18
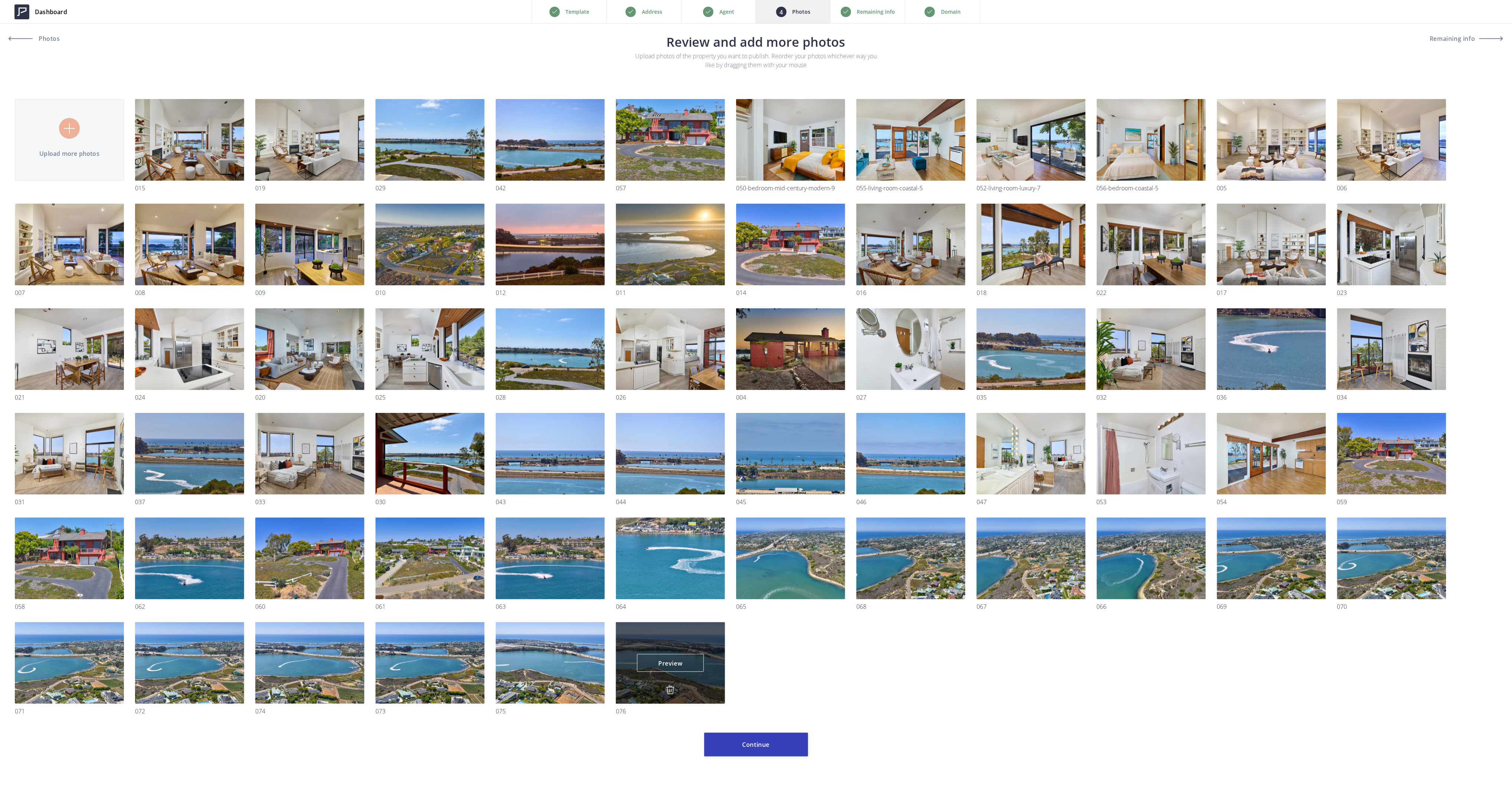
click at [668, 691] on img at bounding box center [670, 690] width 9 height 9
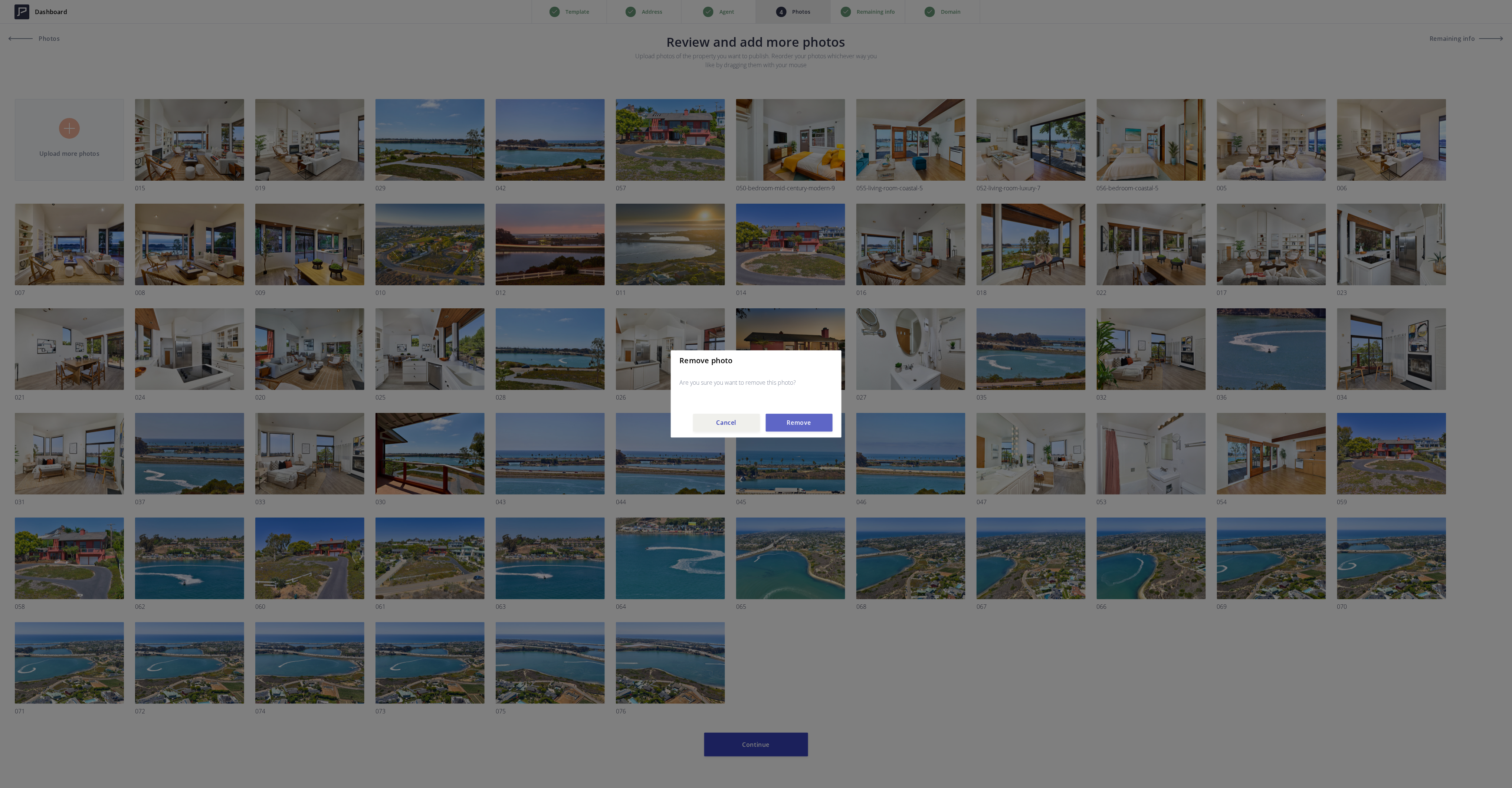
click at [801, 427] on button "Remove" at bounding box center [799, 423] width 67 height 18
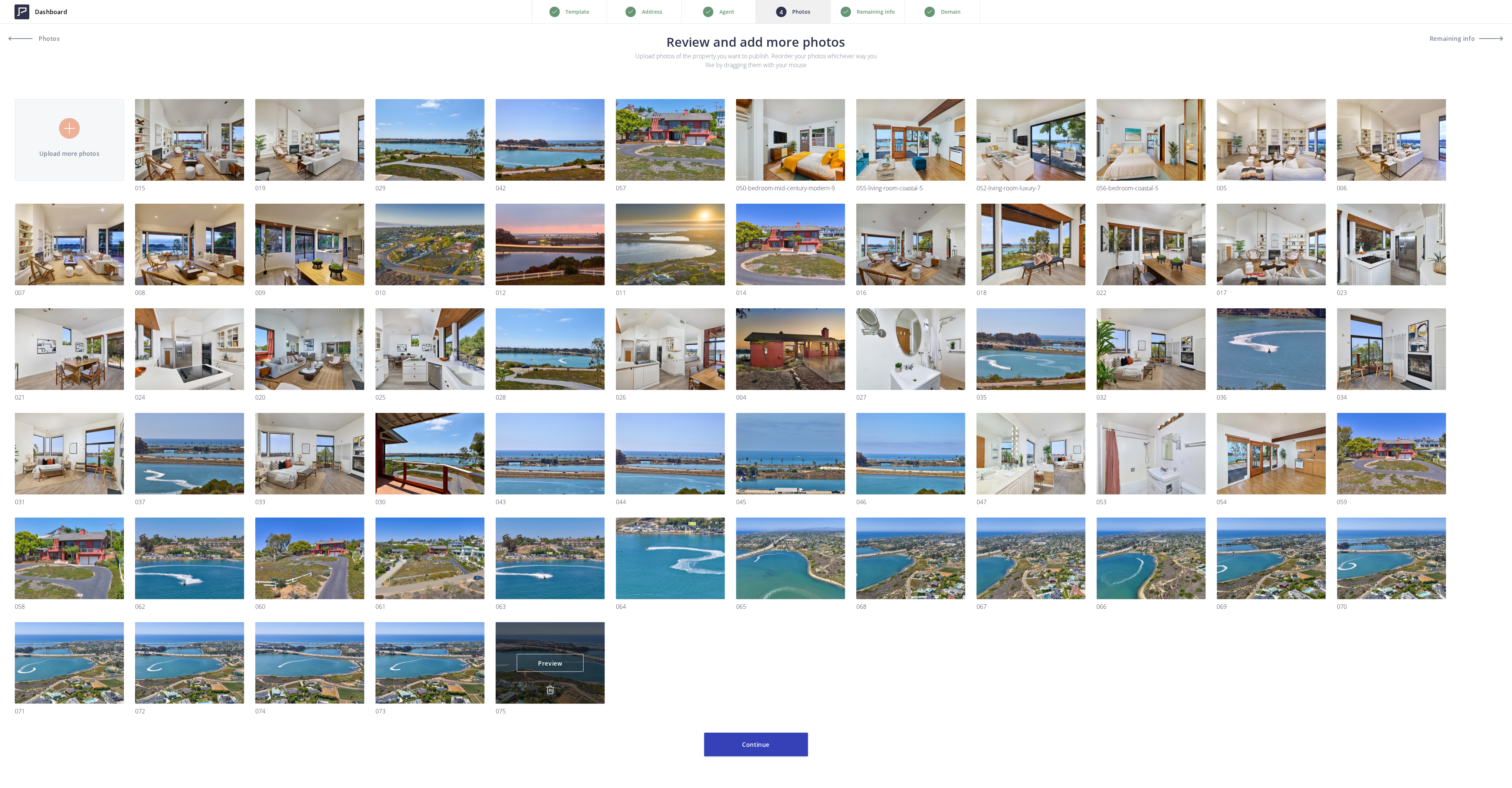
click at [547, 688] on img at bounding box center [550, 690] width 9 height 9
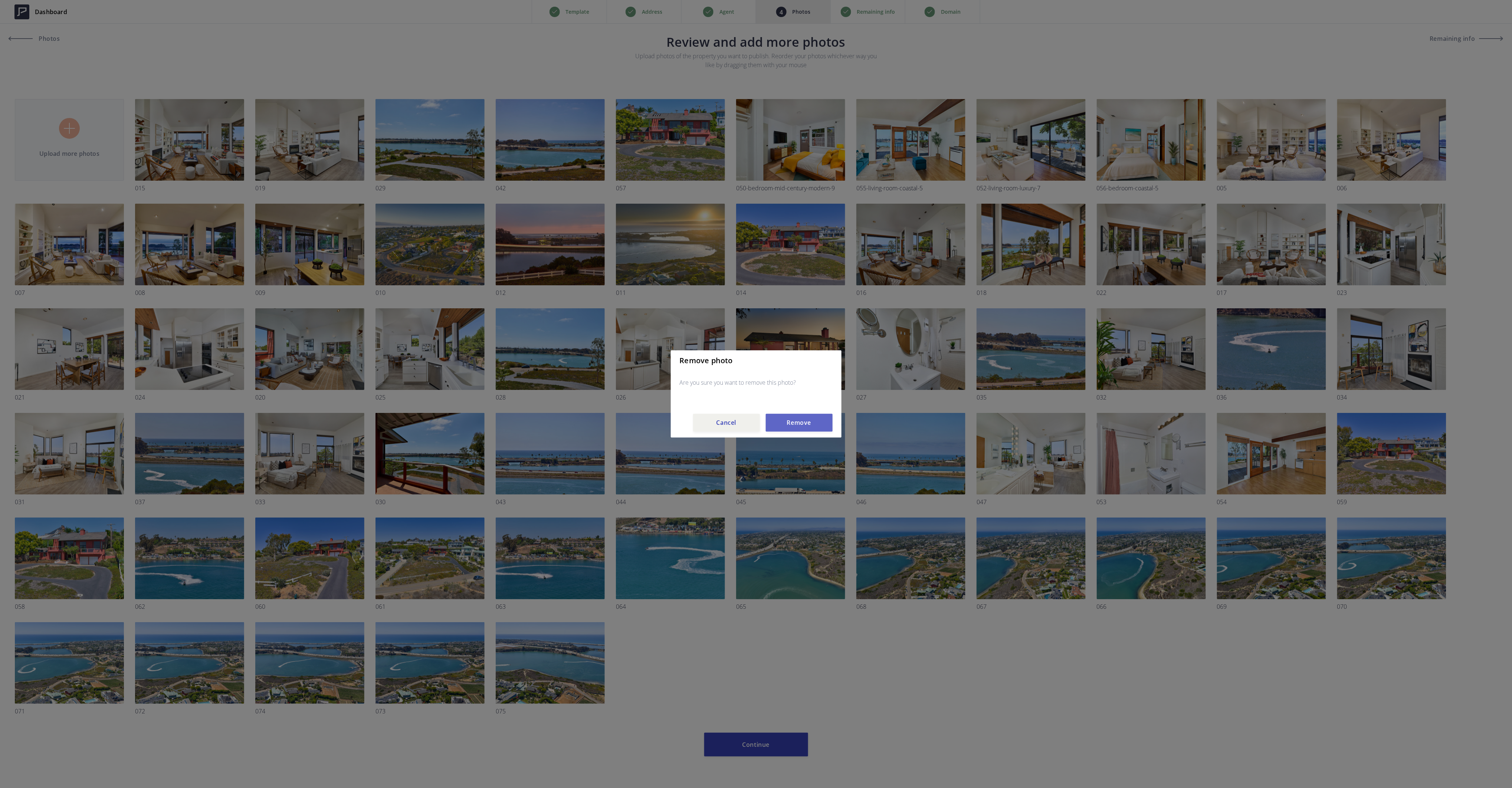
click at [793, 422] on button "Remove" at bounding box center [799, 423] width 67 height 18
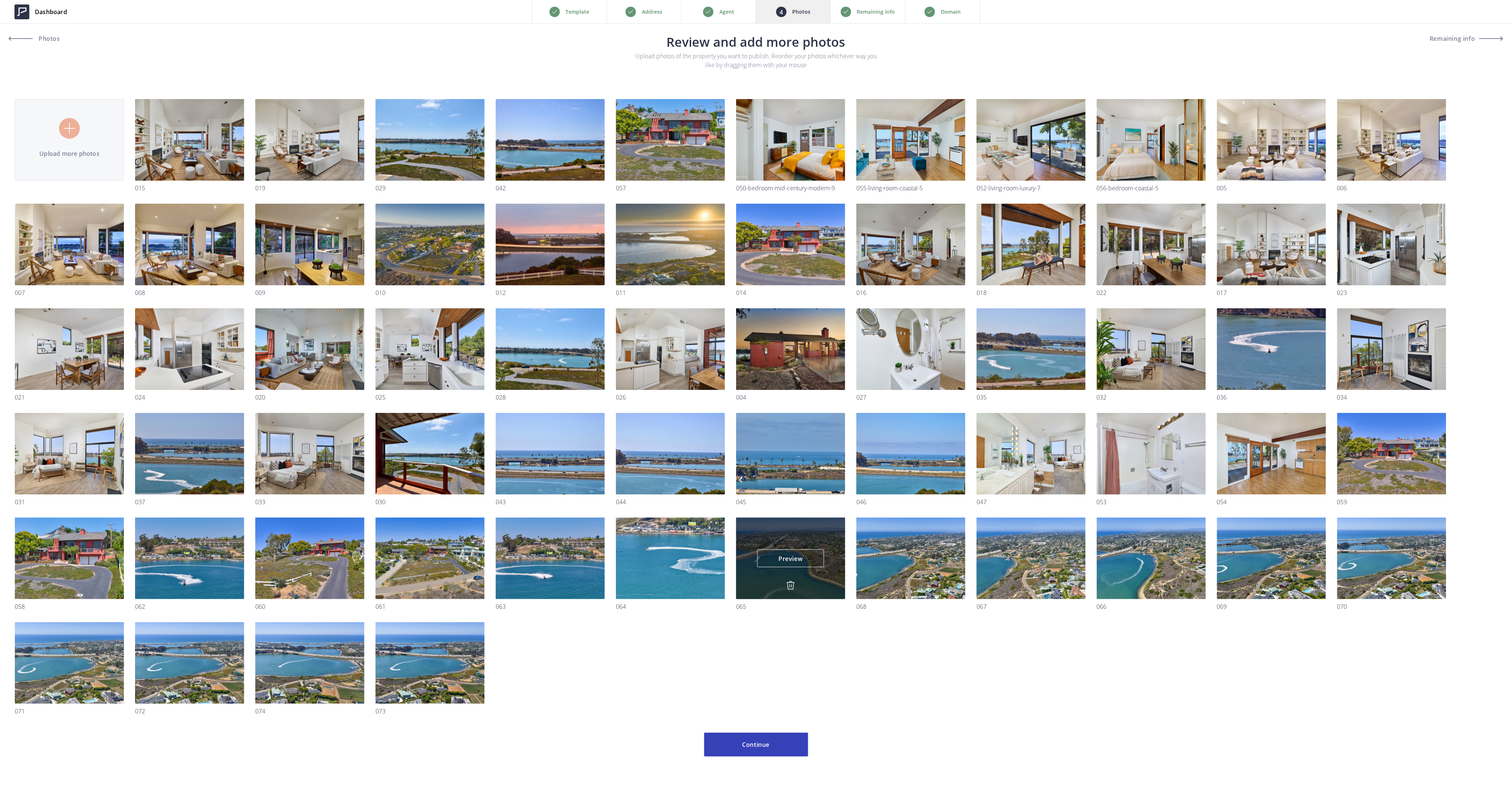
click at [791, 585] on img at bounding box center [791, 585] width 9 height 9
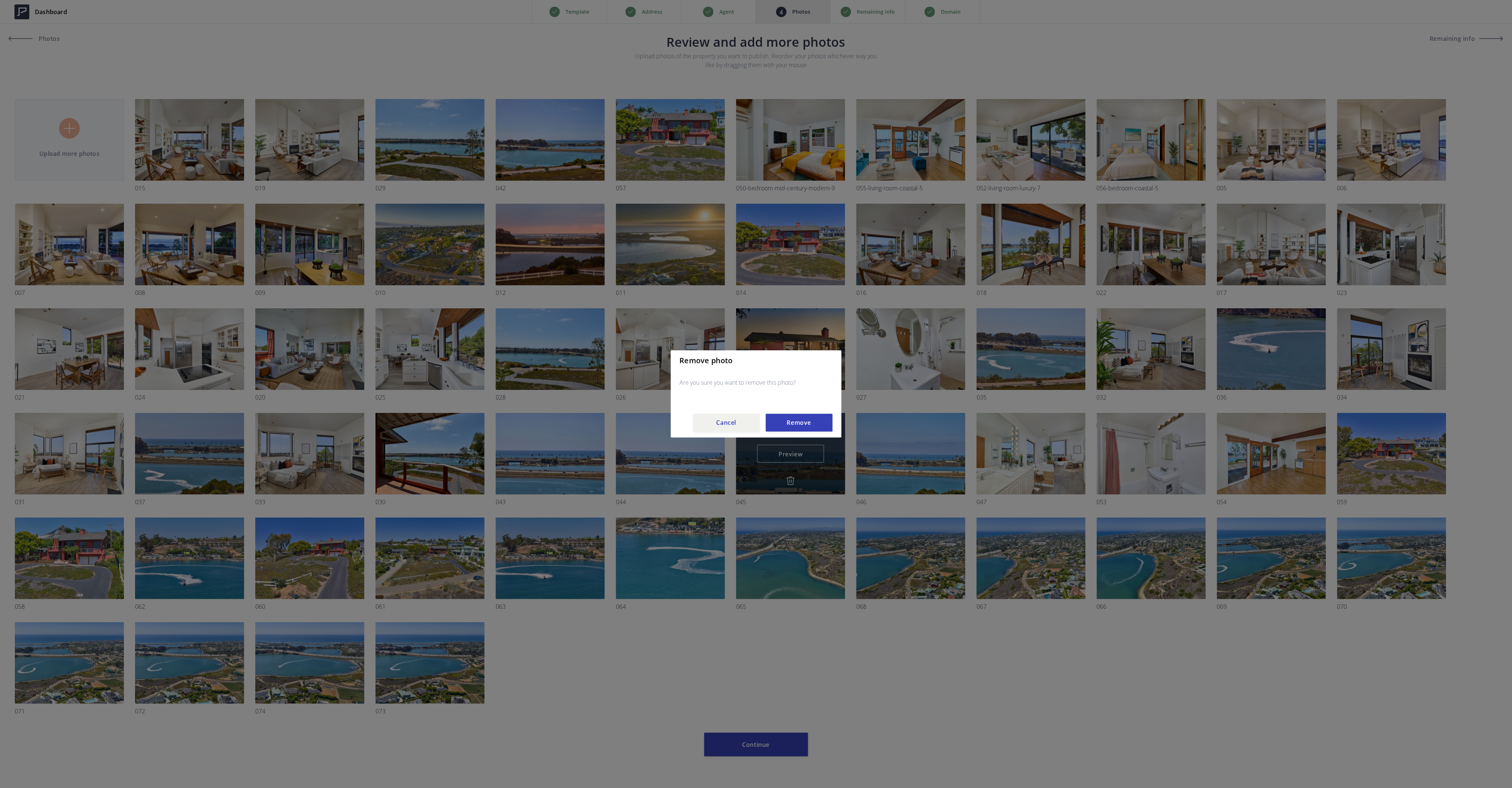
click at [801, 422] on button "Remove" at bounding box center [799, 423] width 67 height 18
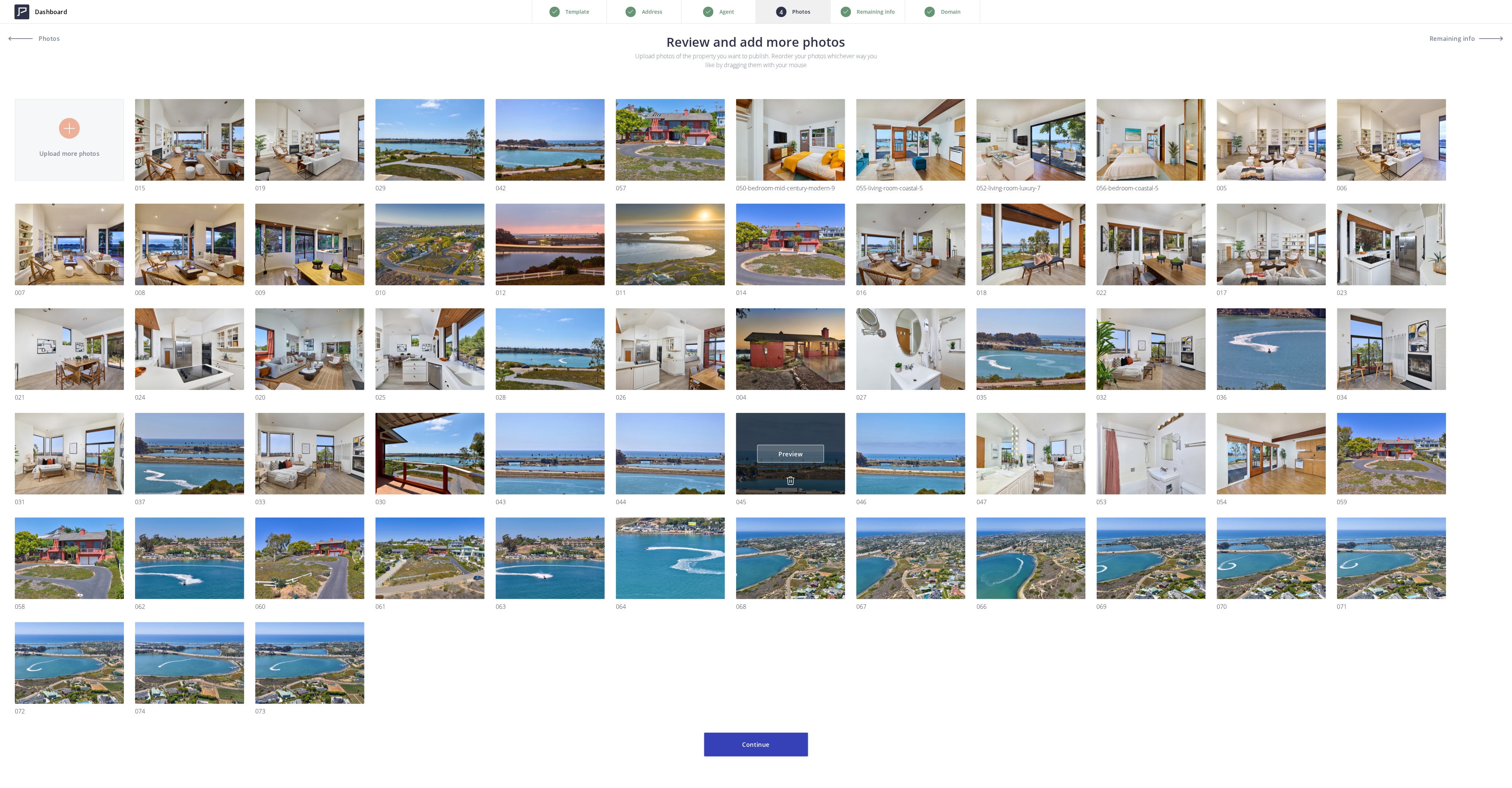
click at [791, 450] on link "Preview" at bounding box center [791, 454] width 67 height 18
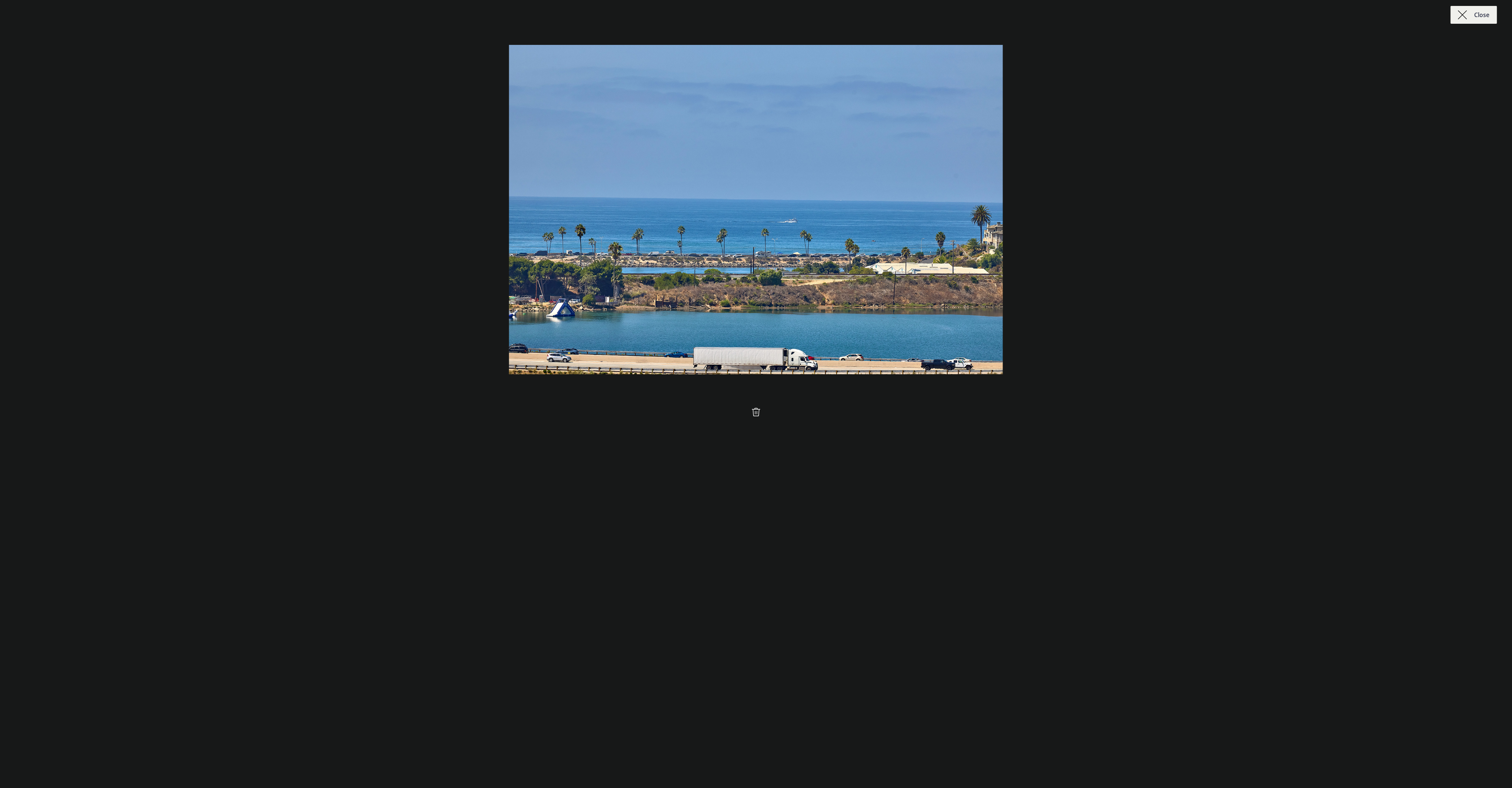
click at [752, 411] on img at bounding box center [756, 412] width 9 height 9
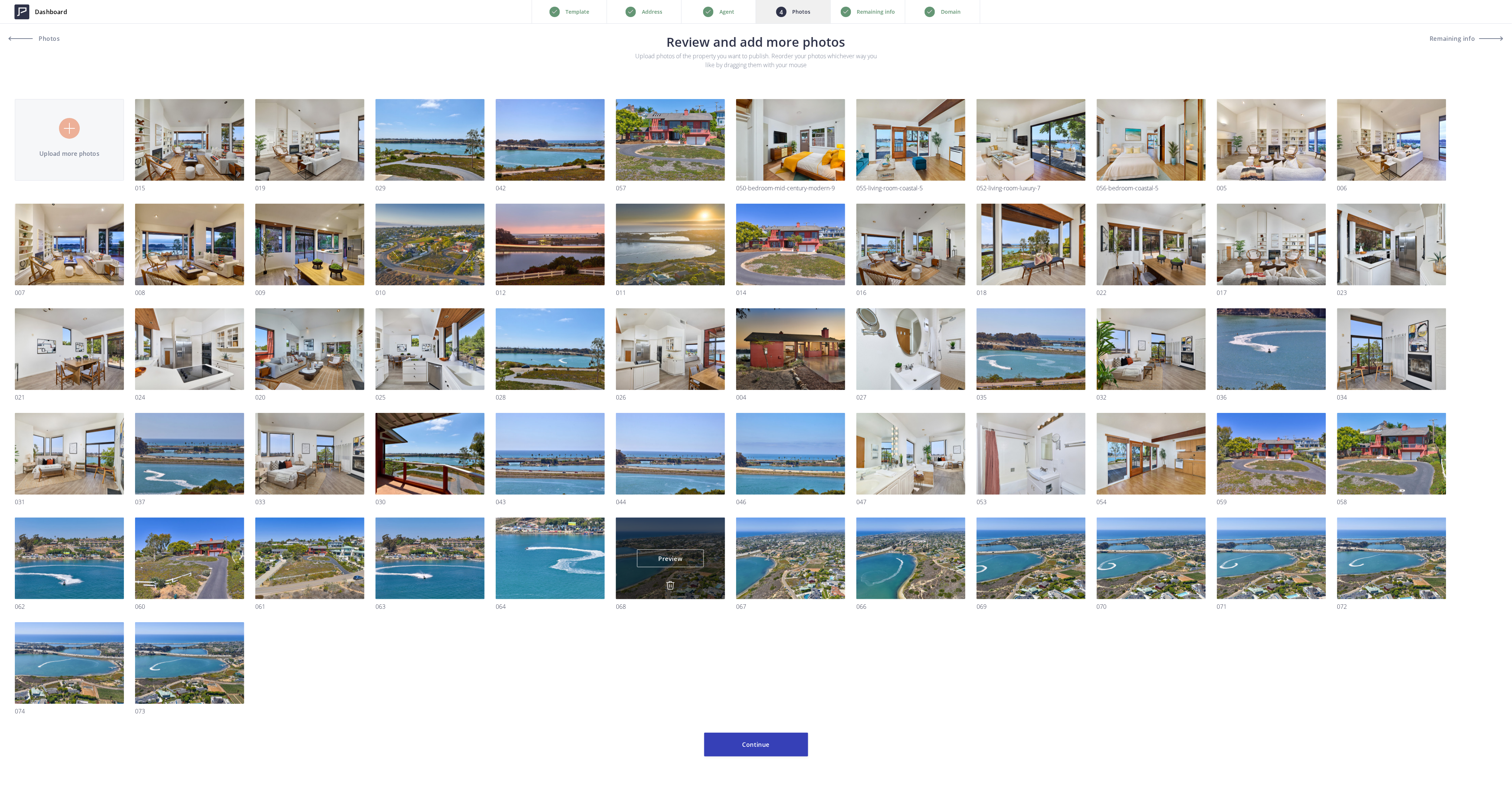
click at [669, 585] on img at bounding box center [670, 585] width 9 height 9
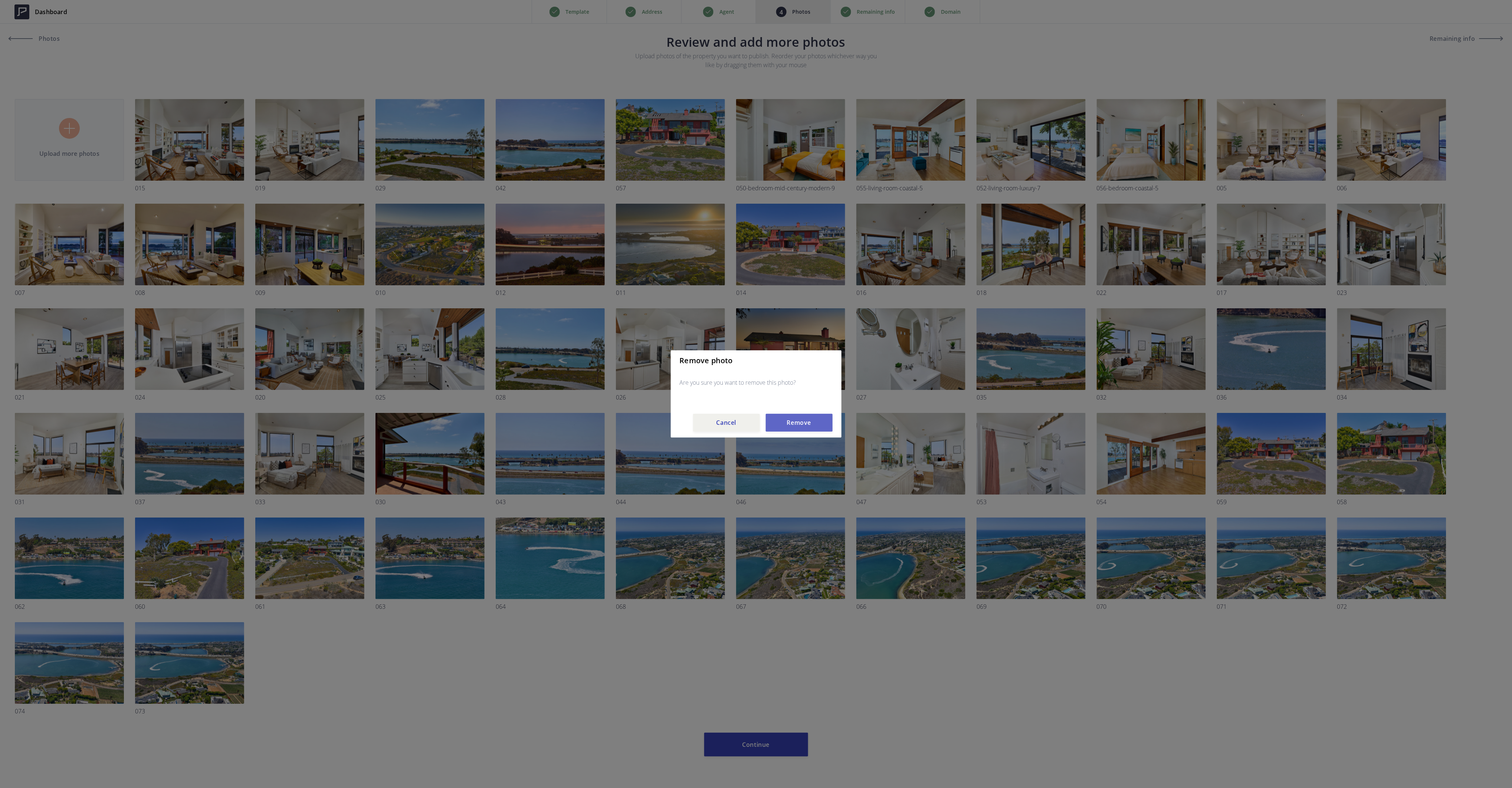
click at [789, 423] on button "Remove" at bounding box center [799, 423] width 67 height 18
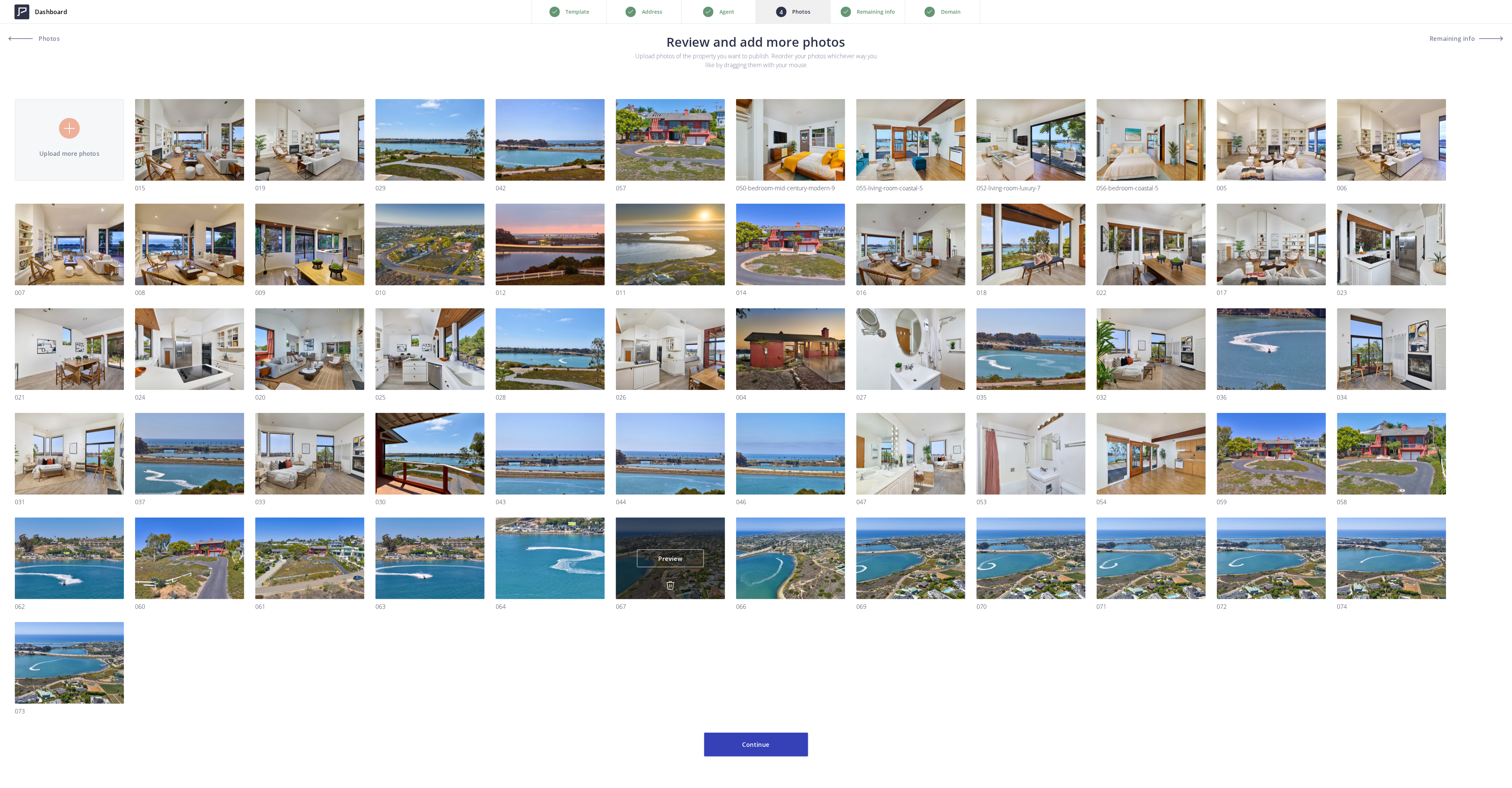
click at [671, 587] on img at bounding box center [670, 585] width 9 height 9
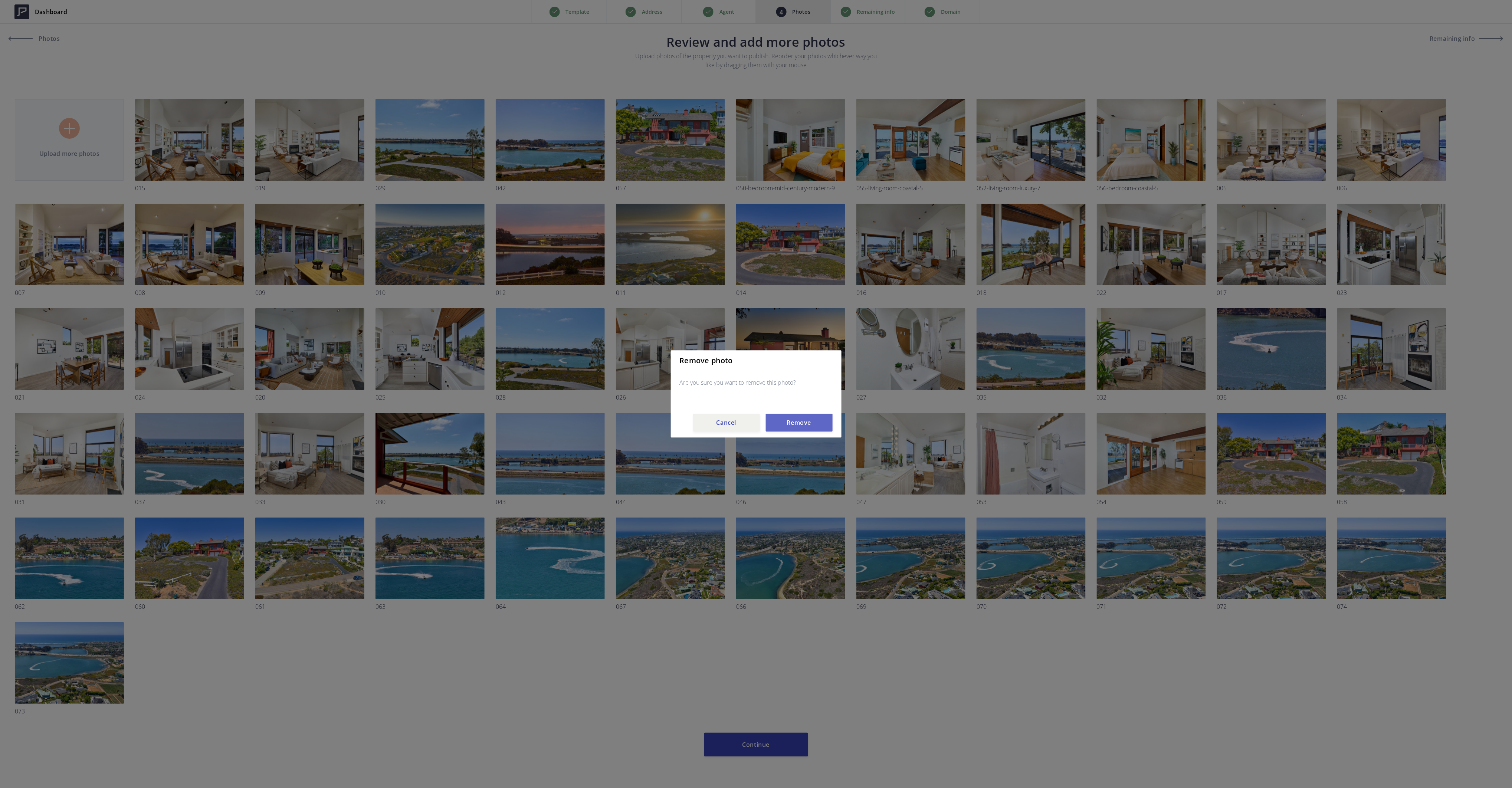
click at [797, 426] on button "Remove" at bounding box center [799, 423] width 67 height 18
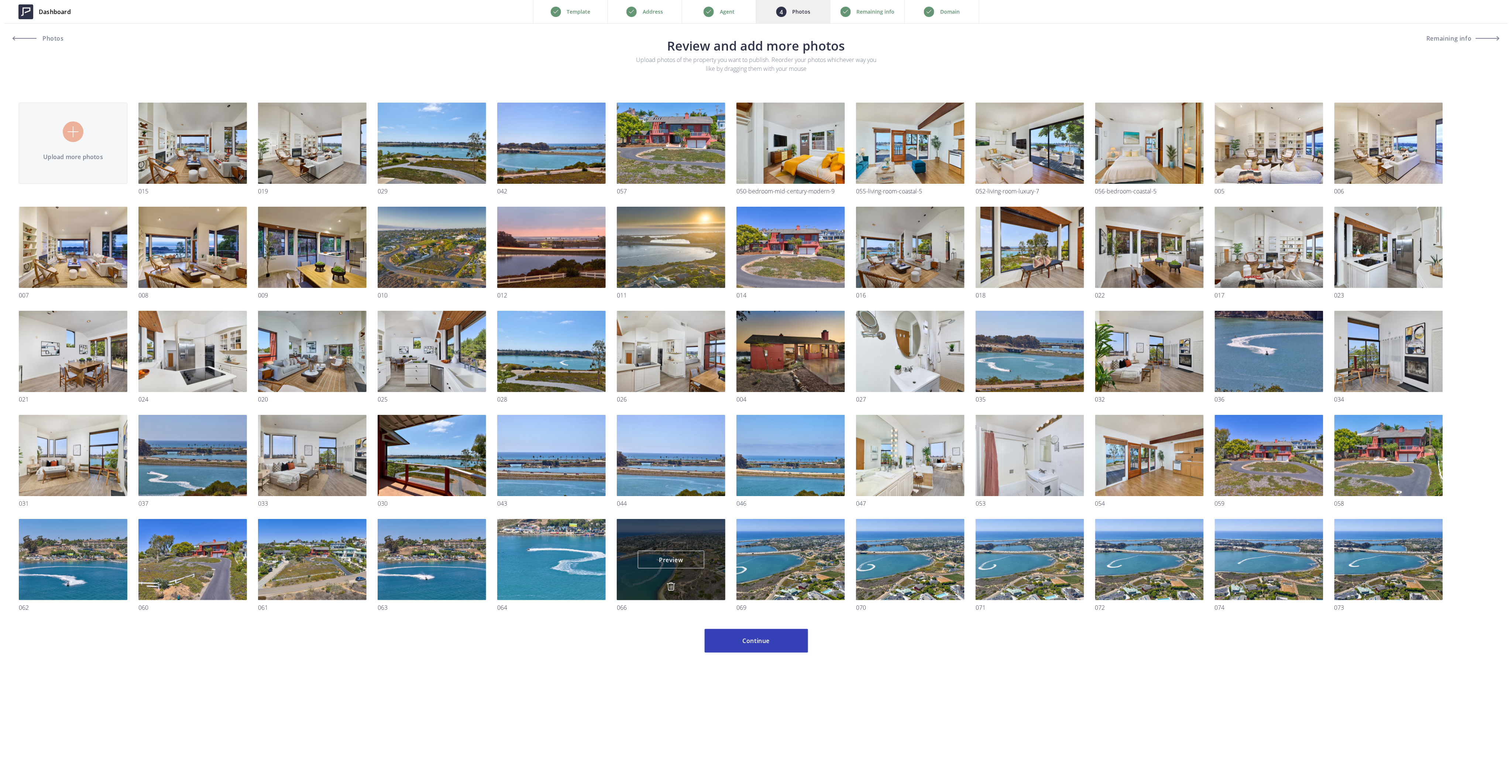
scroll to position [0, 0]
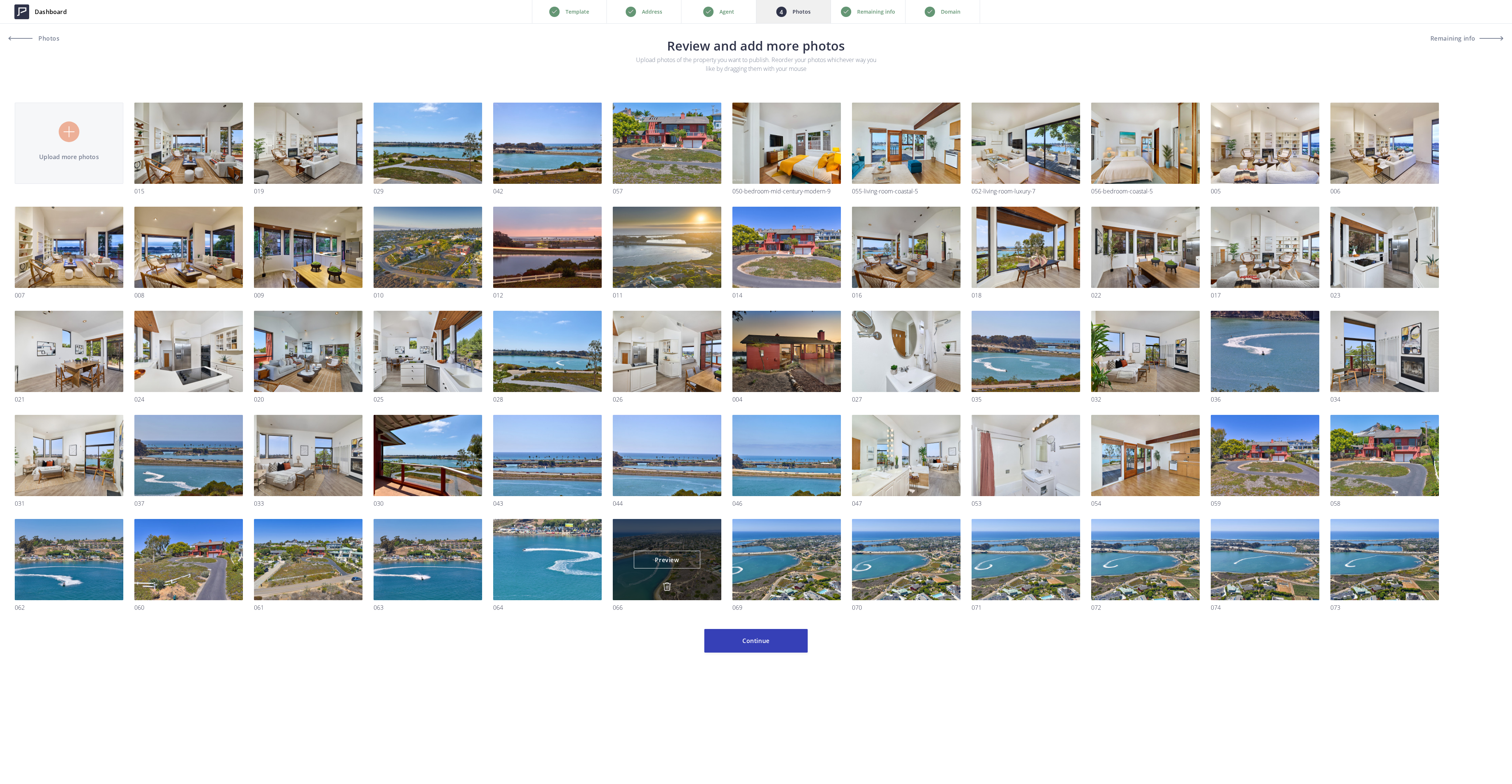
click at [664, 586] on img at bounding box center [667, 586] width 9 height 9
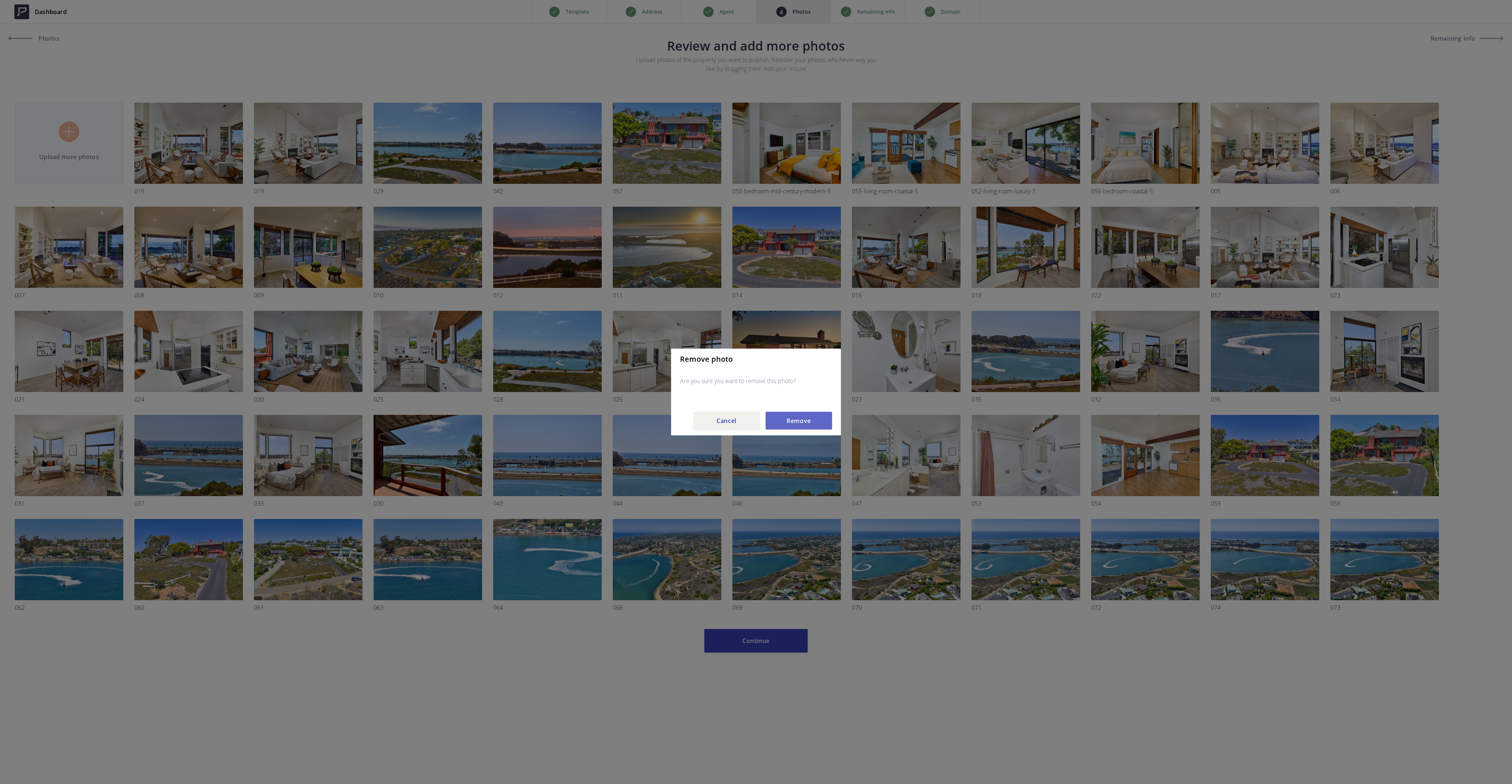
click at [801, 424] on button "Remove" at bounding box center [798, 421] width 66 height 18
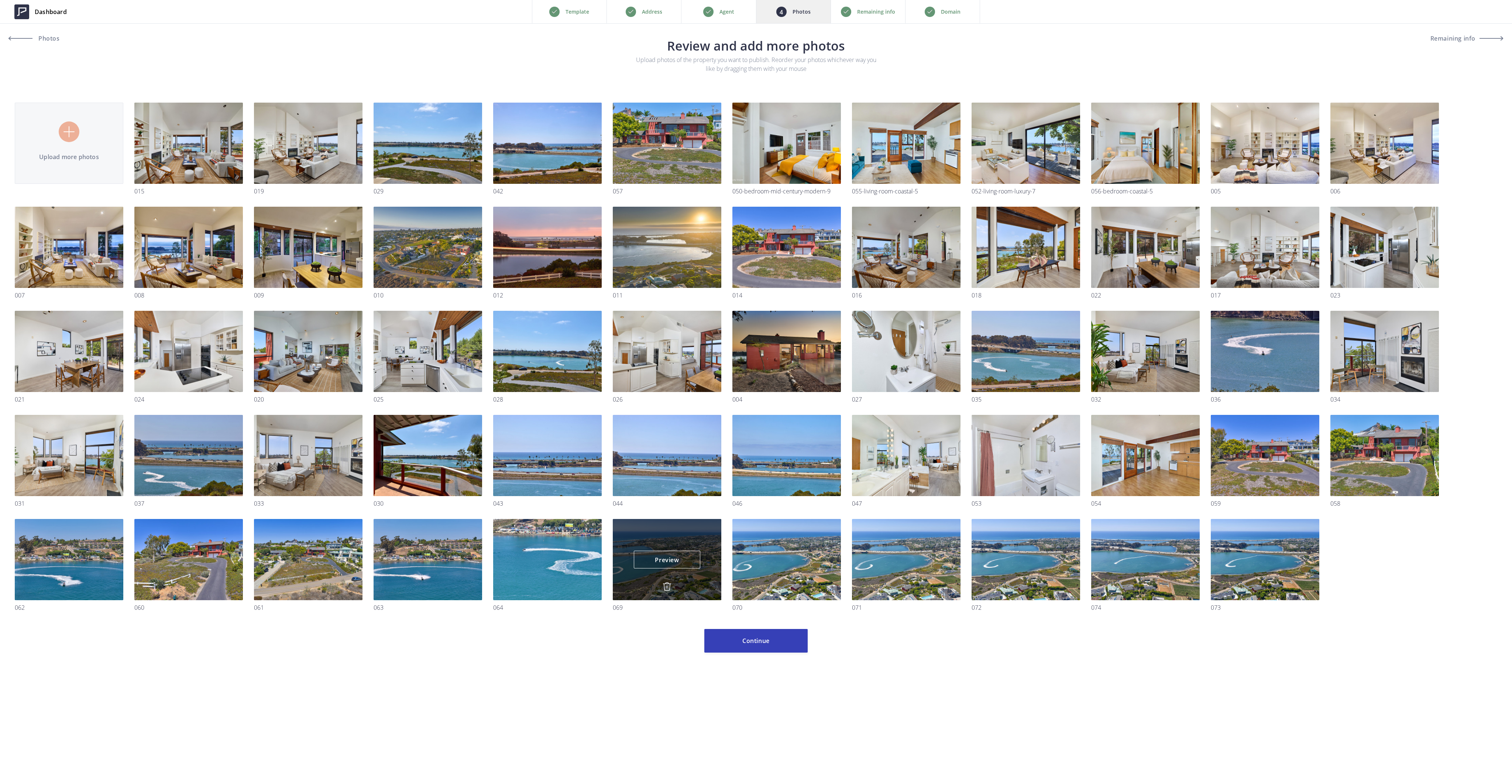
click at [665, 587] on img at bounding box center [667, 586] width 9 height 9
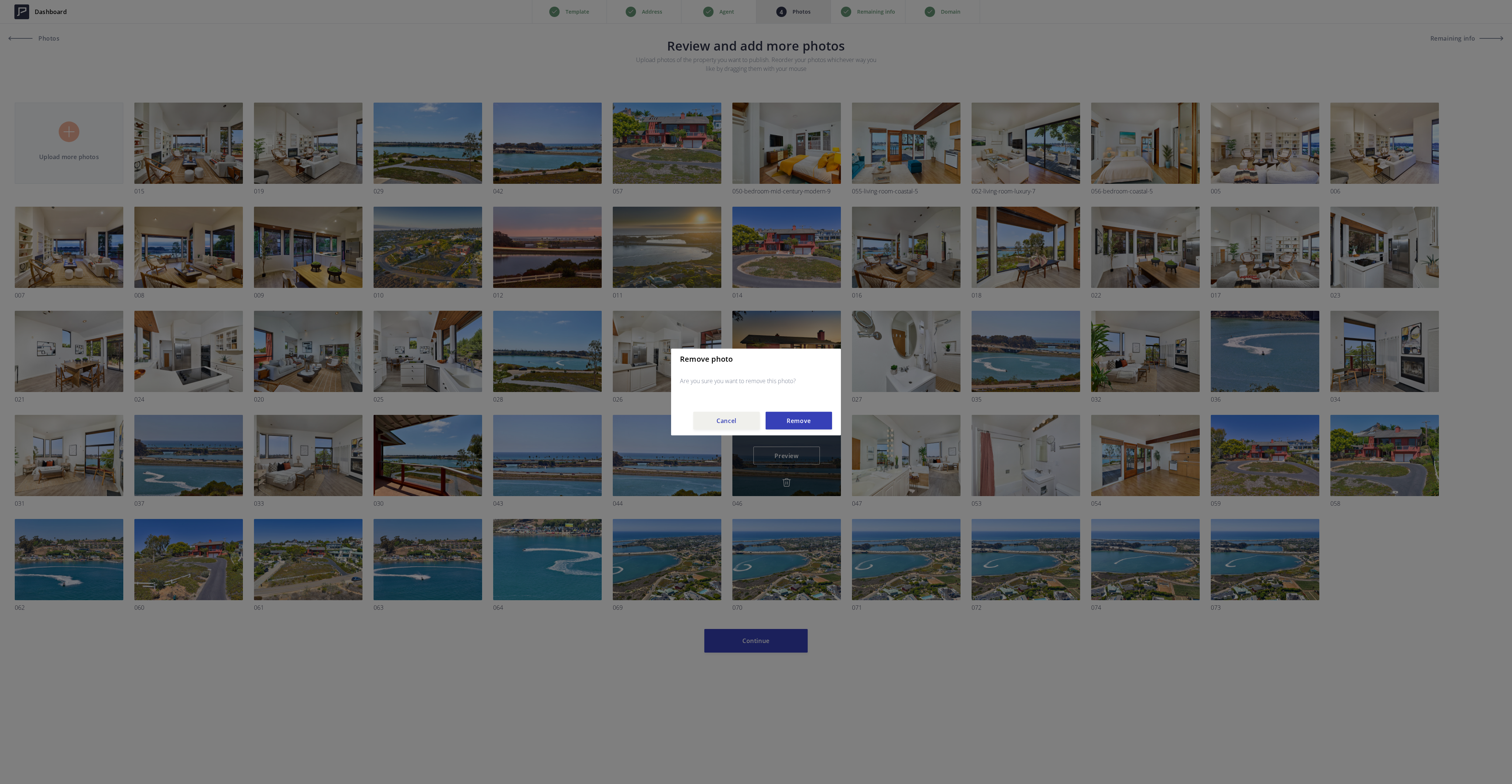
click at [788, 418] on button "Remove" at bounding box center [798, 421] width 66 height 18
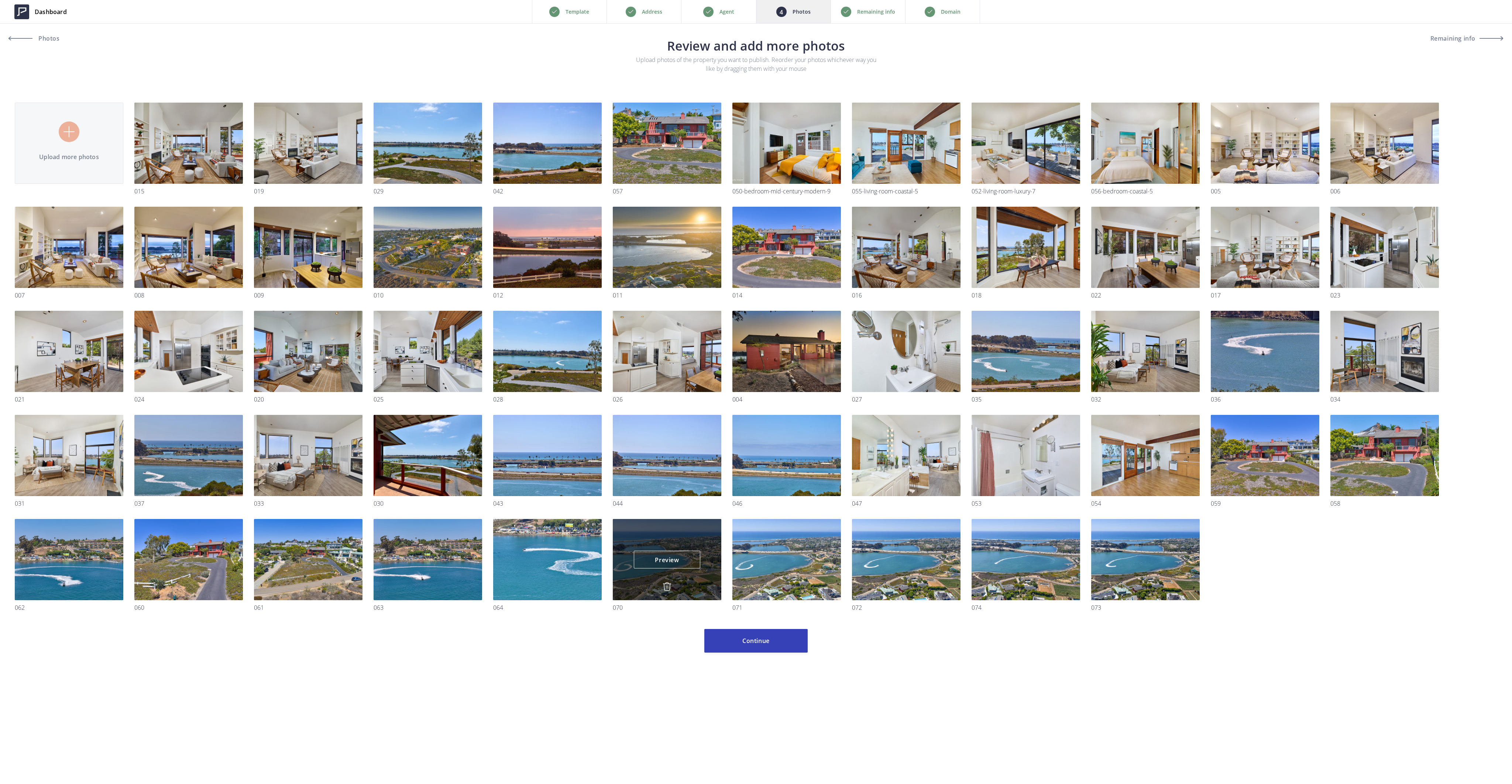
click at [666, 586] on img at bounding box center [667, 586] width 9 height 9
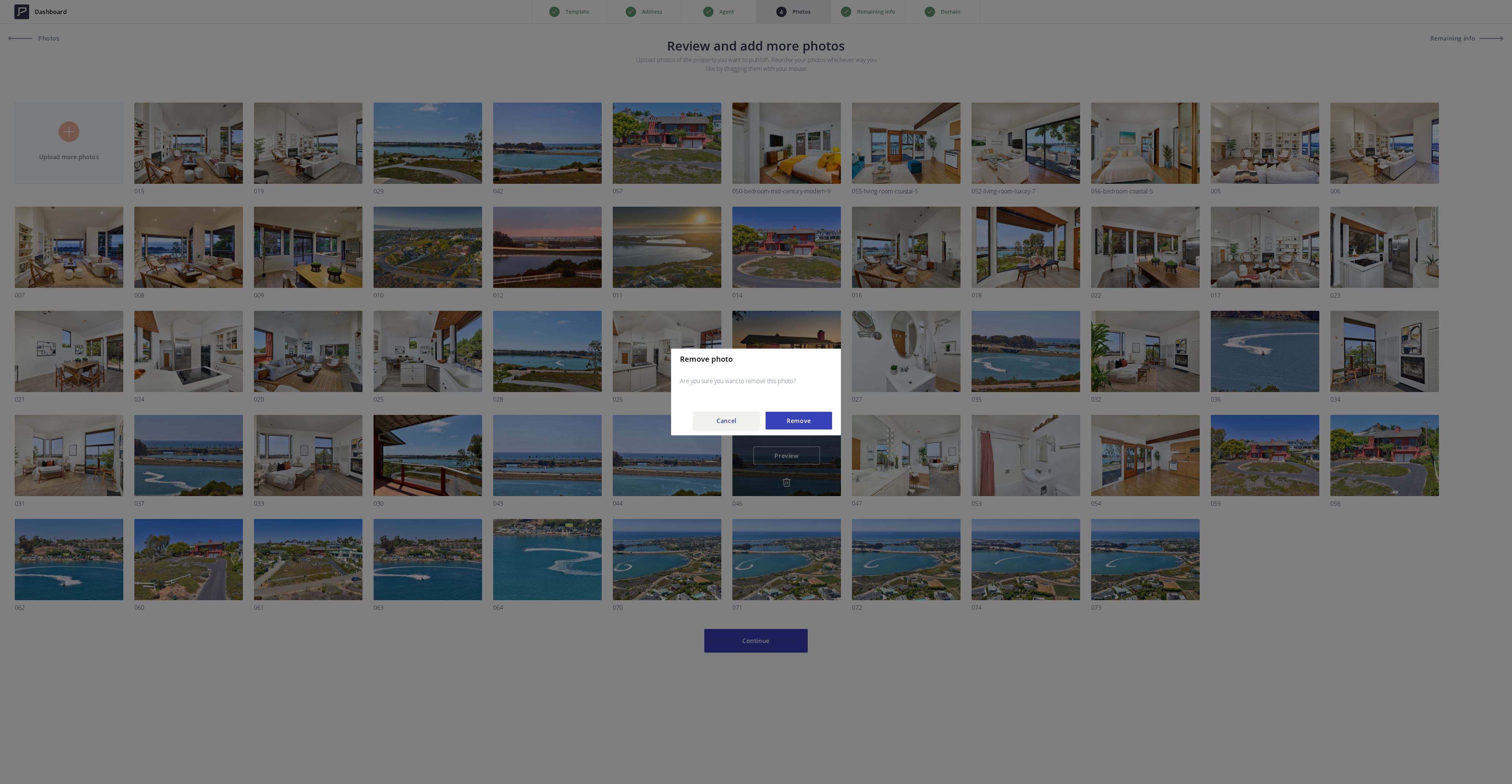
click at [788, 419] on button "Remove" at bounding box center [798, 421] width 66 height 18
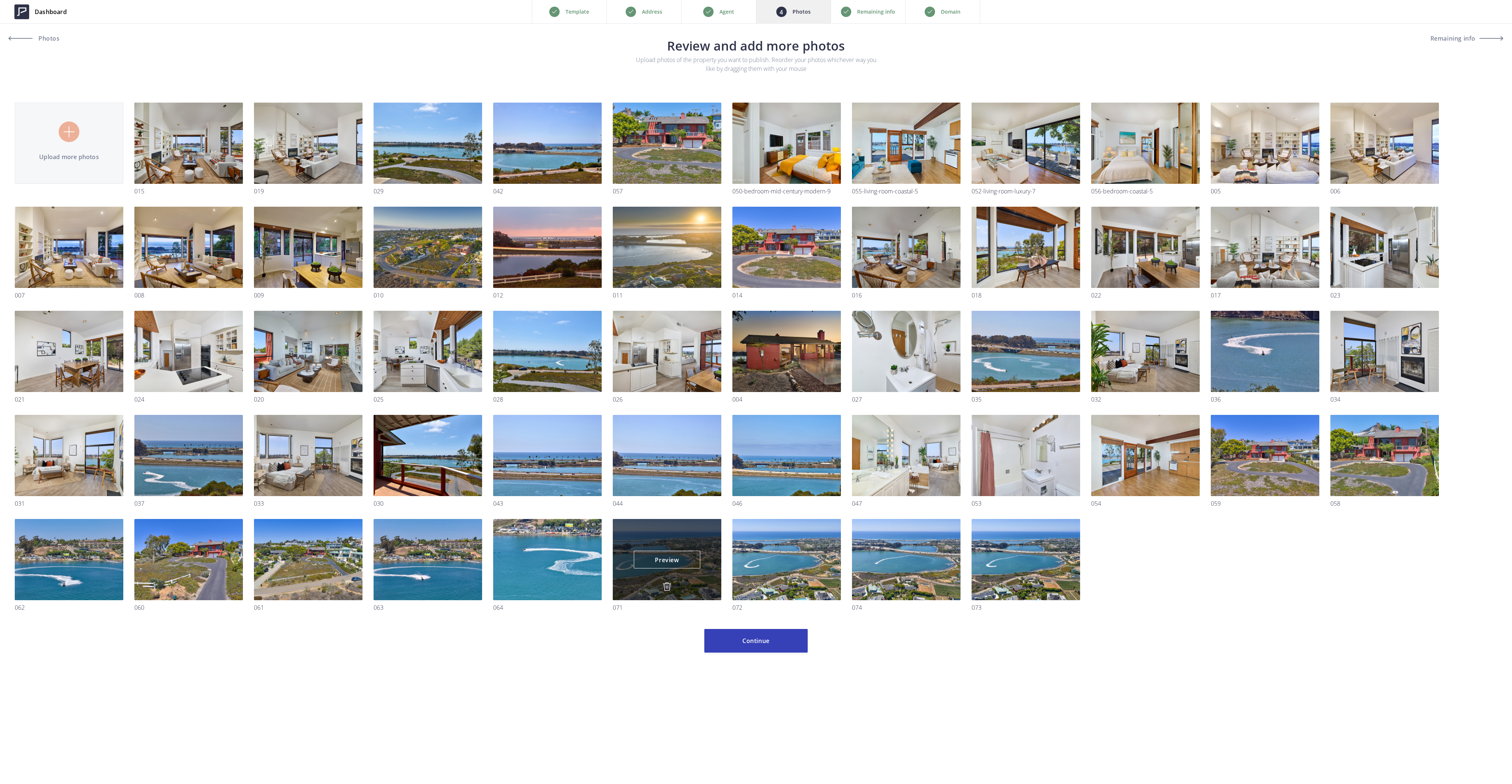
click at [668, 587] on img at bounding box center [667, 586] width 9 height 9
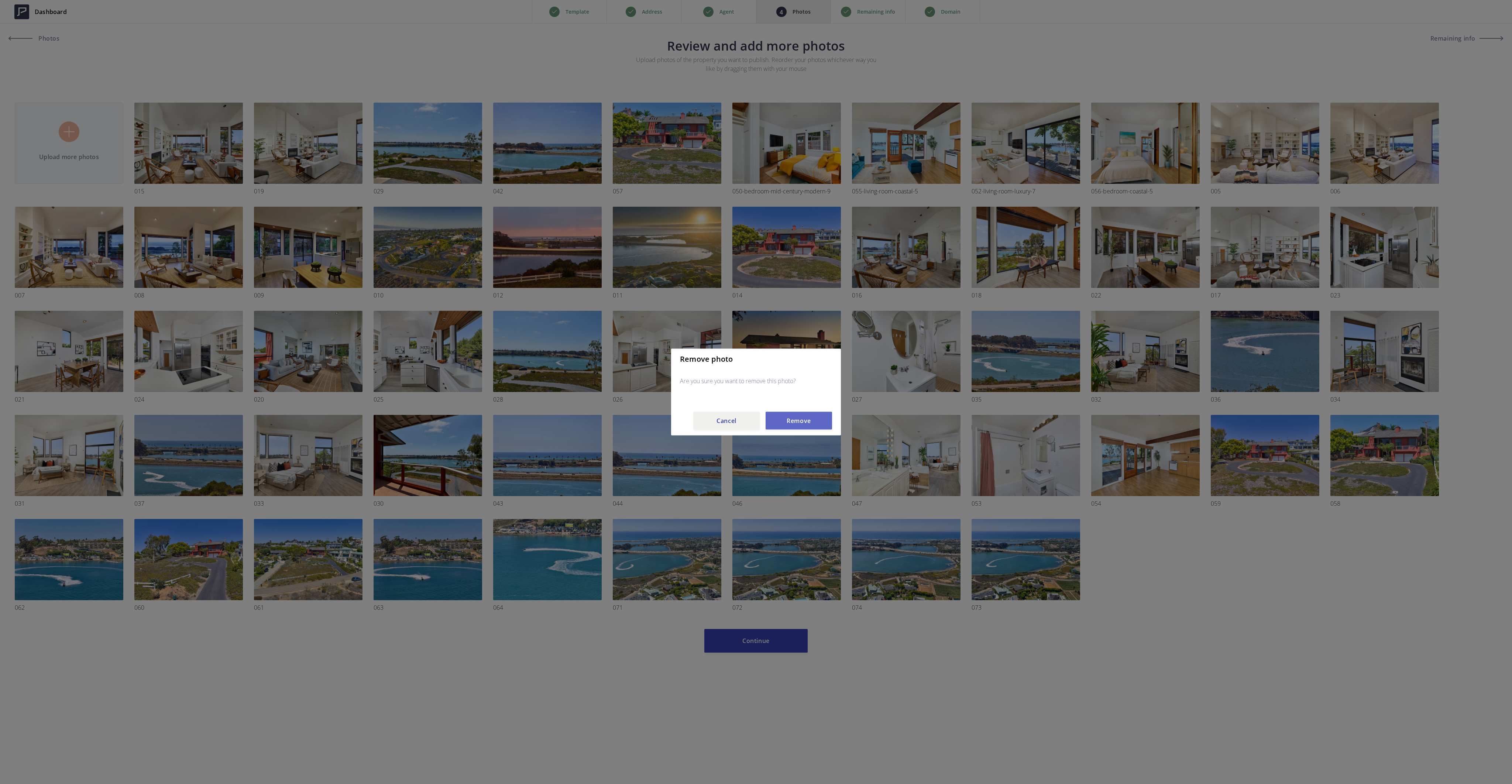
click at [787, 418] on button "Remove" at bounding box center [798, 421] width 66 height 18
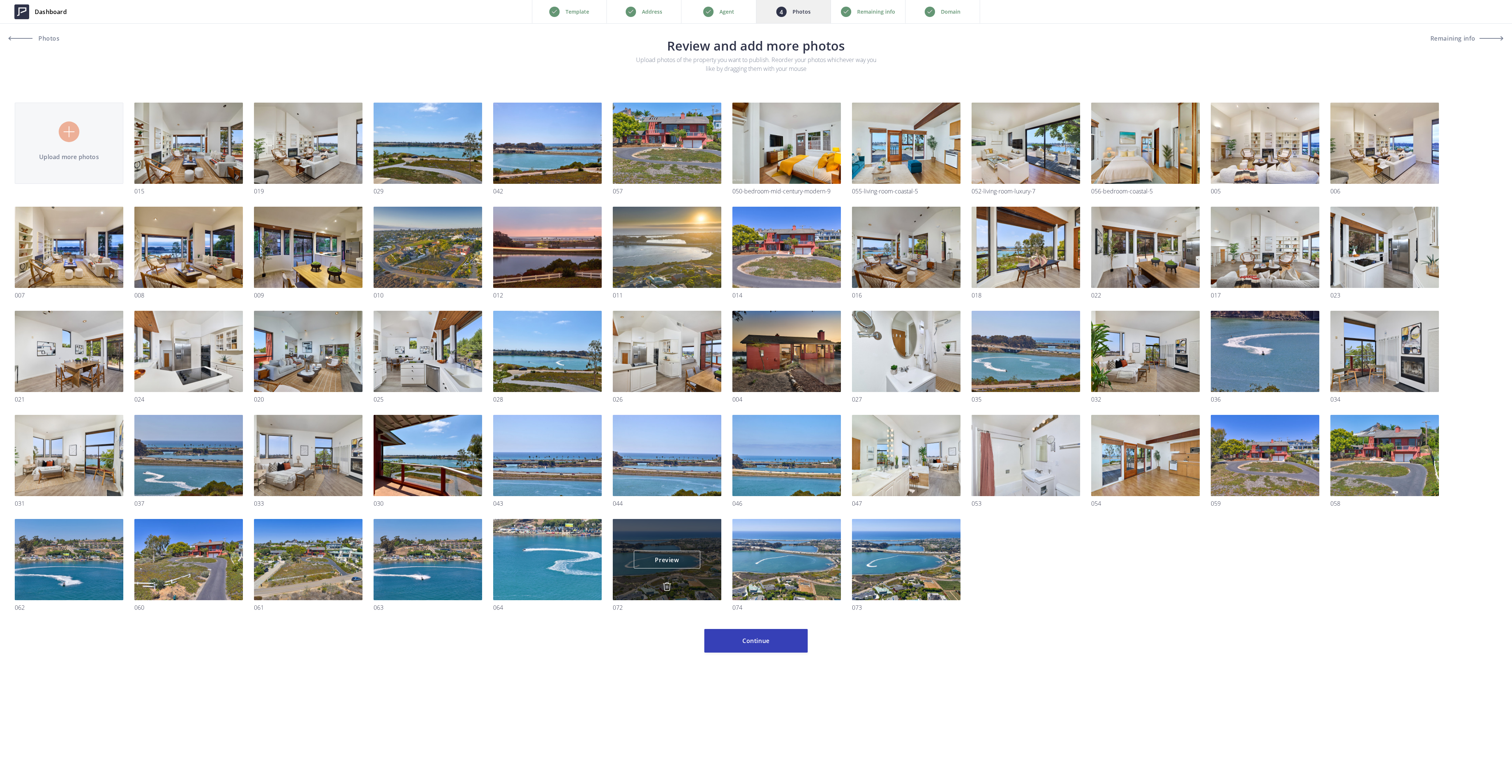
click at [665, 587] on img at bounding box center [667, 586] width 9 height 9
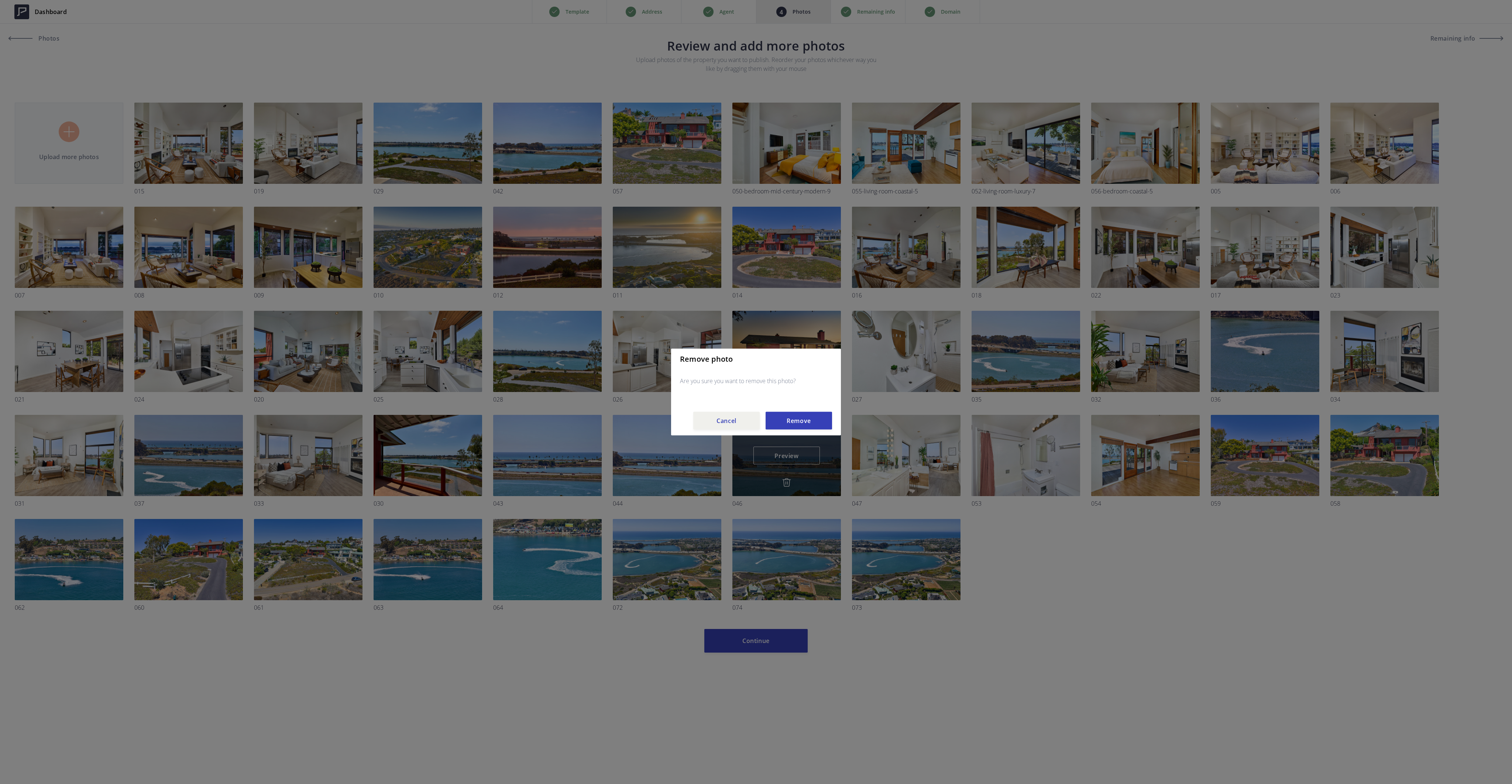
click at [785, 420] on button "Remove" at bounding box center [798, 421] width 66 height 18
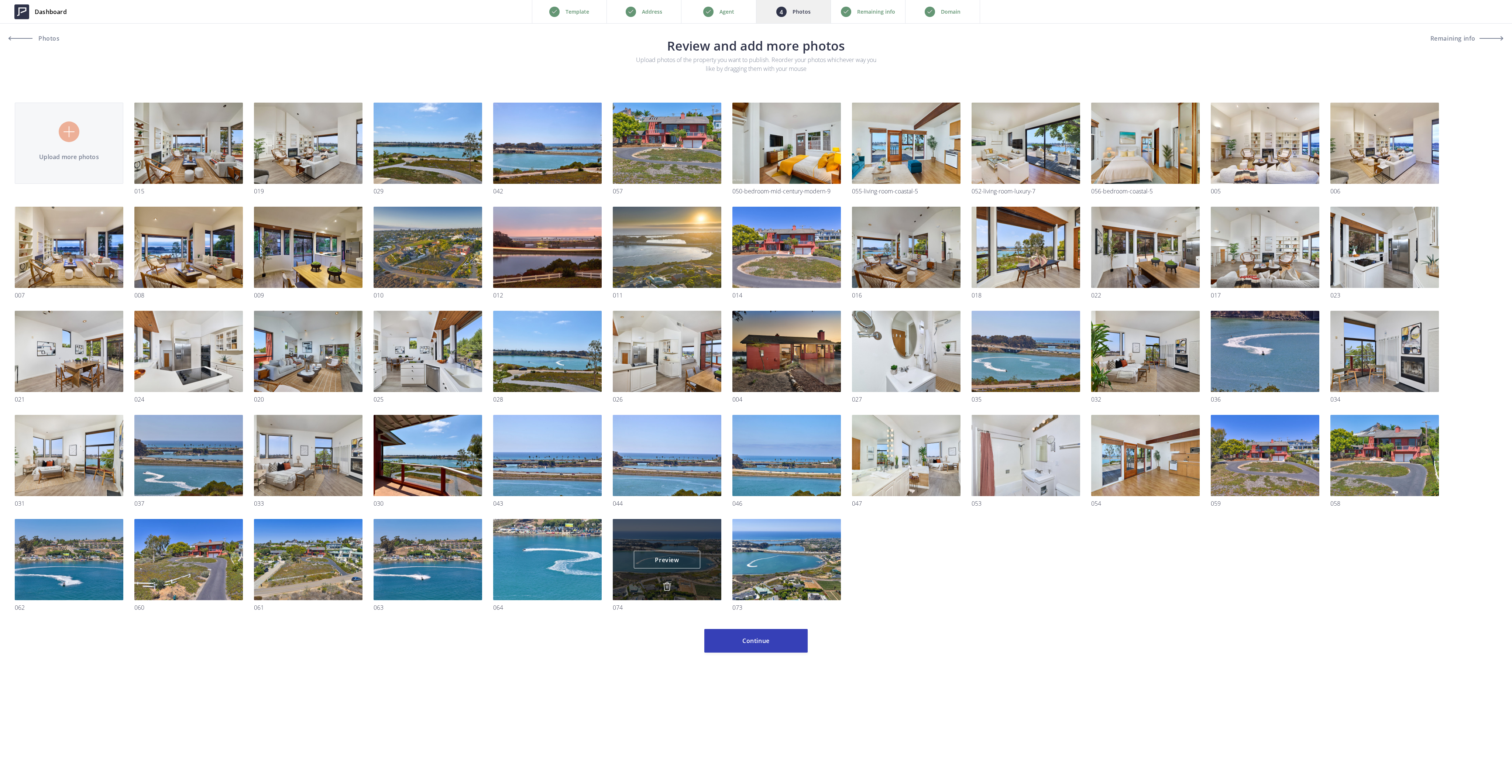
click at [667, 587] on img at bounding box center [667, 586] width 9 height 9
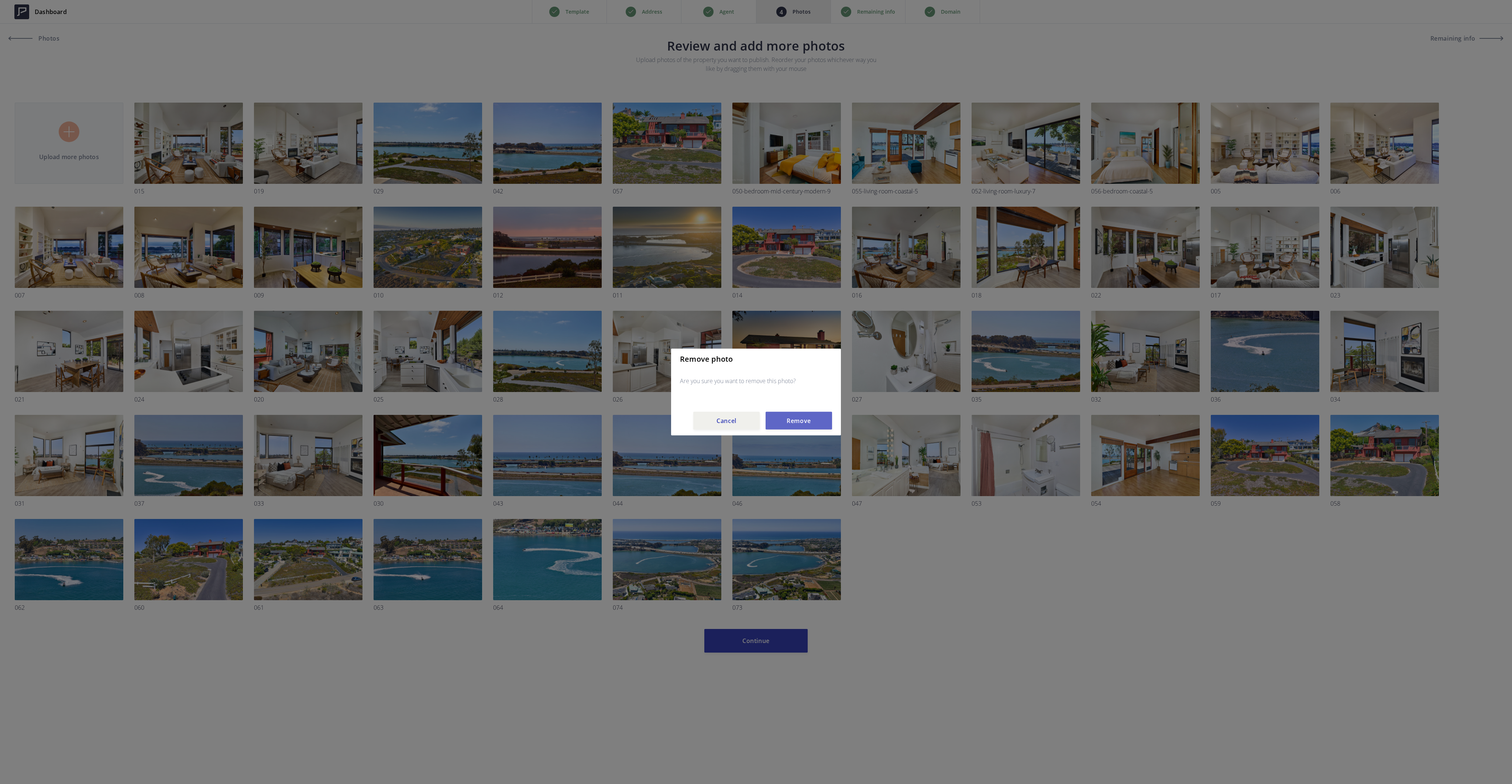
click at [791, 420] on button "Remove" at bounding box center [798, 421] width 66 height 18
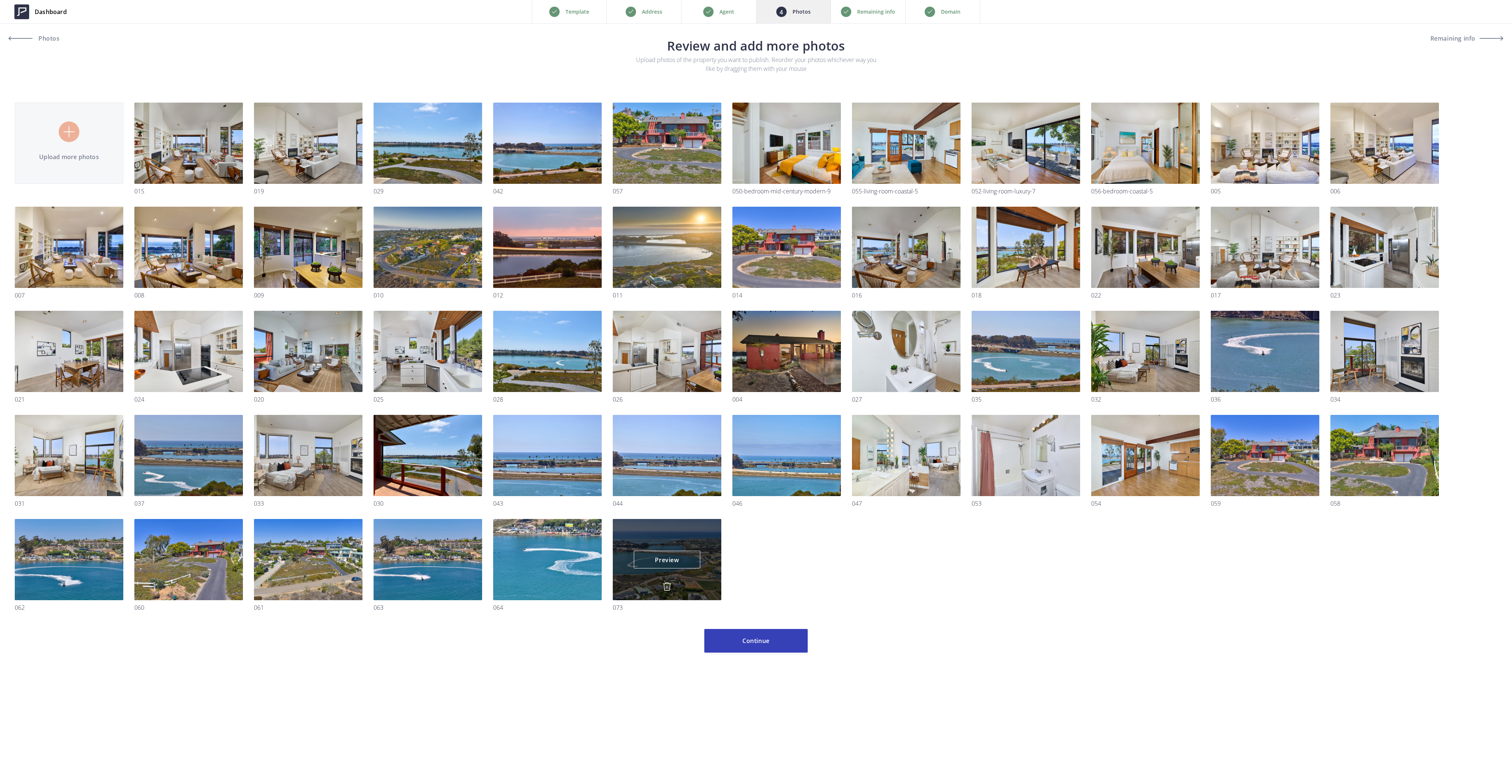
click at [669, 587] on img at bounding box center [667, 586] width 9 height 9
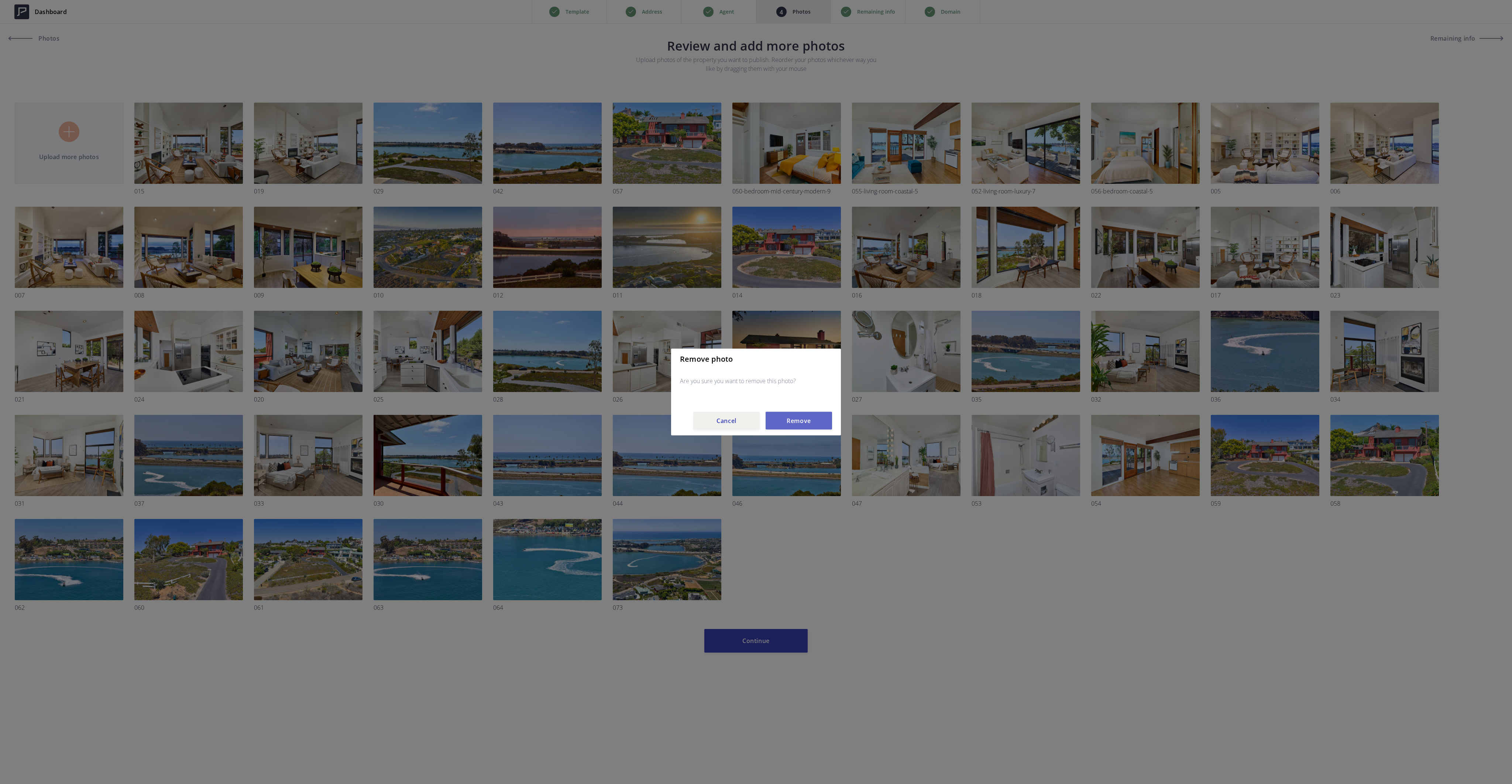
click at [805, 419] on button "Remove" at bounding box center [798, 421] width 66 height 18
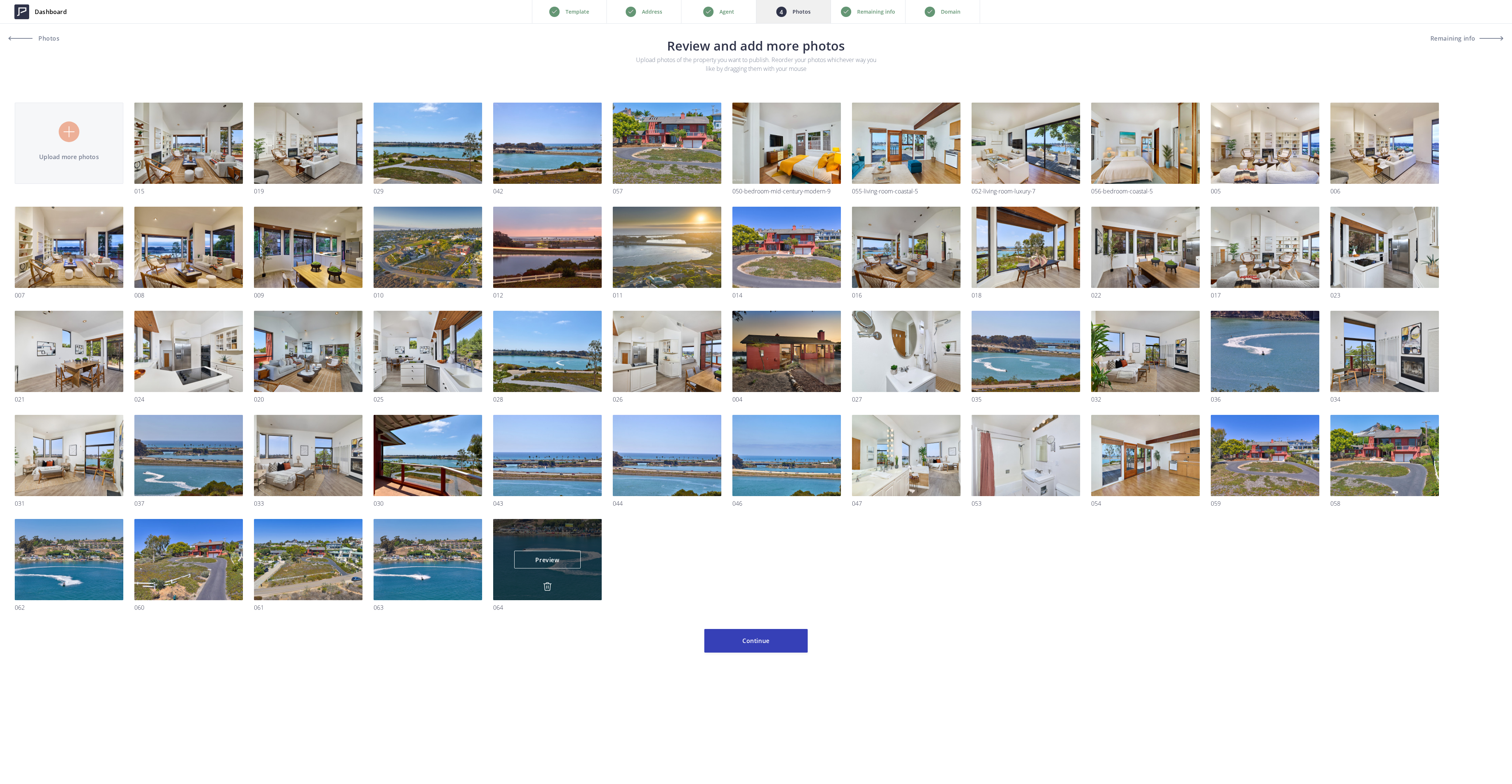
click at [546, 592] on link at bounding box center [547, 587] width 9 height 11
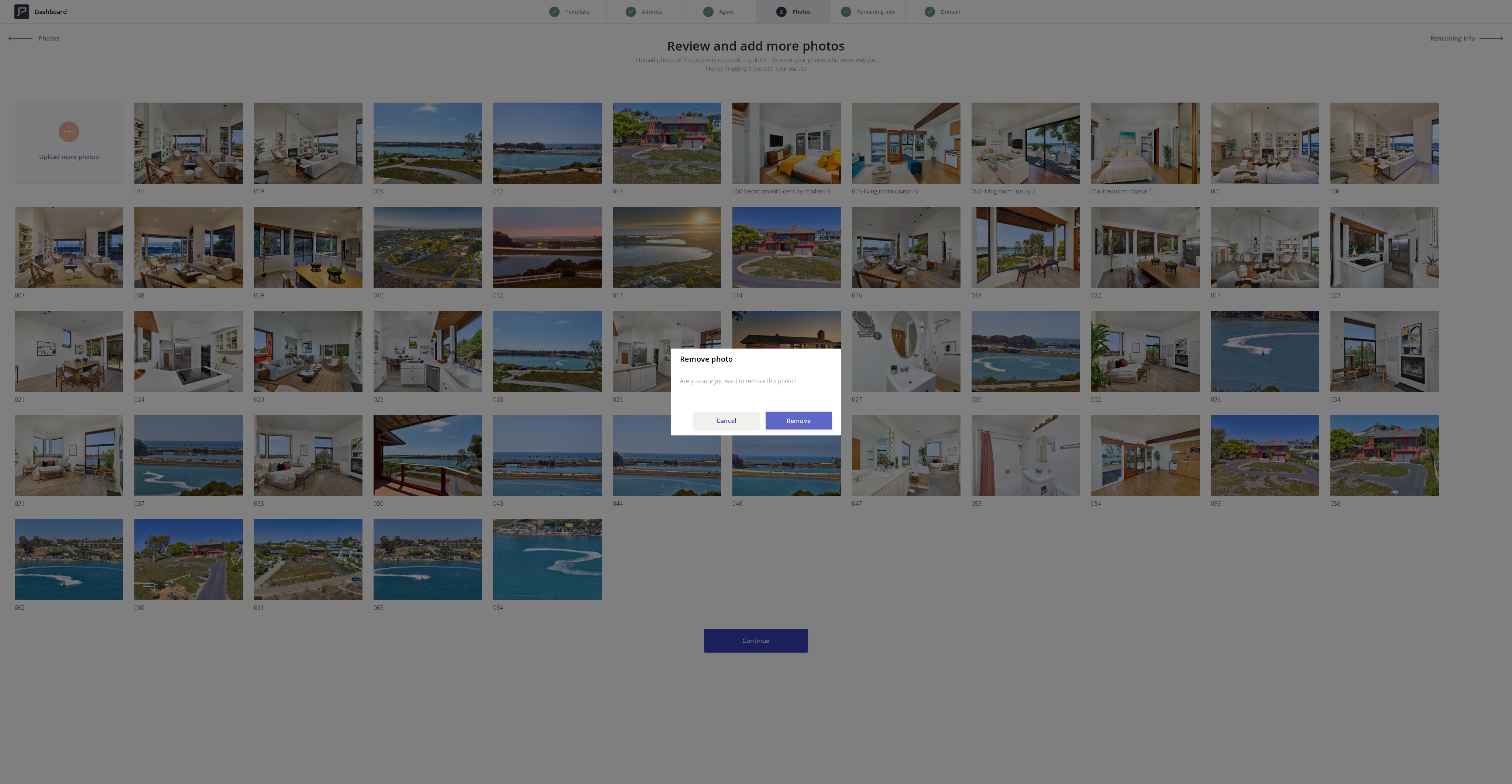
click at [798, 419] on button "Remove" at bounding box center [798, 421] width 66 height 18
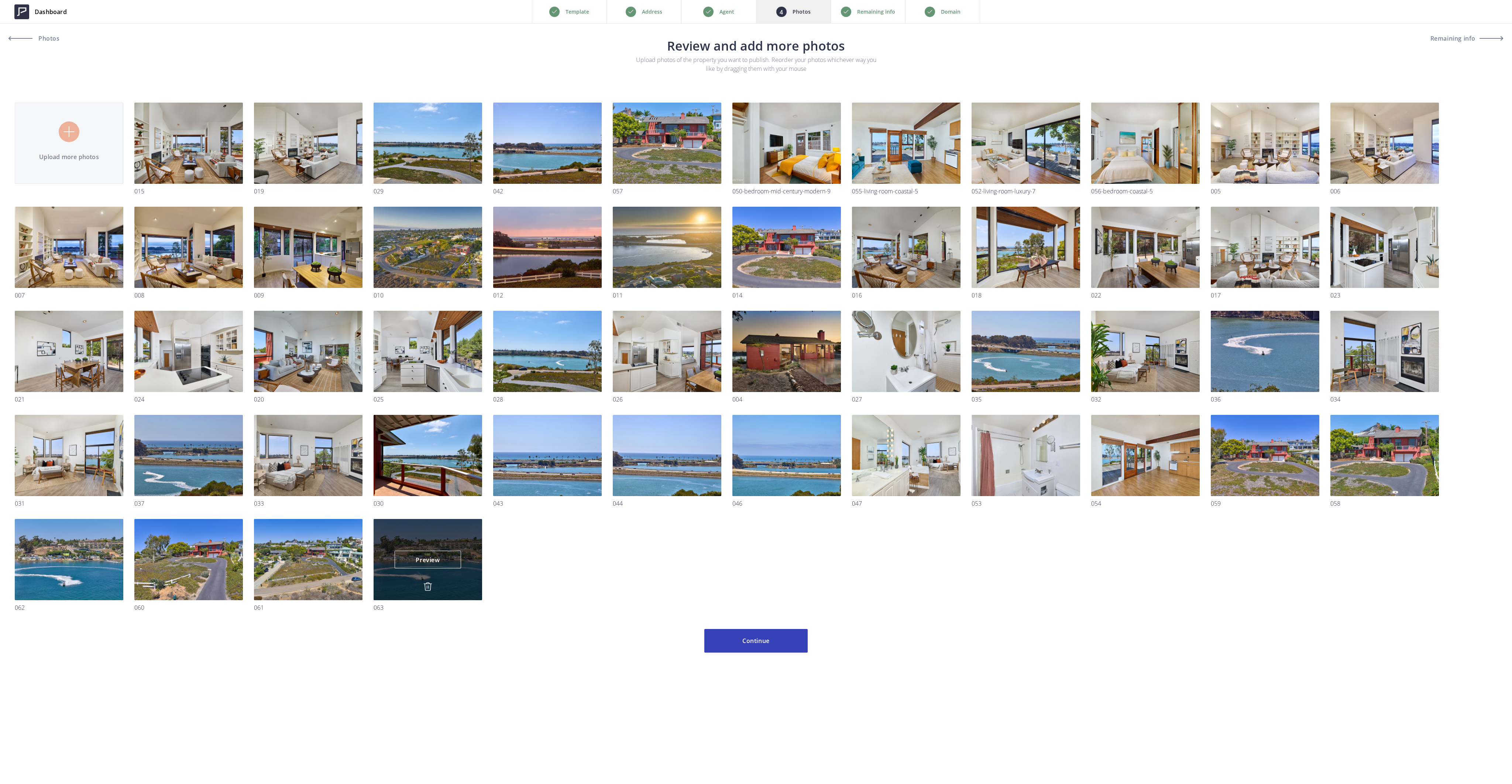
click at [423, 584] on div "Preview Preview" at bounding box center [427, 559] width 109 height 81
click at [427, 586] on img at bounding box center [427, 586] width 9 height 9
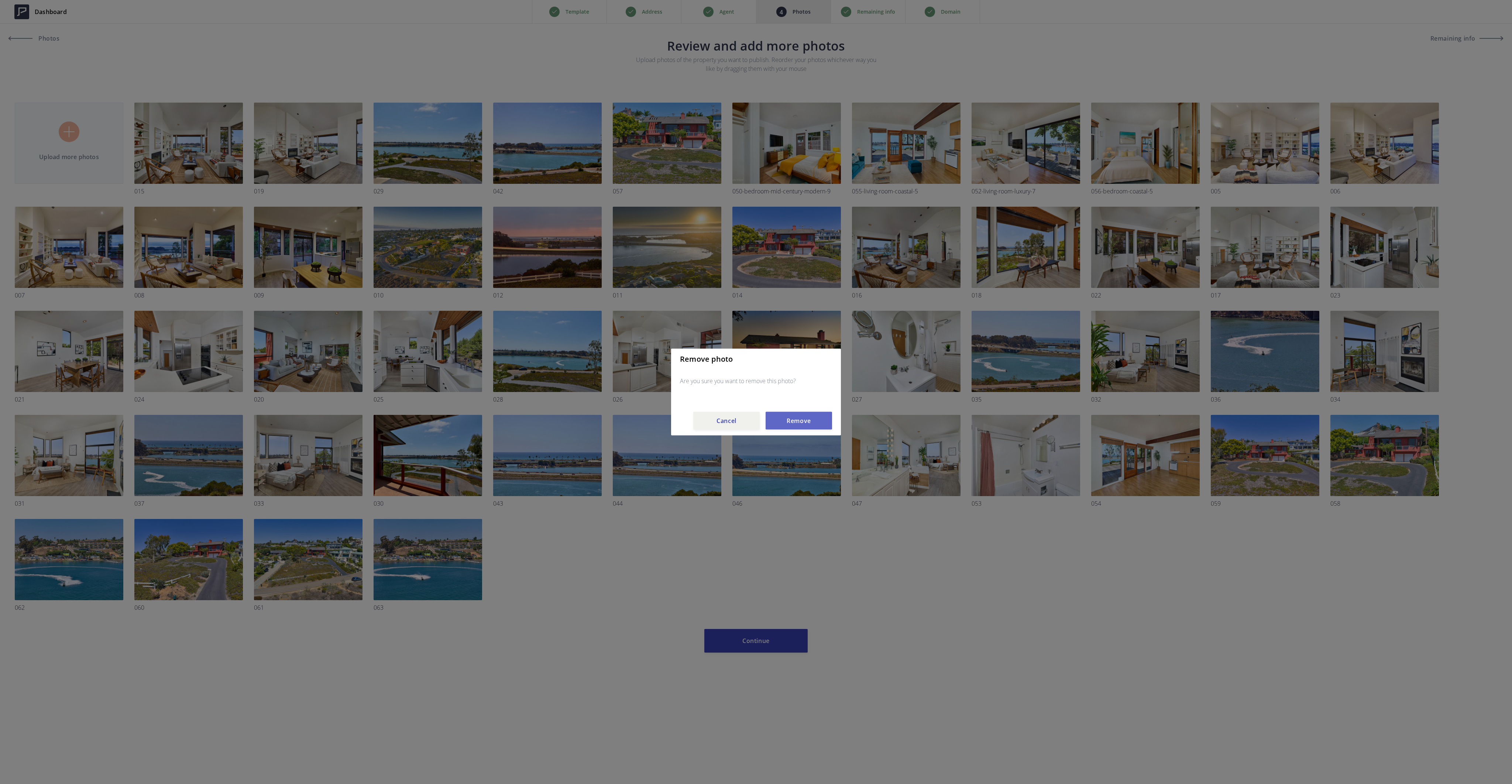
click at [781, 421] on button "Remove" at bounding box center [798, 421] width 66 height 18
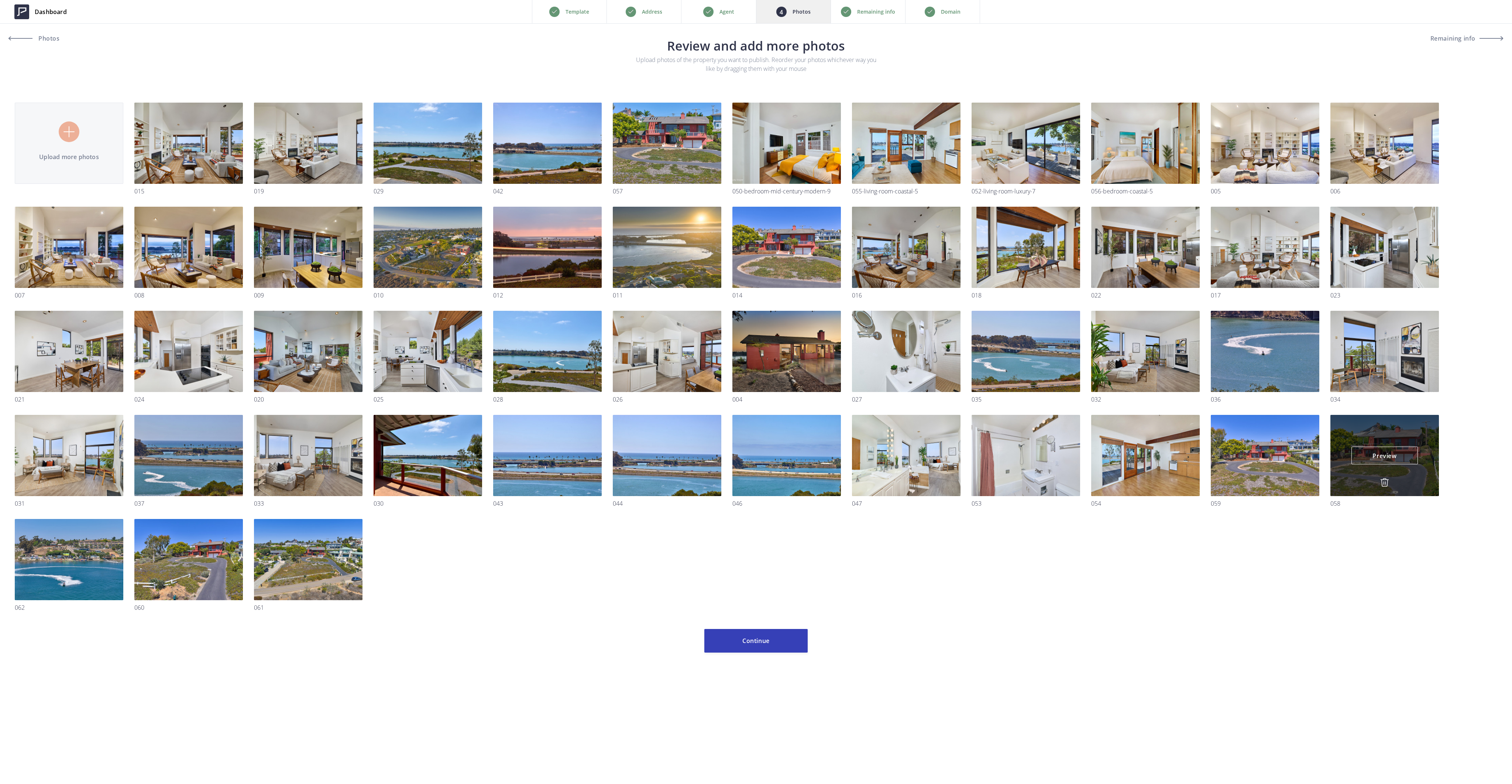
click at [1383, 479] on img at bounding box center [1384, 482] width 9 height 9
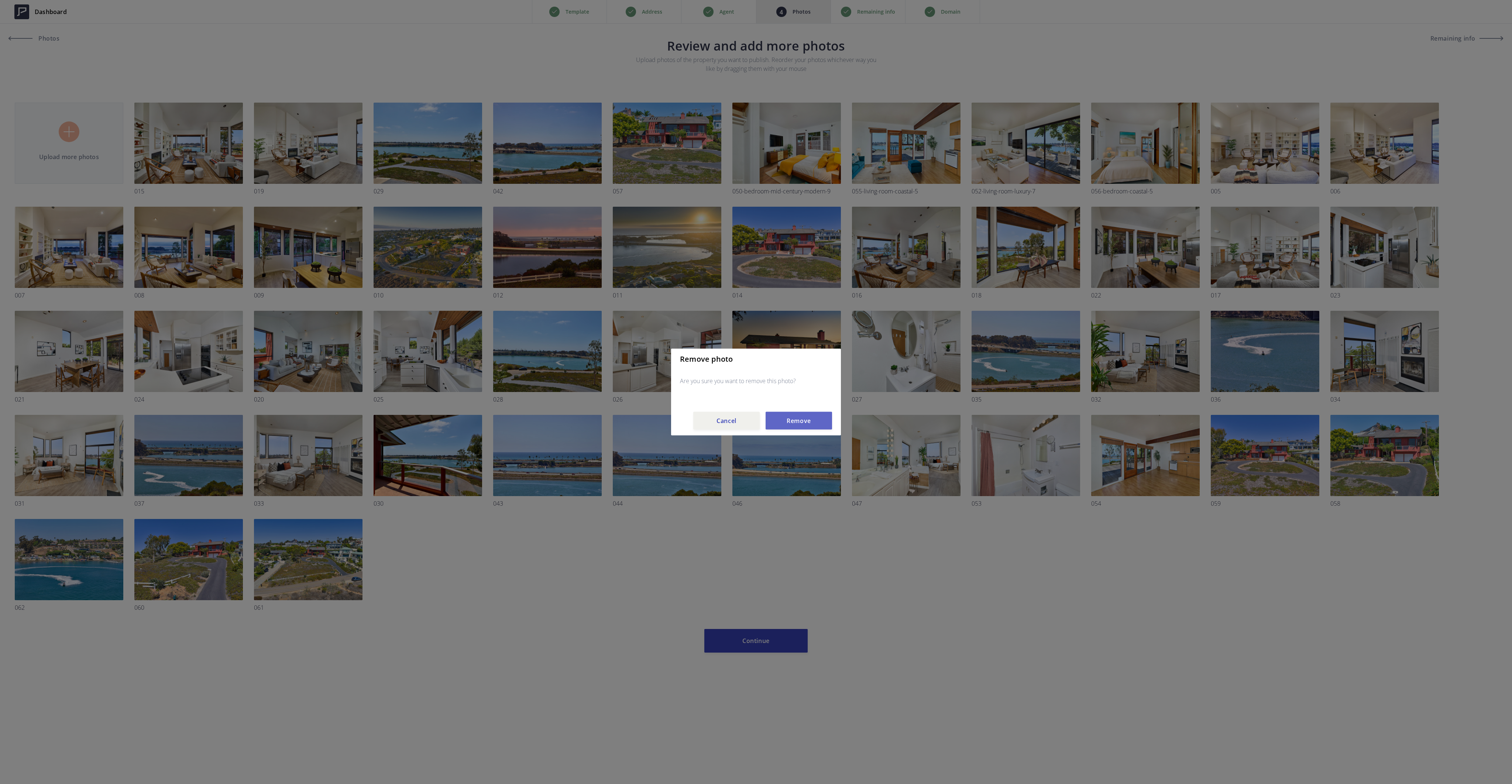
click at [798, 422] on button "Remove" at bounding box center [798, 421] width 66 height 18
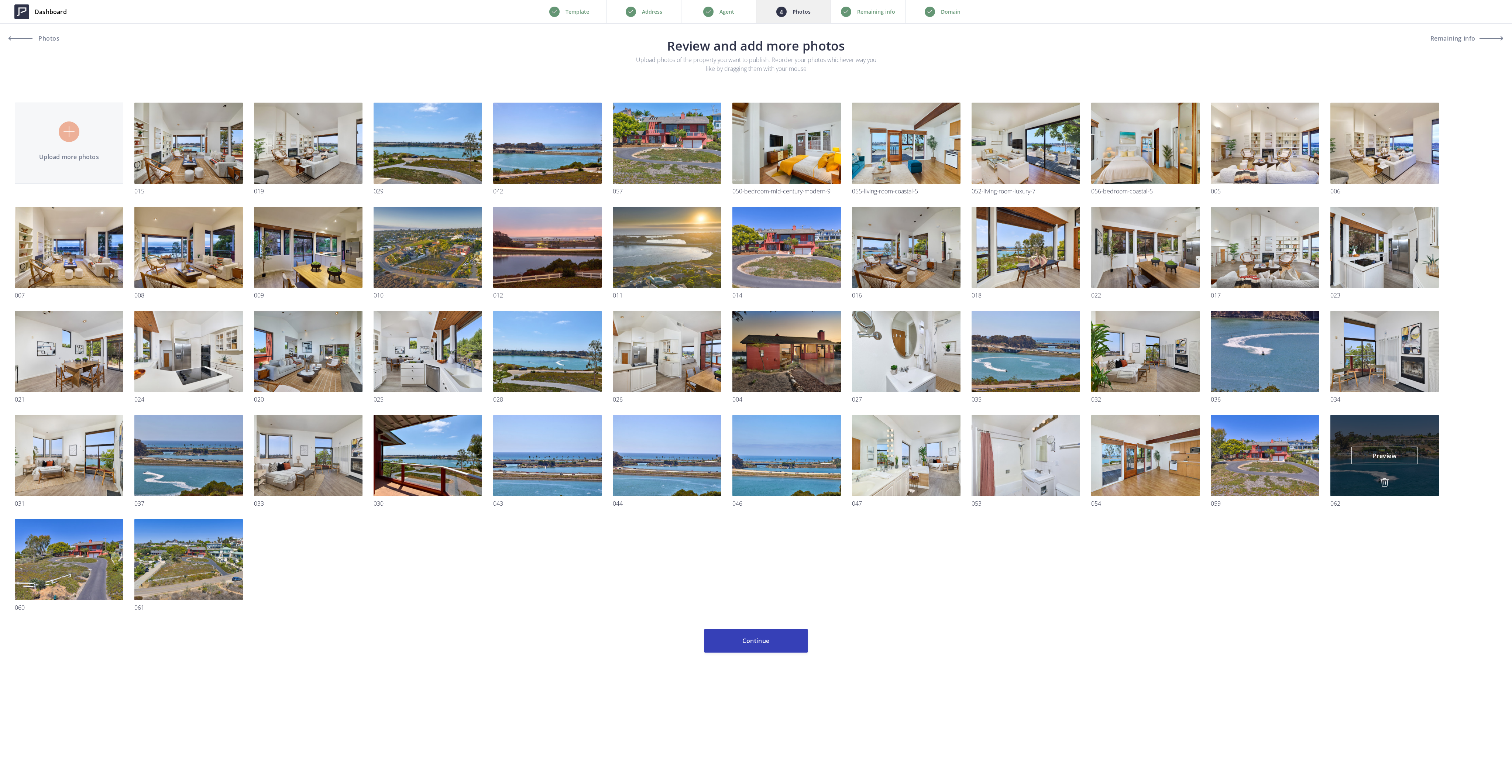
click at [1379, 483] on div "Preview Preview" at bounding box center [1385, 455] width 109 height 81
click at [1385, 483] on img at bounding box center [1384, 482] width 9 height 9
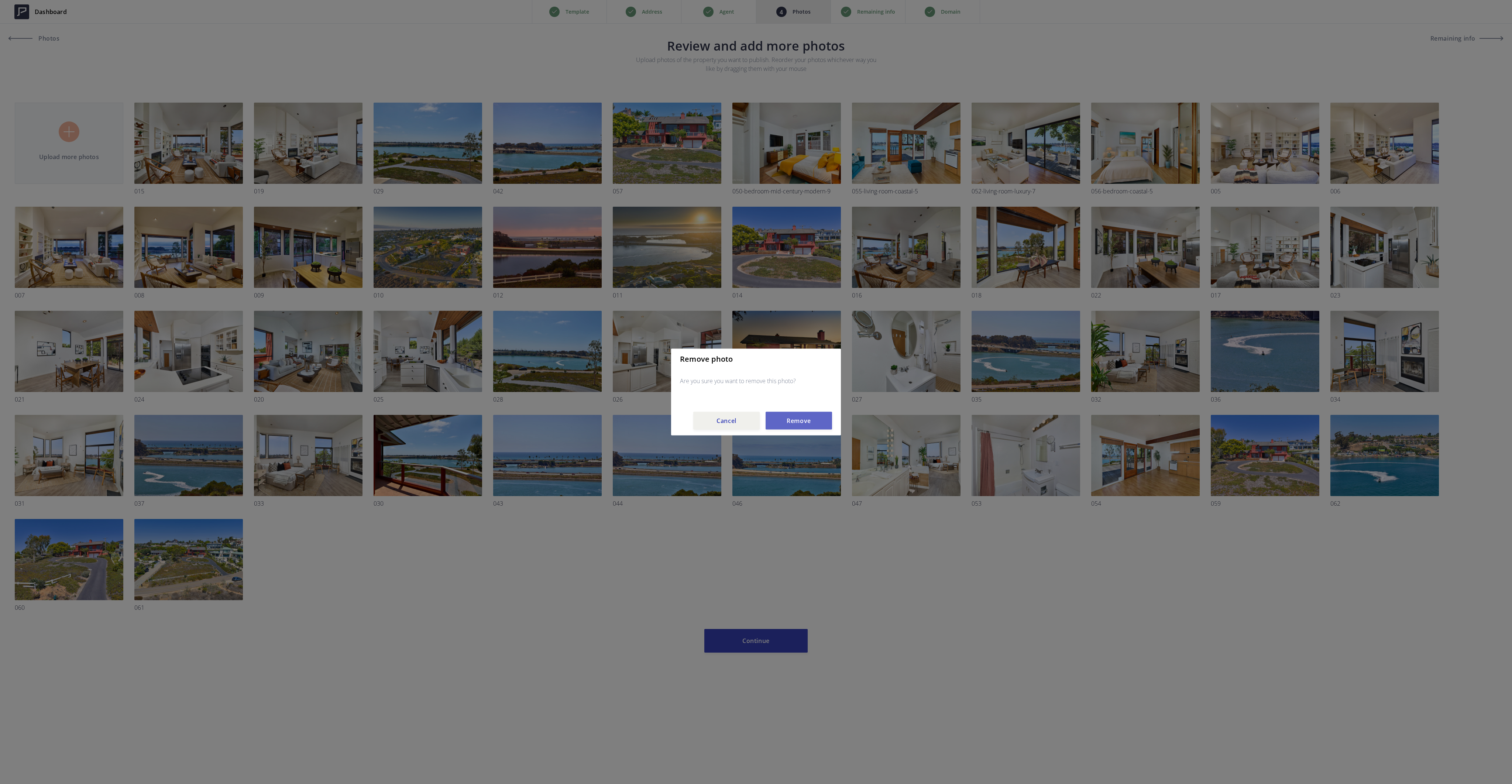
click at [798, 423] on button "Remove" at bounding box center [798, 421] width 66 height 18
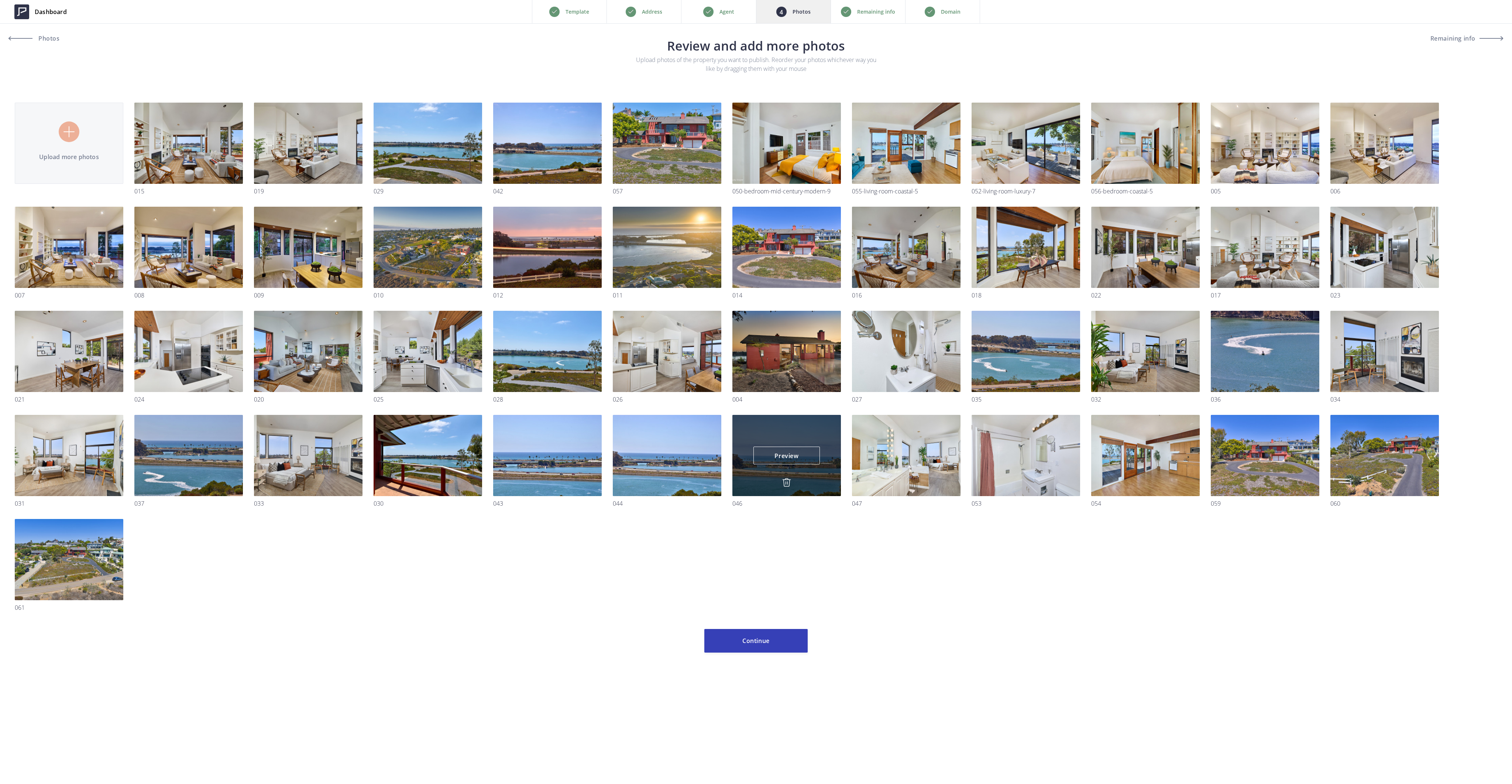
click at [787, 481] on img at bounding box center [787, 482] width 9 height 9
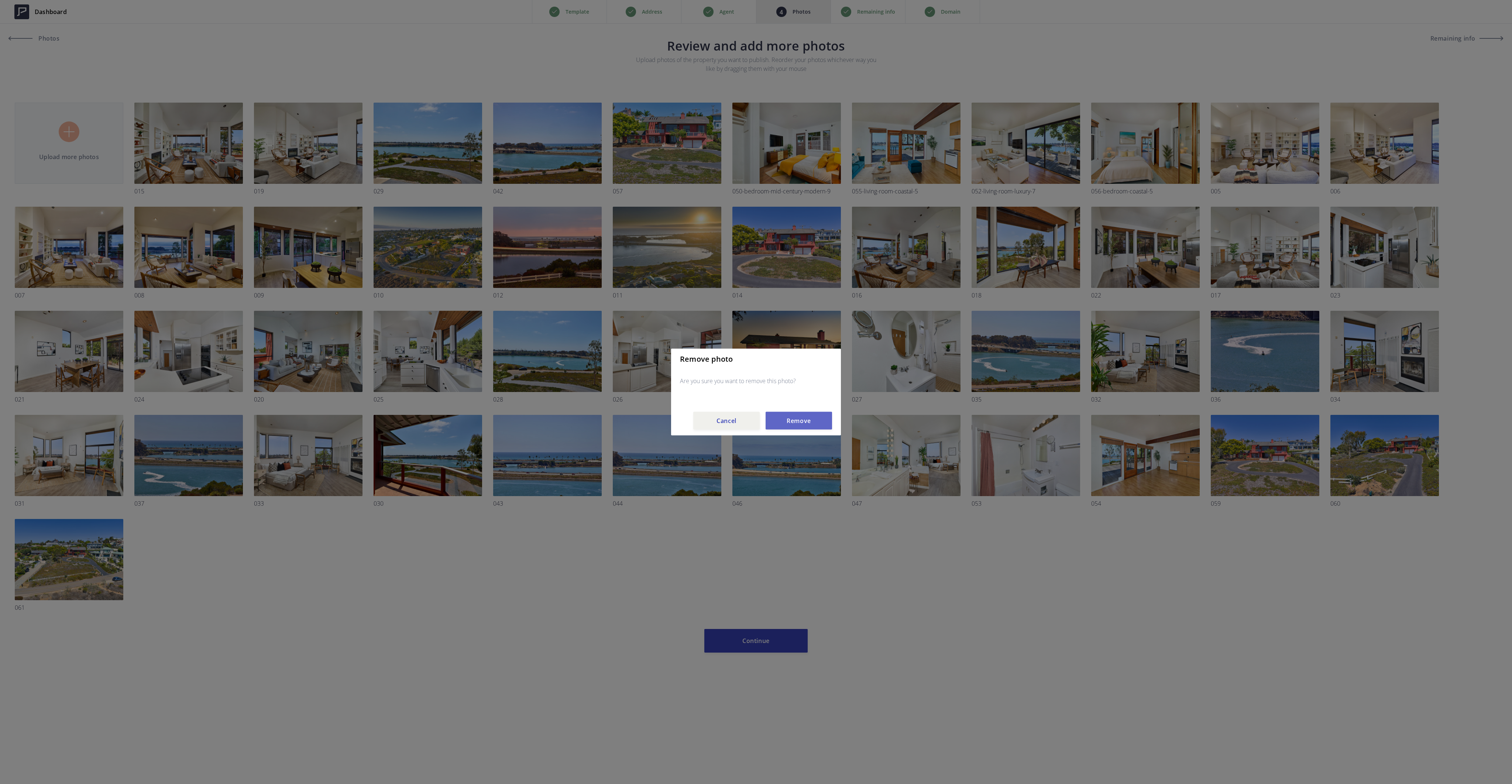
click at [808, 417] on button "Remove" at bounding box center [798, 421] width 66 height 18
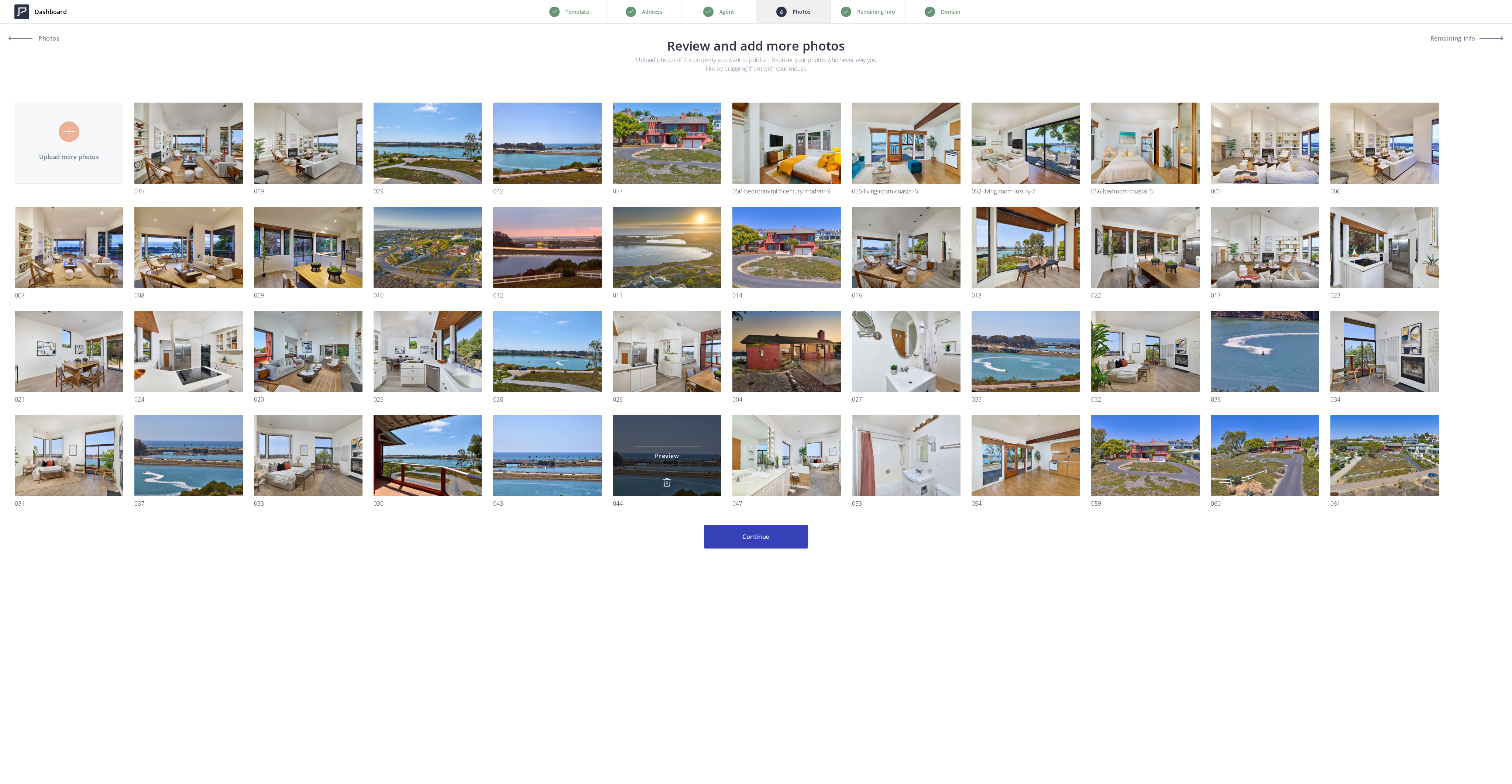
click at [665, 480] on img at bounding box center [667, 482] width 9 height 9
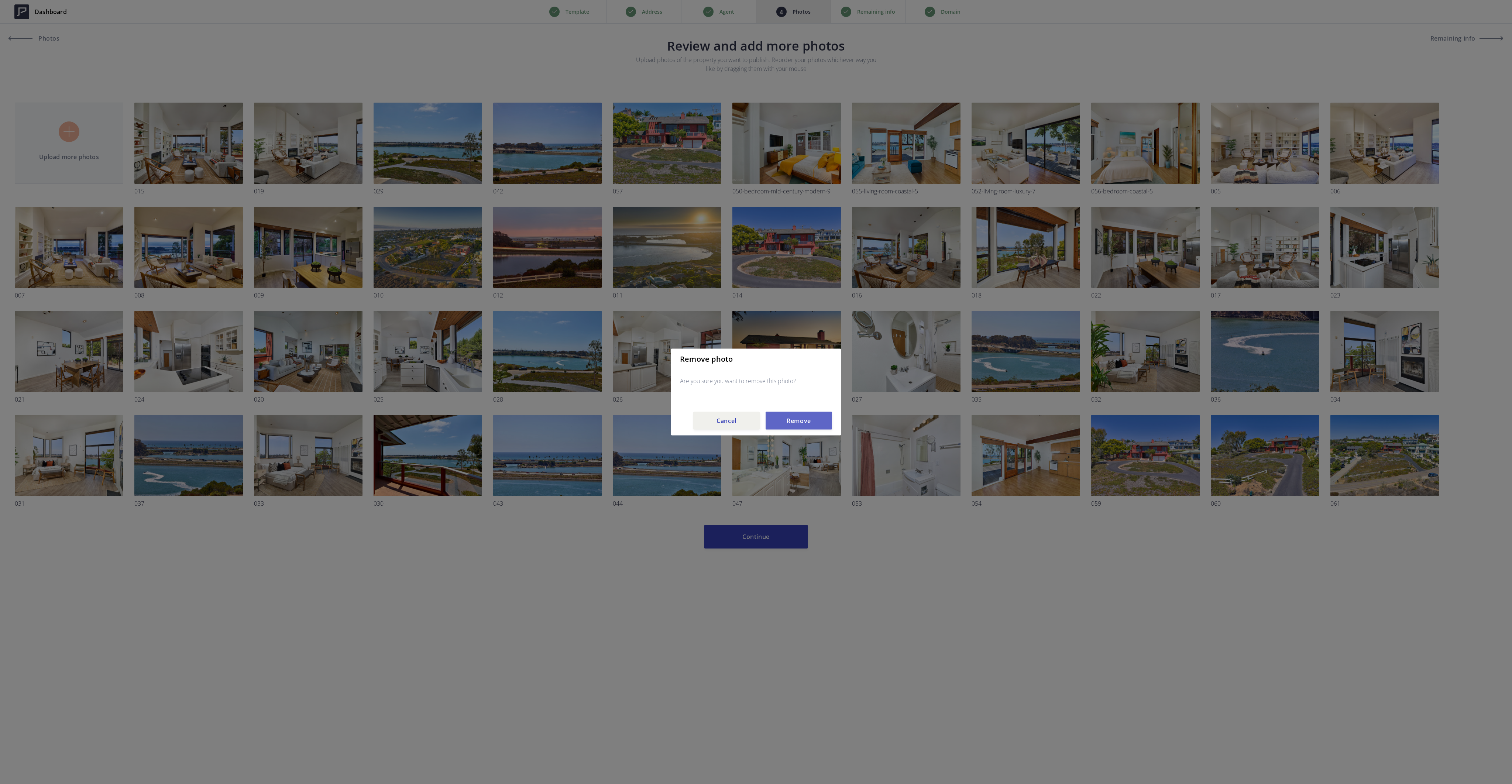
click at [794, 419] on button "Remove" at bounding box center [798, 421] width 66 height 18
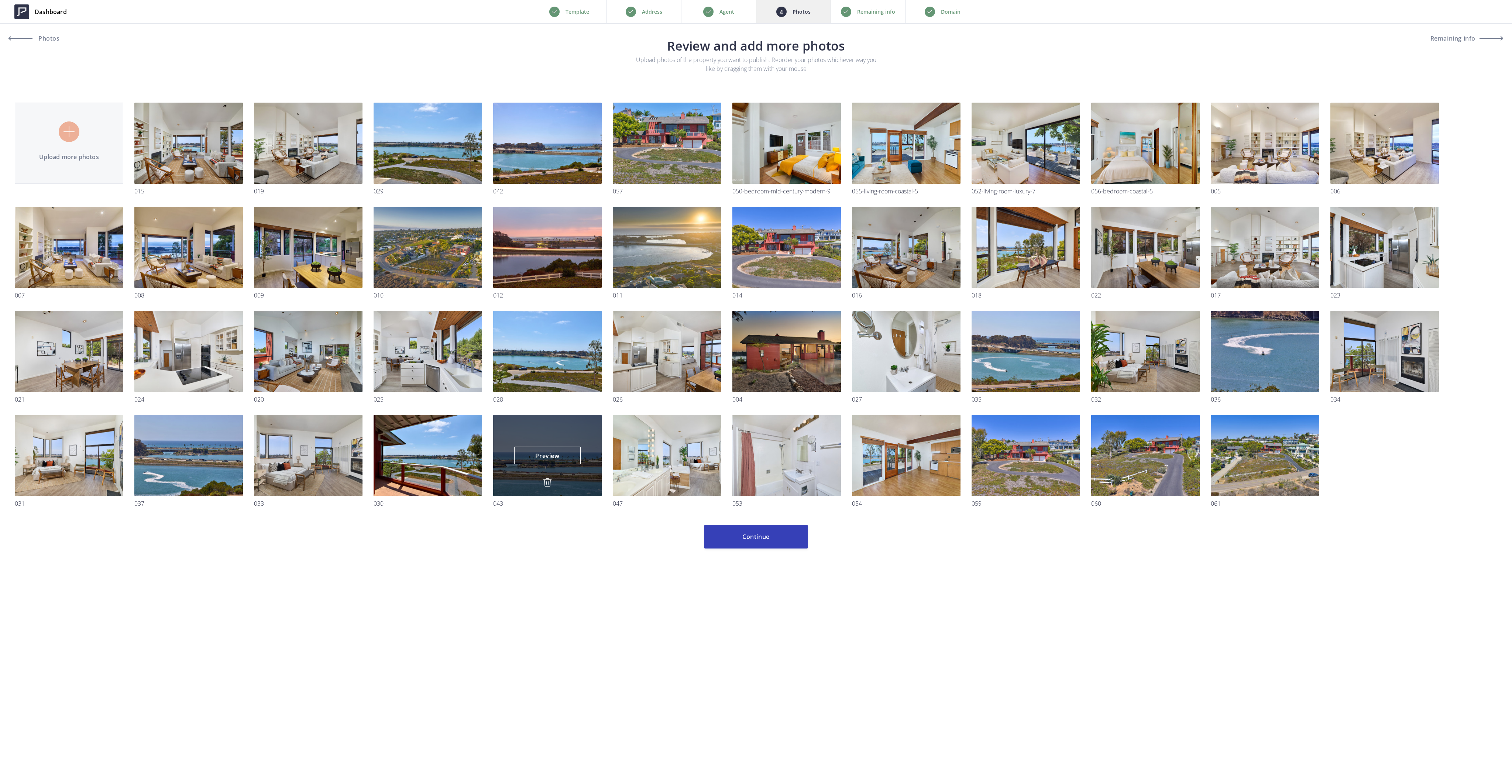
click at [545, 482] on img at bounding box center [547, 482] width 9 height 9
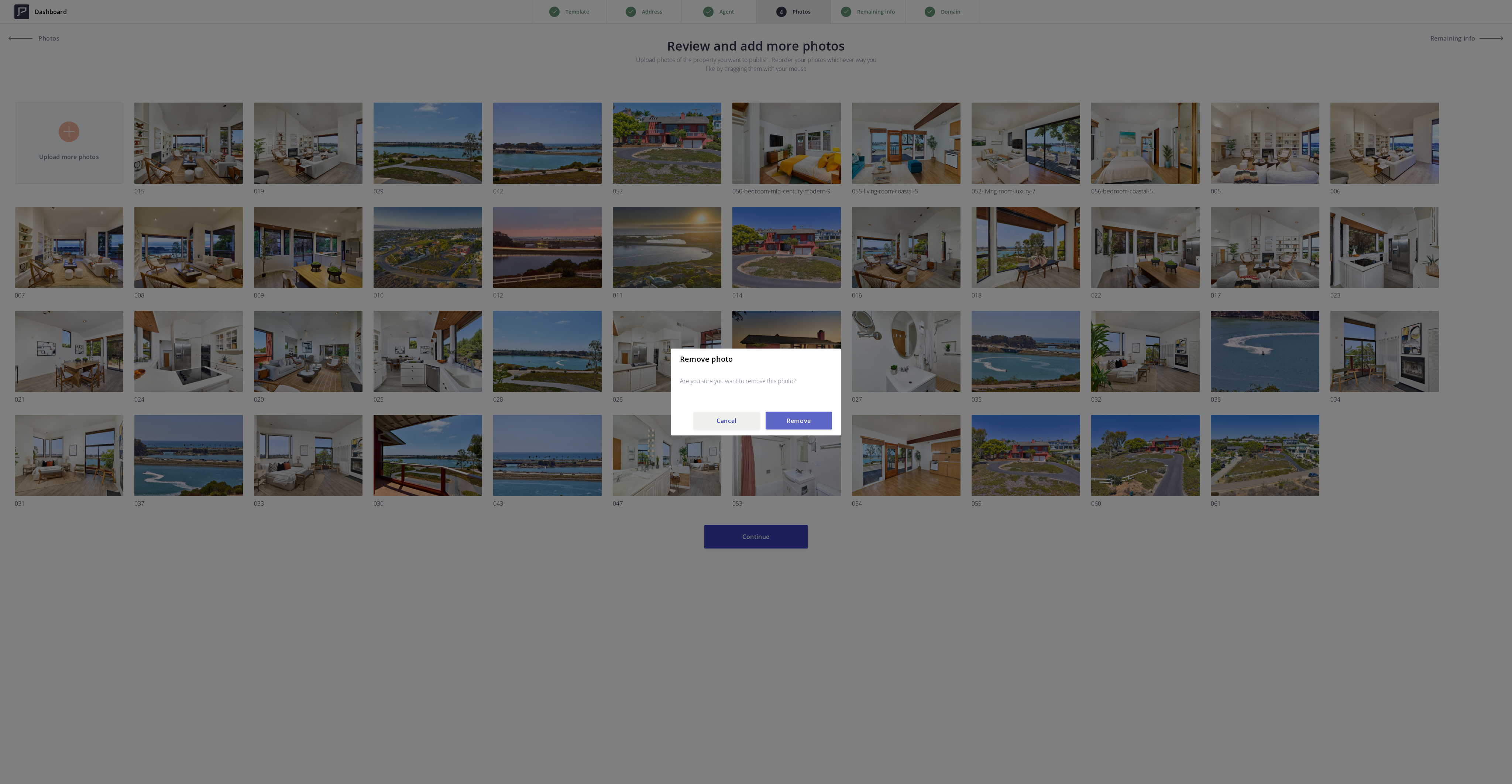
click at [789, 421] on button "Remove" at bounding box center [798, 421] width 66 height 18
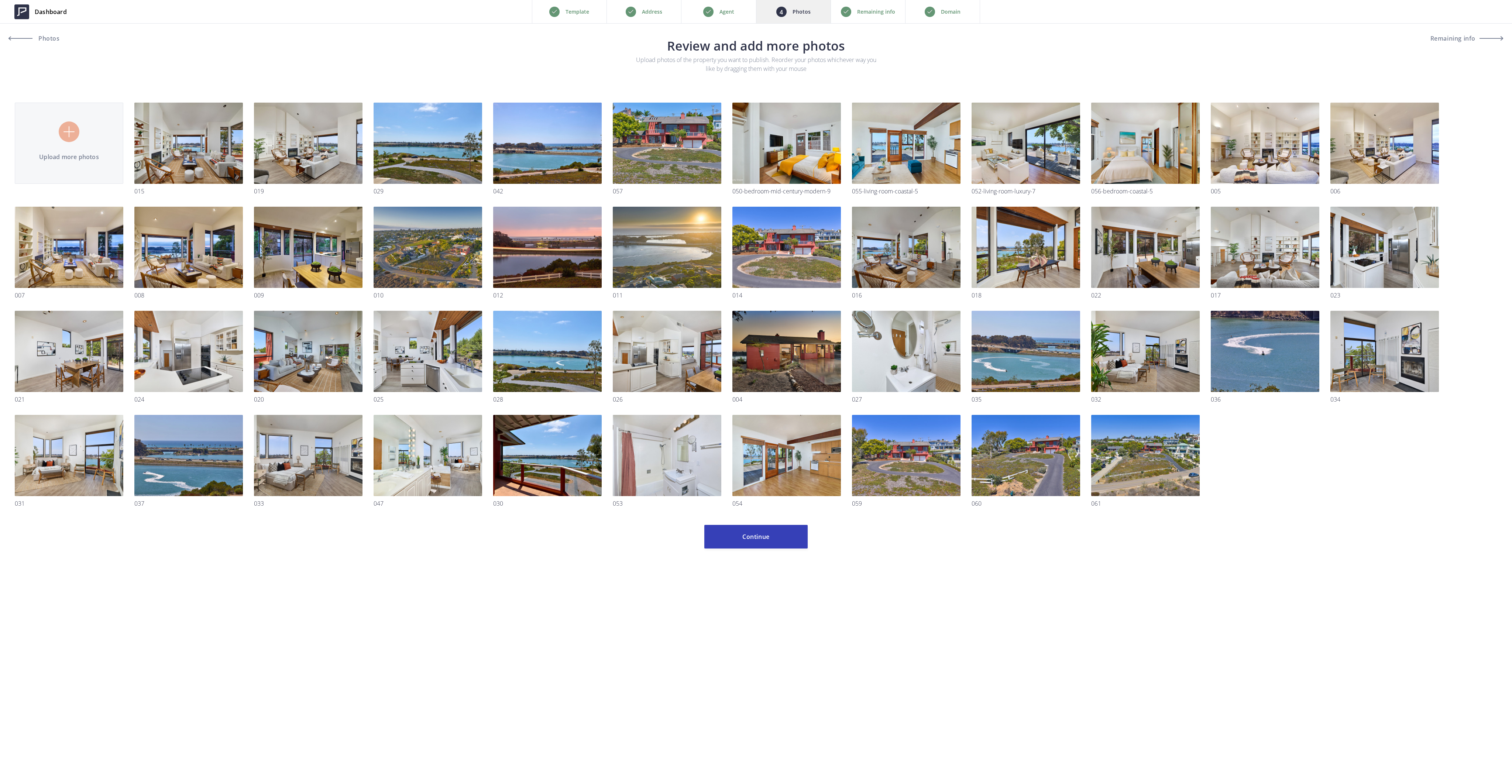
click at [51, 136] on input "file" at bounding box center [756, 296] width 1483 height 446
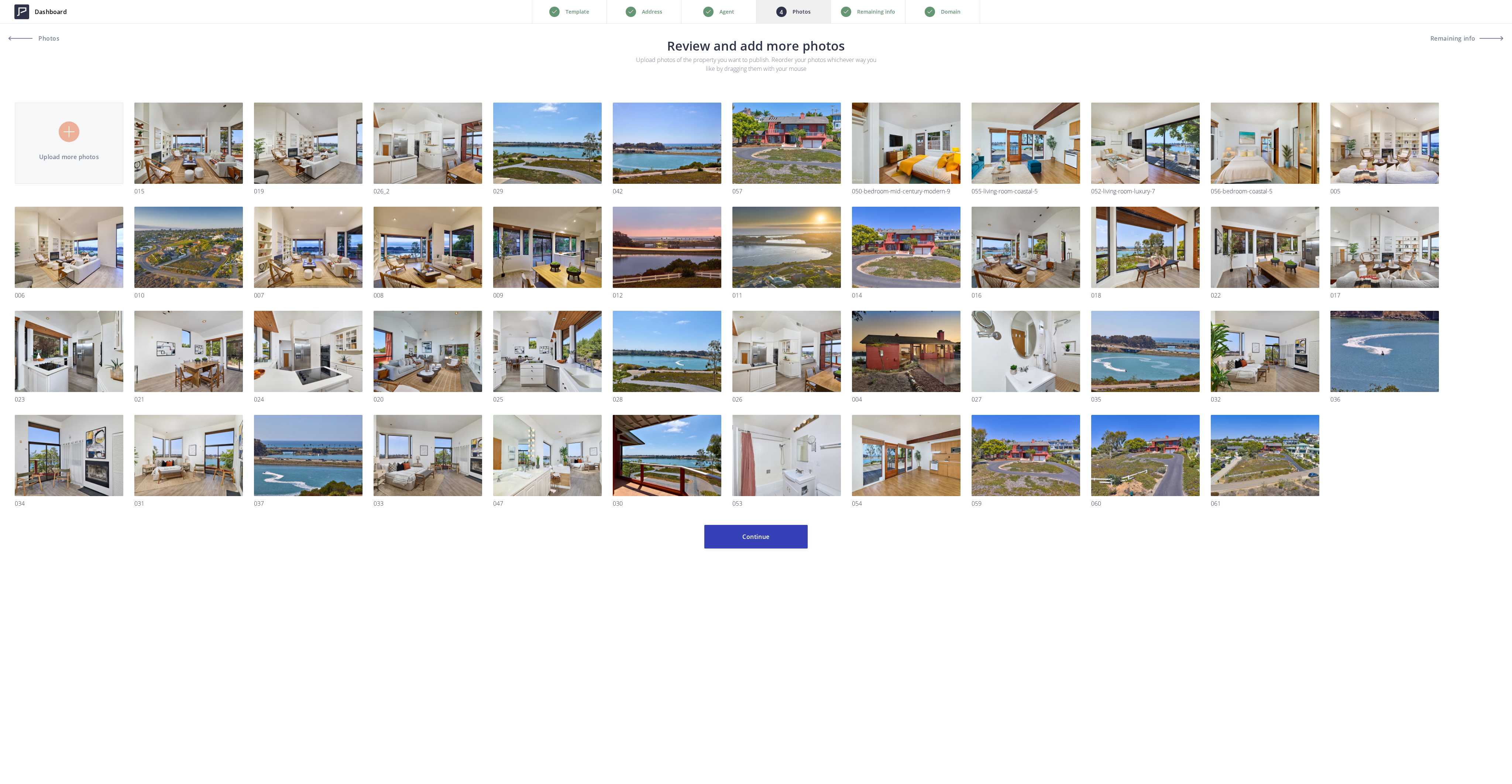
click at [59, 134] on input "file" at bounding box center [756, 296] width 1483 height 446
type input "C:\fakepath\067 arrow.jpg"
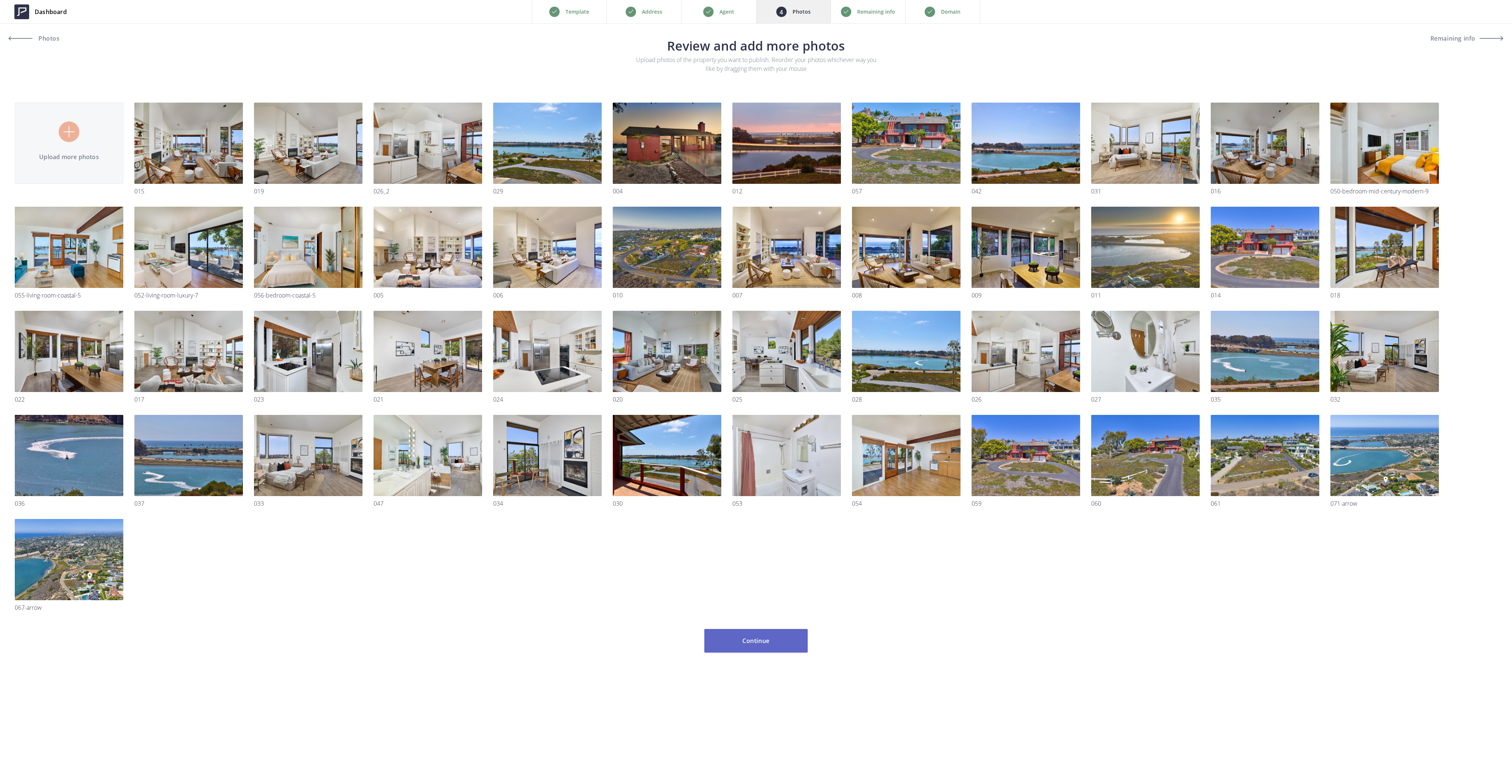
click at [746, 640] on button "Continue" at bounding box center [756, 641] width 103 height 23
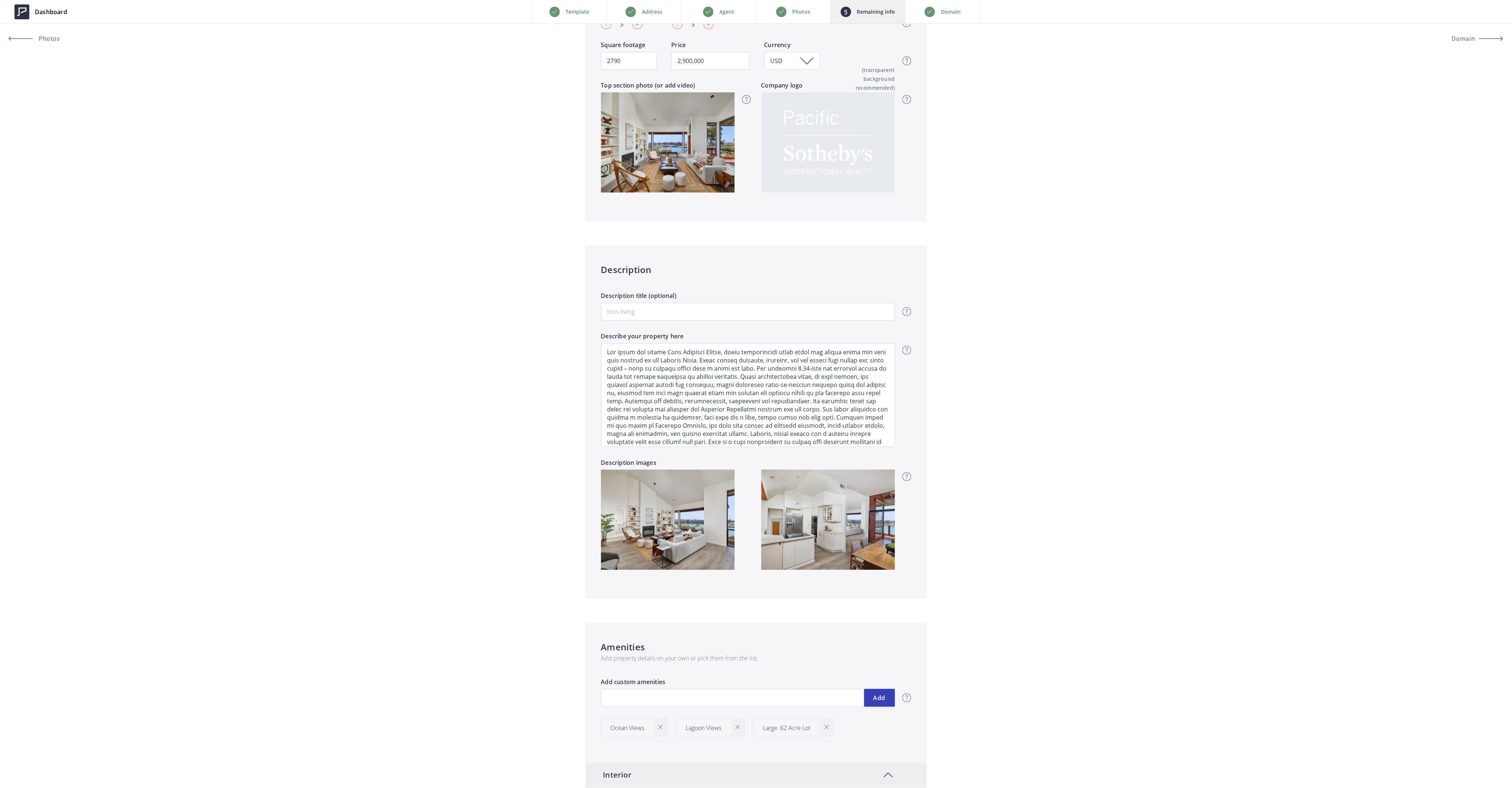
scroll to position [395, 0]
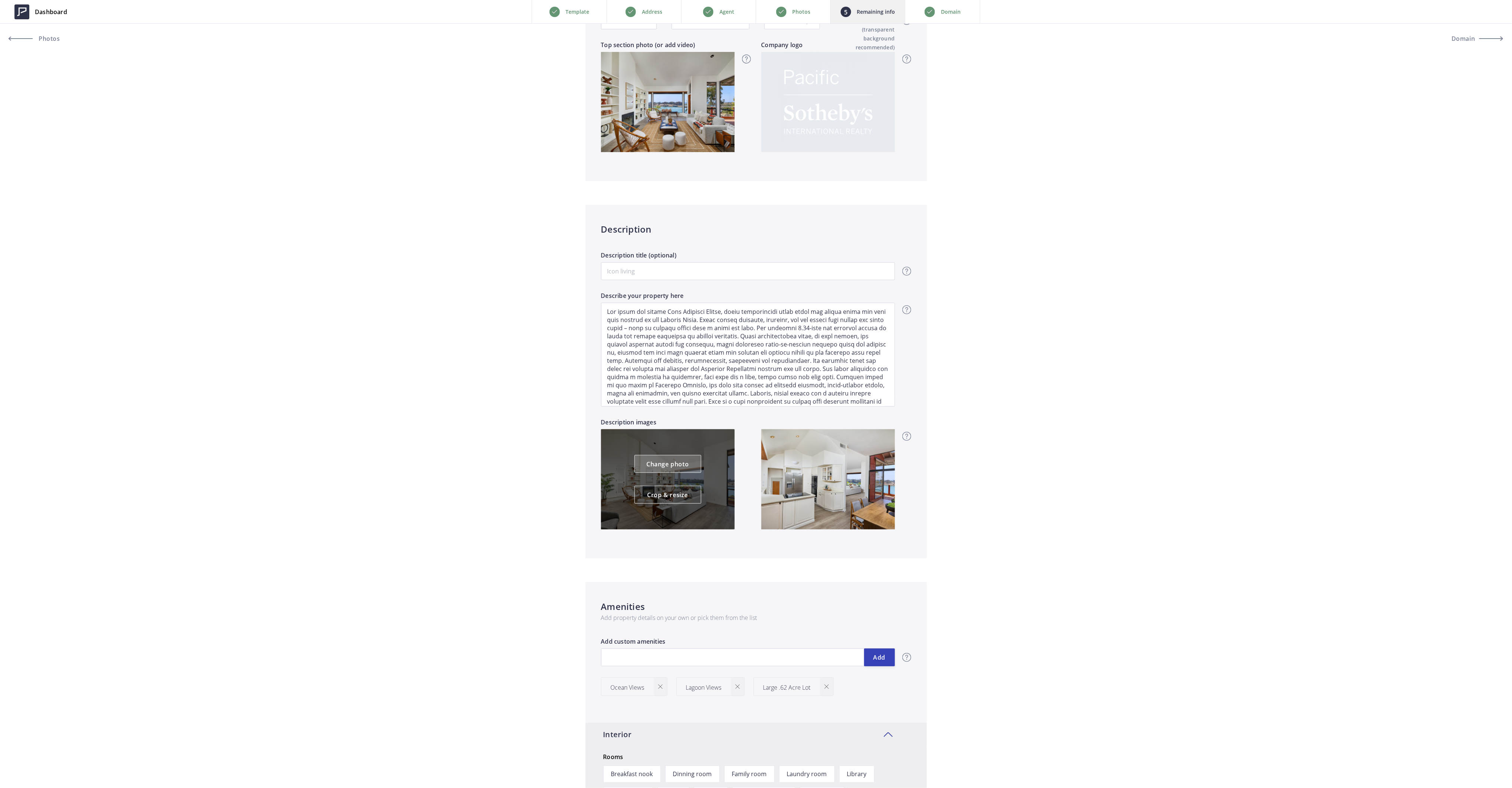
click at [683, 464] on link "Change photo" at bounding box center [667, 464] width 67 height 18
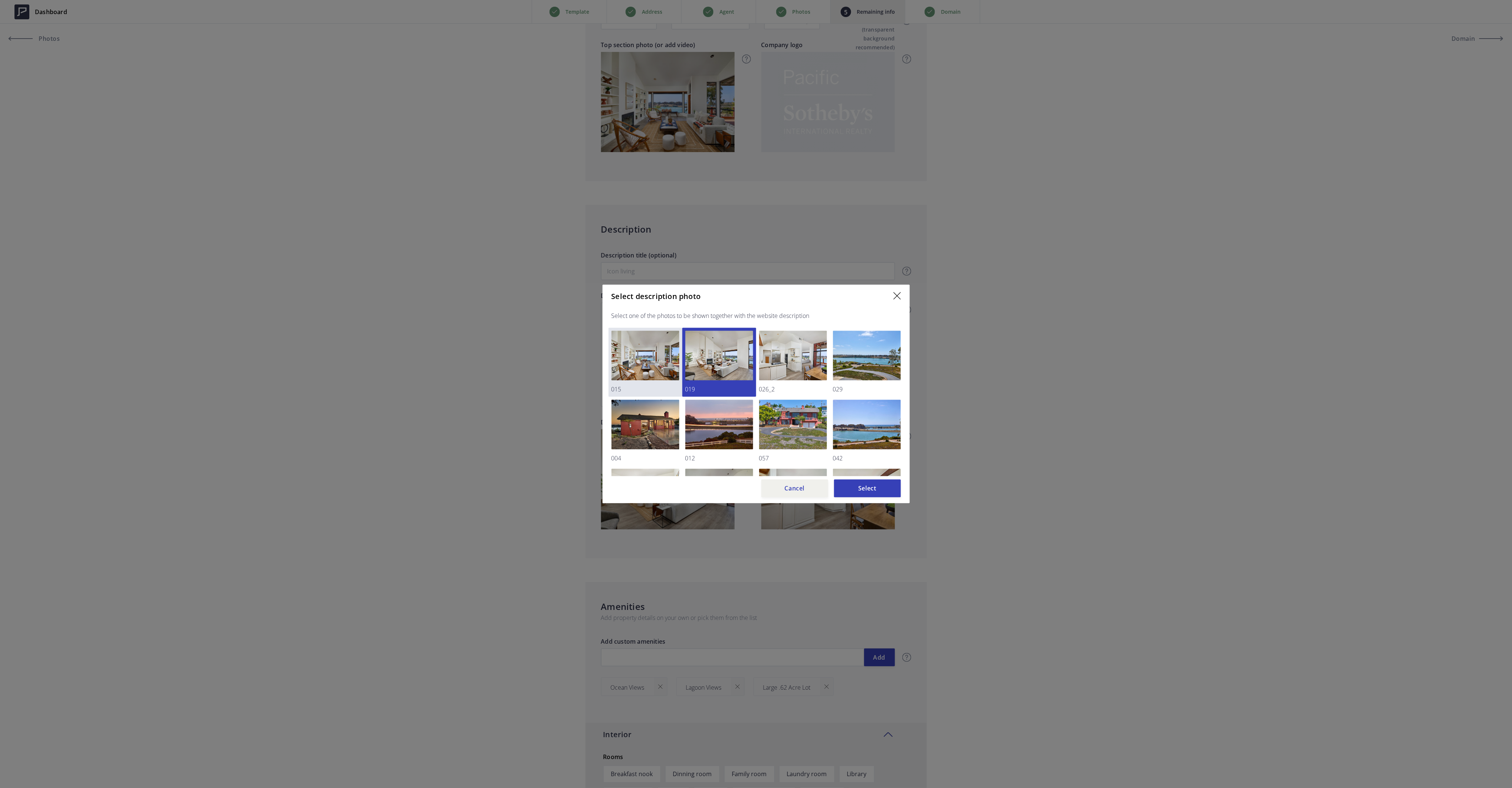
click at [638, 355] on img at bounding box center [645, 356] width 68 height 50
click at [855, 486] on button "Select" at bounding box center [867, 488] width 67 height 18
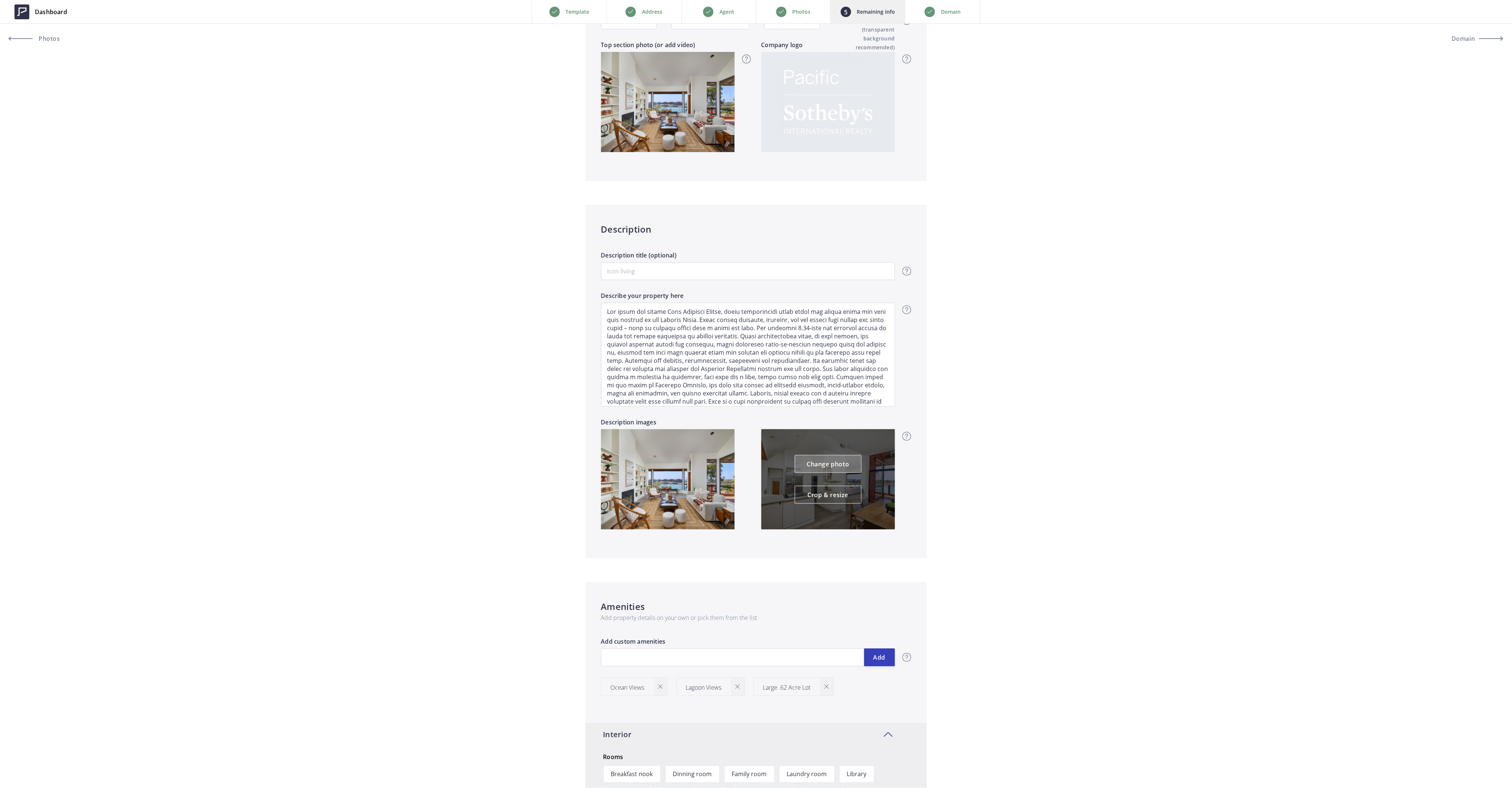
click at [835, 465] on link "Change photo" at bounding box center [828, 464] width 67 height 18
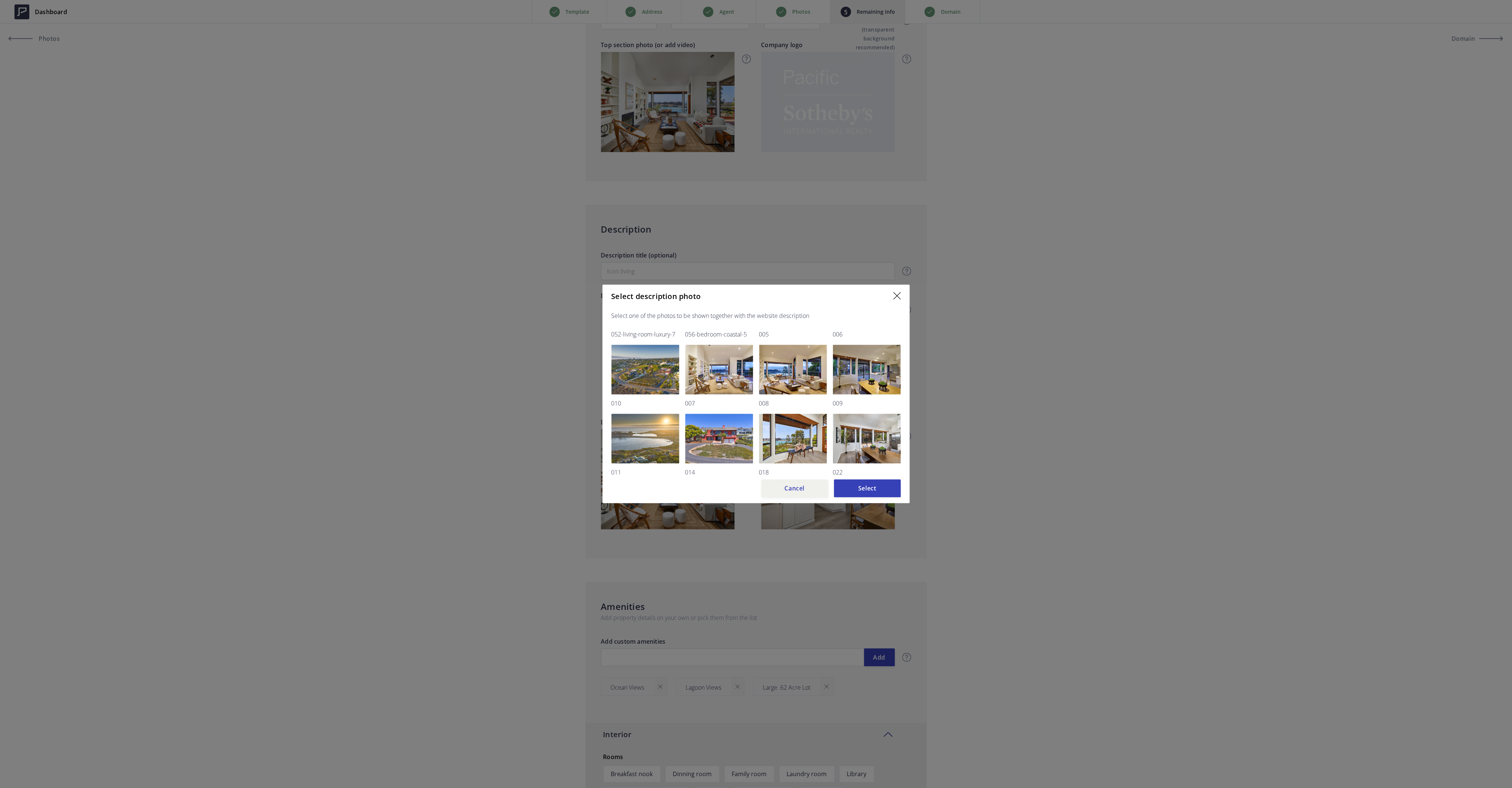
scroll to position [247, 0]
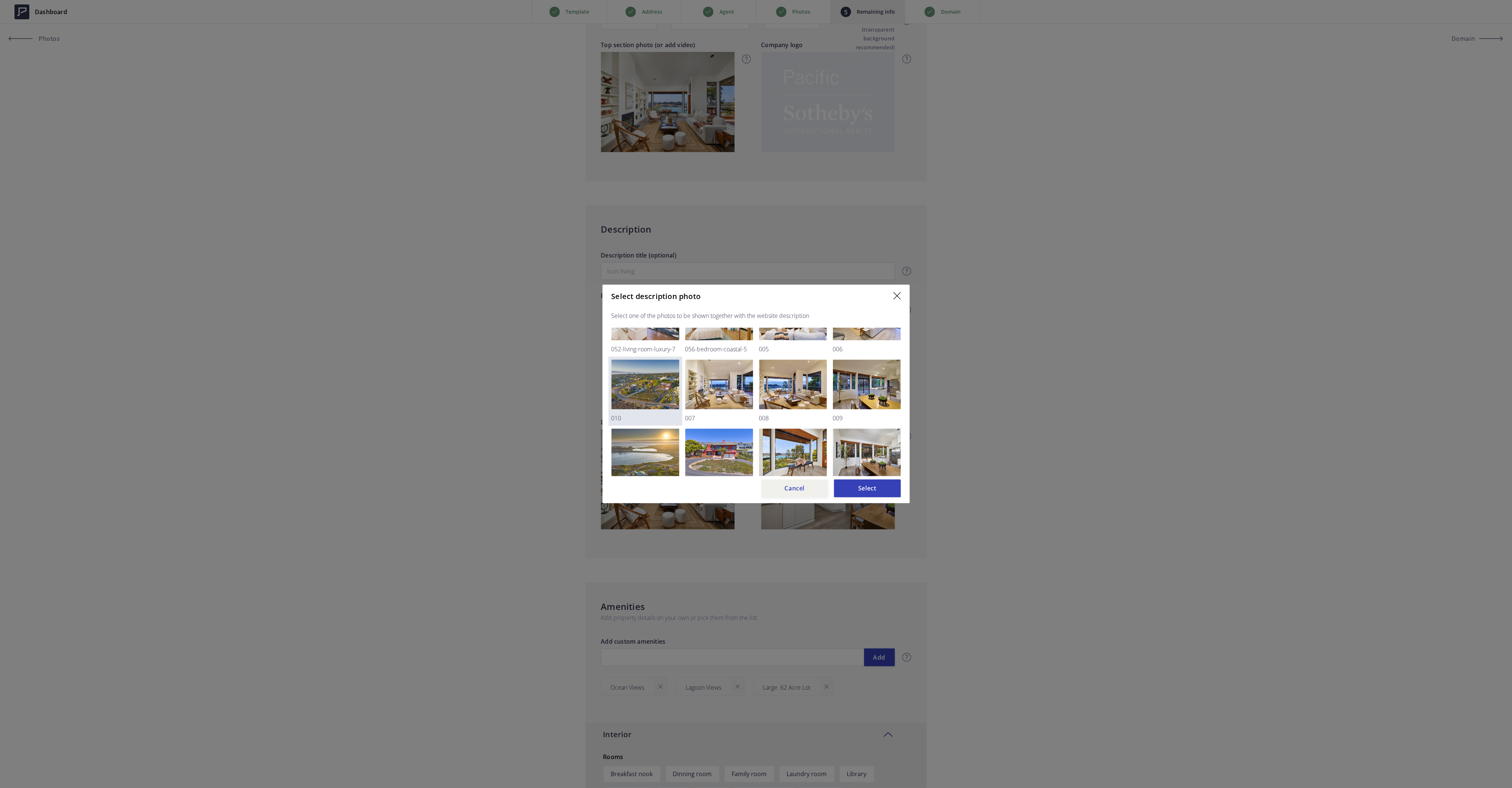
click at [641, 374] on img at bounding box center [645, 385] width 68 height 50
click at [872, 486] on button "Select" at bounding box center [867, 488] width 67 height 18
type input "2,900,000"
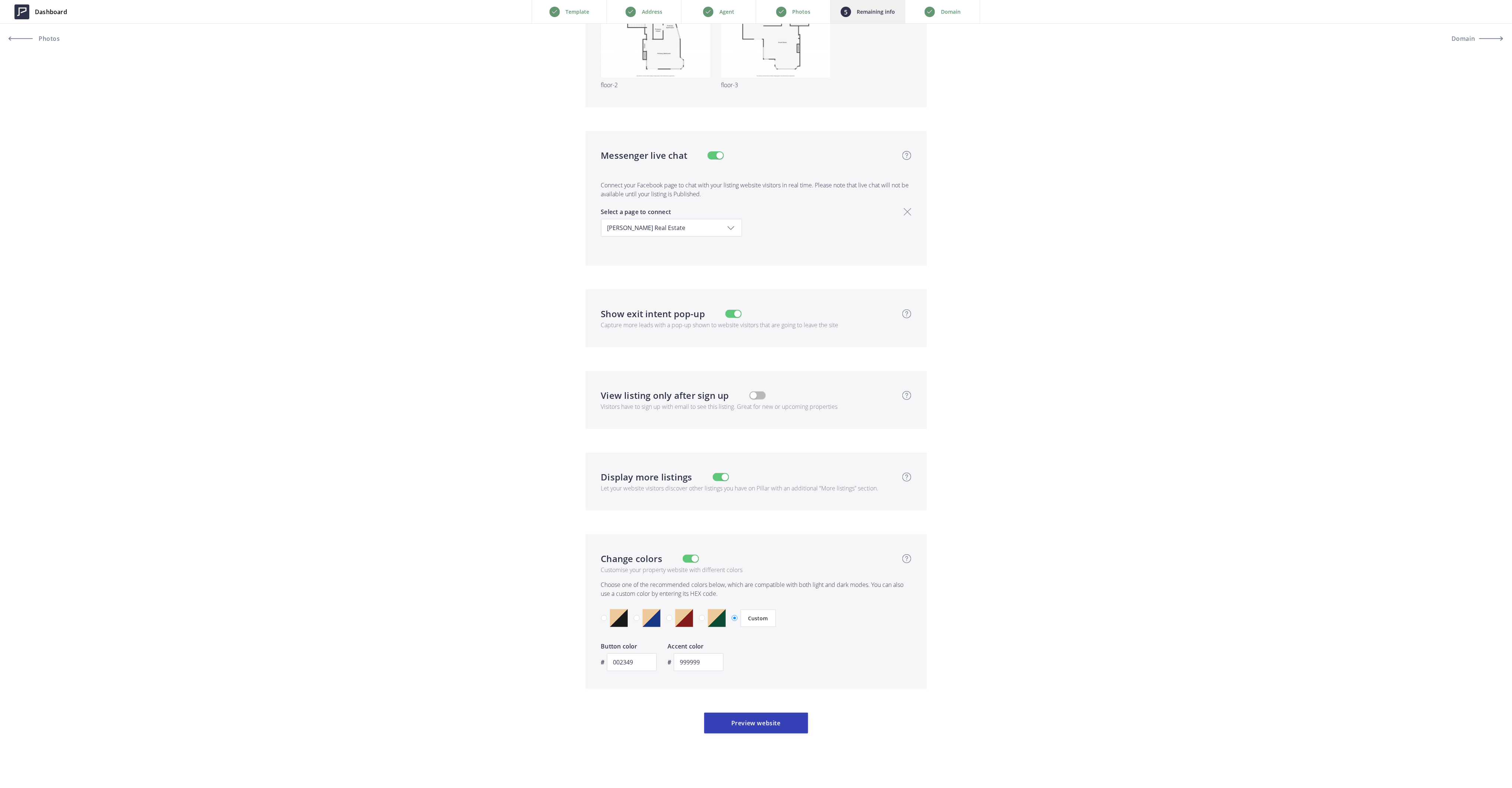
scroll to position [2081, 0]
click at [770, 724] on button "Preview website" at bounding box center [756, 721] width 104 height 21
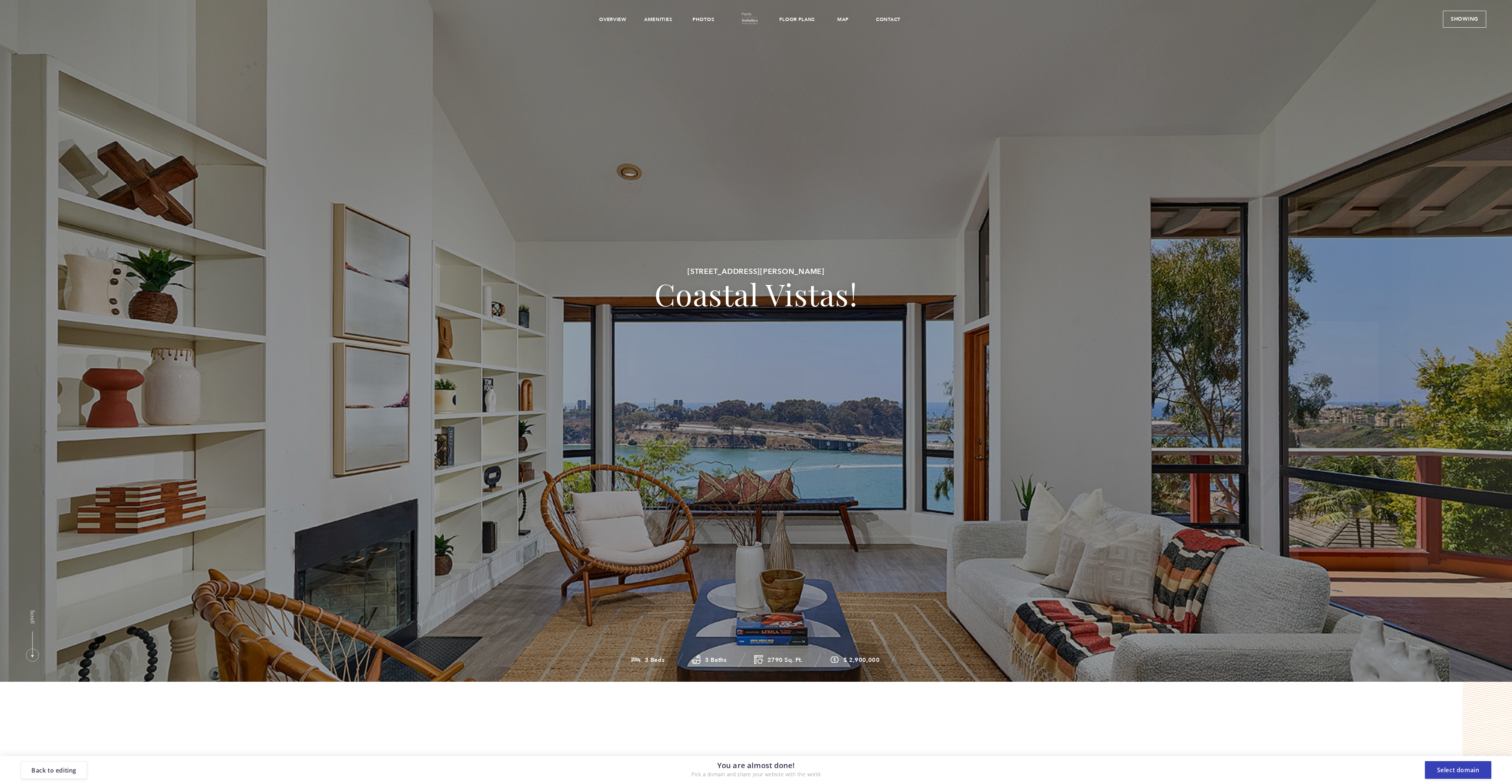
scroll to position [0, 0]
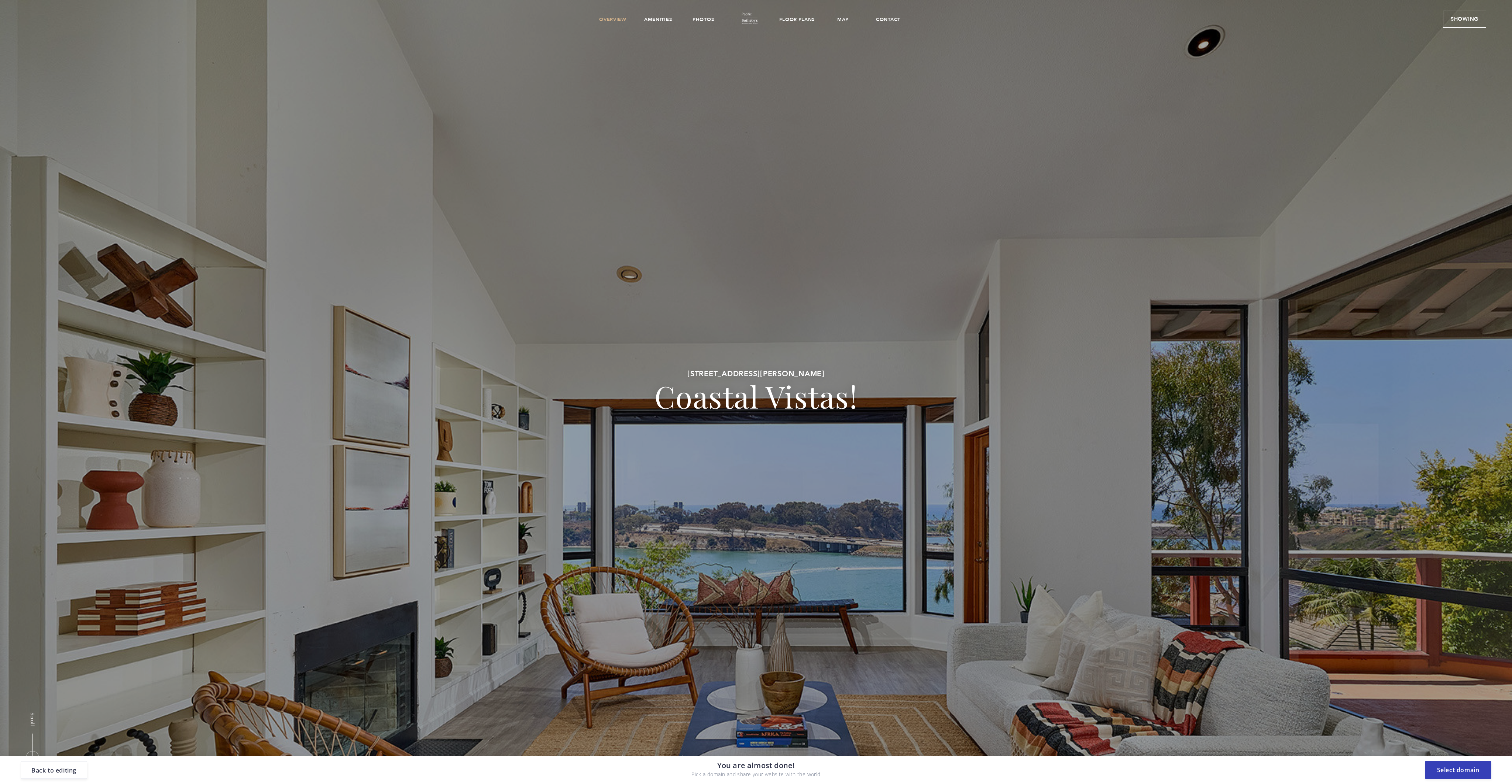
click at [613, 19] on link "Overview" at bounding box center [613, 19] width 28 height 6
